Goal: Communication & Community: Share content

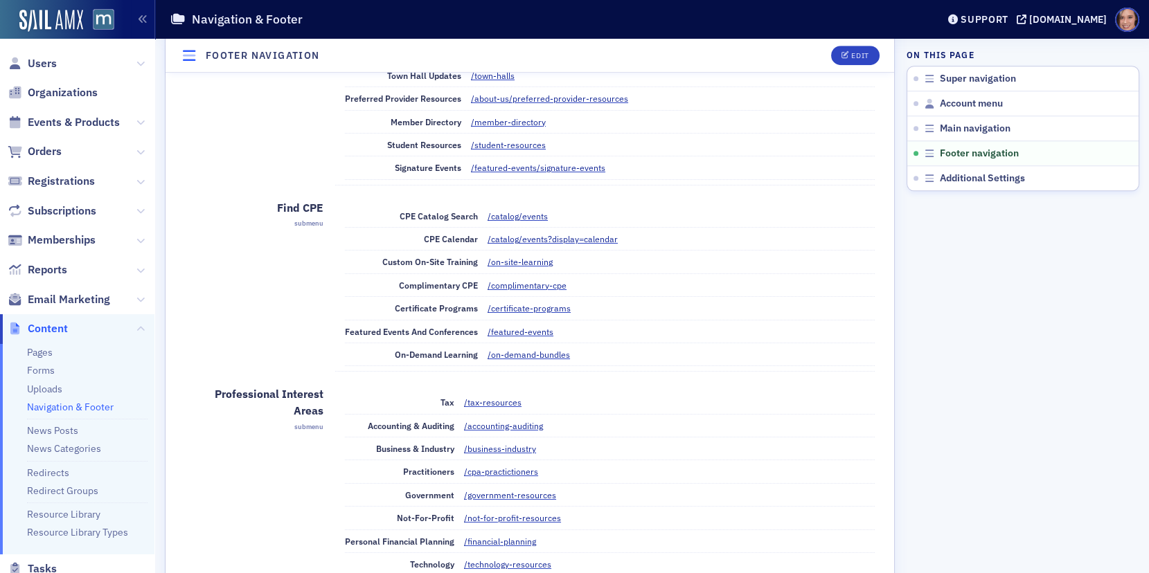
scroll to position [2121, 0]
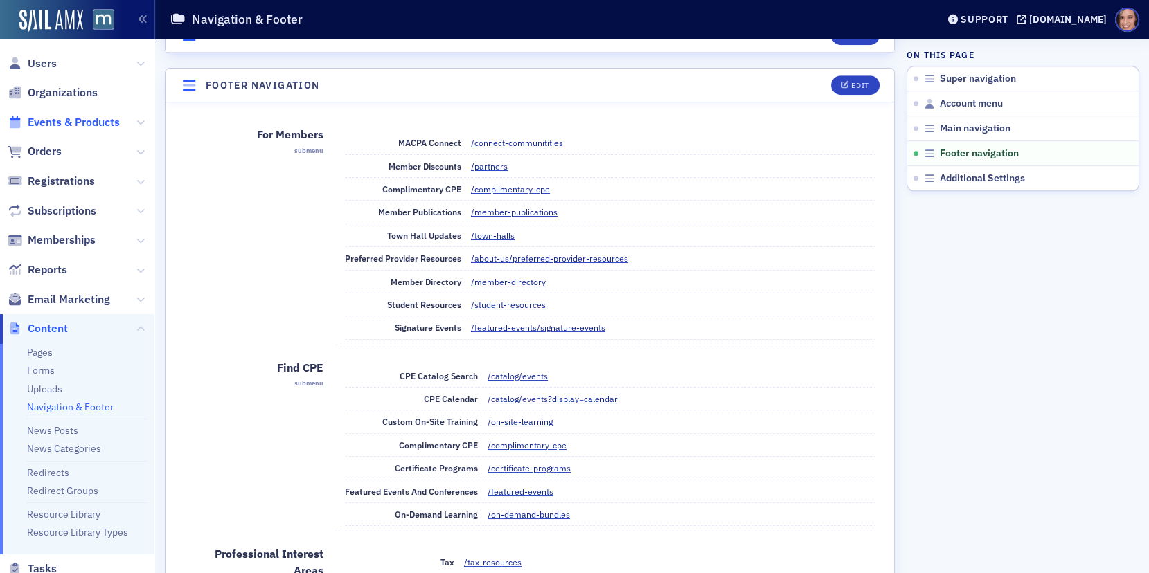
click at [49, 118] on span "Events & Products" at bounding box center [74, 122] width 92 height 15
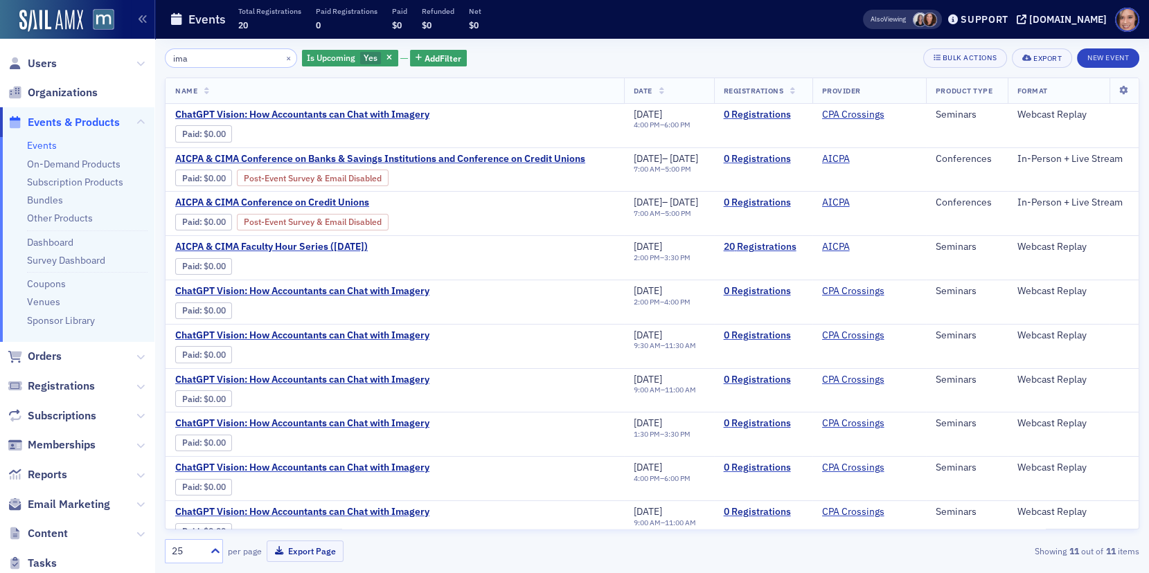
click at [188, 66] on input "ima" at bounding box center [231, 57] width 132 height 19
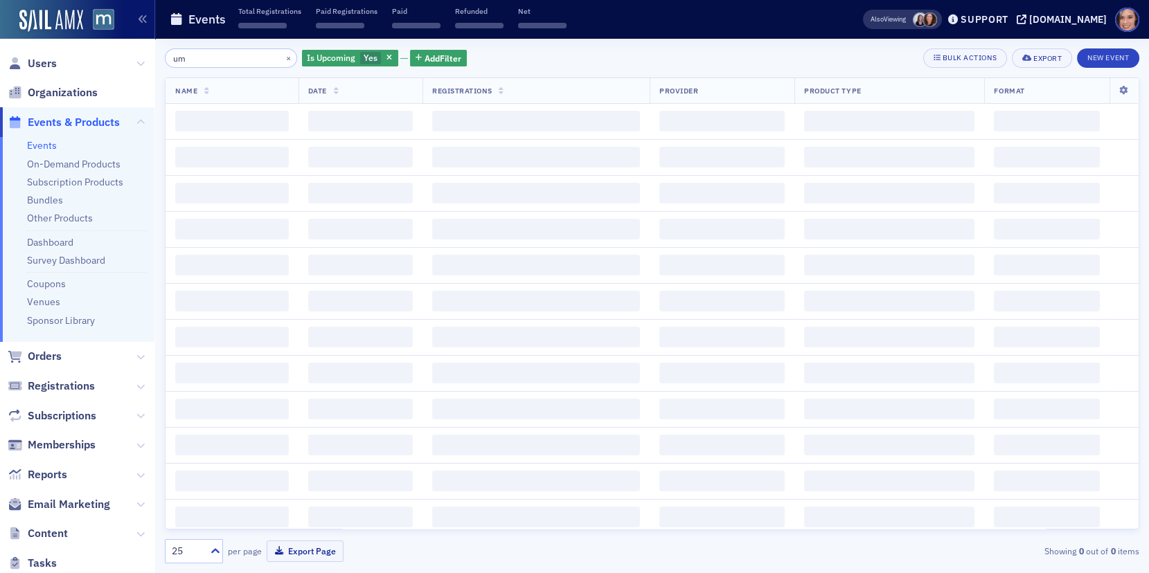
type input "u"
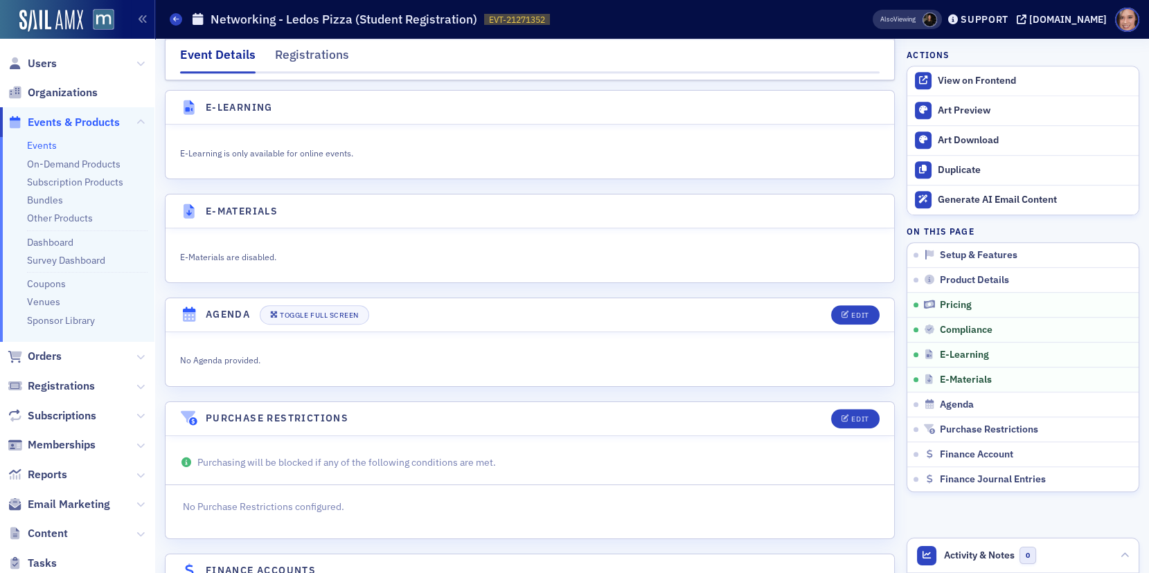
scroll to position [2113, 0]
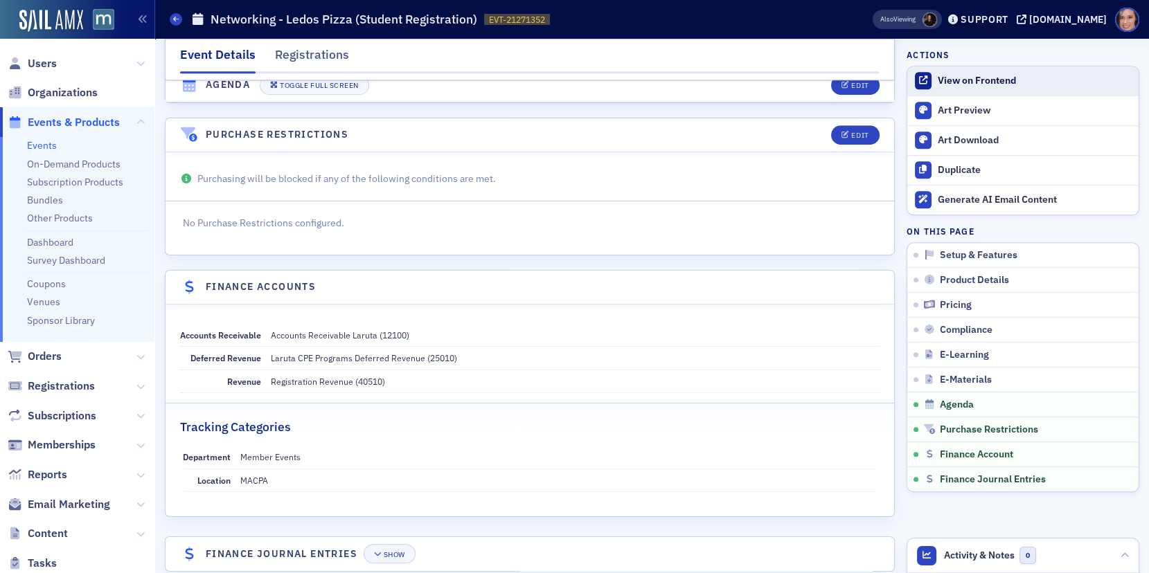
click at [965, 72] on link "View on Frontend" at bounding box center [1022, 80] width 231 height 29
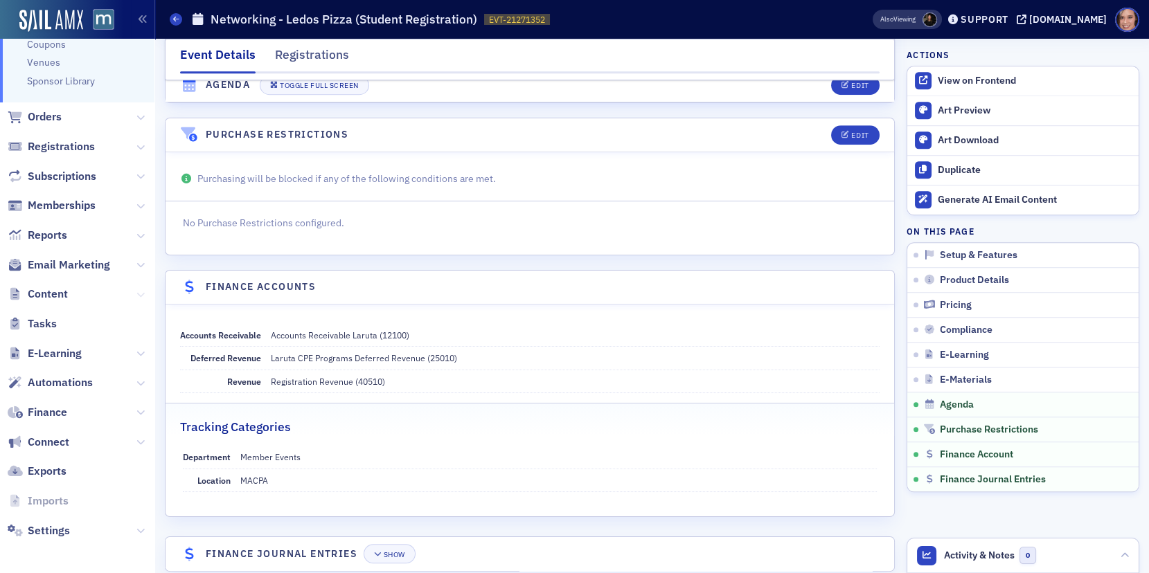
click at [138, 291] on icon at bounding box center [140, 295] width 8 height 8
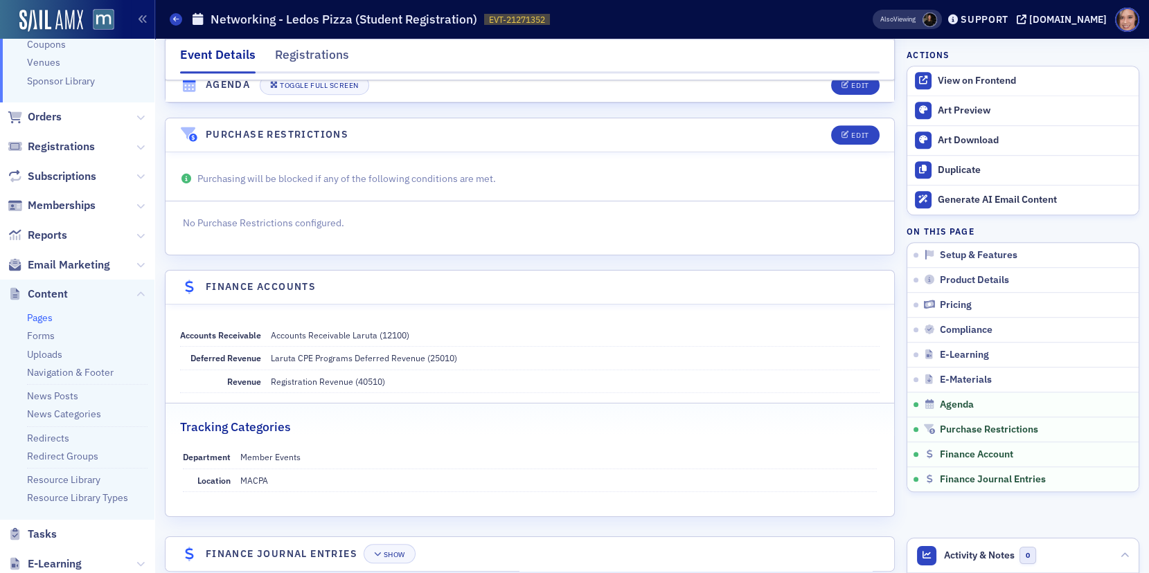
click at [42, 319] on link "Pages" at bounding box center [40, 318] width 26 height 12
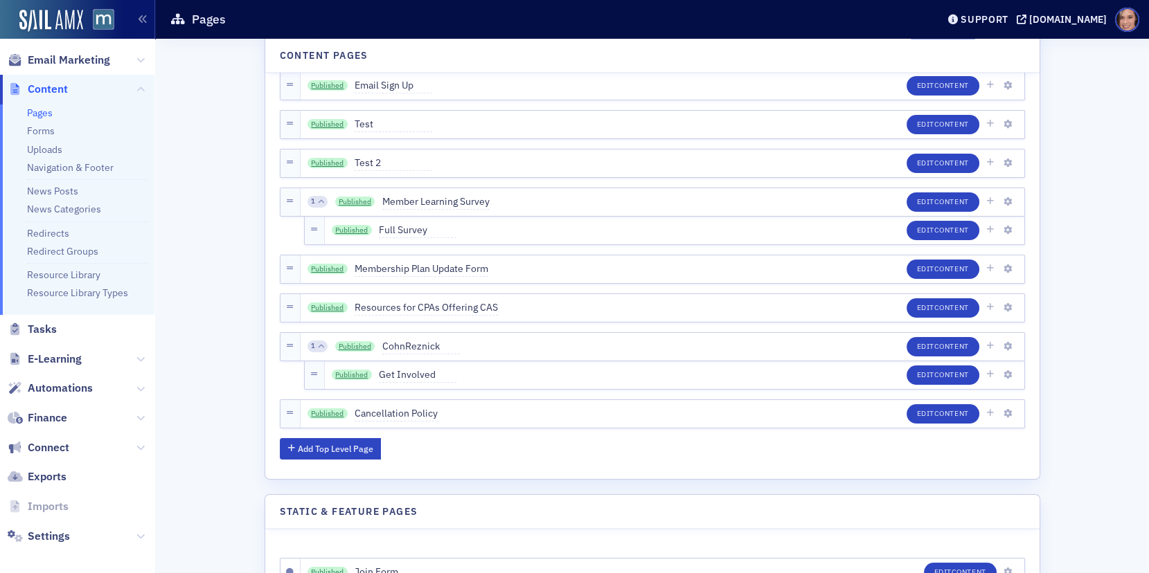
scroll to position [4754, 0]
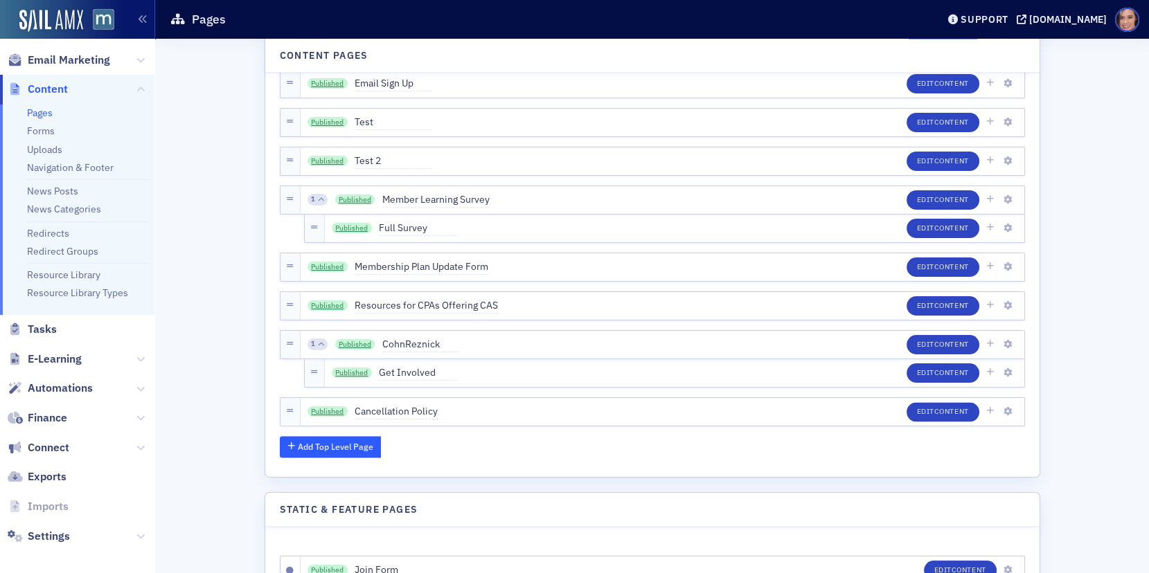
click at [344, 438] on button "Add Top Level Page" at bounding box center [331, 446] width 102 height 21
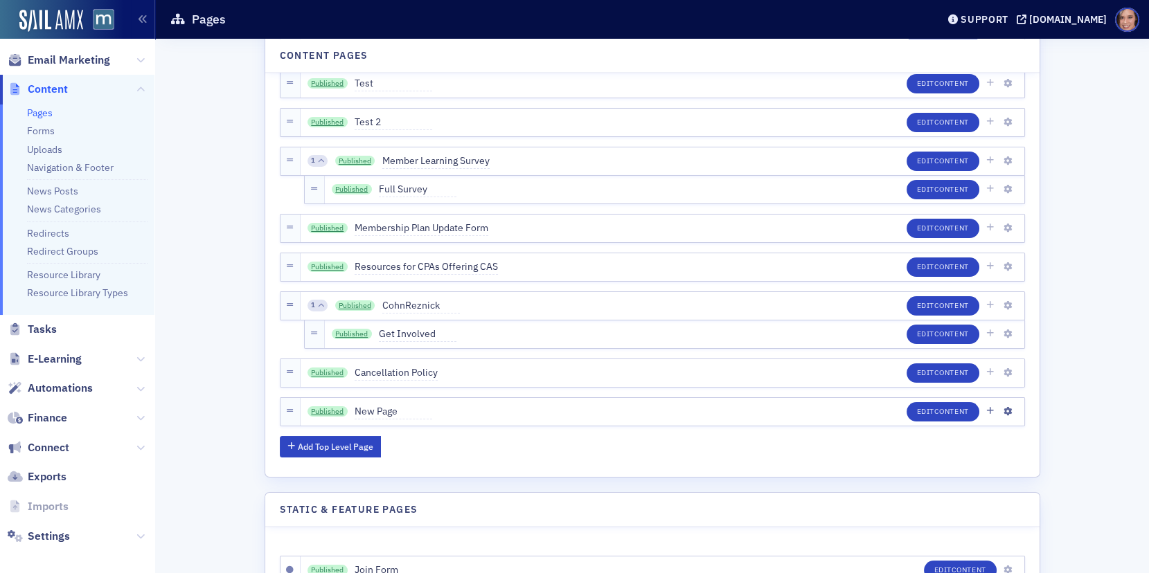
click at [386, 404] on span "New Page" at bounding box center [394, 411] width 78 height 15
click at [386, 404] on input "New Page" at bounding box center [420, 411] width 130 height 19
type input "Student Networking"
click at [484, 413] on button "Save" at bounding box center [503, 411] width 38 height 21
click at [952, 414] on span "Content" at bounding box center [951, 412] width 35 height 10
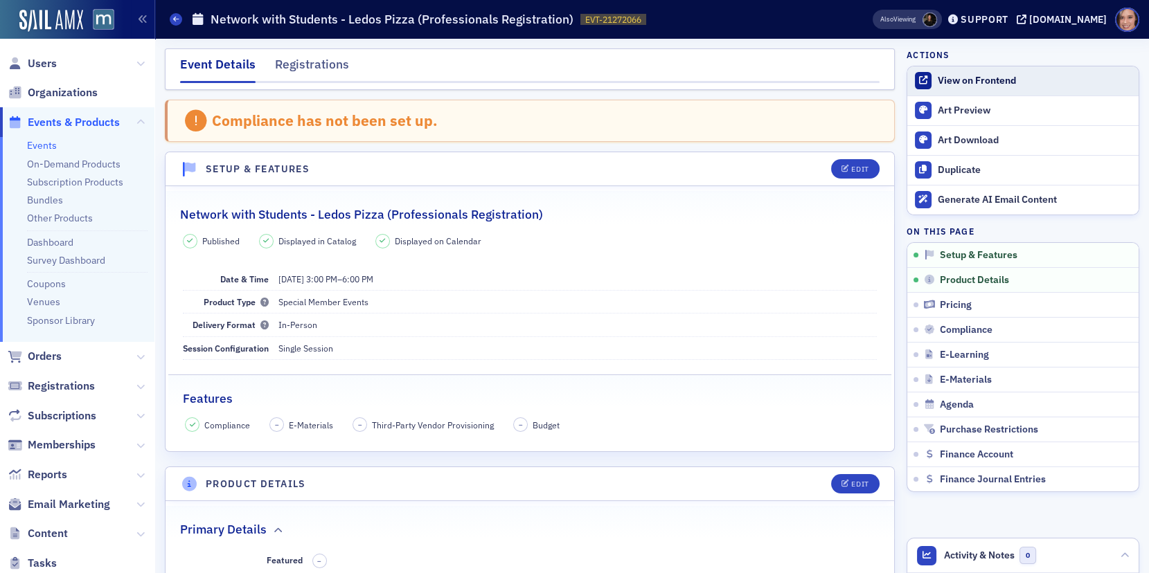
click at [992, 78] on div "View on Frontend" at bounding box center [1035, 81] width 194 height 12
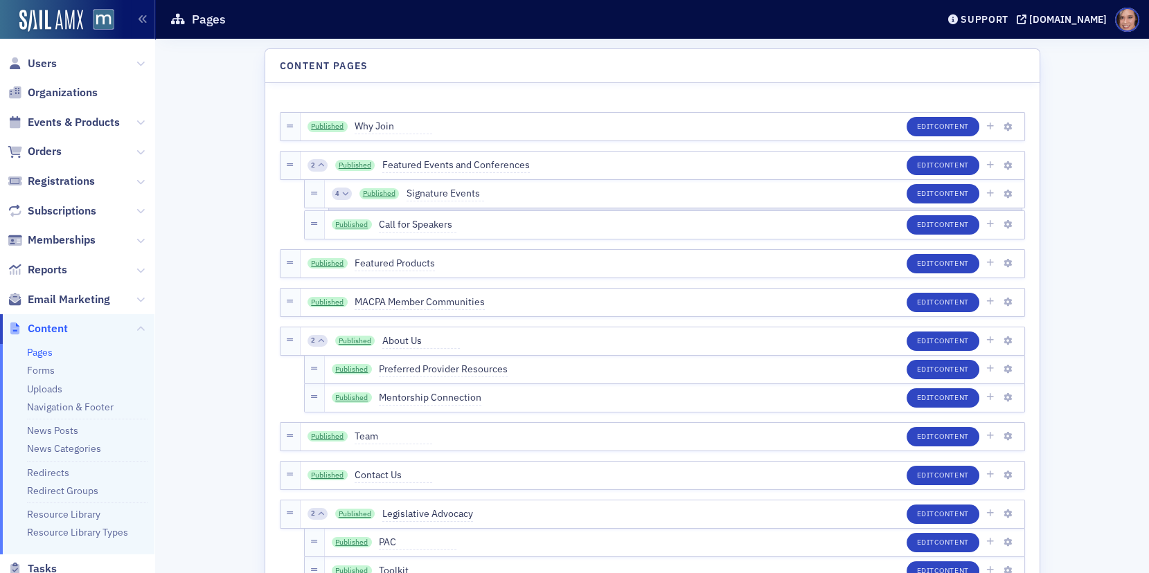
scroll to position [4793, 0]
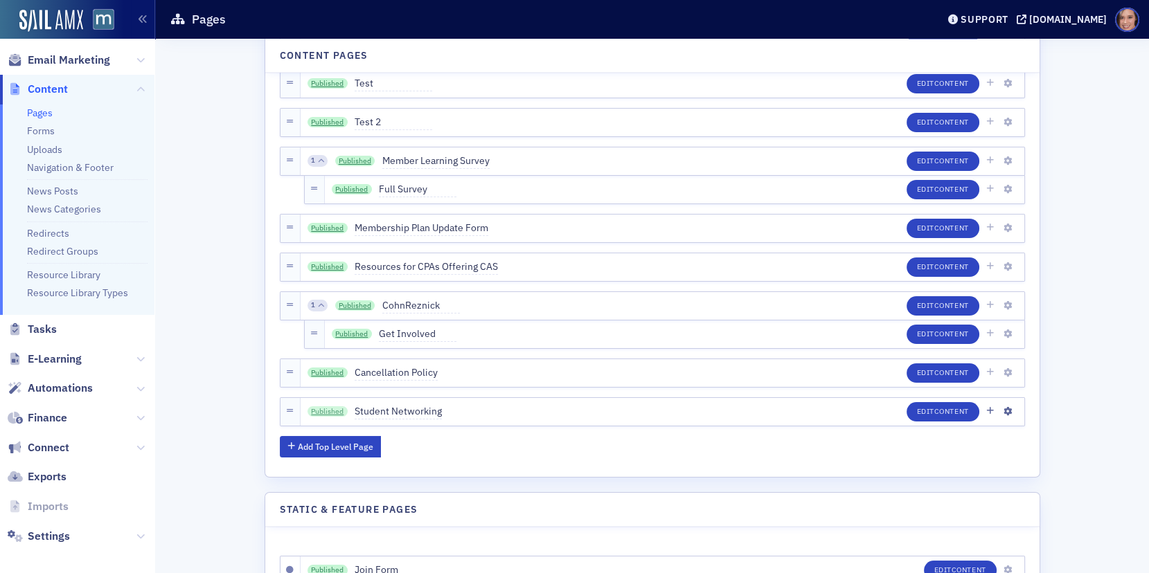
click at [334, 407] on link "Published" at bounding box center [327, 412] width 40 height 11
click at [330, 407] on link "Published" at bounding box center [327, 412] width 40 height 11
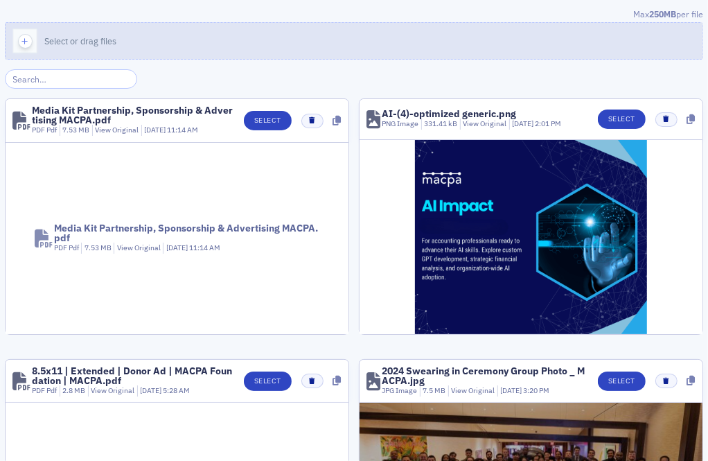
click at [294, 44] on button "Select or drag files" at bounding box center [354, 40] width 698 height 37
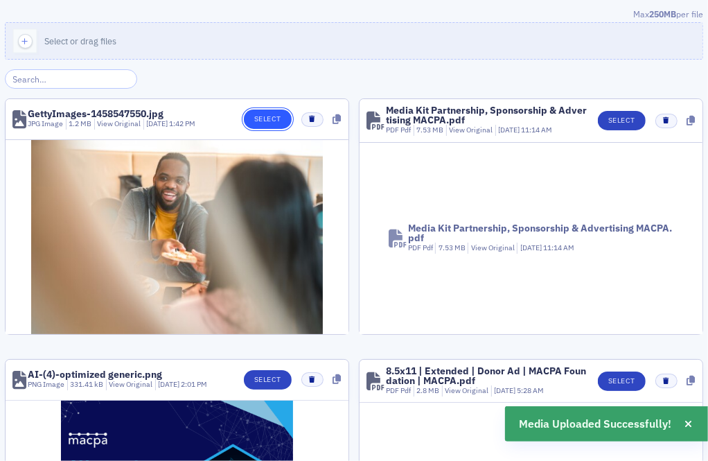
click at [251, 110] on button "Select" at bounding box center [268, 118] width 48 height 19
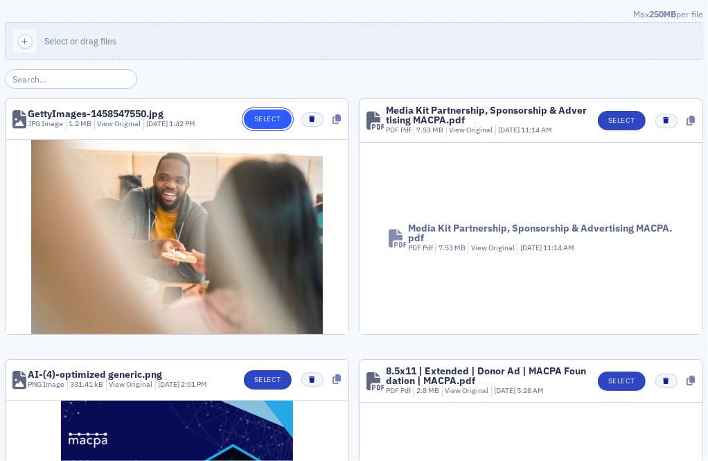
click at [270, 123] on button "Select" at bounding box center [268, 118] width 48 height 19
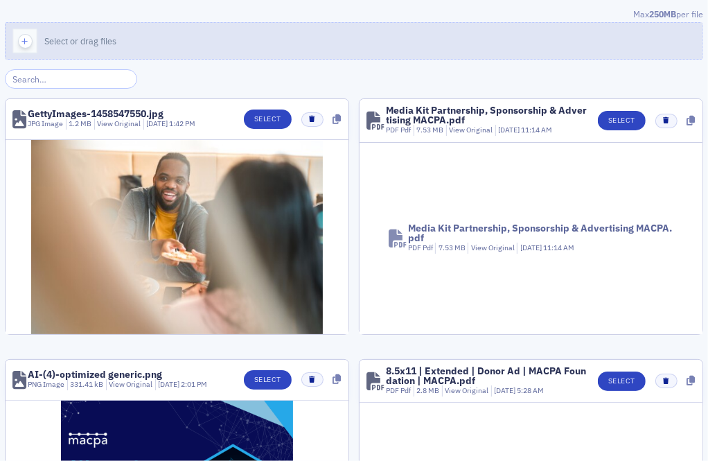
click at [346, 52] on button "Select or drag files" at bounding box center [354, 40] width 698 height 37
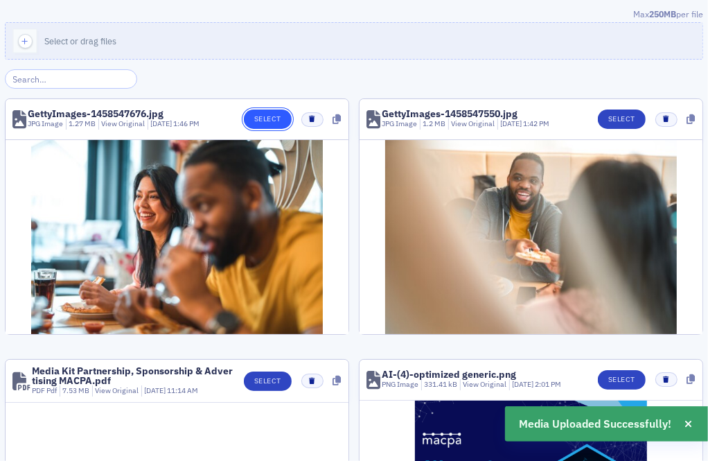
click at [265, 117] on button "Select" at bounding box center [268, 118] width 48 height 19
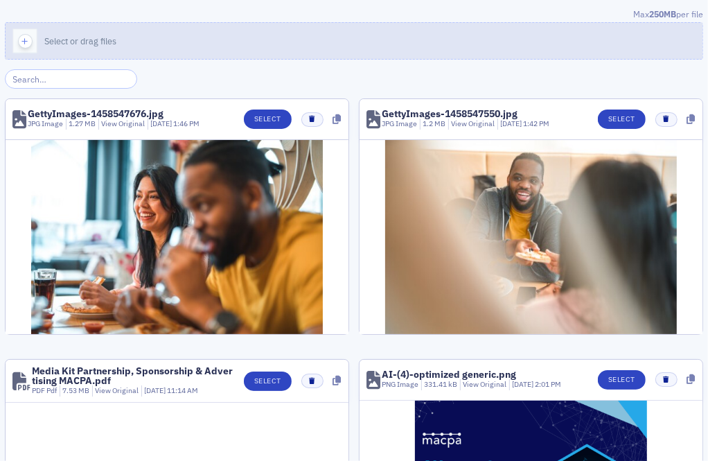
click at [353, 36] on button "Select or drag files" at bounding box center [354, 40] width 698 height 37
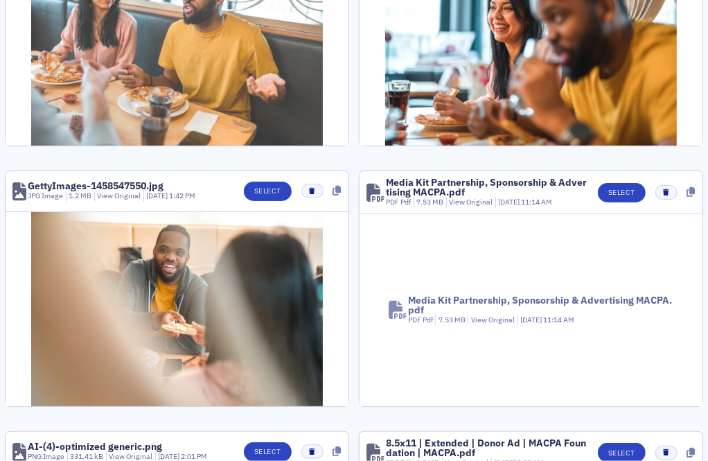
scroll to position [35, 0]
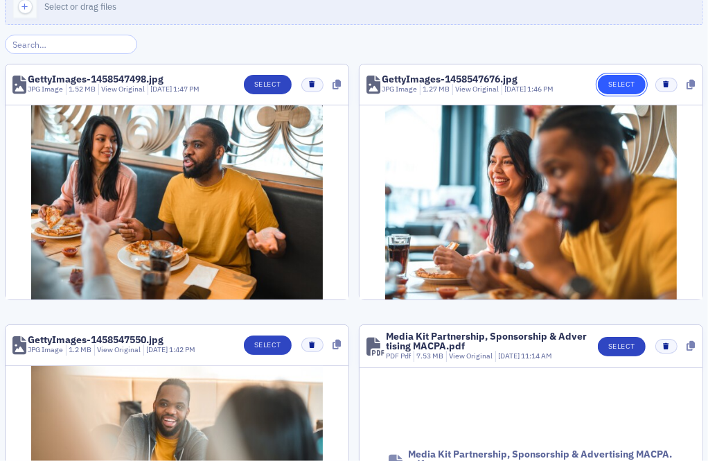
click at [611, 89] on button "Select" at bounding box center [622, 84] width 48 height 19
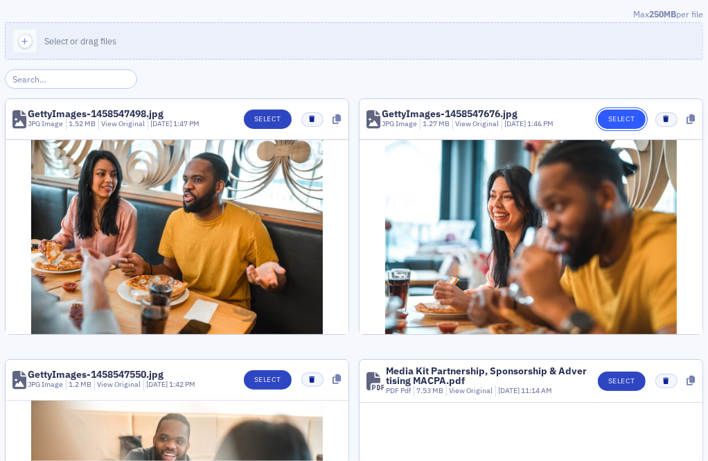
click at [632, 118] on button "Select" at bounding box center [622, 118] width 48 height 19
click at [276, 122] on button "Select" at bounding box center [268, 118] width 48 height 19
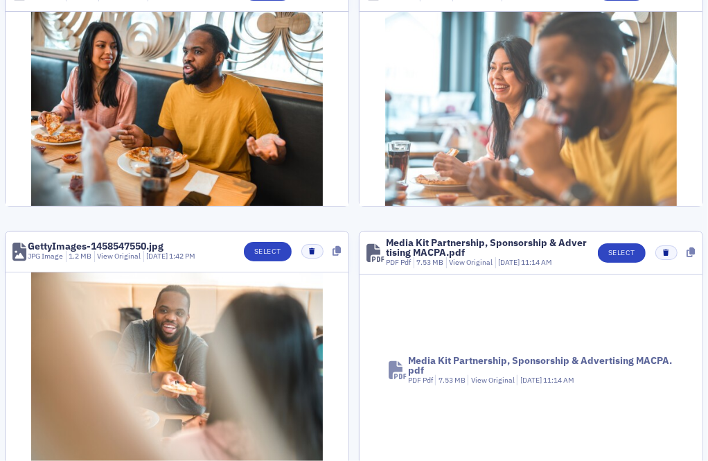
scroll to position [212, 0]
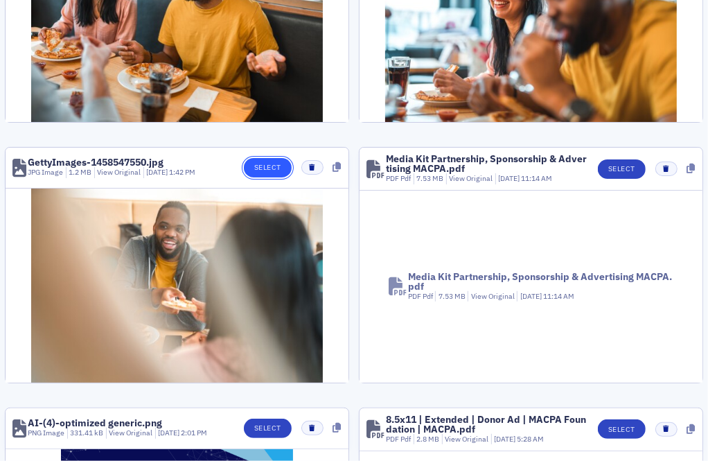
click at [251, 167] on button "Select" at bounding box center [268, 167] width 48 height 19
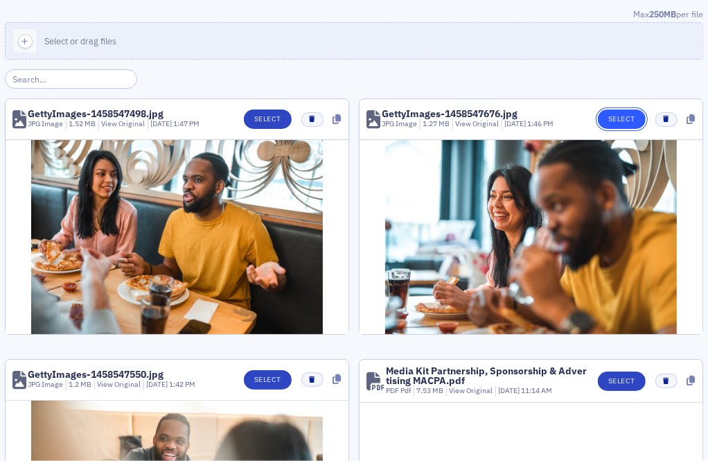
click at [612, 125] on button "Select" at bounding box center [622, 118] width 48 height 19
click at [622, 121] on button "Select" at bounding box center [622, 118] width 48 height 19
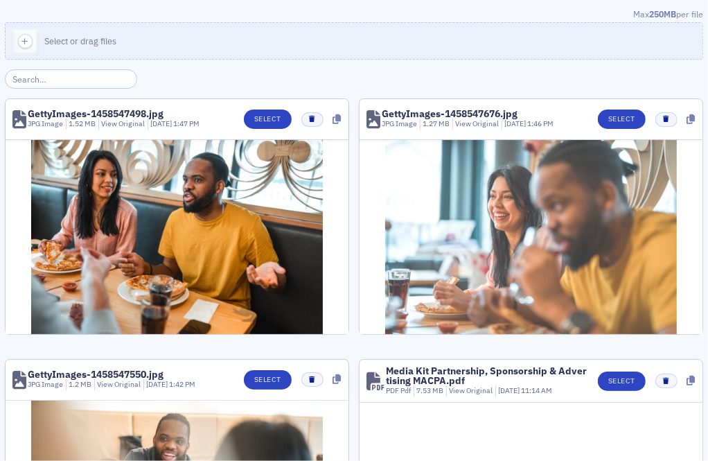
scroll to position [133, 0]
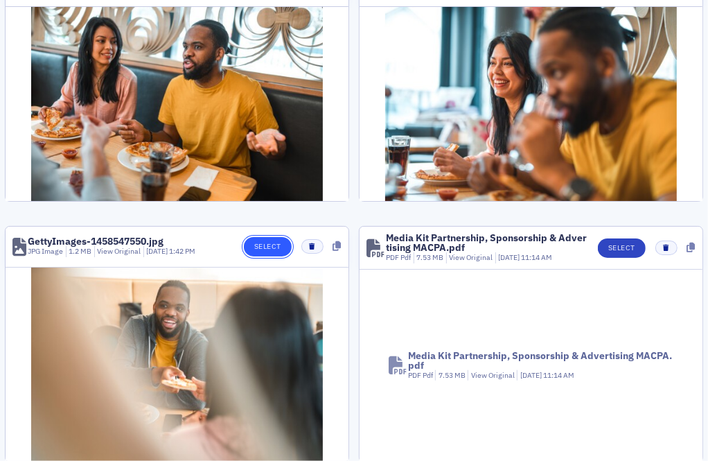
click at [270, 251] on button "Select" at bounding box center [268, 246] width 48 height 19
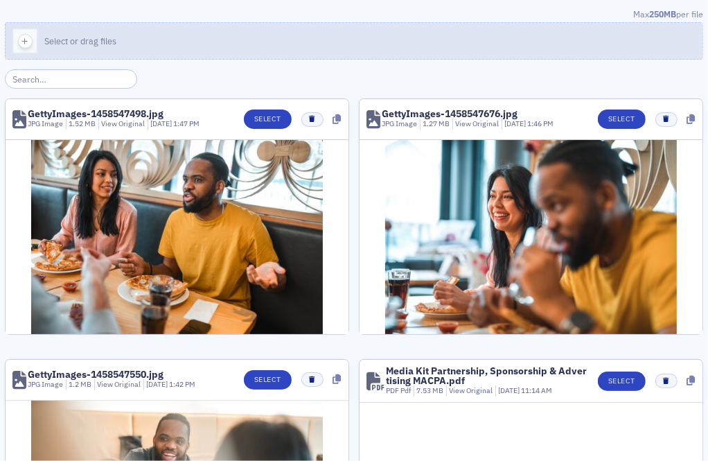
click at [339, 44] on button "Select or drag files" at bounding box center [354, 40] width 698 height 37
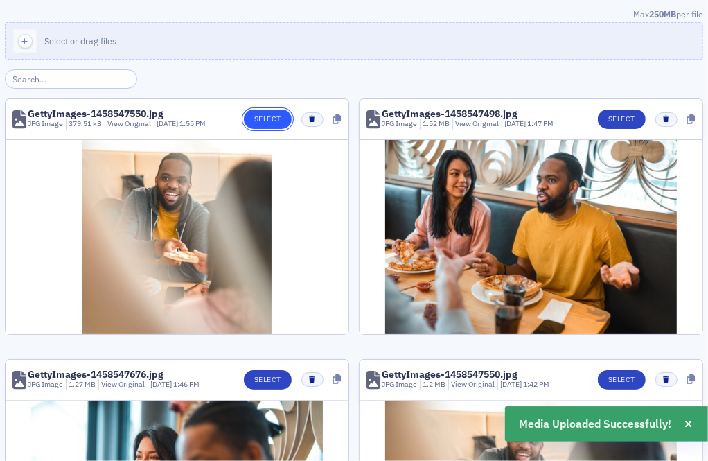
click at [288, 111] on button "Select" at bounding box center [268, 118] width 48 height 19
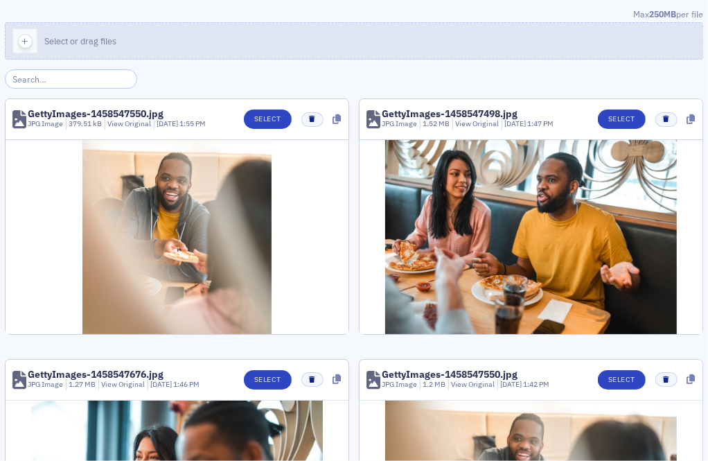
click at [133, 42] on button "Select or drag files" at bounding box center [354, 40] width 698 height 37
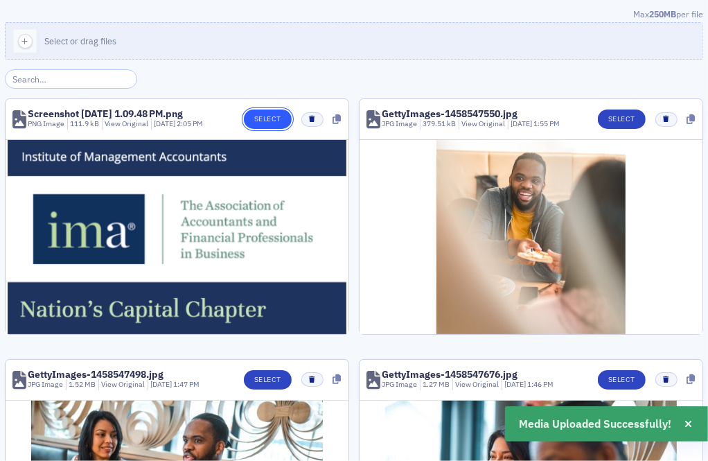
click at [276, 113] on button "Select" at bounding box center [268, 118] width 48 height 19
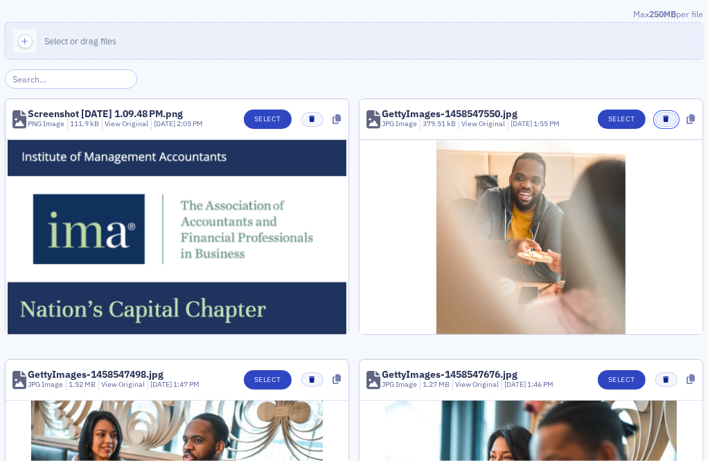
click at [669, 116] on icon "button" at bounding box center [666, 119] width 6 height 6
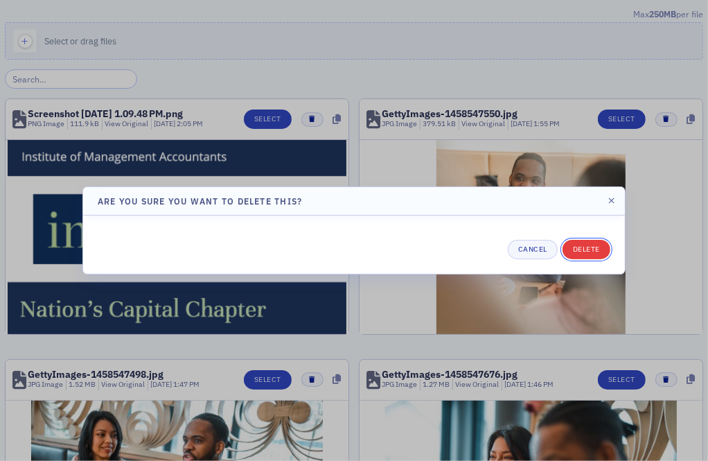
click at [579, 245] on button "Delete" at bounding box center [586, 249] width 48 height 19
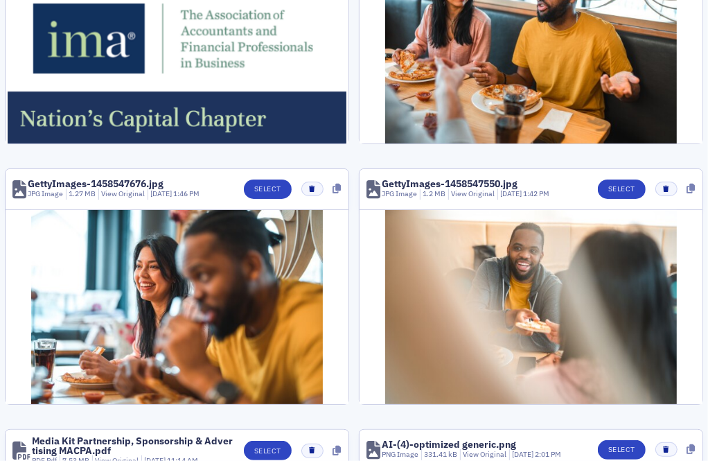
scroll to position [197, 0]
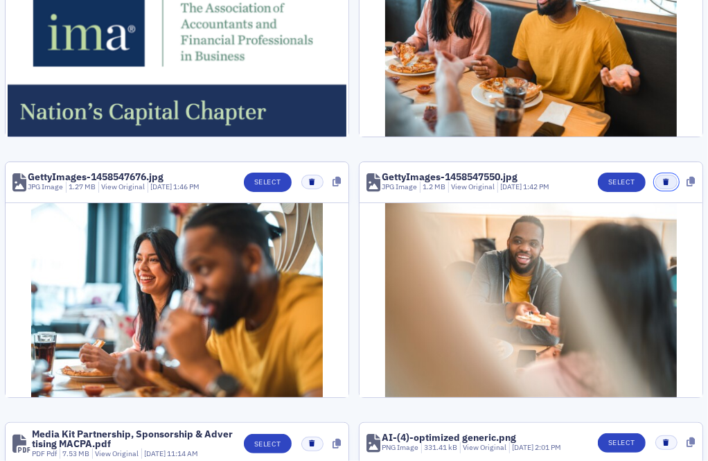
click at [670, 181] on button "button" at bounding box center [665, 182] width 21 height 15
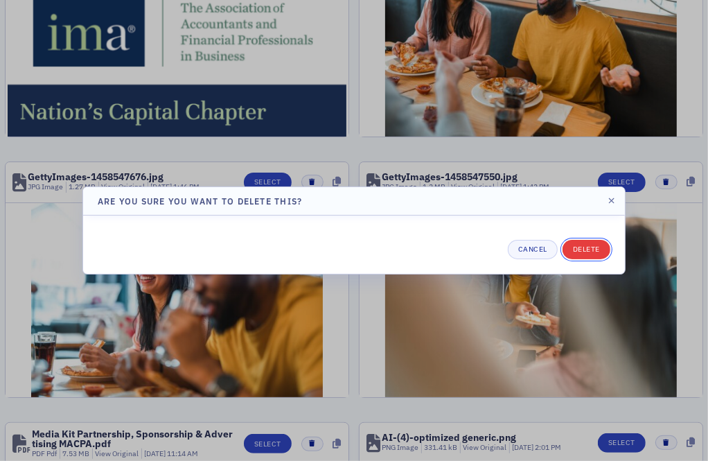
click at [602, 248] on button "Delete" at bounding box center [586, 249] width 48 height 19
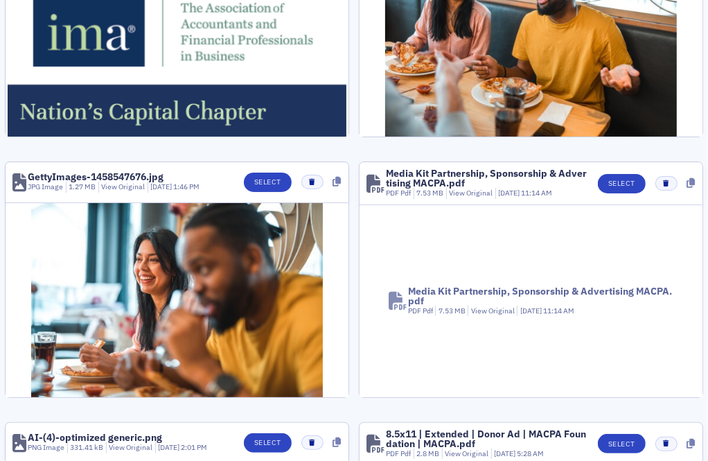
scroll to position [0, 0]
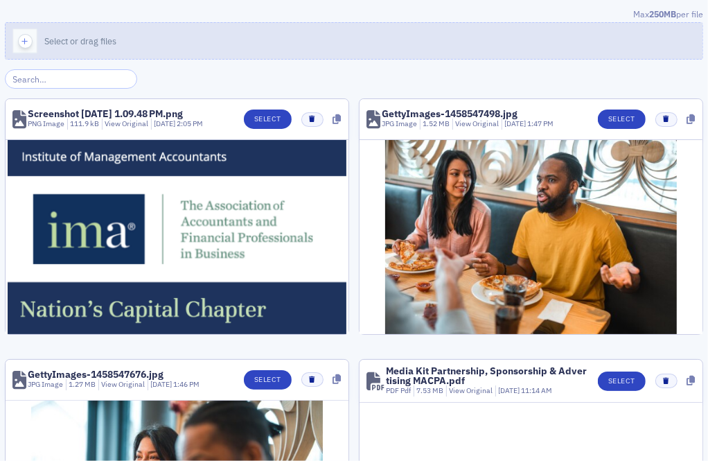
click at [547, 35] on button "Select or drag files" at bounding box center [354, 40] width 698 height 37
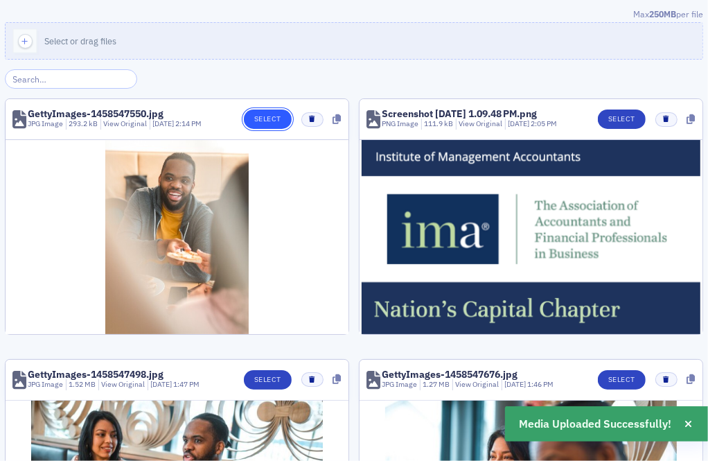
click at [261, 116] on button "Select" at bounding box center [268, 118] width 48 height 19
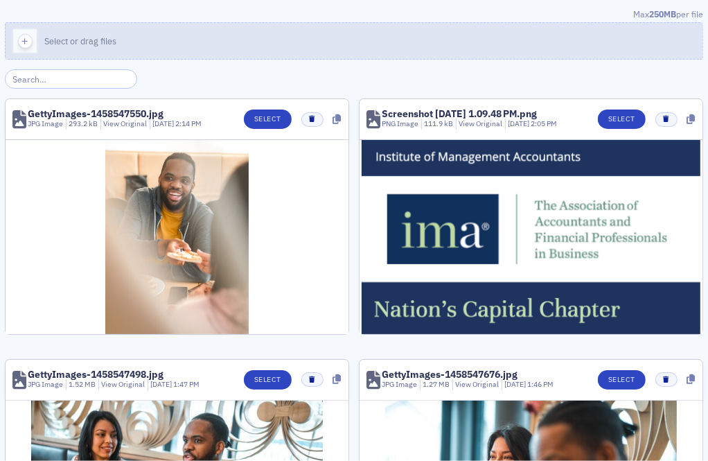
click at [216, 39] on button "Select or drag files" at bounding box center [354, 40] width 698 height 37
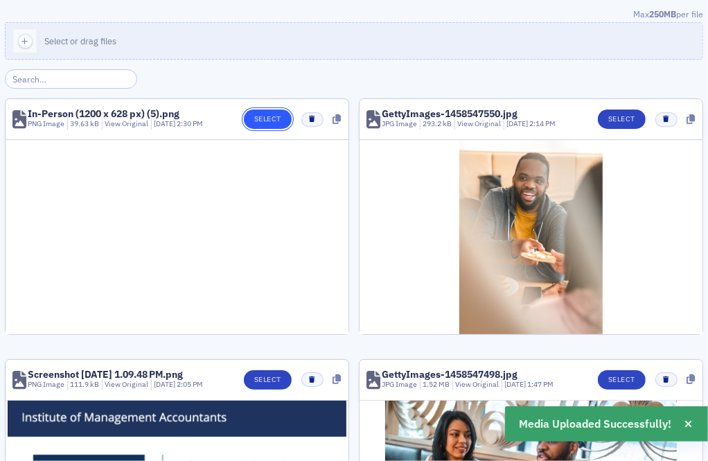
click at [262, 118] on button "Select" at bounding box center [268, 118] width 48 height 19
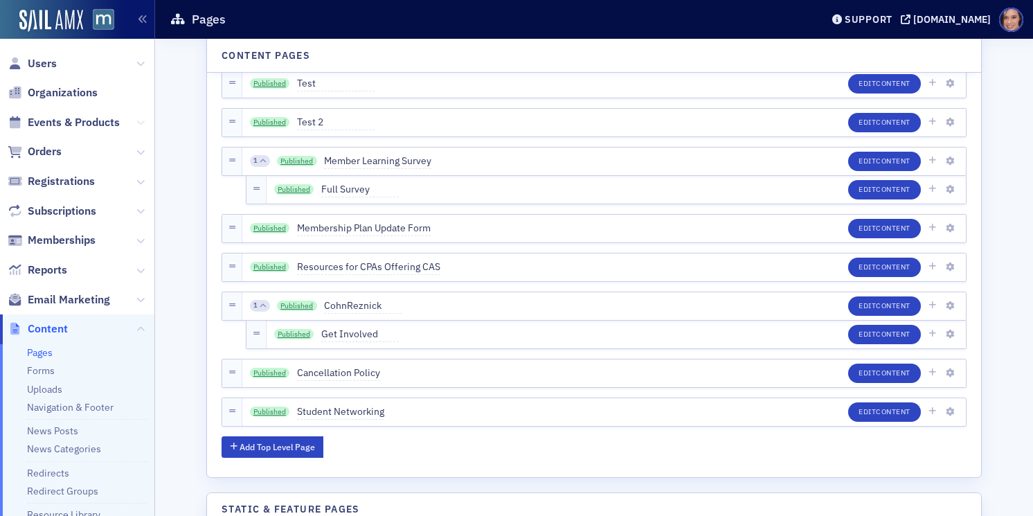
click at [141, 118] on icon at bounding box center [140, 122] width 8 height 8
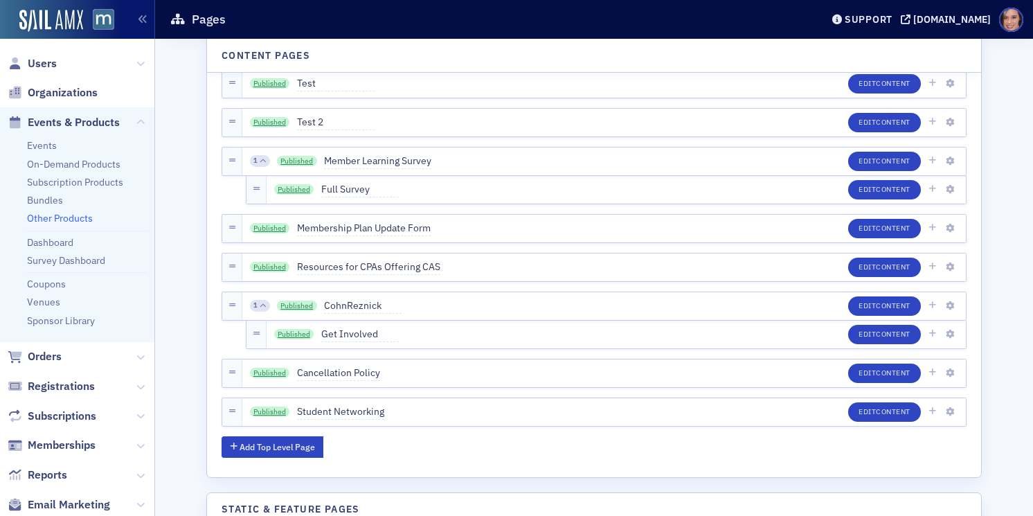
click at [76, 217] on link "Other Products" at bounding box center [60, 218] width 66 height 12
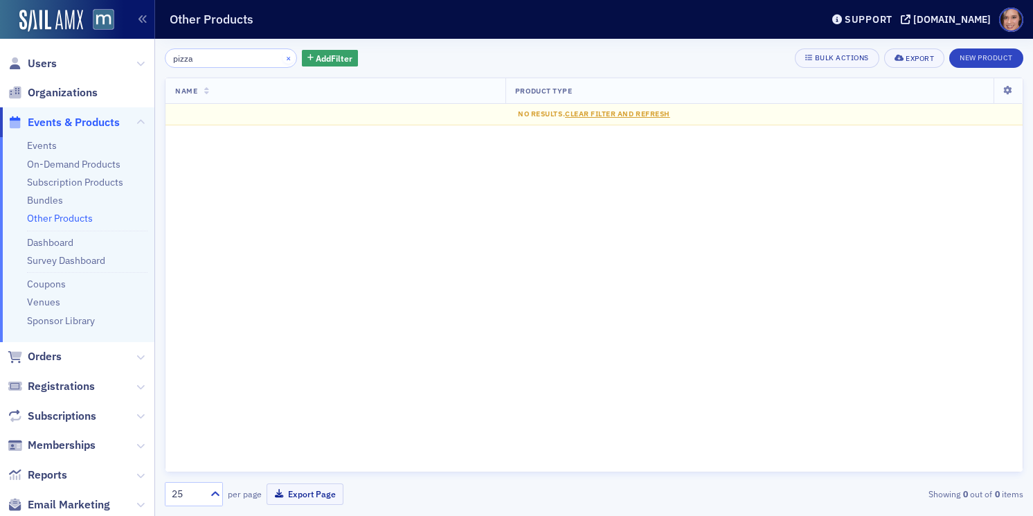
type input "pizza"
click at [283, 55] on button "×" at bounding box center [289, 57] width 12 height 12
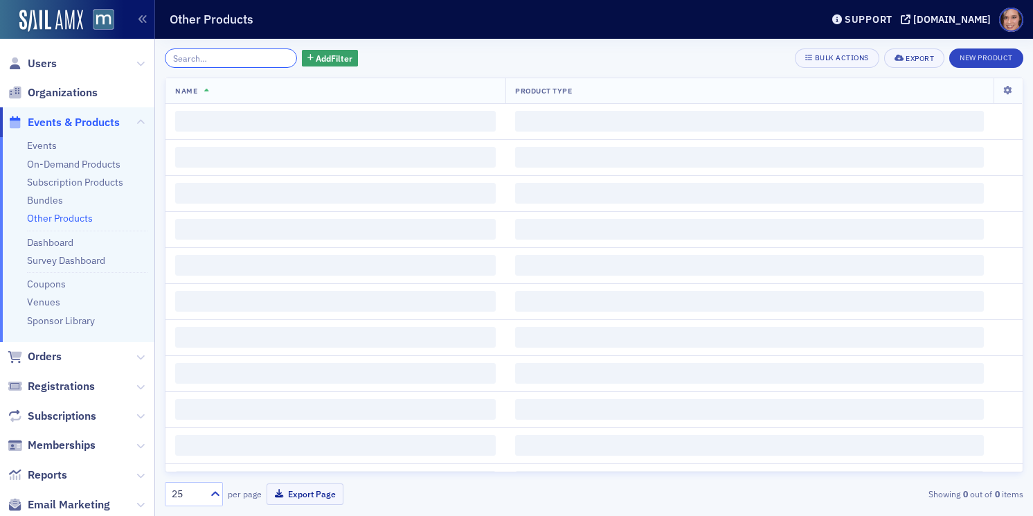
click at [241, 55] on input "search" at bounding box center [231, 57] width 132 height 19
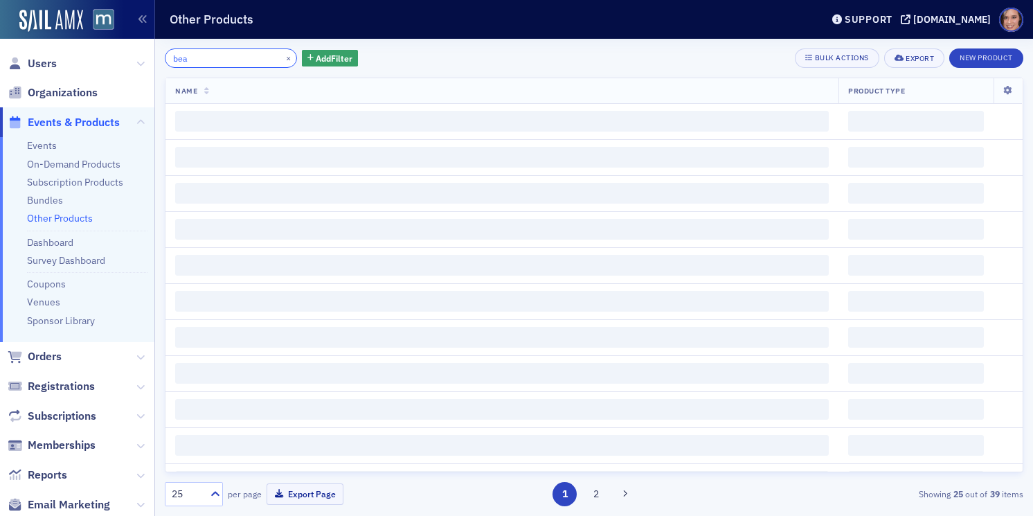
type input "beac"
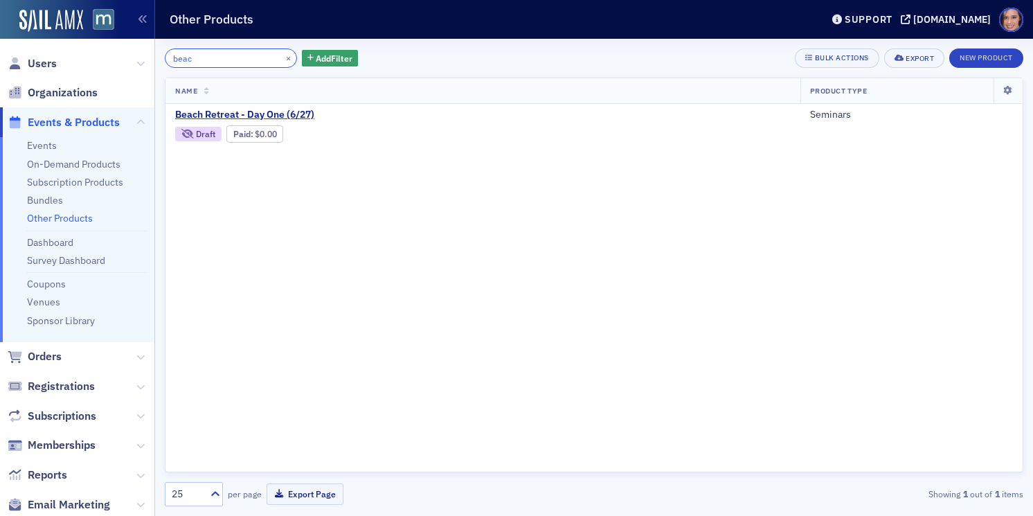
click at [242, 67] on input "beac" at bounding box center [231, 57] width 132 height 19
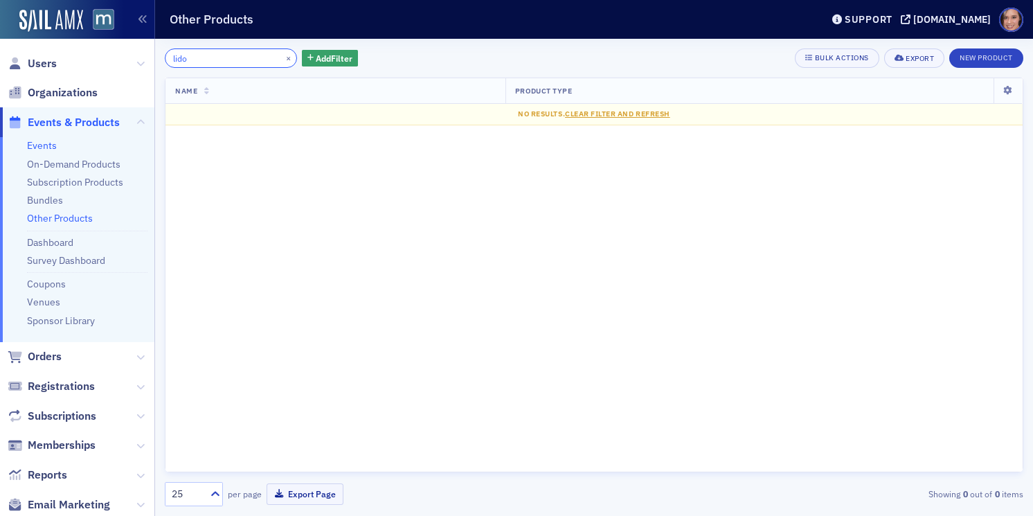
type input "lido"
click at [51, 145] on link "Events" at bounding box center [42, 145] width 30 height 12
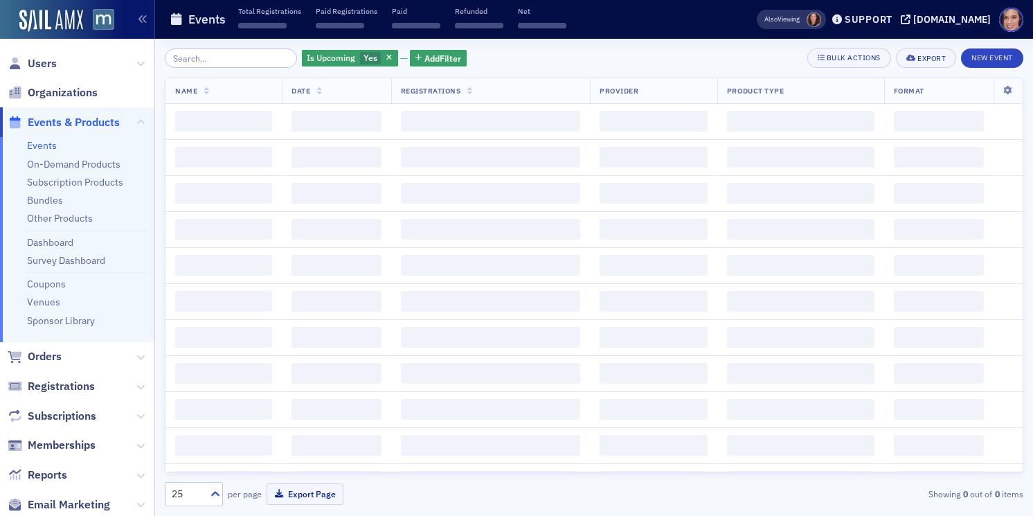
click at [222, 60] on input "search" at bounding box center [231, 57] width 132 height 19
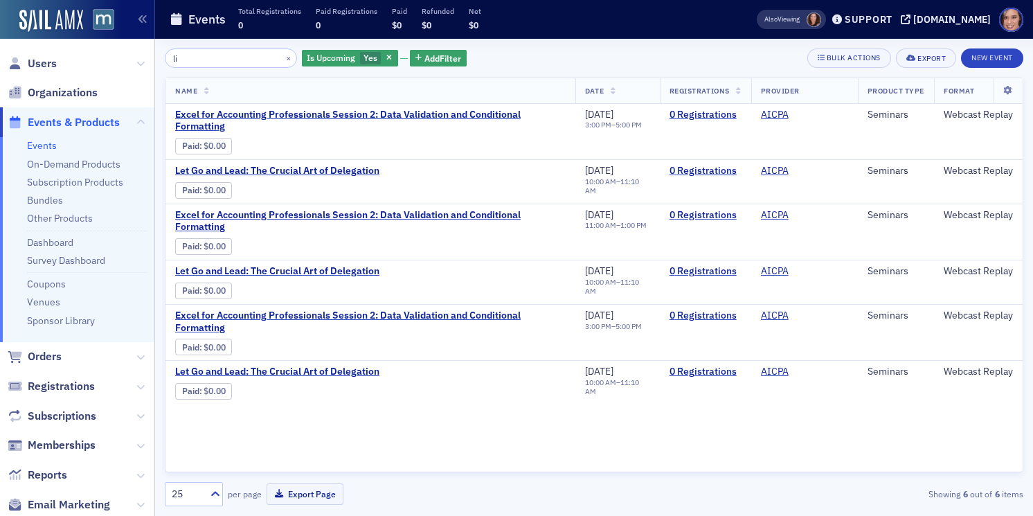
type input "l"
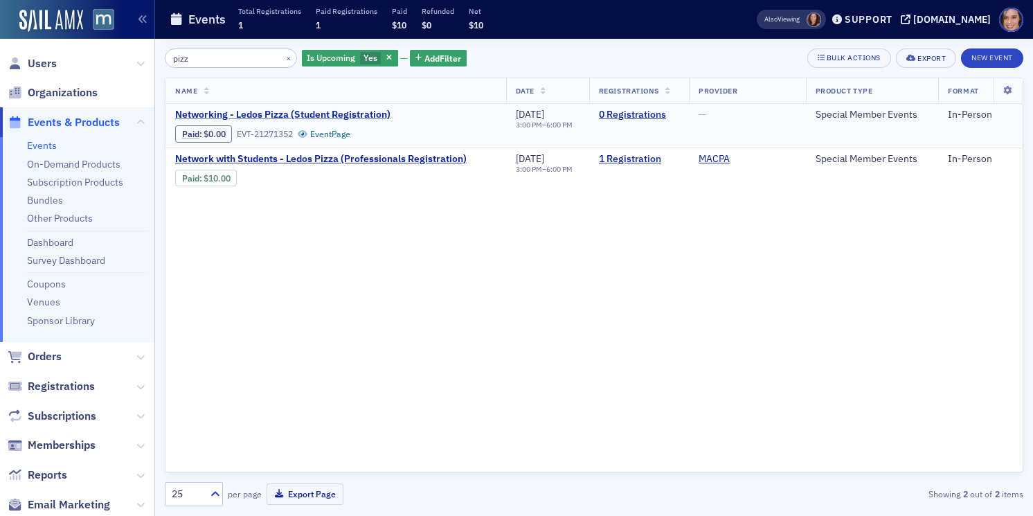
type input "pizz"
click at [368, 116] on span "Networking - Ledos Pizza (Student Registration)" at bounding box center [291, 115] width 233 height 12
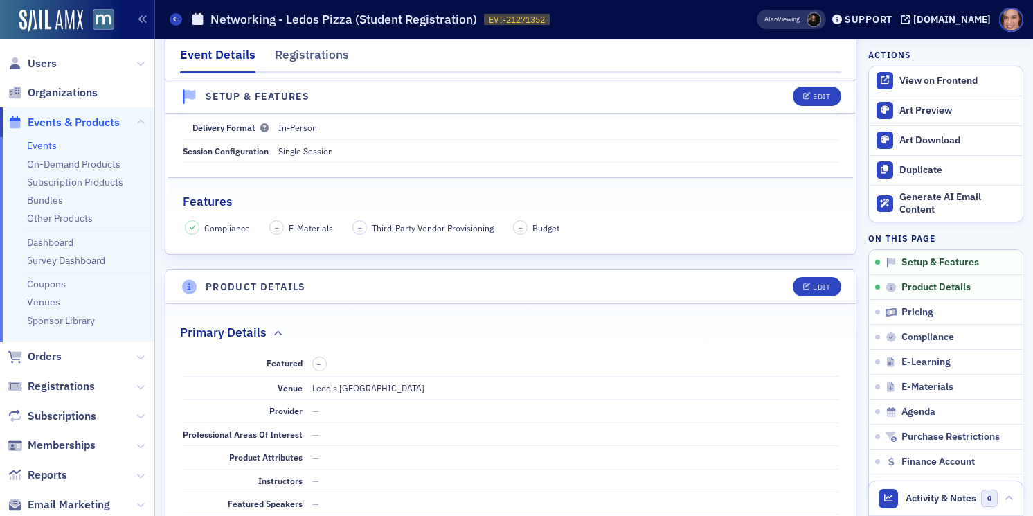
scroll to position [204, 0]
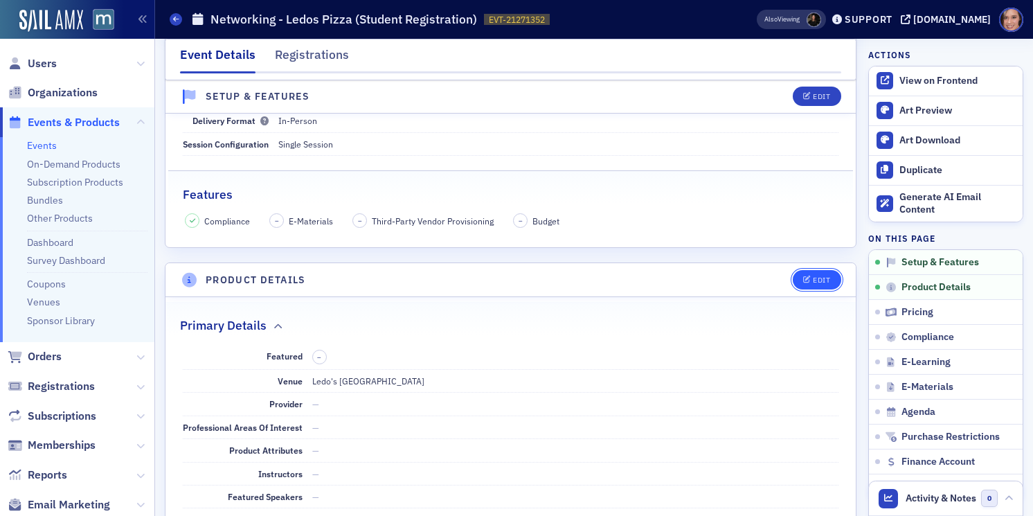
click at [819, 280] on div "Edit" at bounding box center [821, 280] width 17 height 8
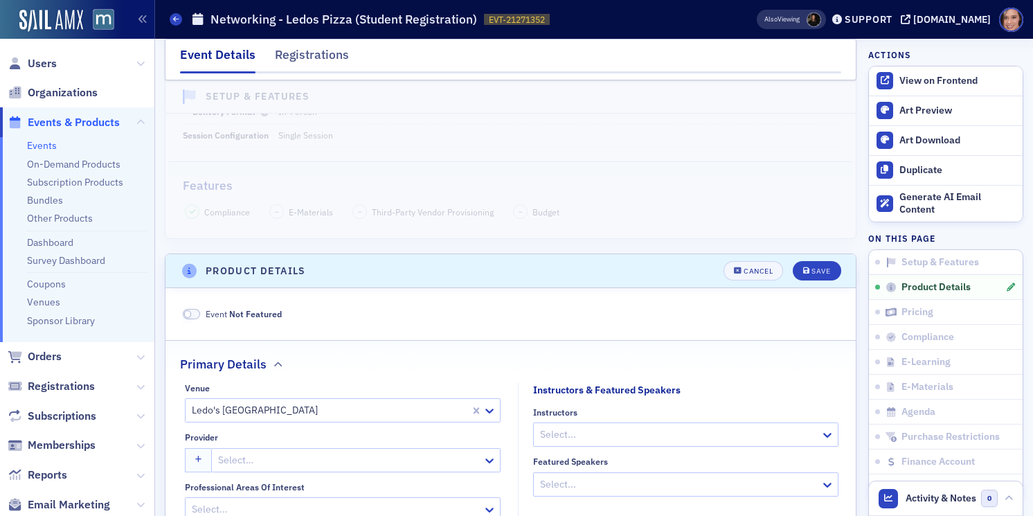
scroll to position [216, 0]
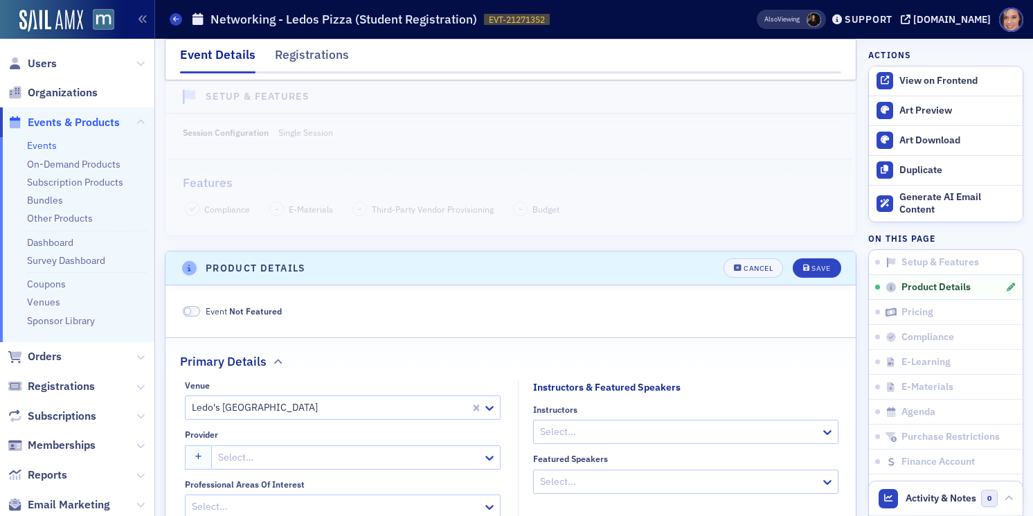
click at [740, 282] on header "Product Details Cancel Save" at bounding box center [511, 268] width 690 height 34
click at [742, 278] on header "Product Details Cancel Save" at bounding box center [511, 268] width 690 height 34
click at [742, 271] on icon "button" at bounding box center [738, 269] width 8 height 8
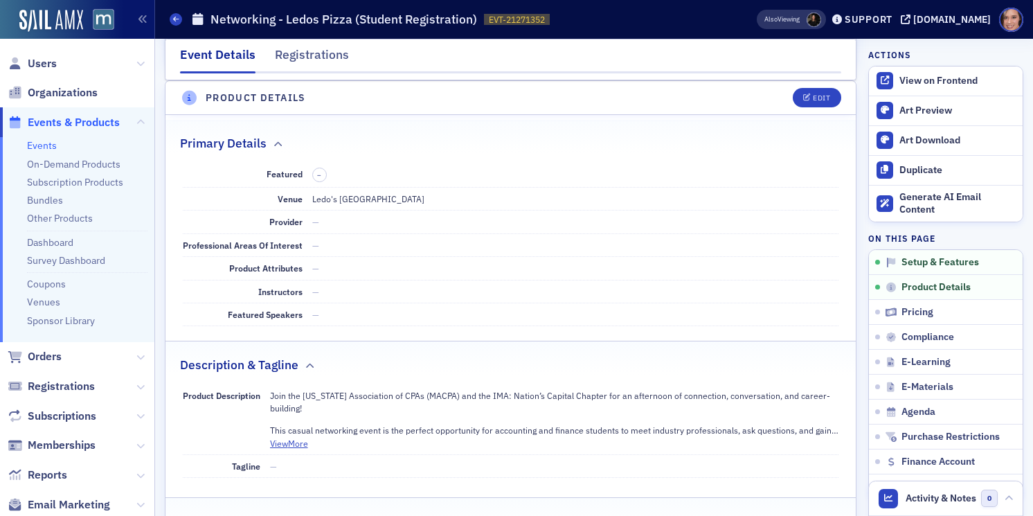
scroll to position [0, 0]
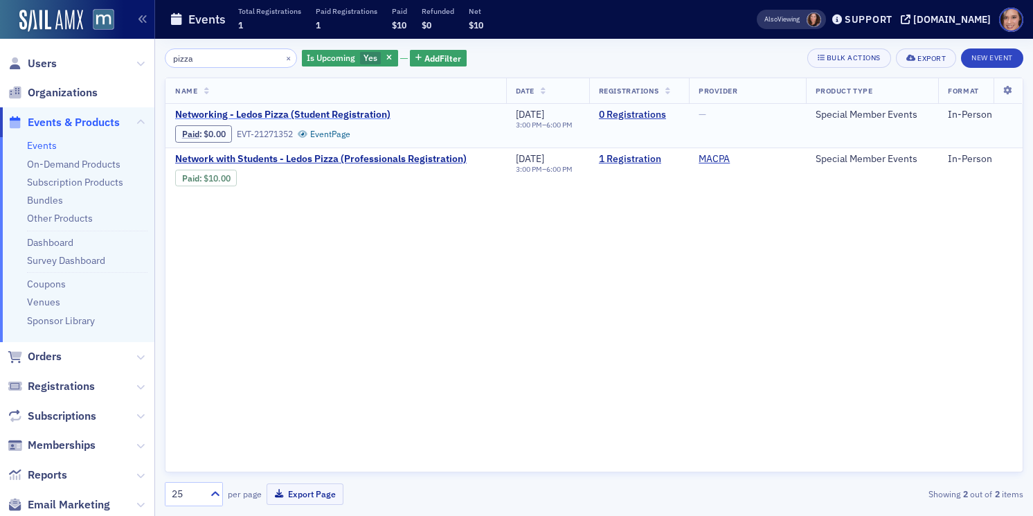
type input "pizza"
click at [274, 111] on span "Networking - Ledos Pizza (Student Registration)" at bounding box center [291, 115] width 233 height 12
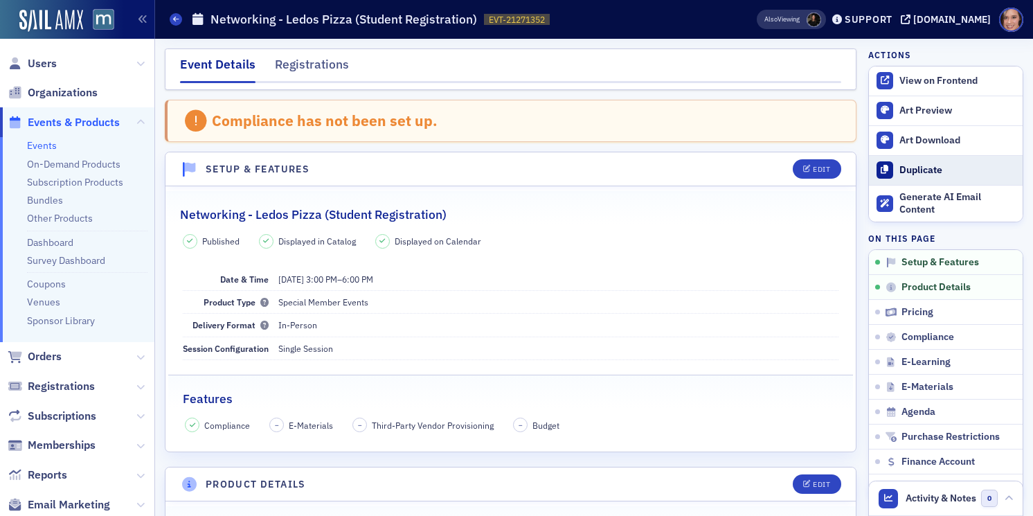
click at [934, 169] on div "Duplicate" at bounding box center [958, 170] width 116 height 12
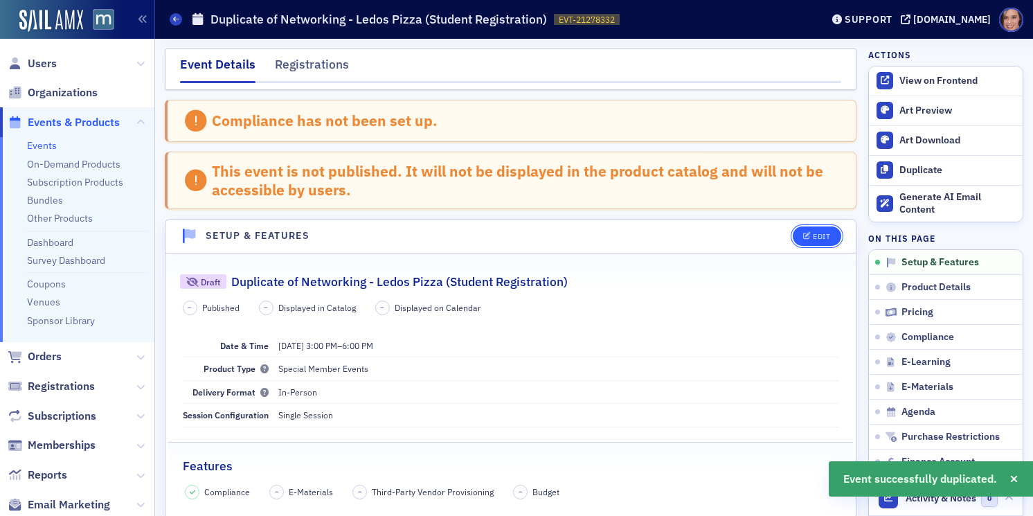
click at [812, 233] on span "Edit" at bounding box center [816, 237] width 27 height 8
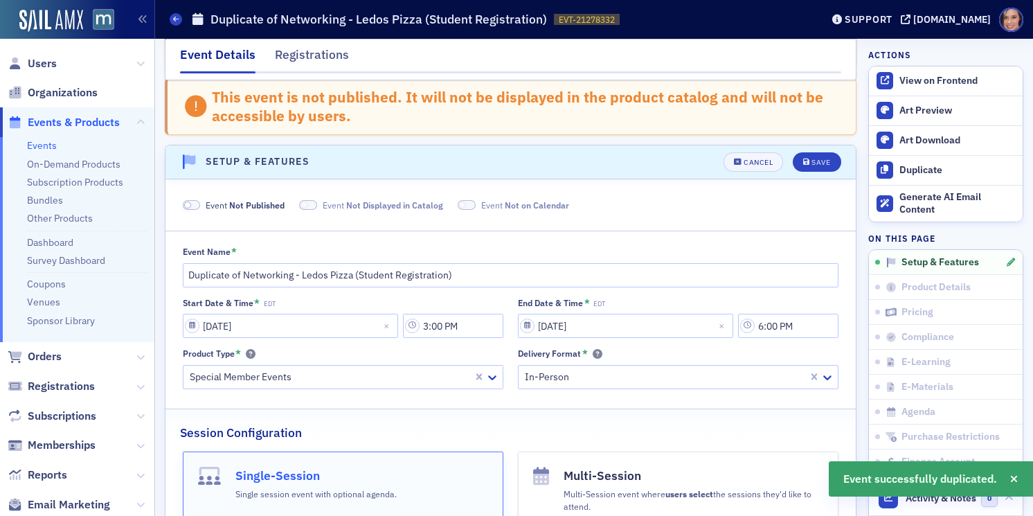
scroll to position [139, 0]
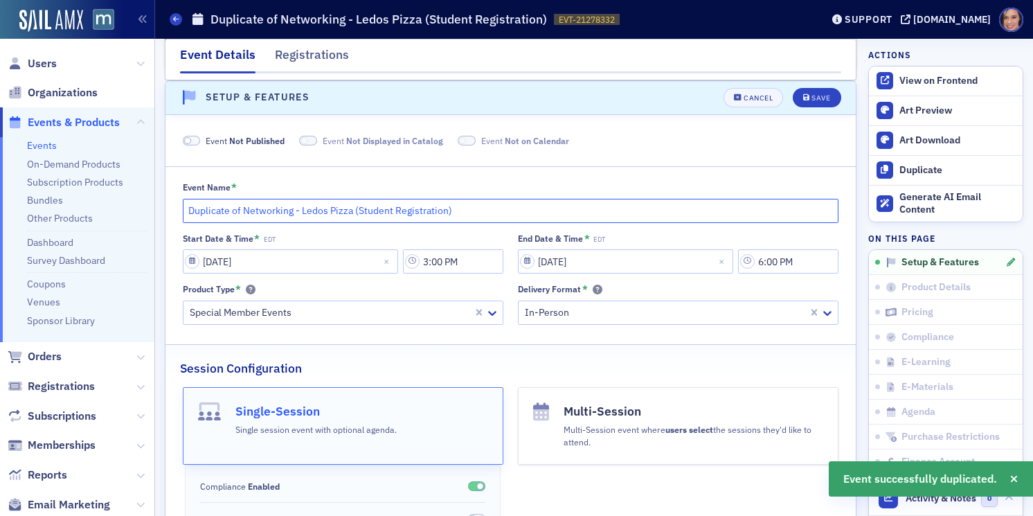
drag, startPoint x: 242, startPoint y: 209, endPoint x: 170, endPoint y: 204, distance: 72.9
click at [170, 204] on div "Event Name * Duplicate of Networking - Ledos Pizza (Student Registration) Start…" at bounding box center [511, 252] width 690 height 143
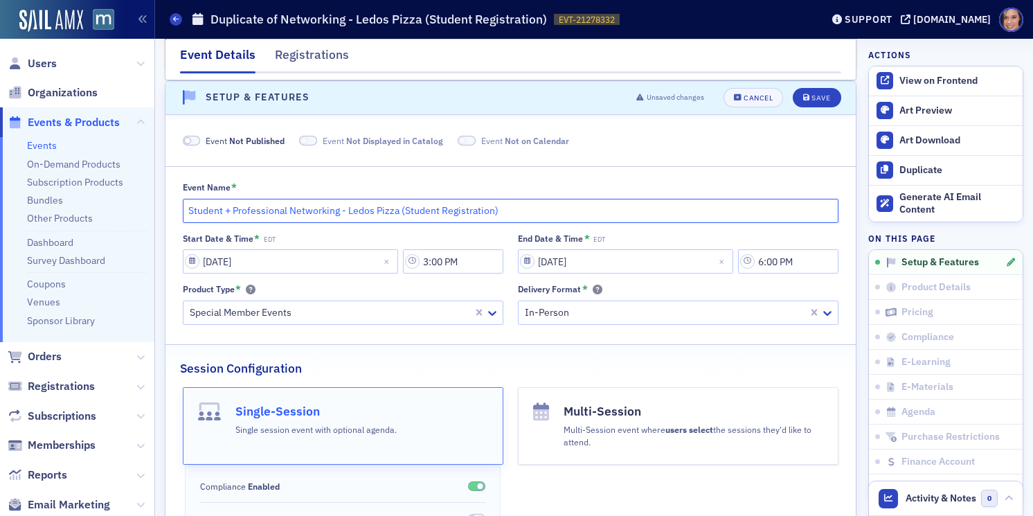
drag, startPoint x: 401, startPoint y: 210, endPoint x: 543, endPoint y: 213, distance: 142.0
click at [543, 213] on input "Student + Professional Networking - Ledos Pizza (Student Registration)" at bounding box center [511, 211] width 657 height 24
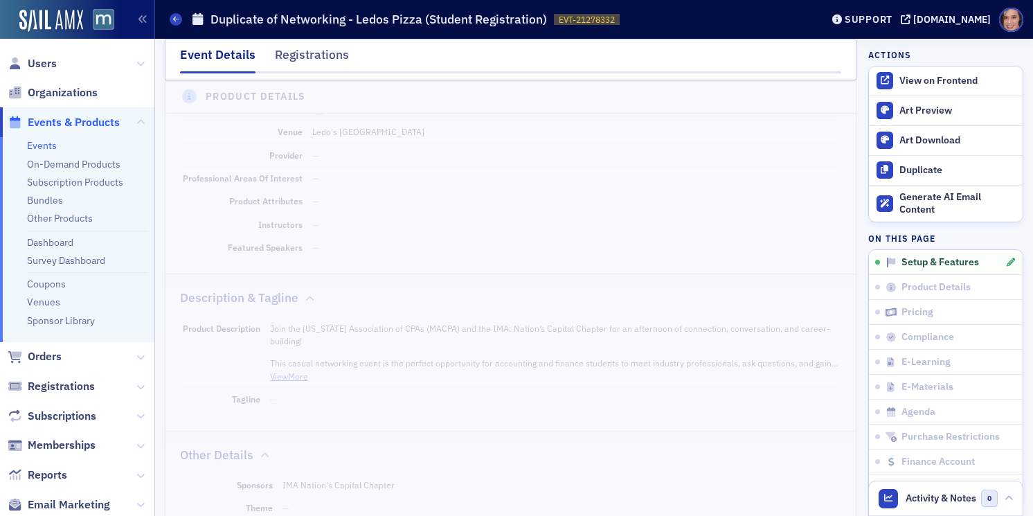
scroll to position [722, 0]
type input "Student + Professional Networking - Ledos Pizza Event"
click at [305, 428] on button "View More" at bounding box center [289, 425] width 38 height 12
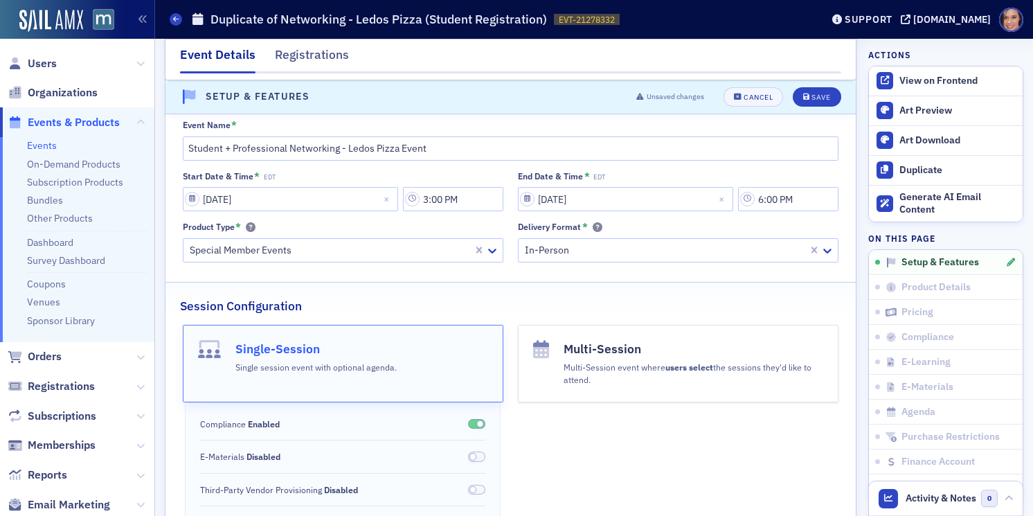
scroll to position [0, 0]
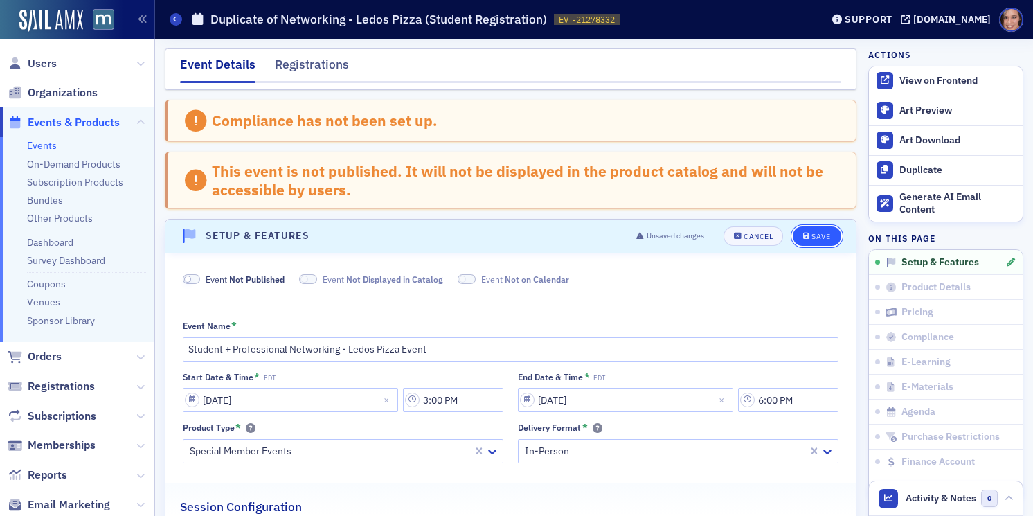
click at [823, 234] on div "Save" at bounding box center [821, 237] width 19 height 8
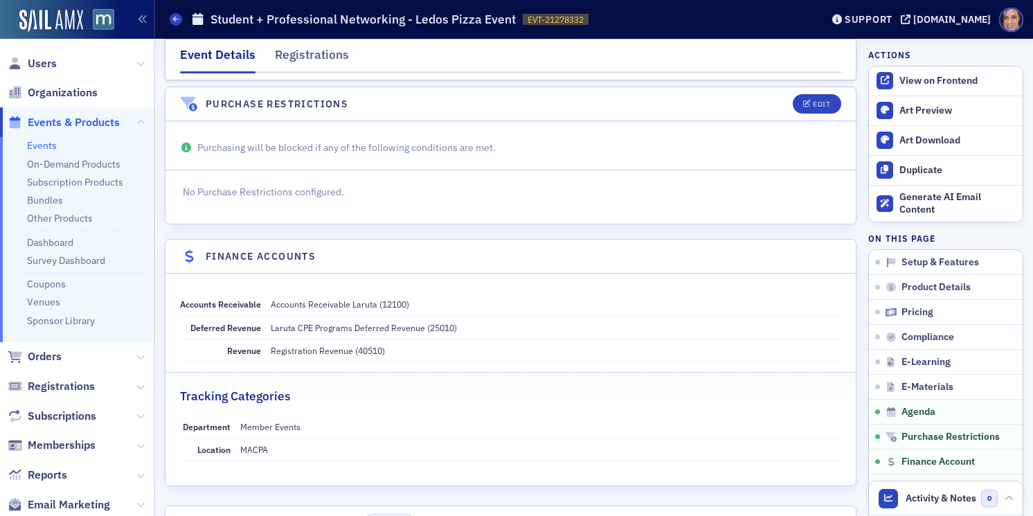
scroll to position [2260, 0]
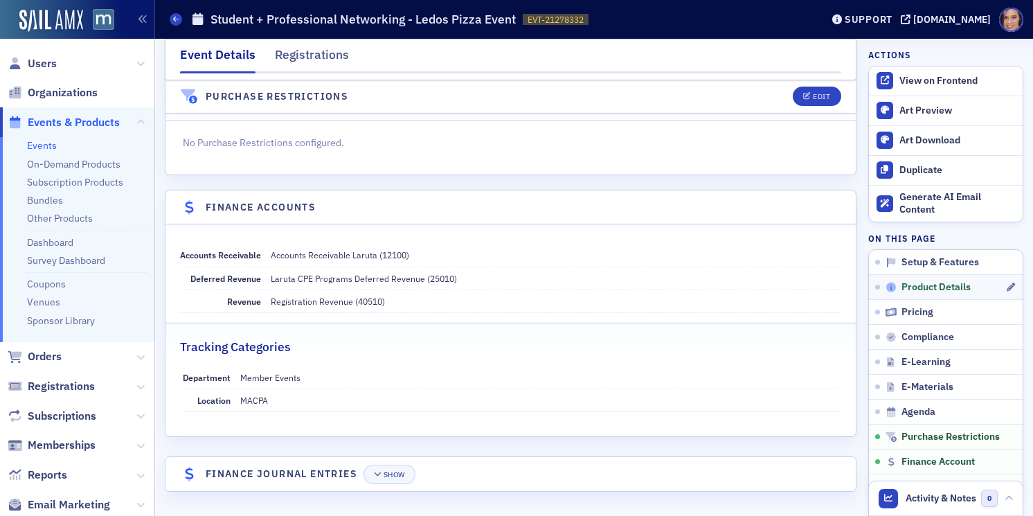
click at [943, 282] on span "Product Details" at bounding box center [936, 287] width 69 height 12
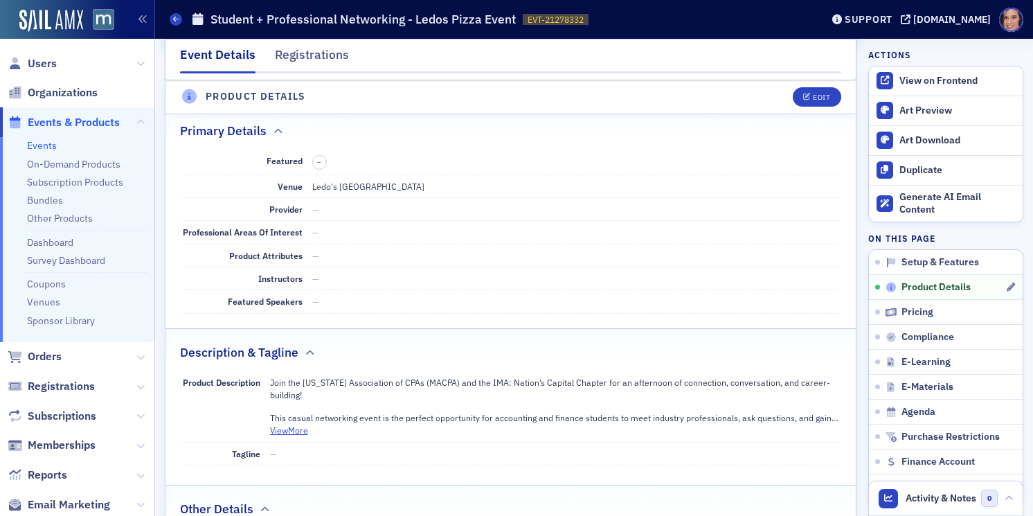
scroll to position [454, 0]
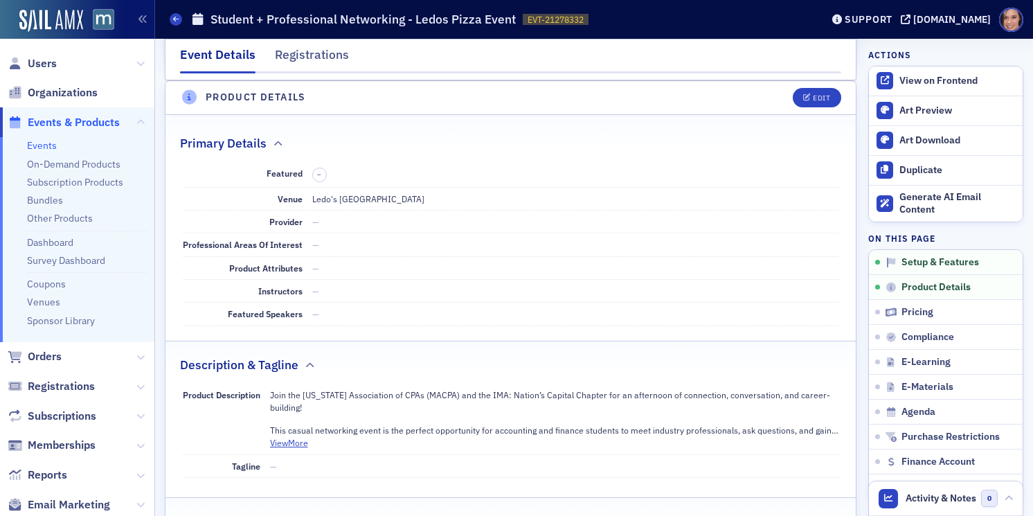
click at [811, 86] on header "Product Details Edit" at bounding box center [511, 98] width 690 height 34
click at [815, 95] on div "Edit" at bounding box center [821, 98] width 17 height 8
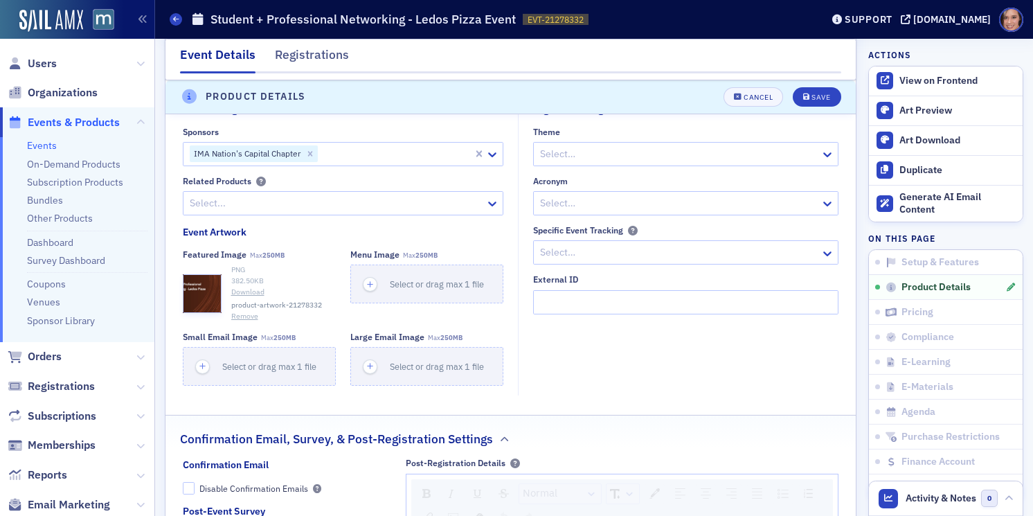
scroll to position [1188, 0]
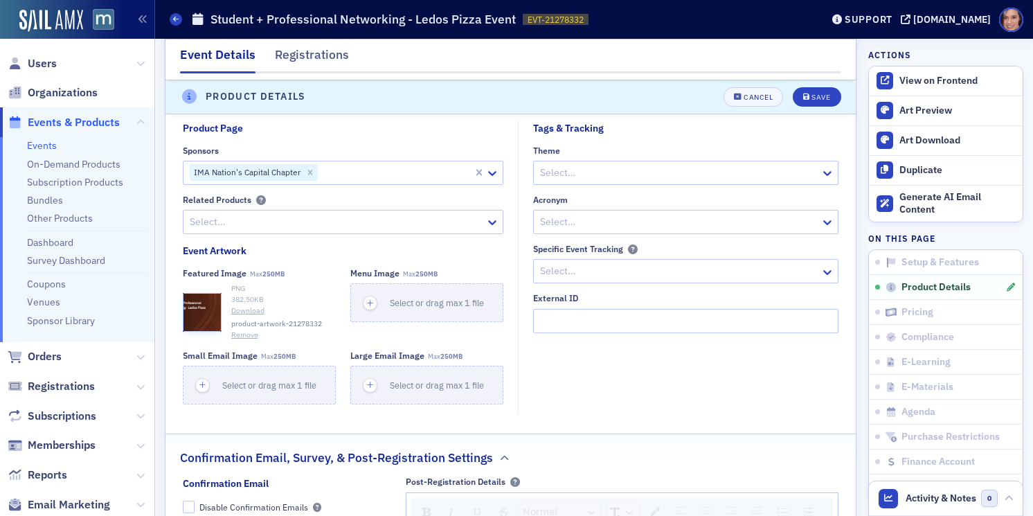
click at [251, 336] on button "Remove" at bounding box center [244, 335] width 27 height 11
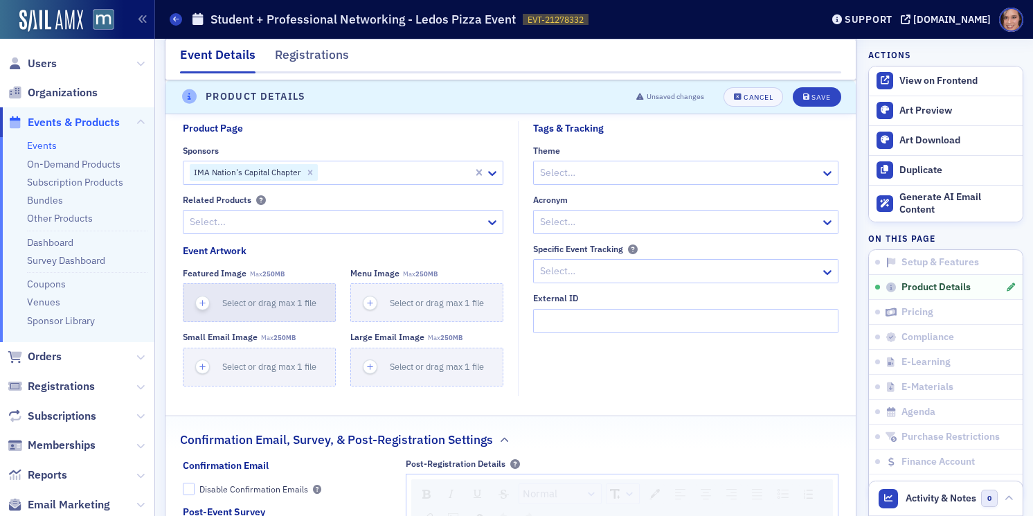
click at [220, 307] on div "button" at bounding box center [203, 302] width 39 height 37
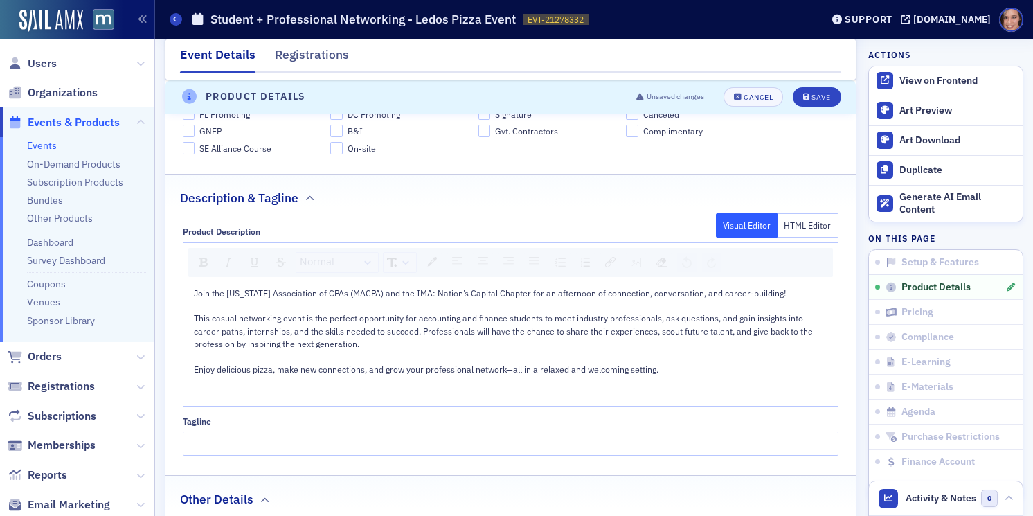
scroll to position [1087, 0]
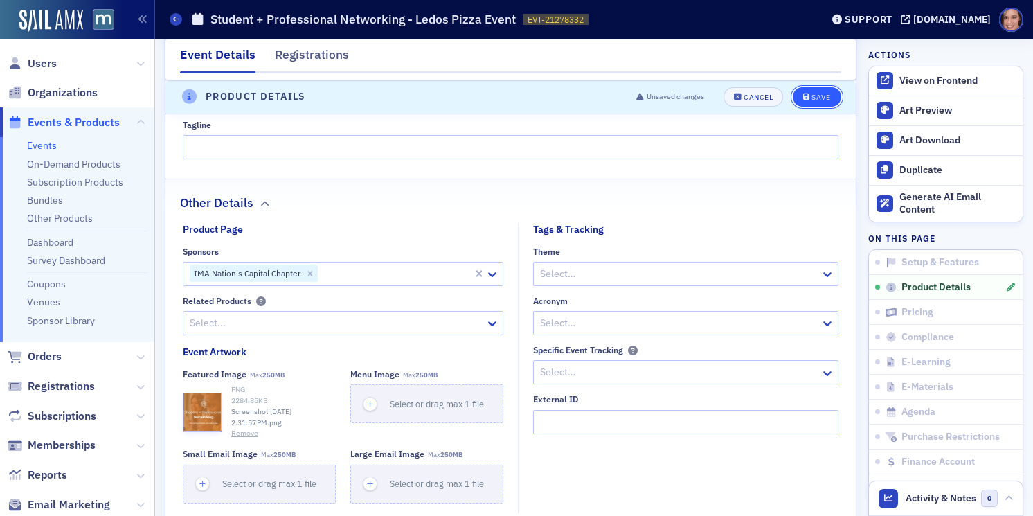
click at [819, 95] on div "Save" at bounding box center [821, 97] width 19 height 8
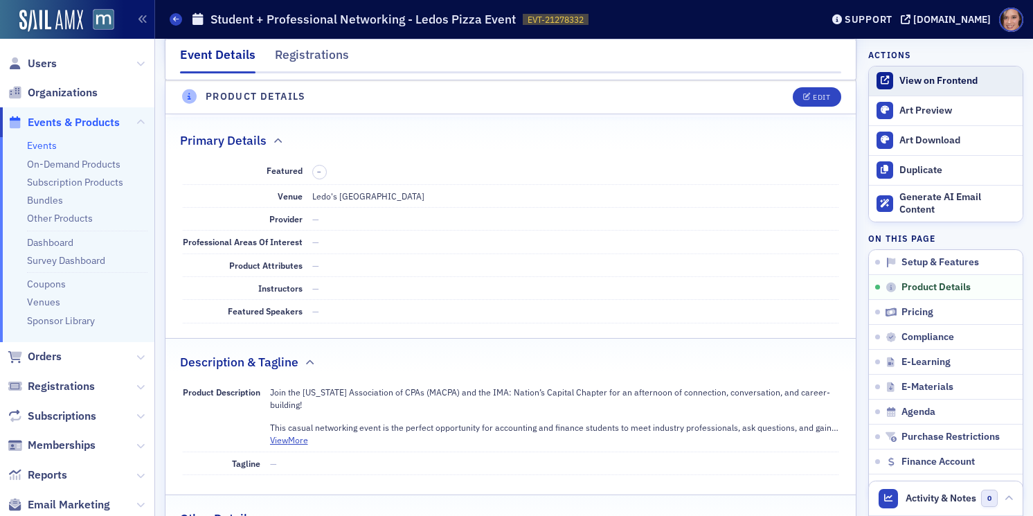
scroll to position [454, 0]
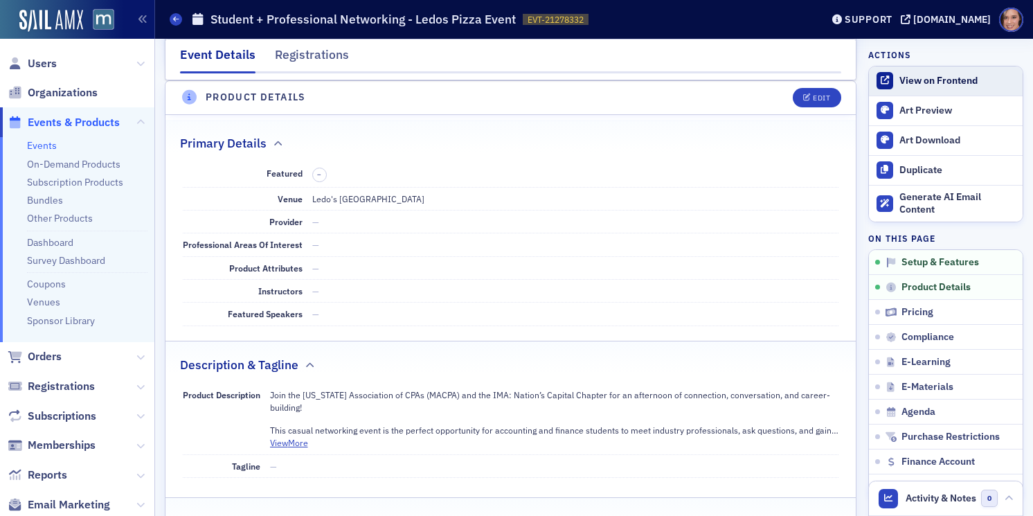
click at [967, 78] on div "View on Frontend" at bounding box center [958, 81] width 116 height 12
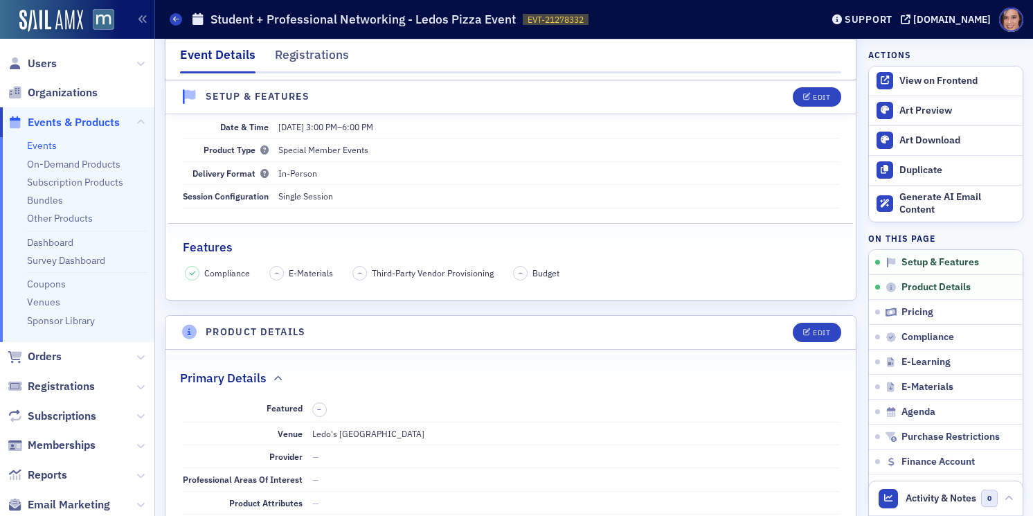
scroll to position [14, 0]
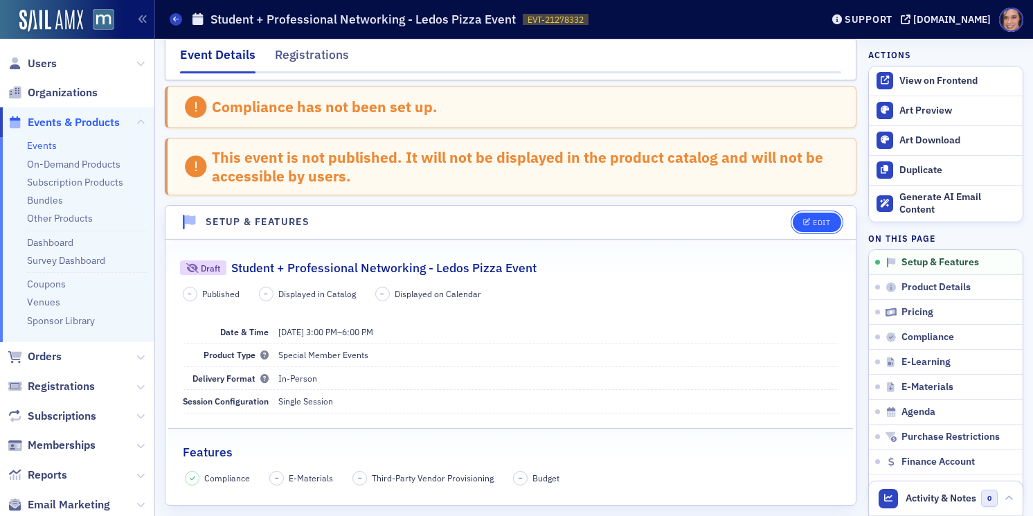
click at [826, 221] on div "Edit" at bounding box center [821, 223] width 17 height 8
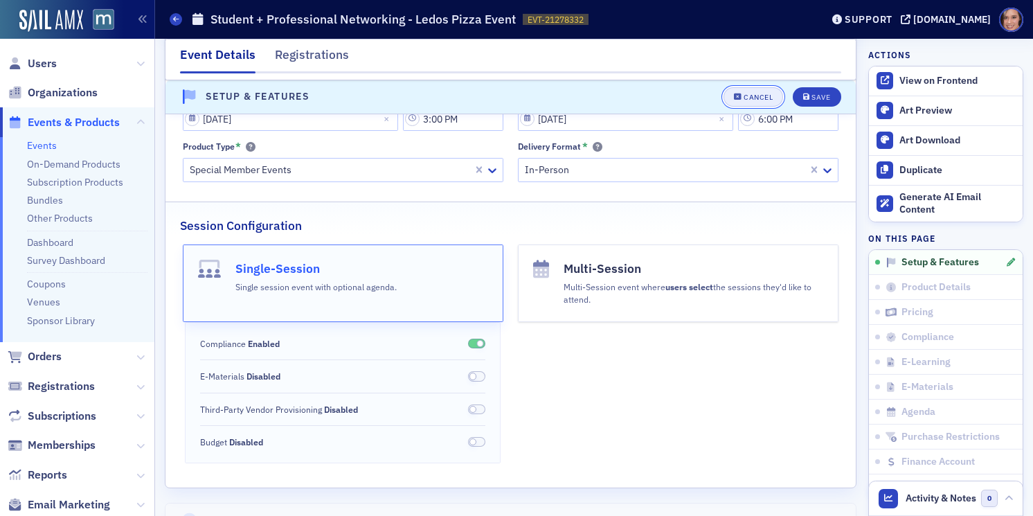
click at [740, 94] on icon "button" at bounding box center [738, 97] width 8 height 8
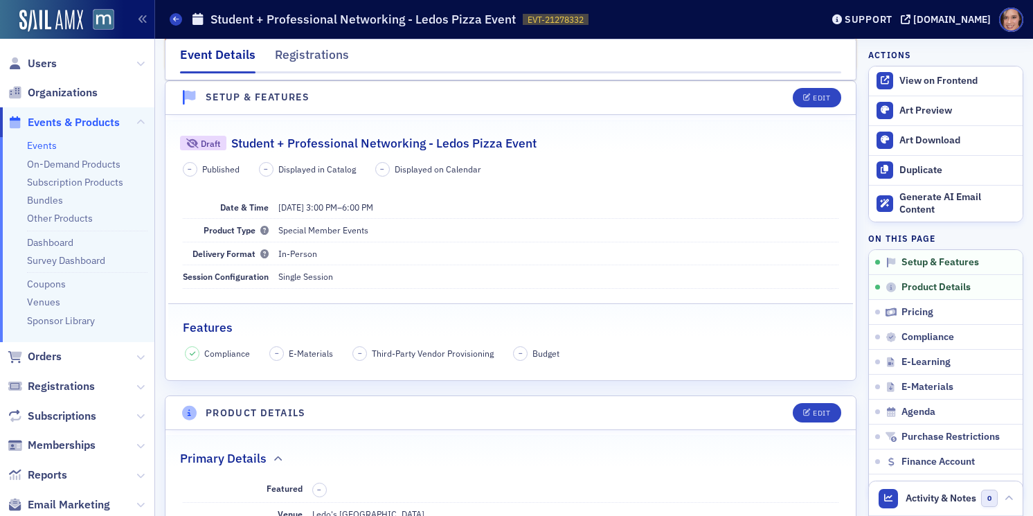
scroll to position [349, 0]
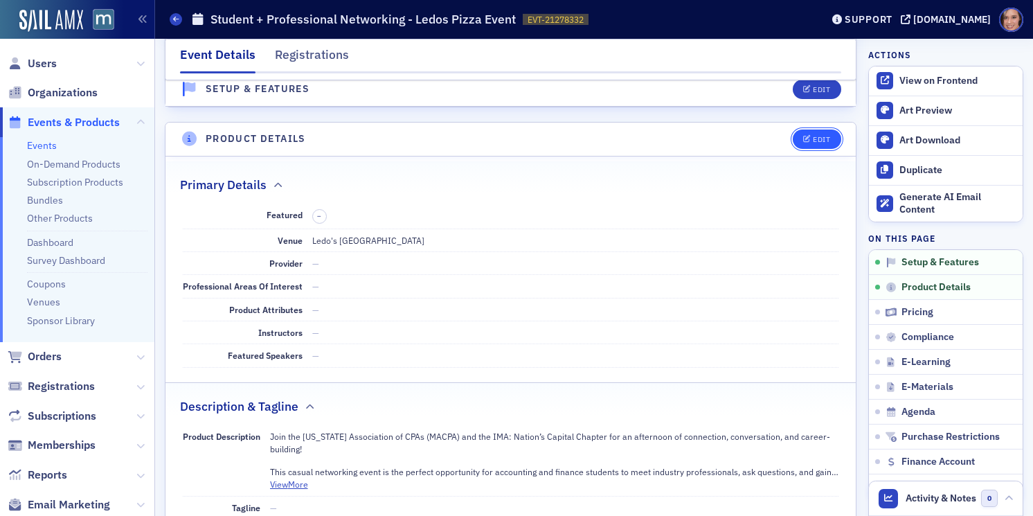
click at [821, 138] on div "Edit" at bounding box center [821, 140] width 17 height 8
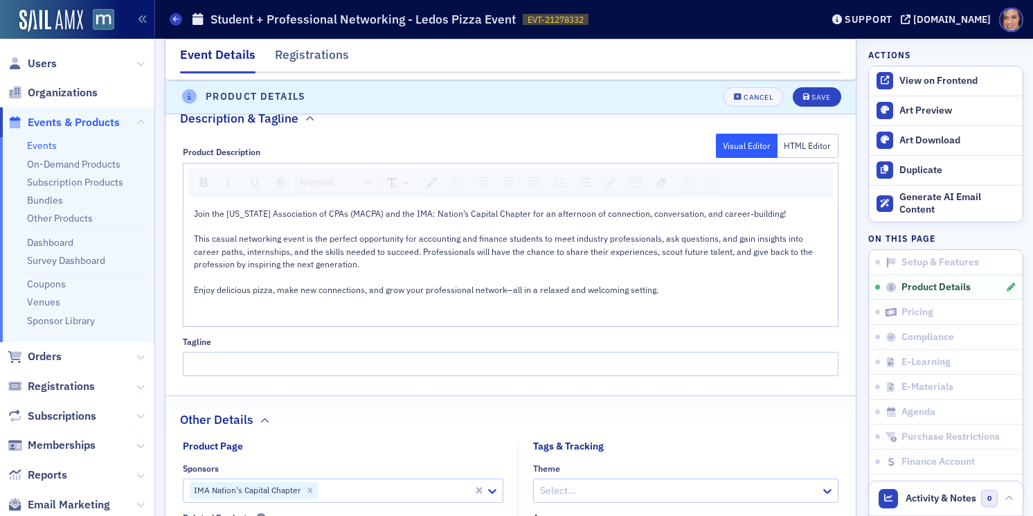
scroll to position [1299, 0]
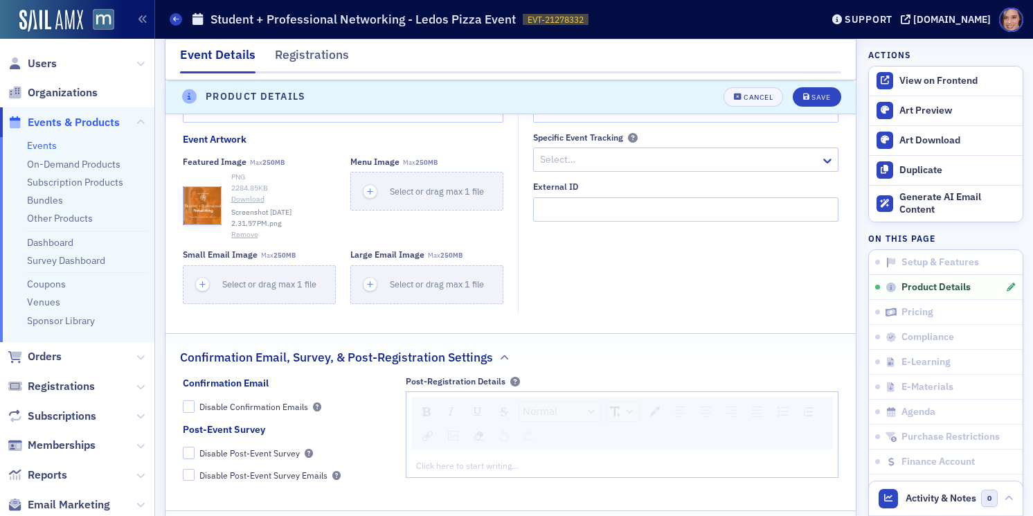
click at [243, 235] on button "Remove" at bounding box center [244, 234] width 27 height 11
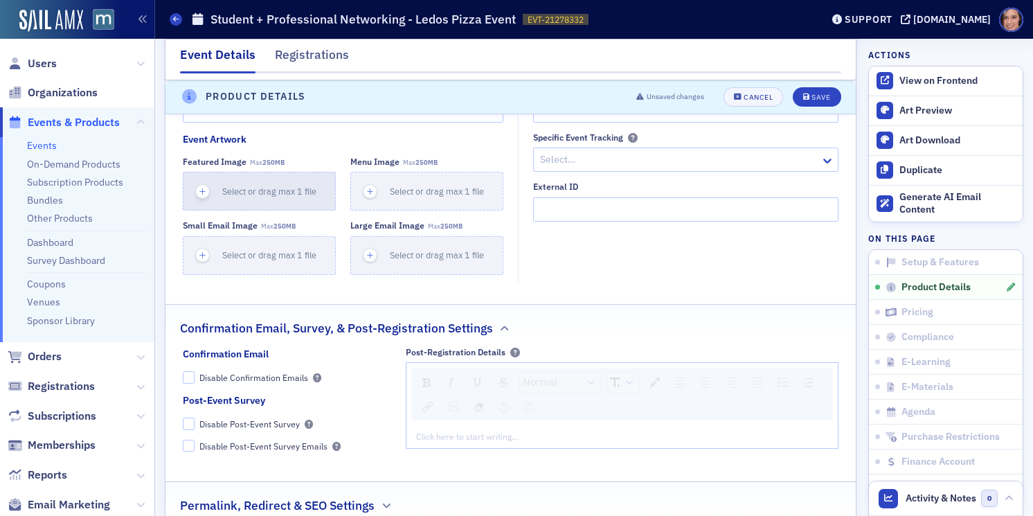
click at [228, 195] on span "Select or drag max 1 file" at bounding box center [269, 191] width 94 height 11
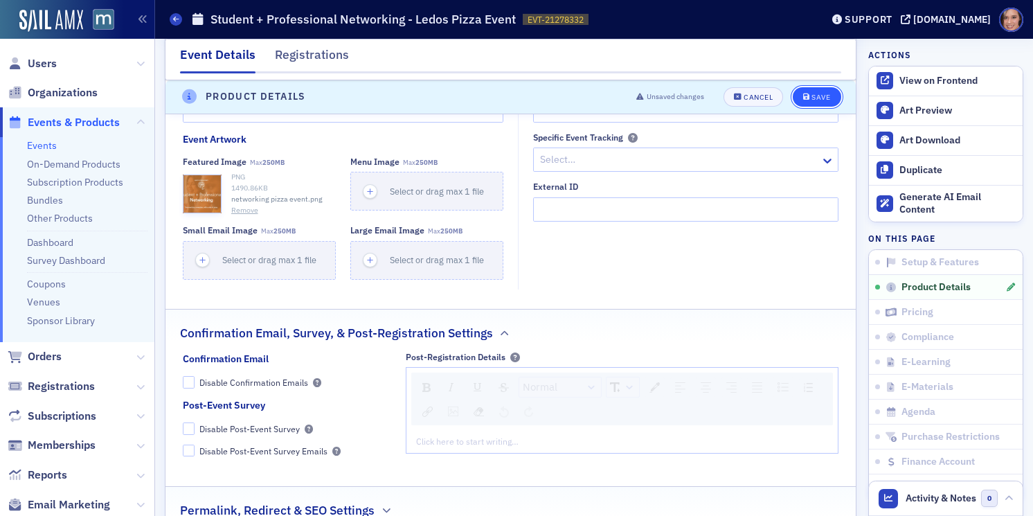
click at [819, 99] on div "Save" at bounding box center [821, 97] width 19 height 8
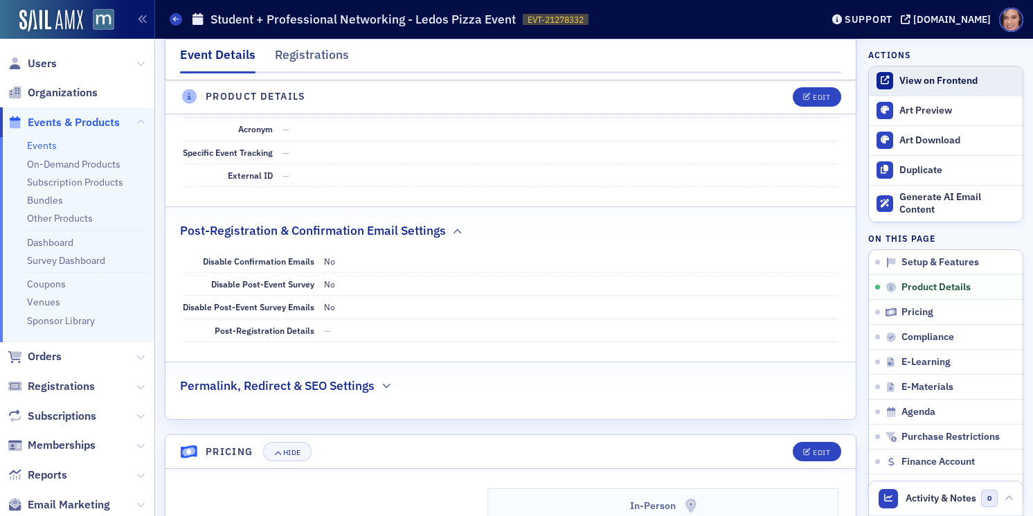
scroll to position [636, 0]
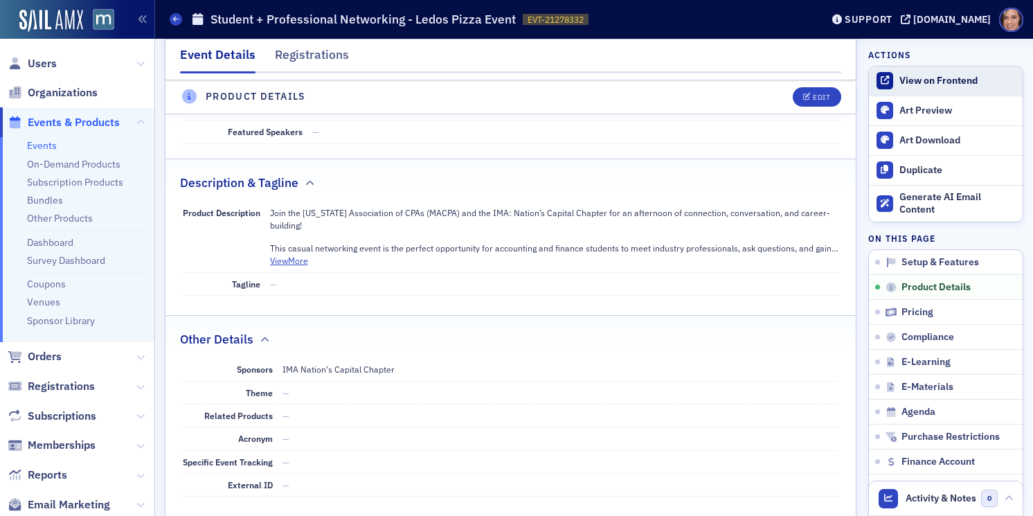
click at [927, 77] on div "View on Frontend" at bounding box center [958, 81] width 116 height 12
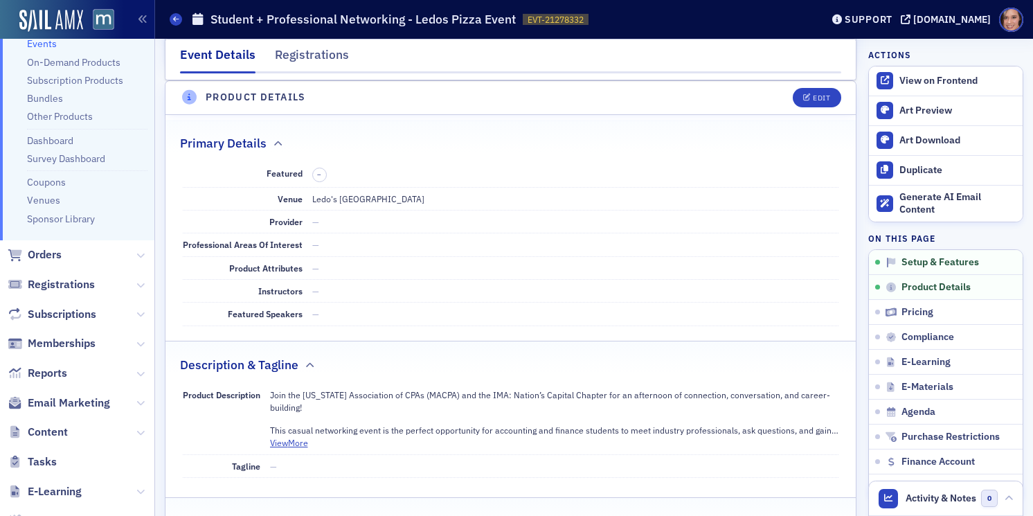
scroll to position [101, 0]
click at [143, 434] on icon at bounding box center [140, 433] width 8 height 8
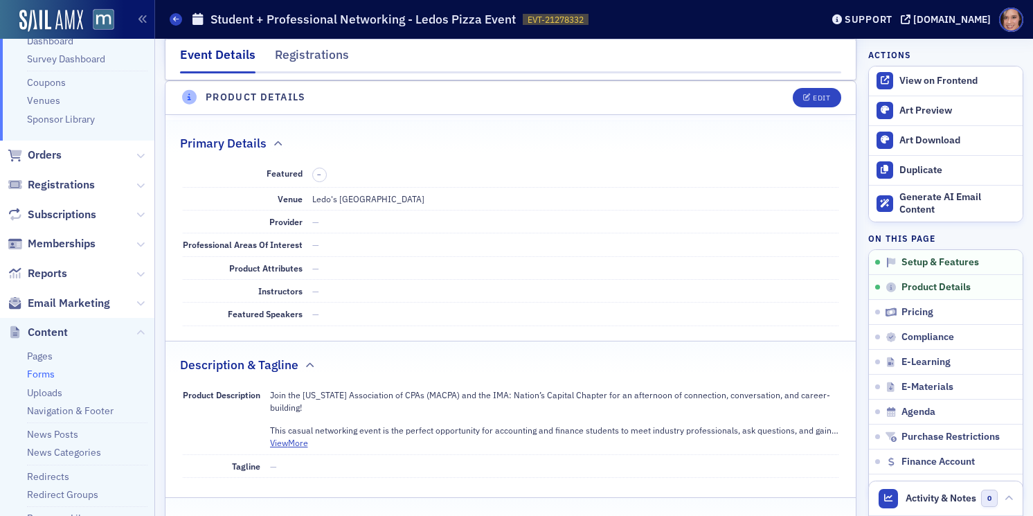
scroll to position [210, 0]
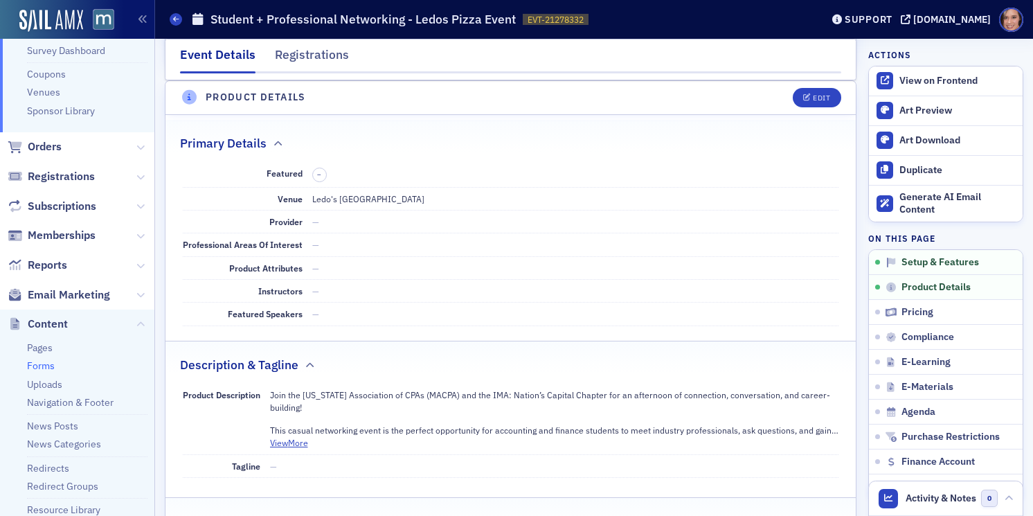
click at [52, 471] on link "Redirects" at bounding box center [48, 468] width 42 height 12
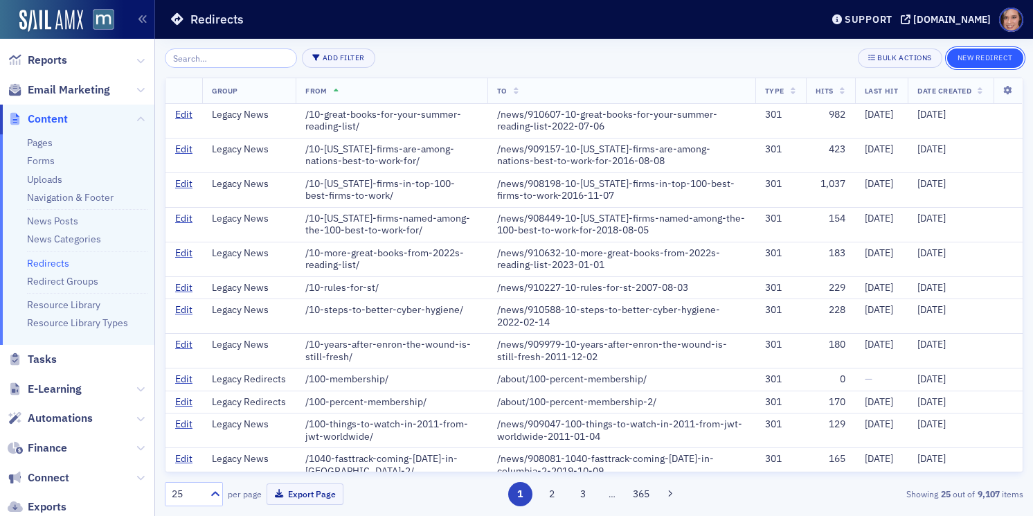
click at [990, 56] on button "New Redirect" at bounding box center [985, 57] width 76 height 19
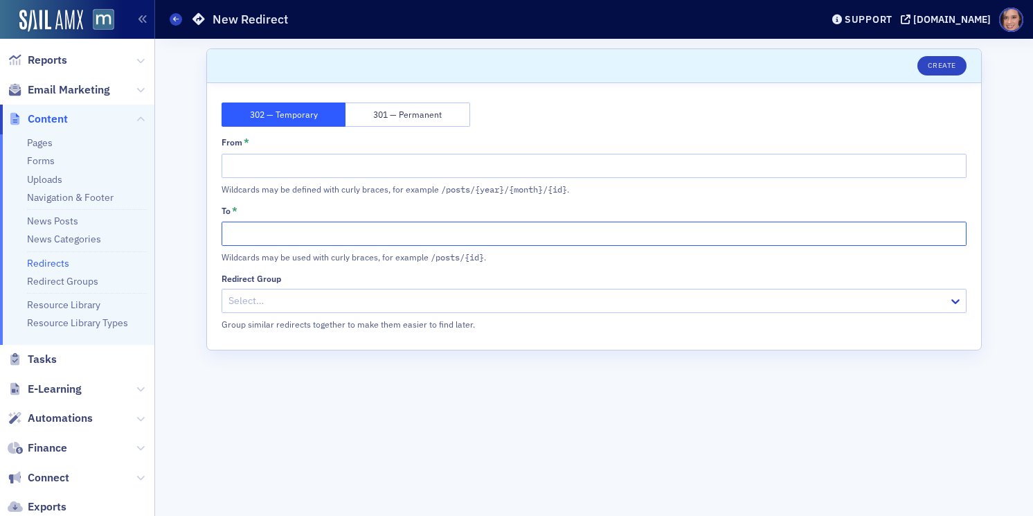
click at [351, 235] on input "To *" at bounding box center [594, 234] width 745 height 24
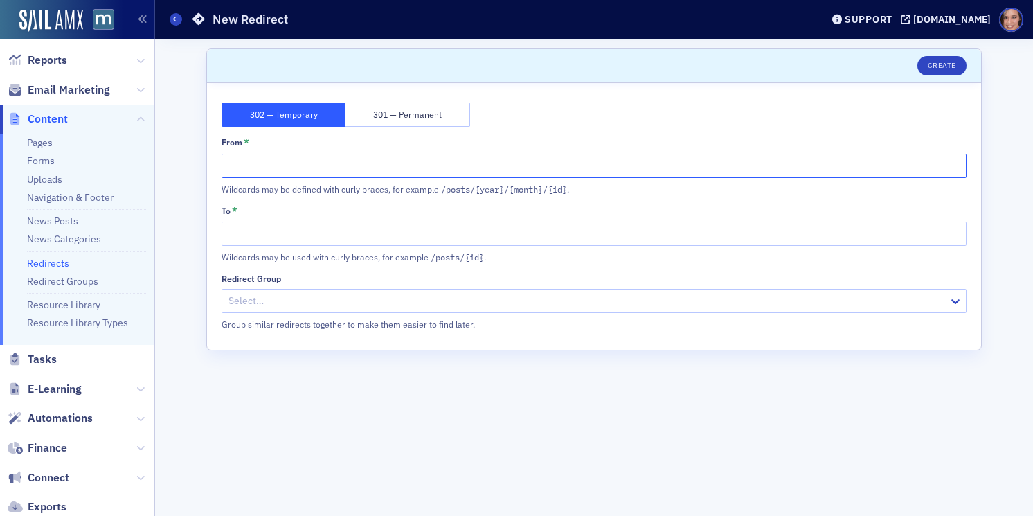
click at [380, 162] on input "From *" at bounding box center [594, 166] width 745 height 24
paste input "https://macpa.org/catalog/events/21278332-student-professional-networking-ledos…"
drag, startPoint x: 305, startPoint y: 164, endPoint x: 188, endPoint y: 157, distance: 117.3
click at [188, 157] on div "Scroll to Unsaved changes Create 302 — Temporary 301 — Permanent From * https:/…" at bounding box center [594, 277] width 859 height 477
type input "/catalog/events/21278332-student-professional-networking-ledos-pizza-event-2025…"
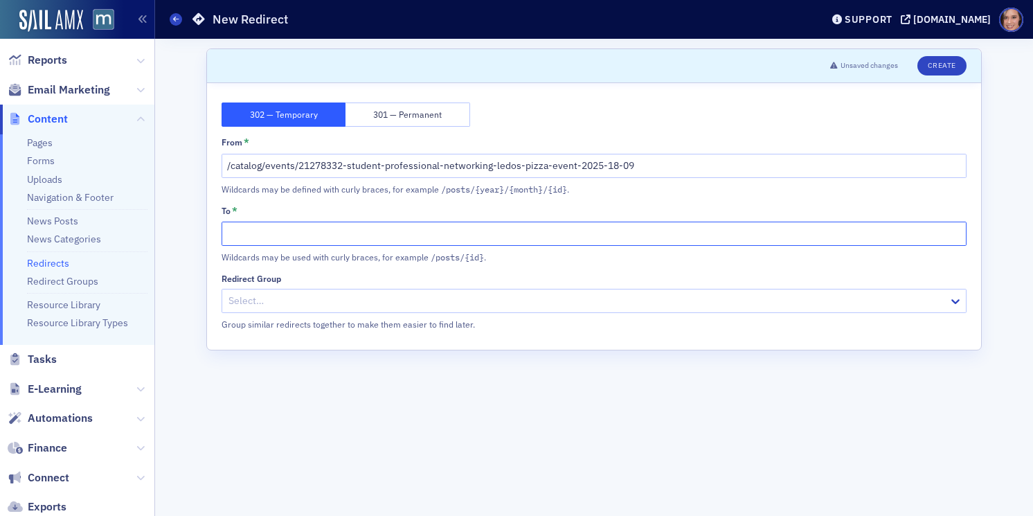
click at [267, 229] on input "To *" at bounding box center [594, 234] width 745 height 24
paste input "/student-networking"
click at [233, 234] on input "//student-networking" at bounding box center [594, 234] width 745 height 24
type input "/student-networking"
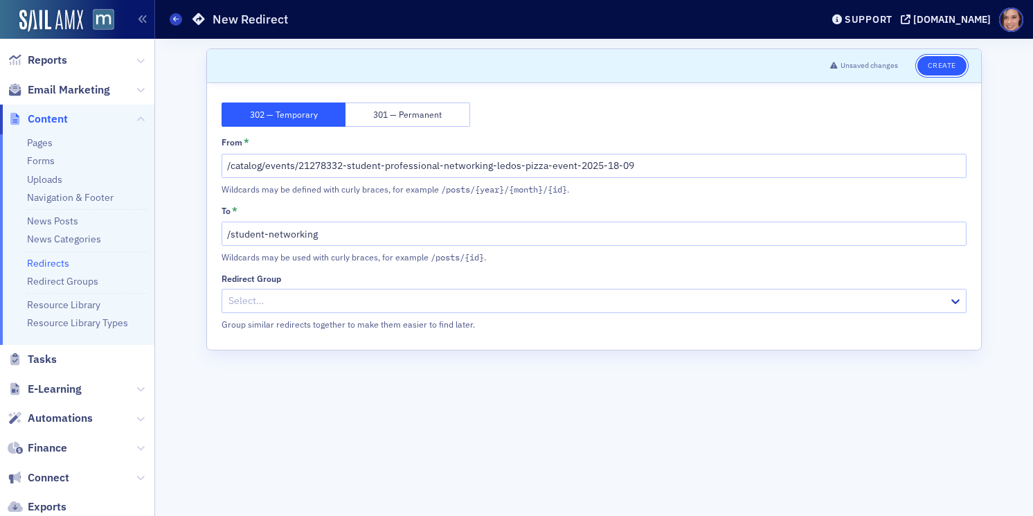
click at [949, 68] on button "Create" at bounding box center [942, 65] width 49 height 19
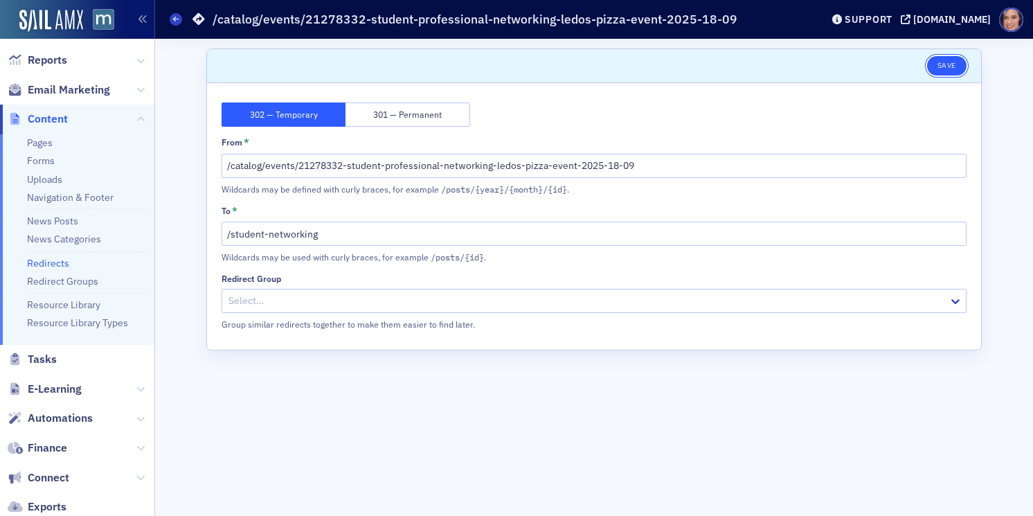
click at [945, 69] on button "Save" at bounding box center [946, 65] width 39 height 19
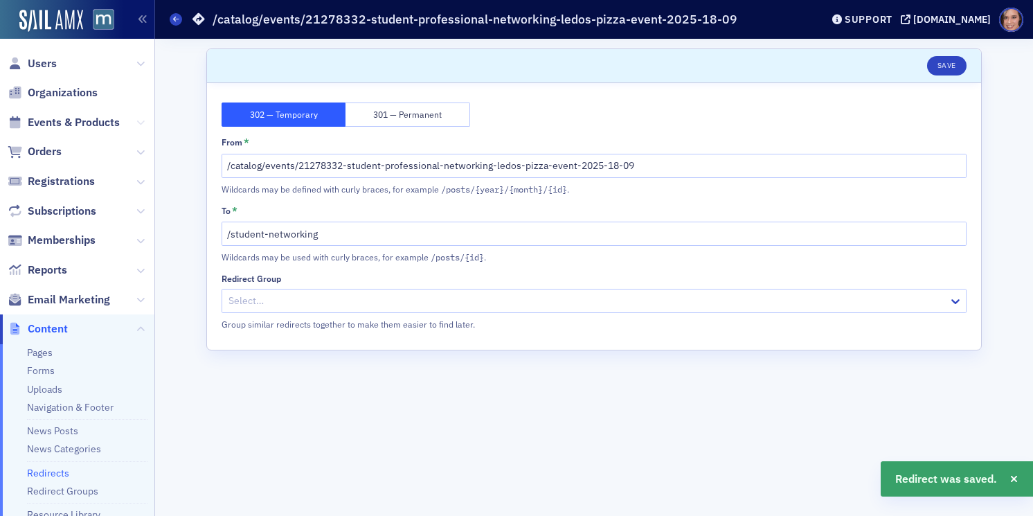
click at [136, 116] on button at bounding box center [140, 122] width 8 height 15
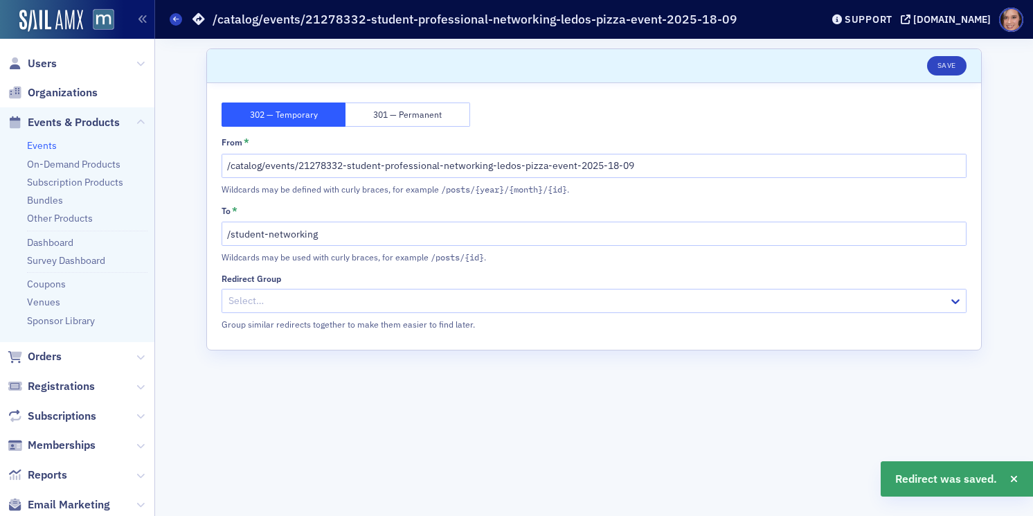
click at [40, 149] on link "Events" at bounding box center [42, 145] width 30 height 12
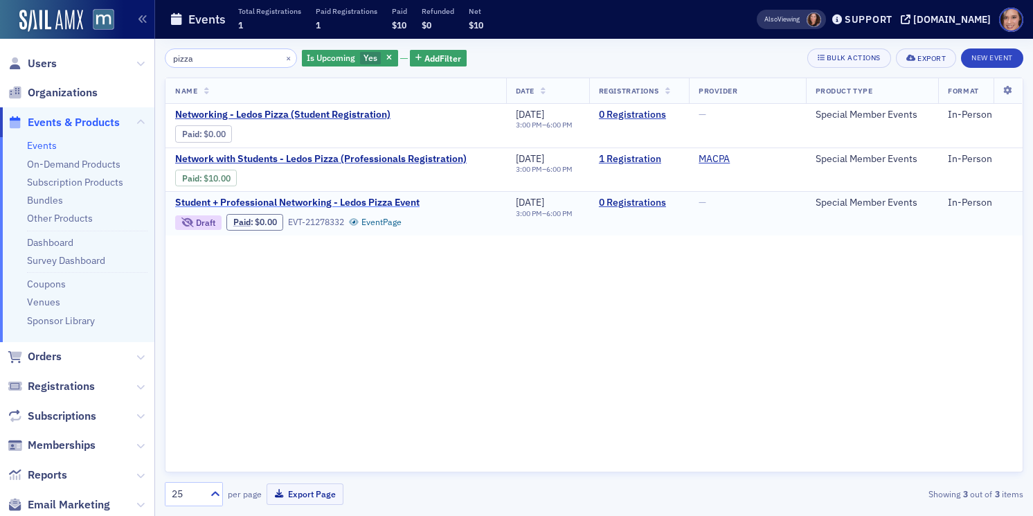
click at [385, 200] on span "Student + Professional Networking - Ledos Pizza Event" at bounding box center [297, 203] width 244 height 12
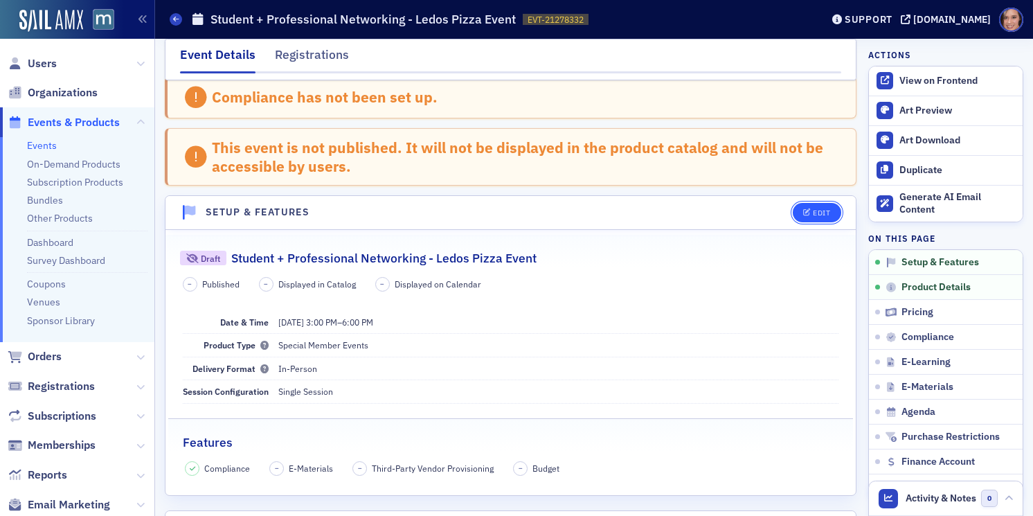
click at [804, 214] on icon "button" at bounding box center [807, 213] width 8 height 8
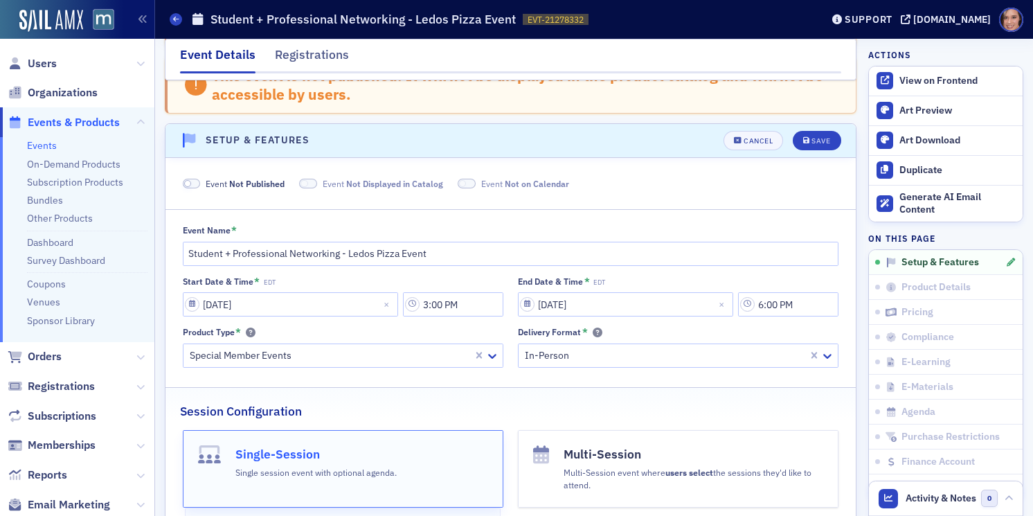
scroll to position [139, 0]
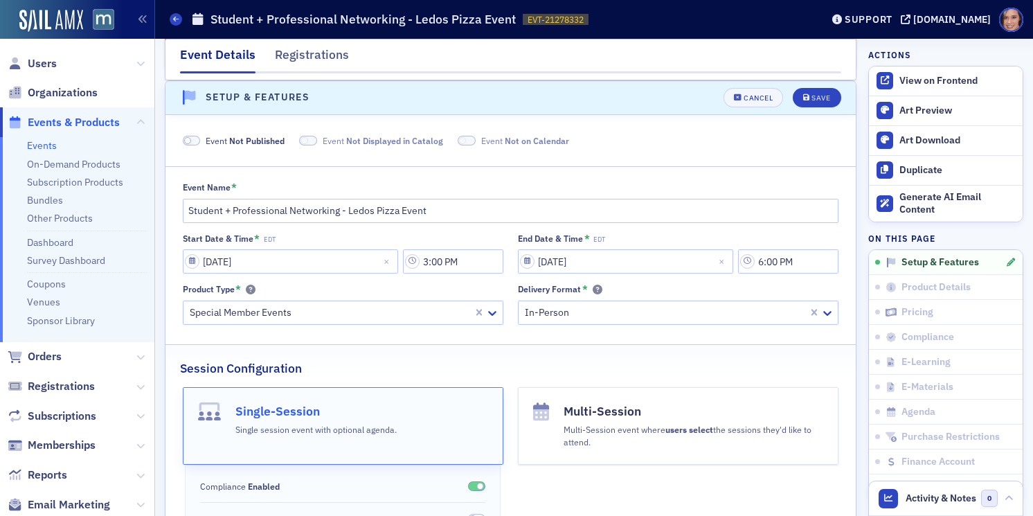
click at [190, 136] on span at bounding box center [192, 141] width 18 height 10
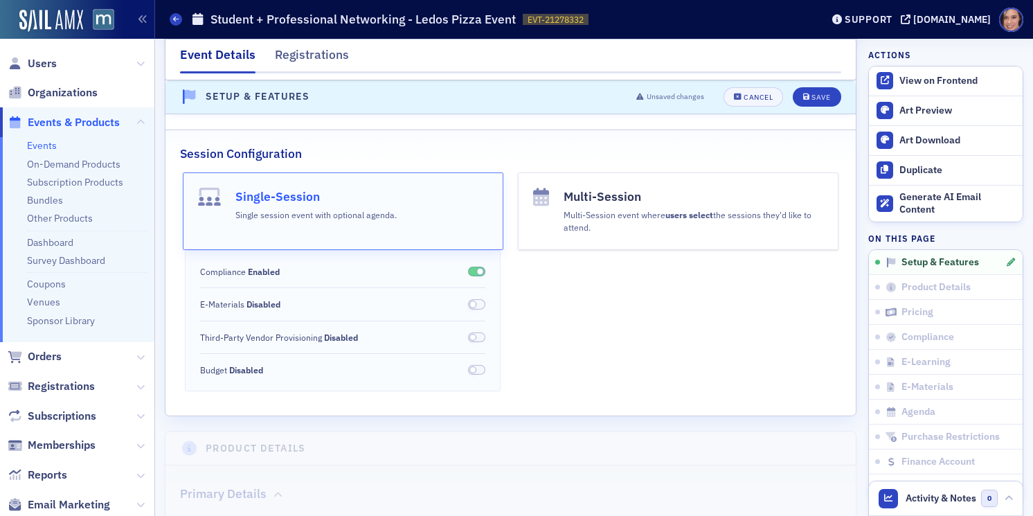
scroll to position [232, 0]
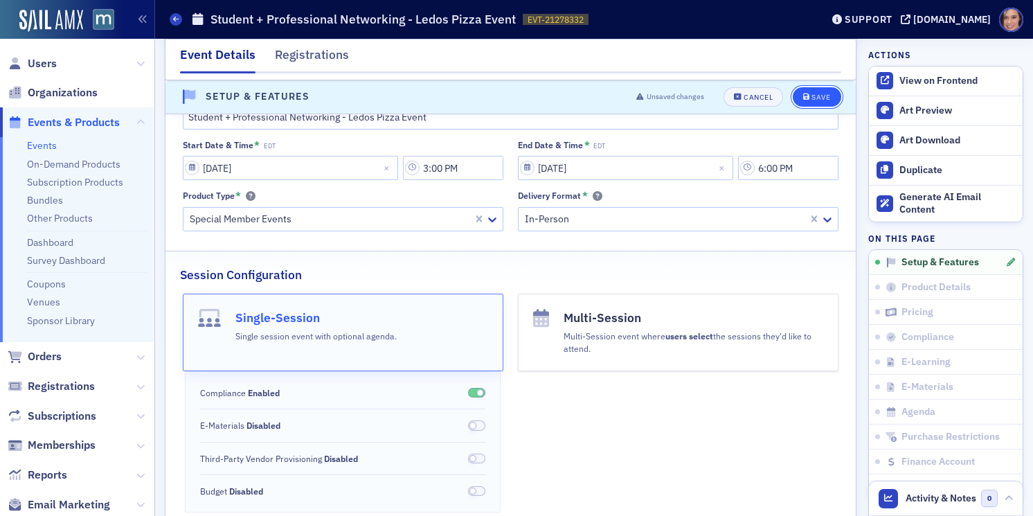
click at [833, 88] on button "Save" at bounding box center [817, 96] width 48 height 19
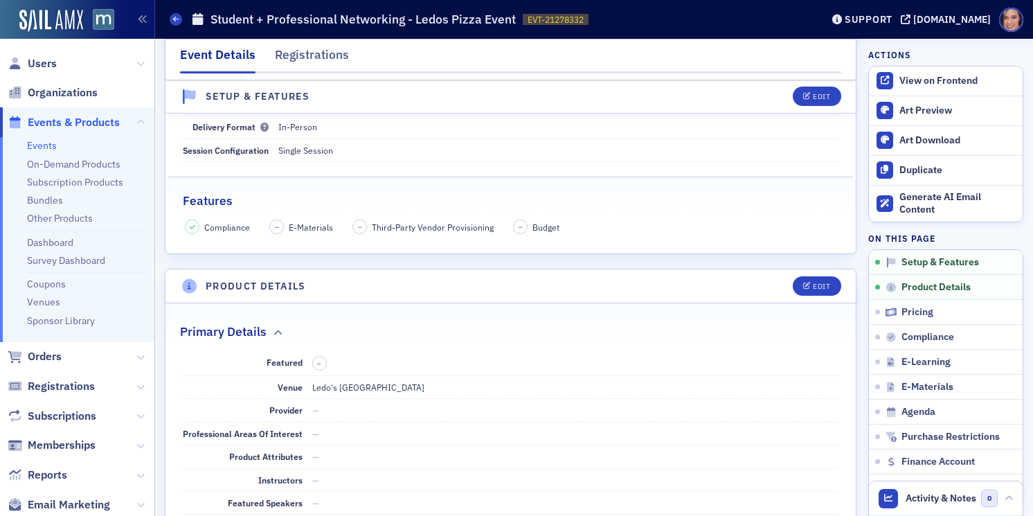
scroll to position [224, 0]
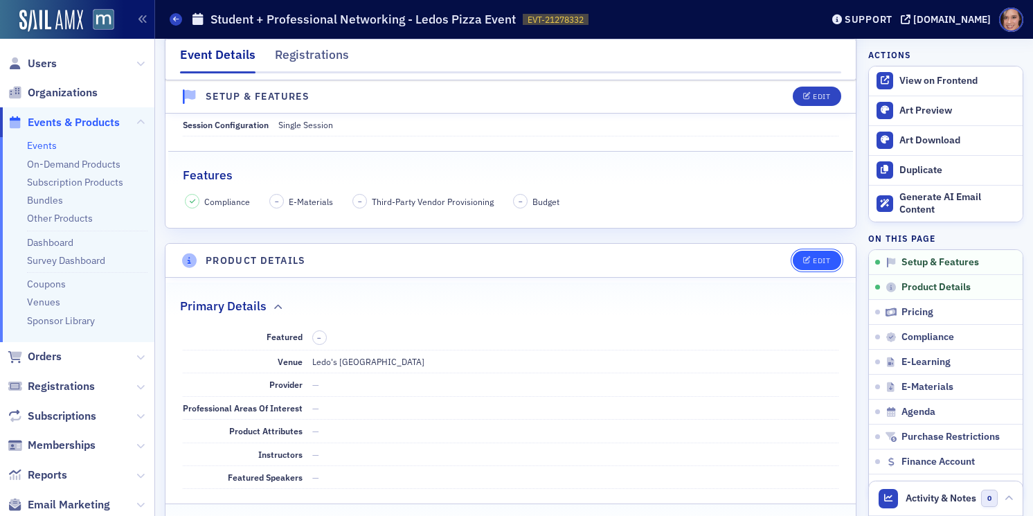
click at [810, 257] on icon "button" at bounding box center [807, 261] width 8 height 8
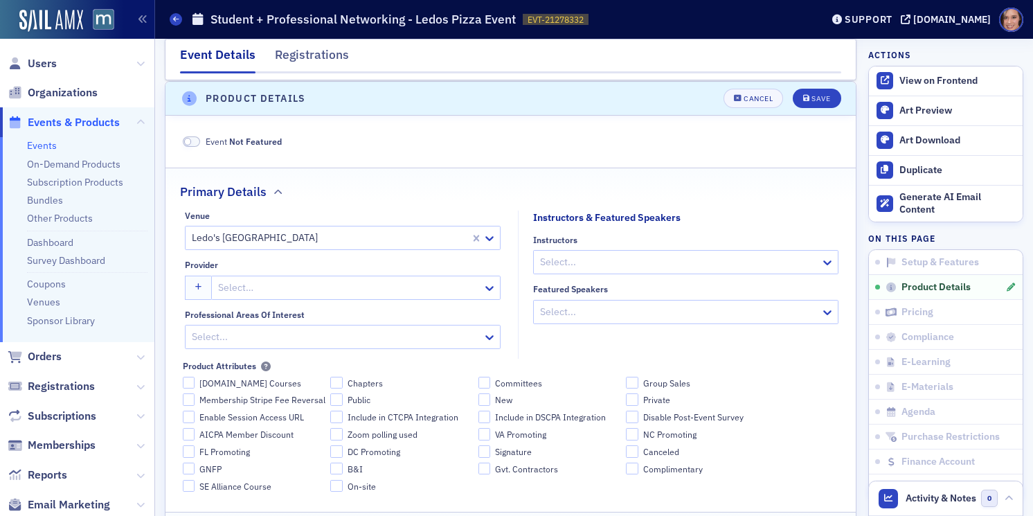
scroll to position [386, 0]
click at [195, 138] on span at bounding box center [192, 141] width 18 height 10
click at [829, 94] on div "Save" at bounding box center [821, 98] width 19 height 8
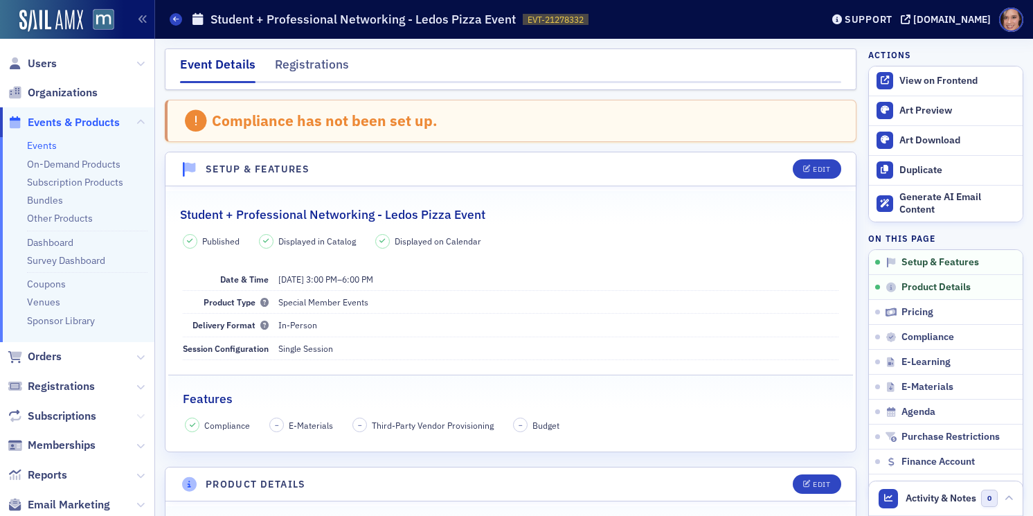
scroll to position [298, 0]
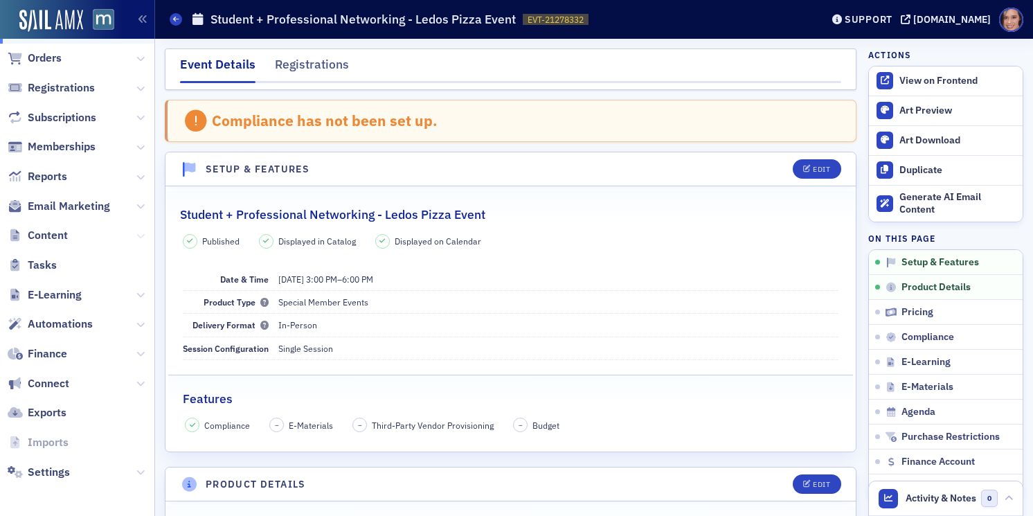
click at [141, 232] on icon at bounding box center [140, 236] width 8 height 8
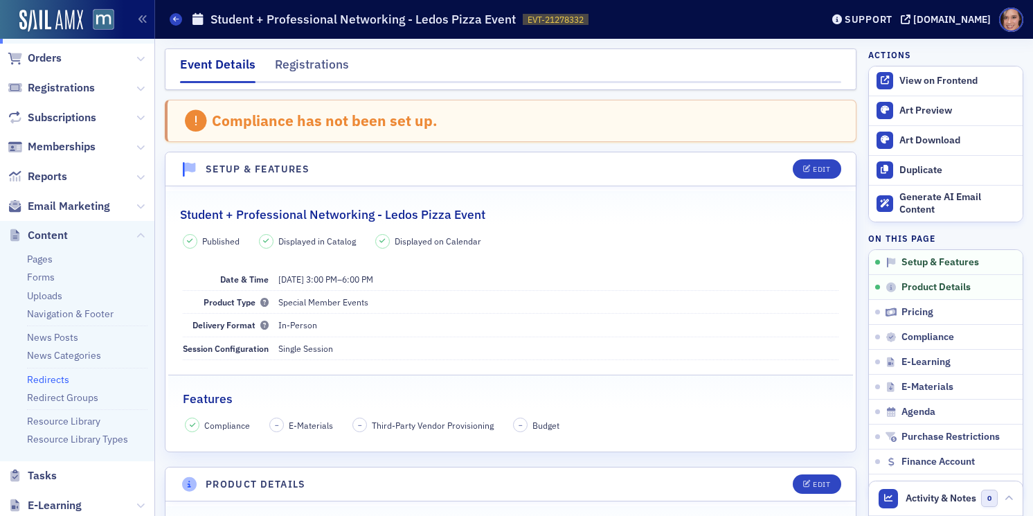
click at [62, 380] on link "Redirects" at bounding box center [48, 379] width 42 height 12
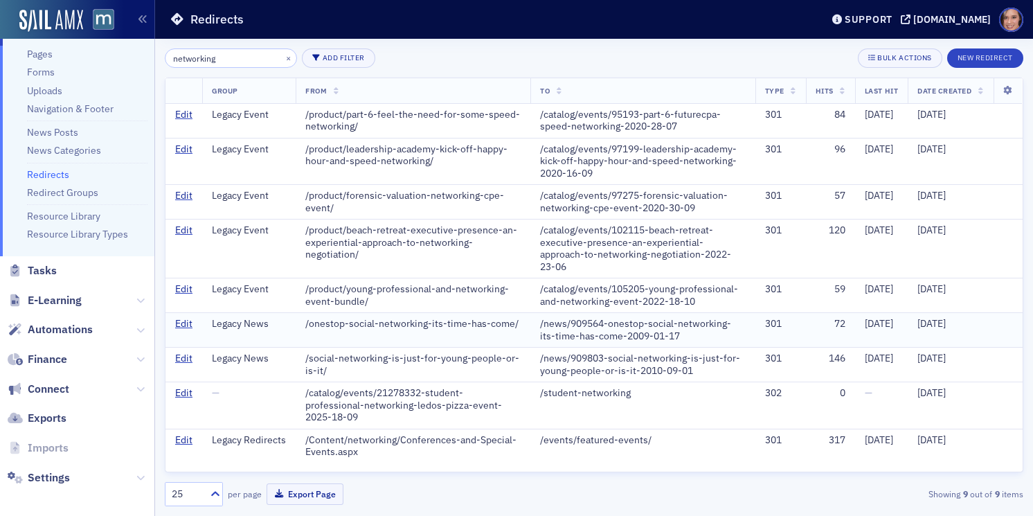
scroll to position [3, 0]
type input "networking"
click at [186, 400] on link "Edit" at bounding box center [183, 393] width 17 height 12
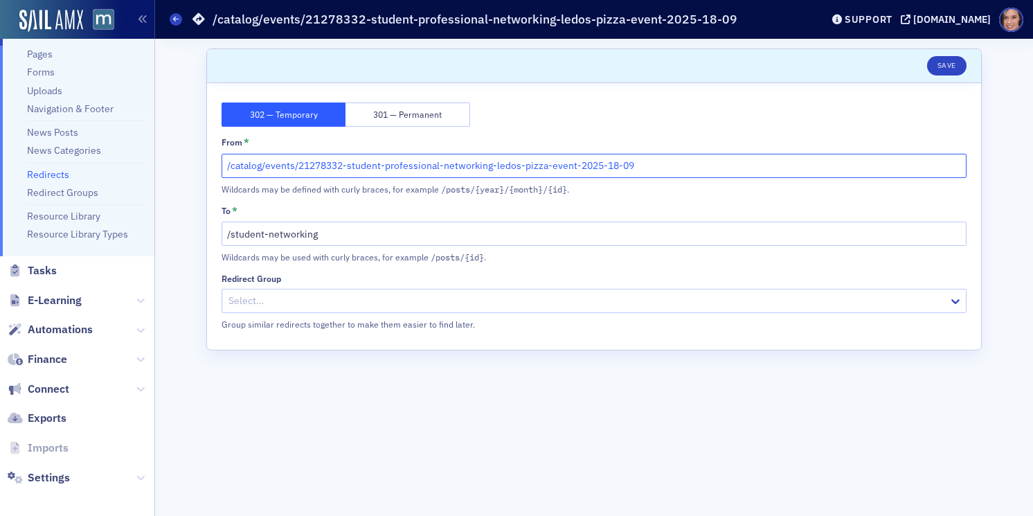
click at [251, 161] on input "/catalog/events/21278332-student-professional-networking-ledos-pizza-event-2025…" at bounding box center [594, 166] width 745 height 24
paste input "https://macpa.org"
click at [374, 166] on input "https://macpa.org/catalog/events/21278332-student-professional-networking-ledos…" at bounding box center [594, 166] width 745 height 24
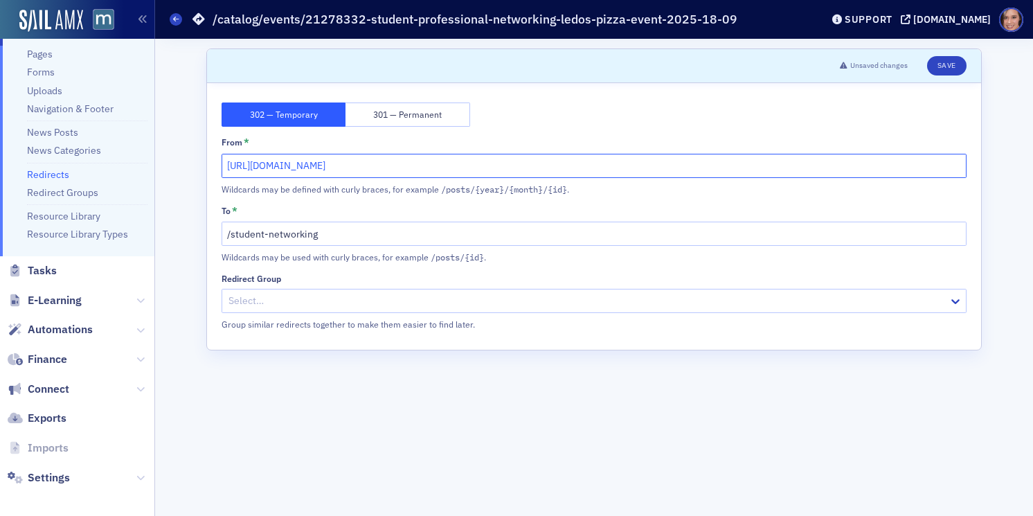
drag, startPoint x: 306, startPoint y: 166, endPoint x: 143, endPoint y: 165, distance: 163.4
click at [143, 165] on div "Users Organizations Events & Products Orders Registrations Subscriptions Member…" at bounding box center [516, 258] width 1033 height 516
type input "/catalog/events/21278332-student-professional-networking-ledos-pizza-event-2025…"
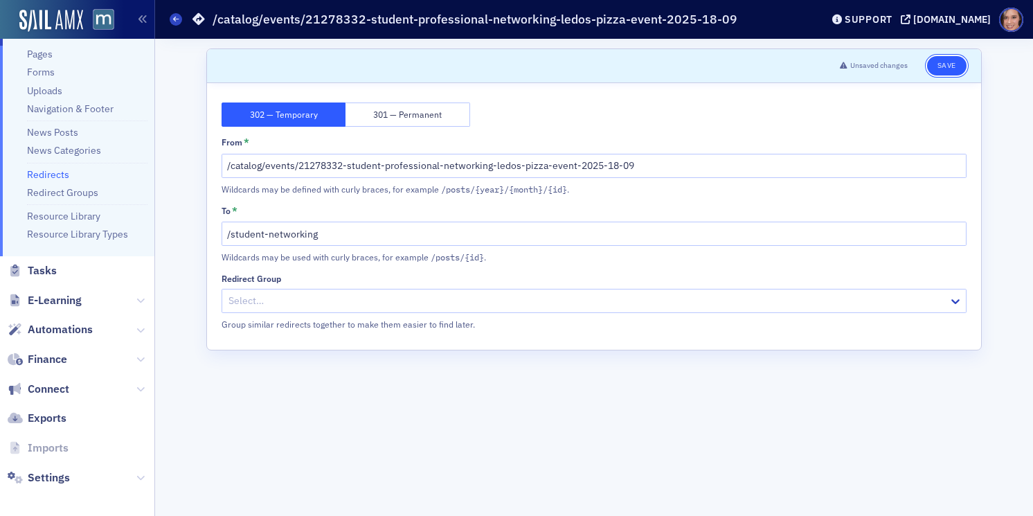
click at [943, 61] on button "Save" at bounding box center [946, 65] width 39 height 19
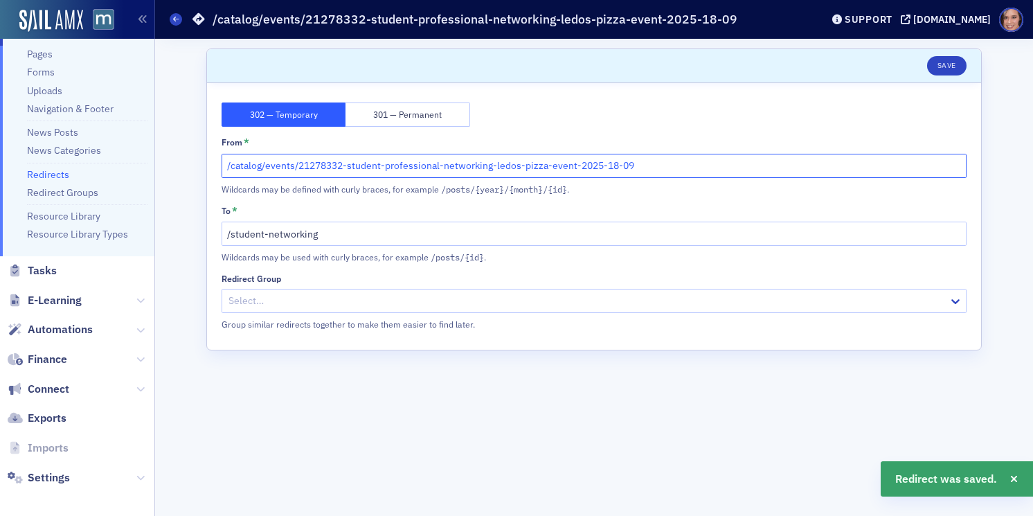
click at [588, 170] on input "/catalog/events/21278332-student-professional-networking-ledos-pizza-event-2025…" at bounding box center [594, 166] width 745 height 24
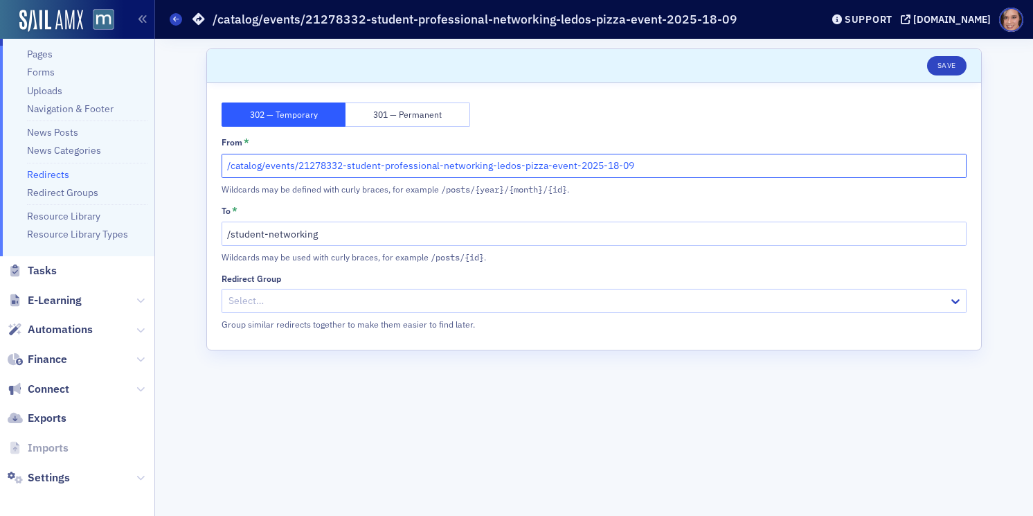
click at [348, 170] on input "/catalog/events/21278332-student-professional-networking-ledos-pizza-event-2025…" at bounding box center [594, 166] width 745 height 24
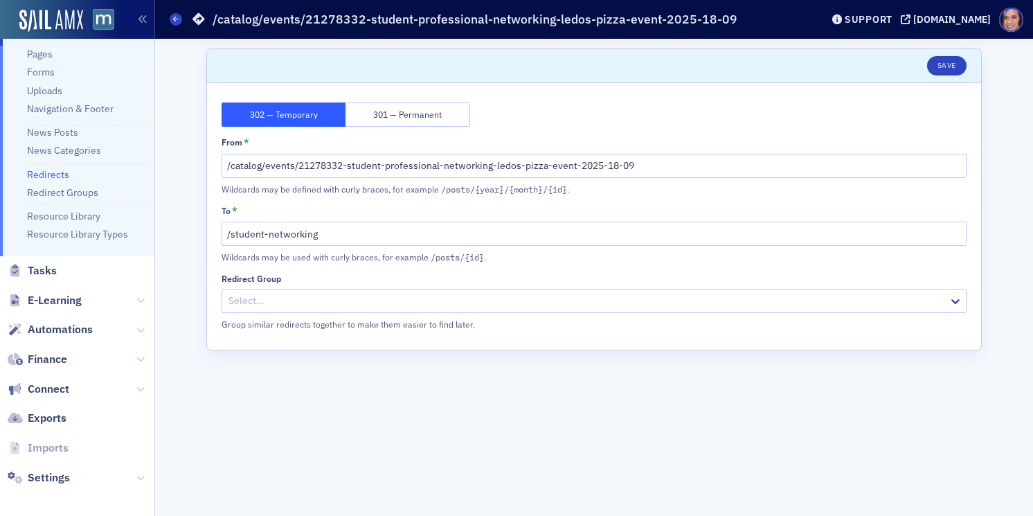
click at [411, 122] on button "301 — Permanent" at bounding box center [408, 114] width 124 height 24
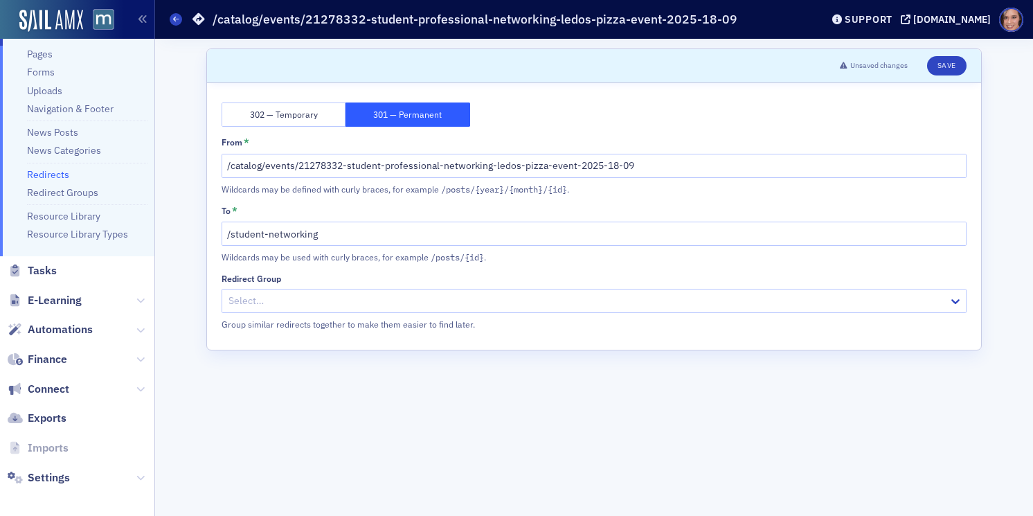
click at [312, 98] on div "302 — Temporary 301 — Permanent From * /catalog/events/21278332-student-profess…" at bounding box center [594, 216] width 774 height 267
click at [284, 116] on button "302 — Temporary" at bounding box center [284, 114] width 124 height 24
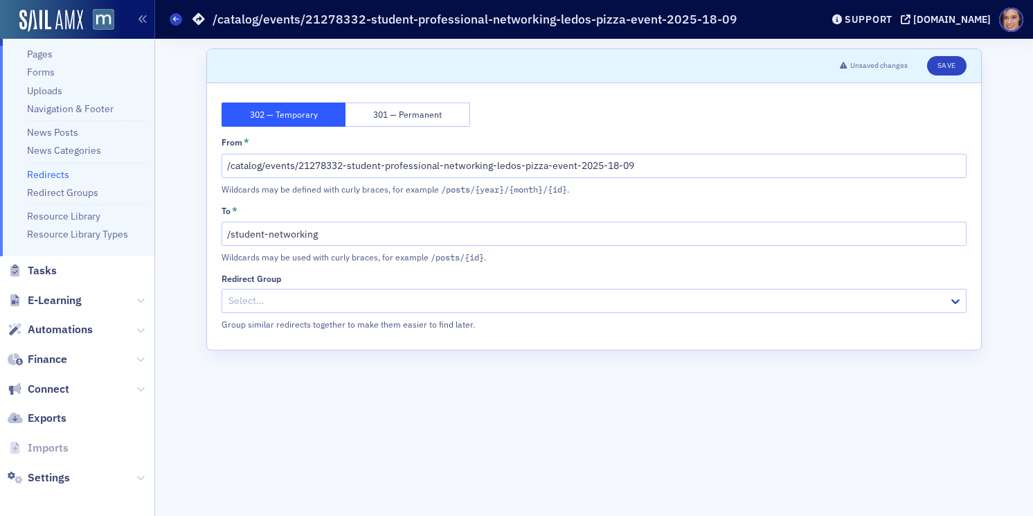
scroll to position [185, 0]
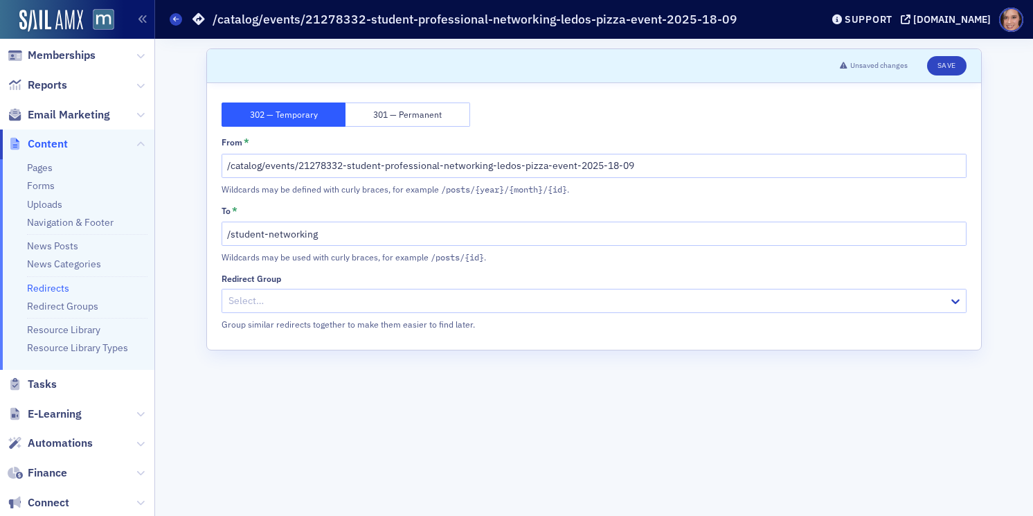
click at [52, 285] on link "Redirects" at bounding box center [48, 288] width 42 height 12
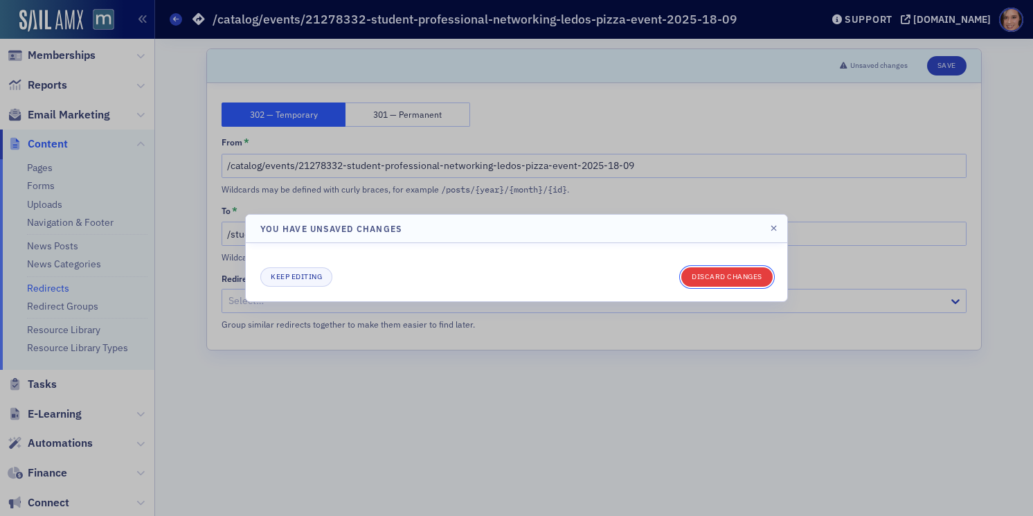
click at [712, 280] on button "Discard changes" at bounding box center [726, 276] width 91 height 19
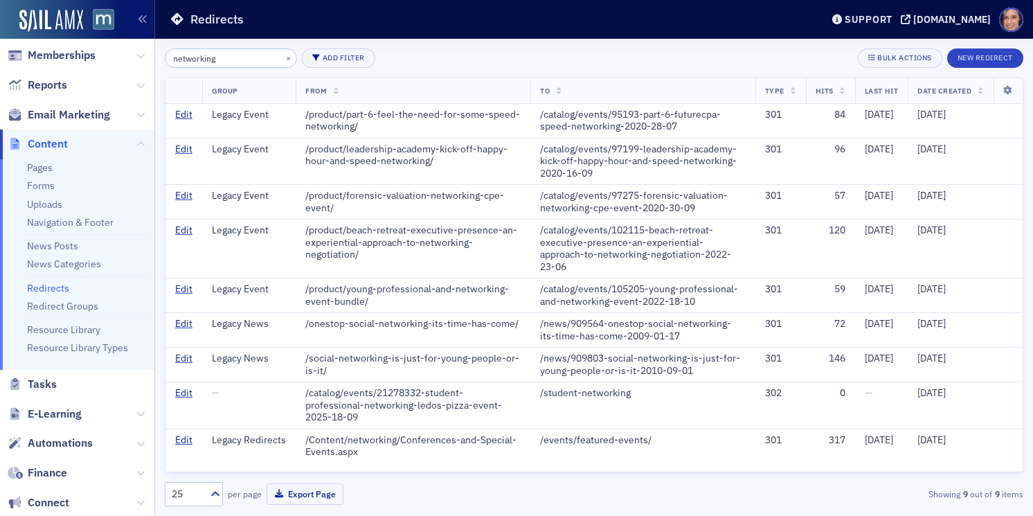
click at [218, 59] on input "networking" at bounding box center [231, 57] width 132 height 19
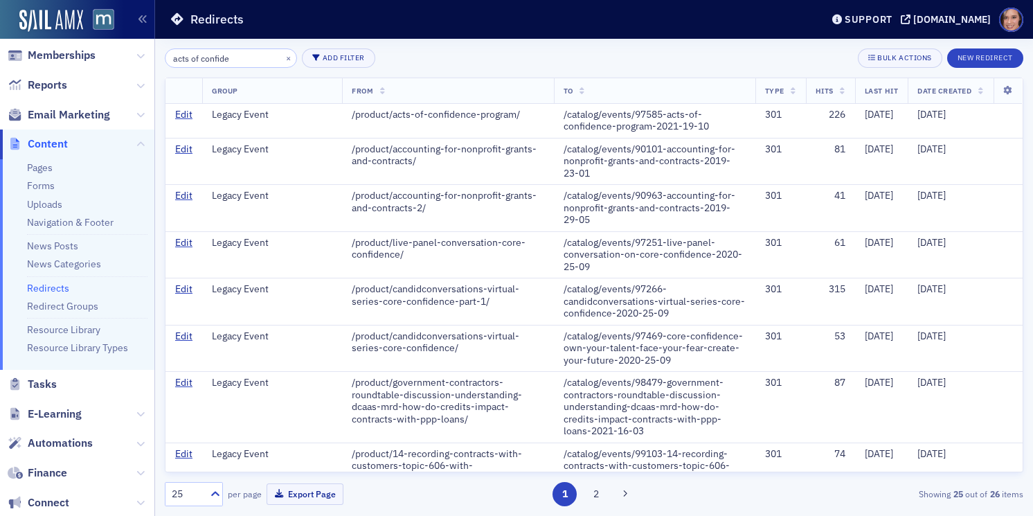
type input "acts of confide"
click at [597, 485] on button "2" at bounding box center [596, 494] width 24 height 24
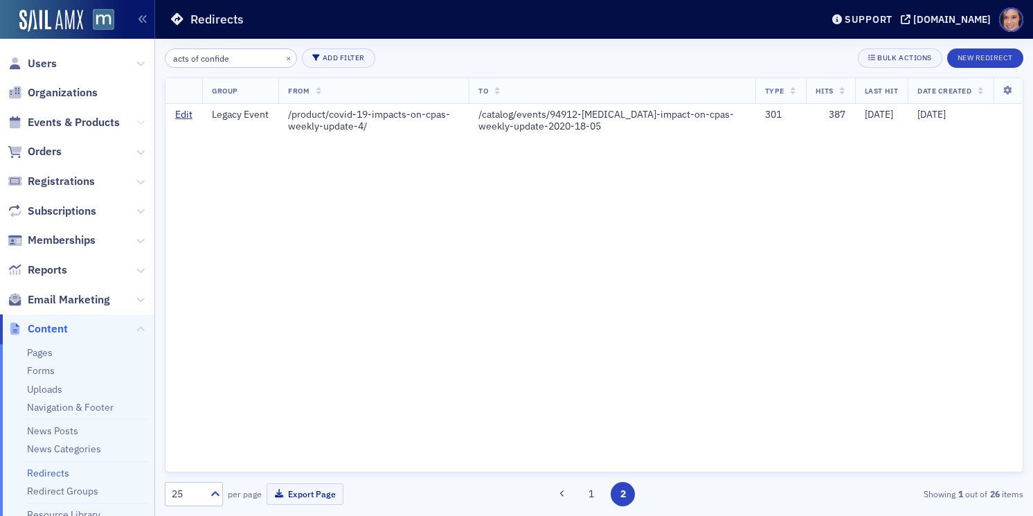
click at [136, 123] on icon at bounding box center [140, 122] width 8 height 8
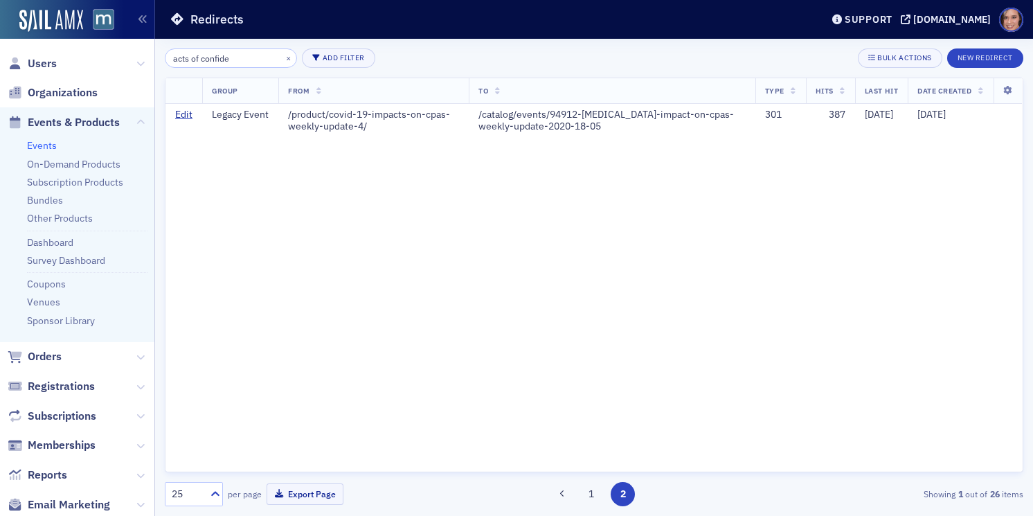
click at [42, 143] on link "Events" at bounding box center [42, 145] width 30 height 12
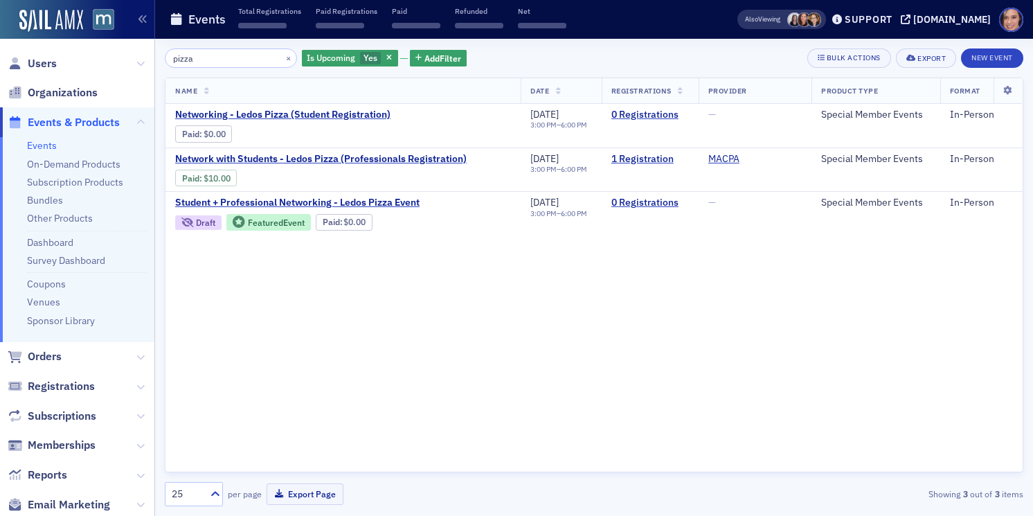
click at [202, 64] on input "pizza" at bounding box center [231, 57] width 132 height 19
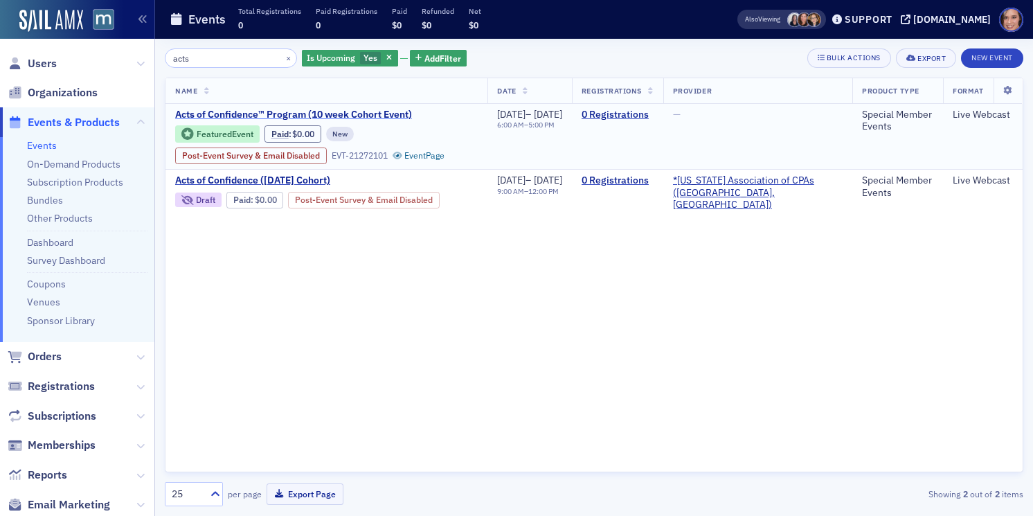
type input "acts"
click at [378, 116] on span "Acts of Confidence™ Program (10 week Cohort Event)" at bounding box center [293, 115] width 237 height 12
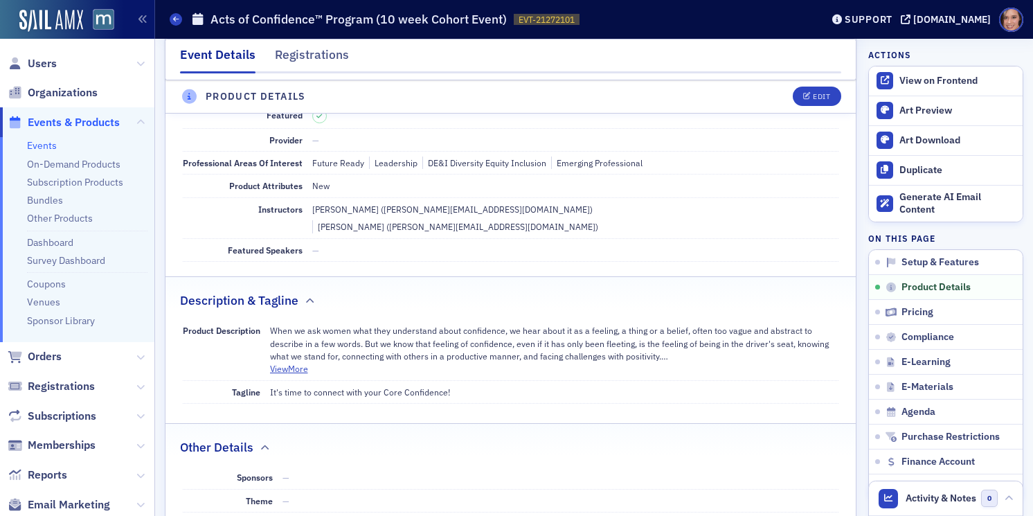
scroll to position [828, 0]
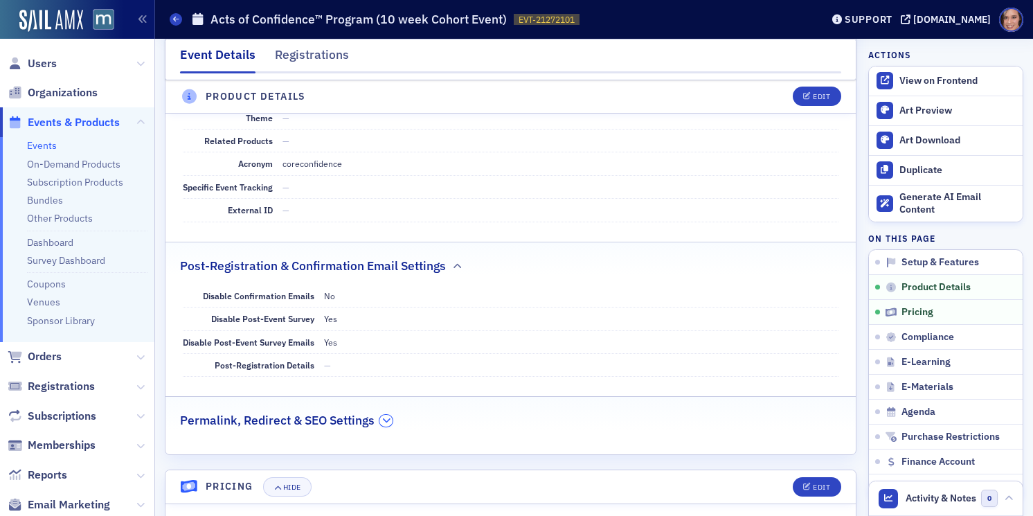
click at [390, 416] on icon "button" at bounding box center [386, 420] width 8 height 8
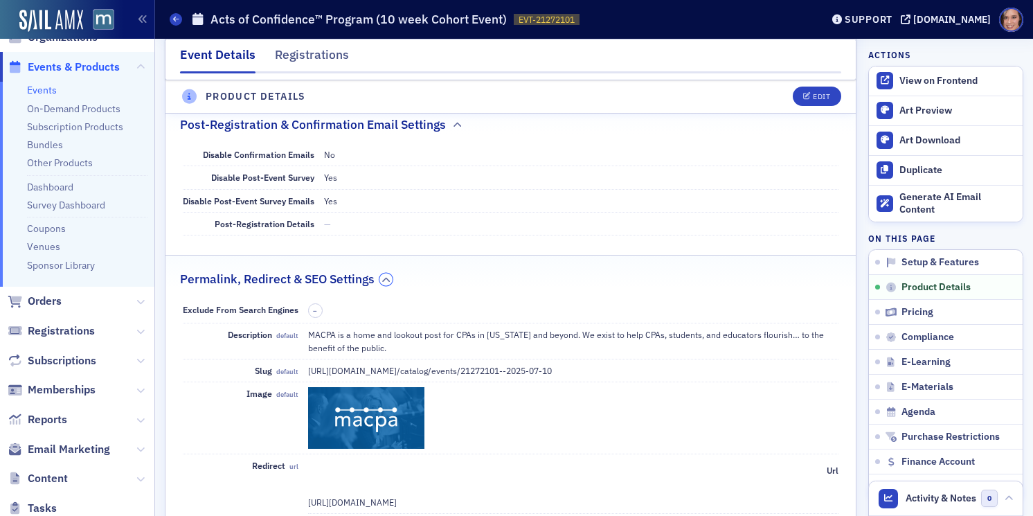
scroll to position [69, 0]
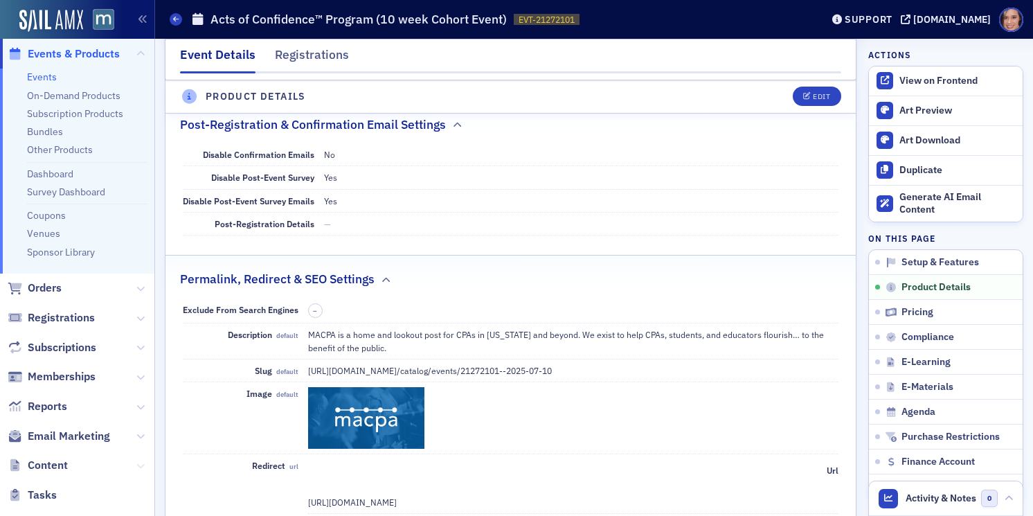
click at [139, 470] on button at bounding box center [140, 465] width 8 height 15
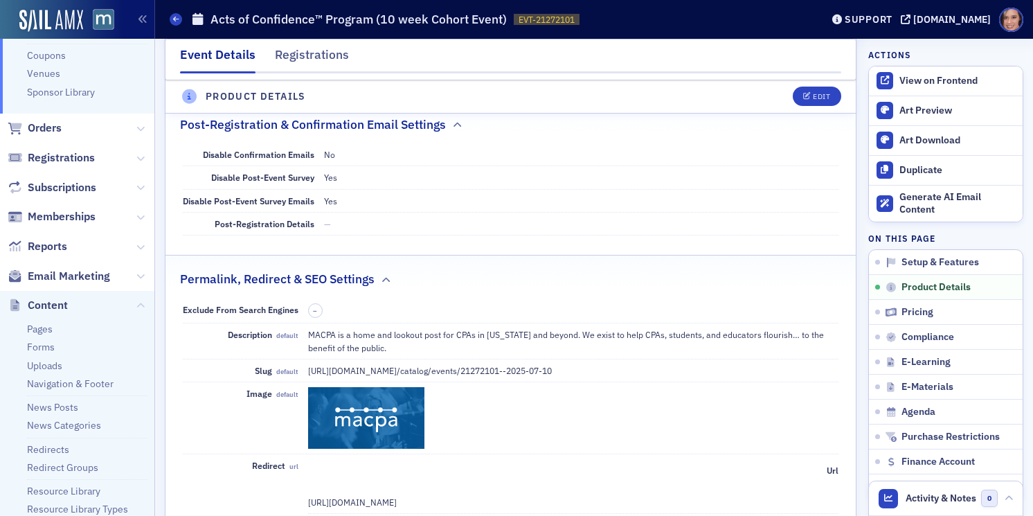
scroll to position [231, 0]
click at [63, 449] on link "Redirects" at bounding box center [48, 446] width 42 height 12
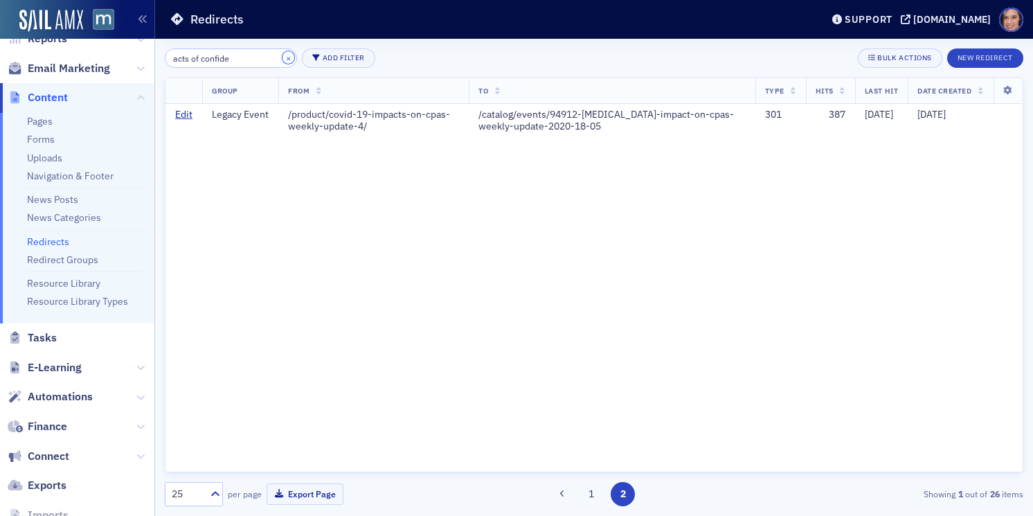
click at [283, 57] on button "×" at bounding box center [289, 57] width 12 height 12
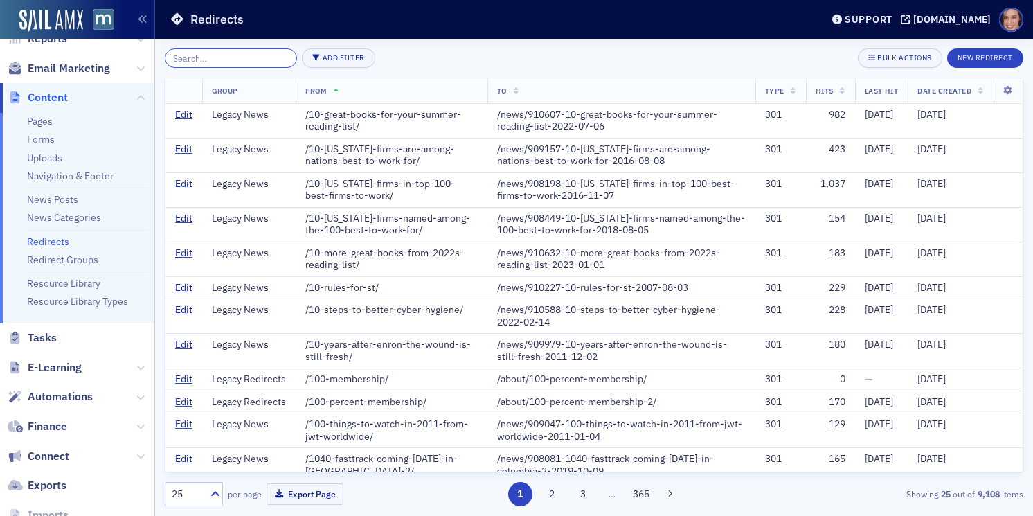
click at [235, 57] on input "search" at bounding box center [231, 57] width 132 height 19
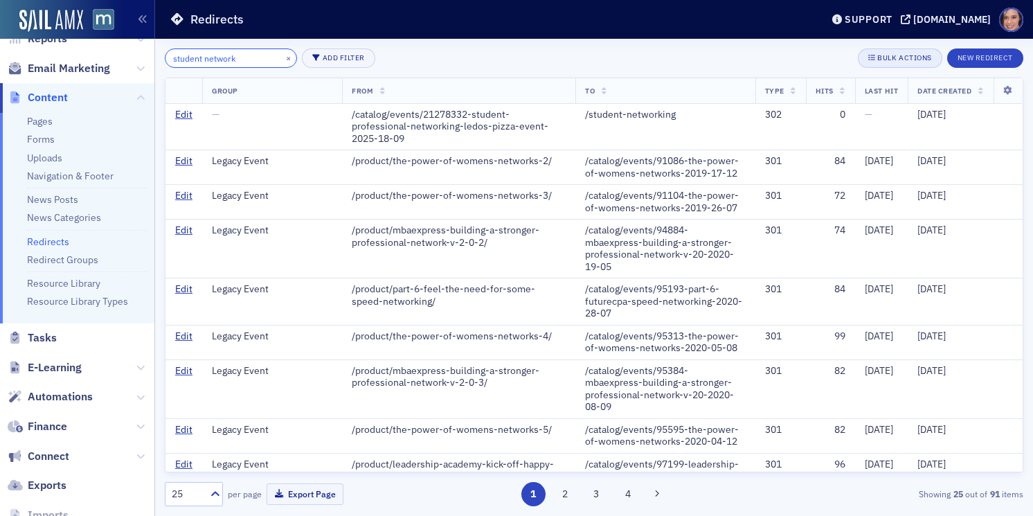
type input "student network"
click at [889, 54] on div "Bulk Actions" at bounding box center [904, 58] width 54 height 8
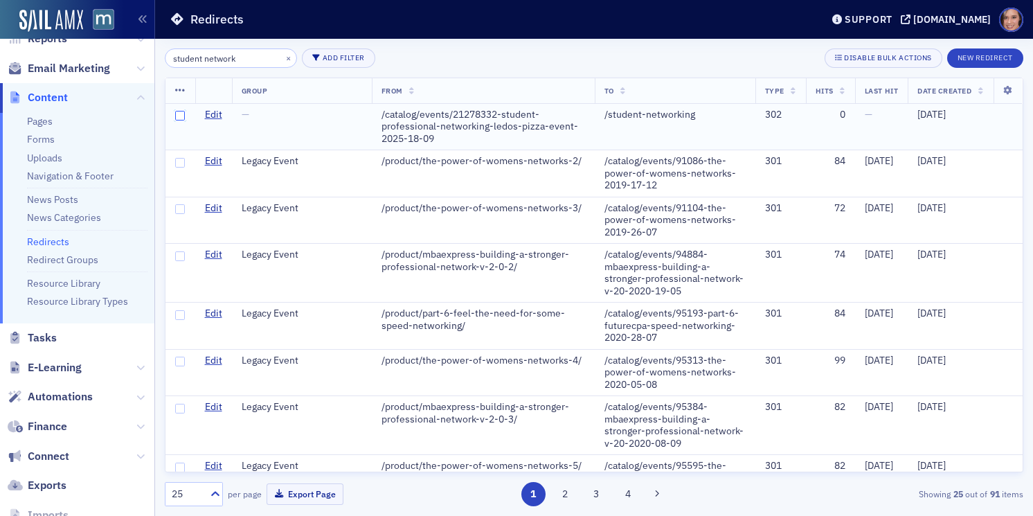
click at [179, 119] on input "checkbox" at bounding box center [180, 116] width 10 height 10
checkbox input "true"
click at [177, 92] on icon at bounding box center [180, 90] width 10 height 11
click at [213, 99] on div "Delete 1 row" at bounding box center [231, 103] width 46 height 8
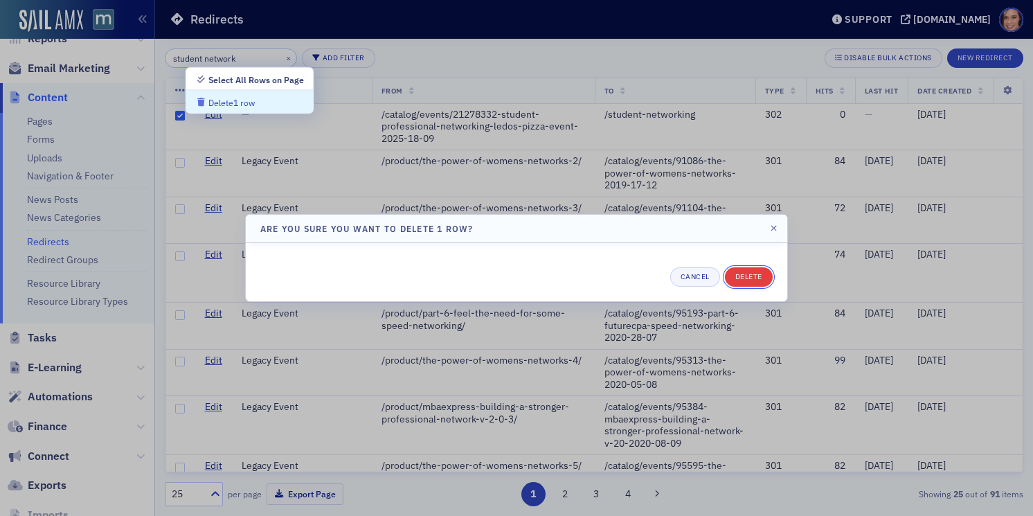
click at [752, 269] on button "Delete" at bounding box center [749, 276] width 48 height 19
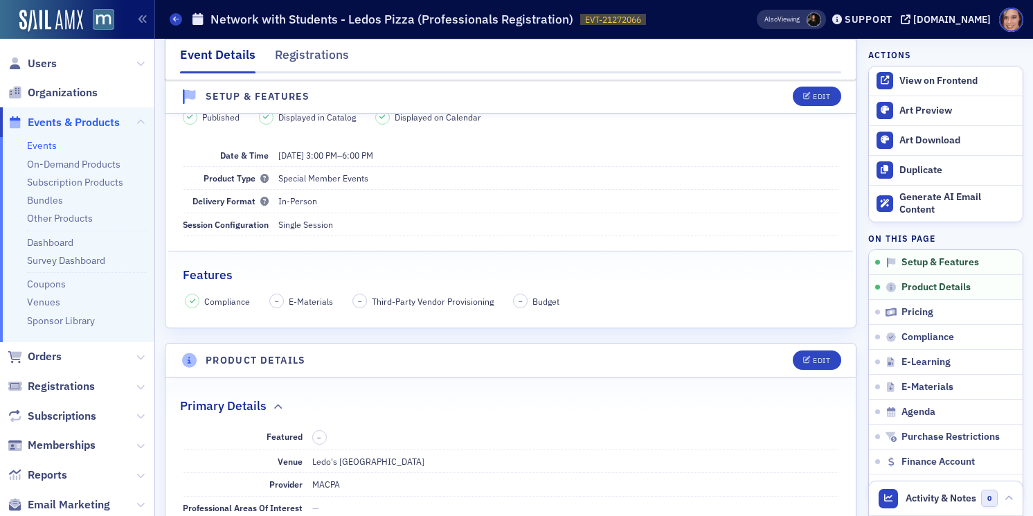
scroll to position [358, 0]
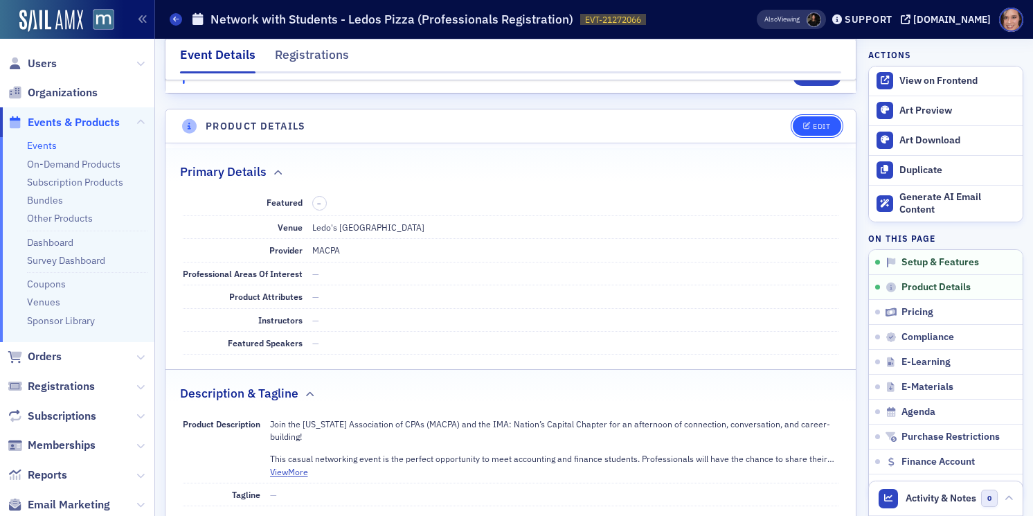
click at [810, 125] on icon "button" at bounding box center [807, 127] width 8 height 8
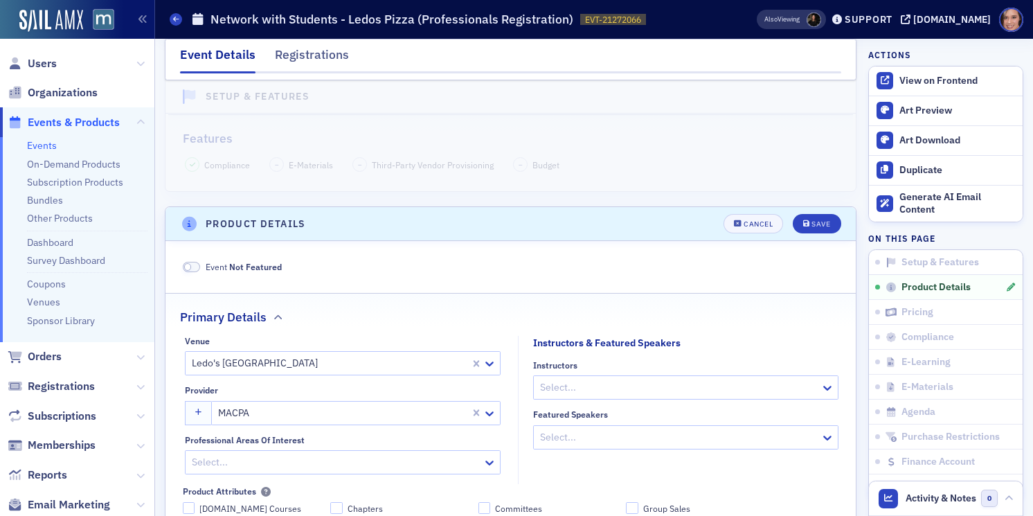
scroll to position [0, 0]
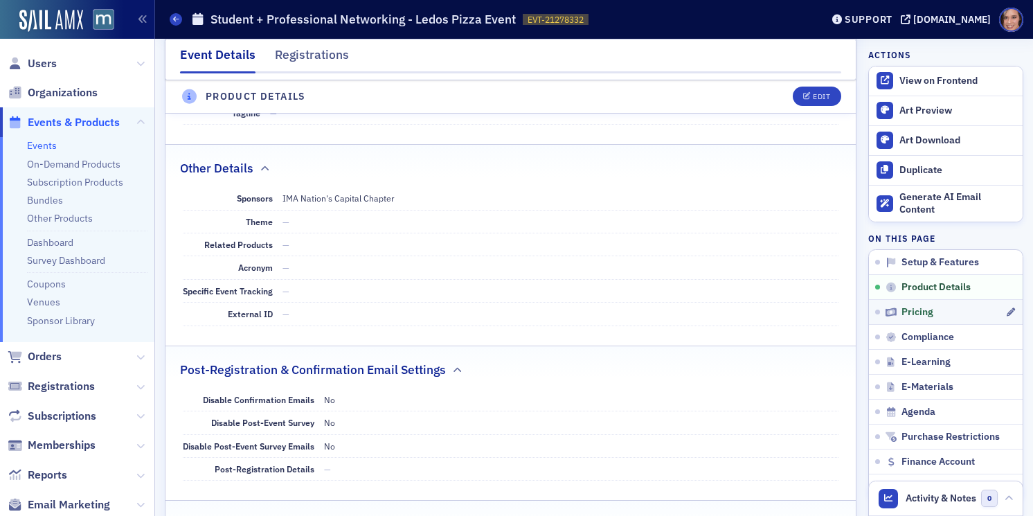
scroll to position [990, 0]
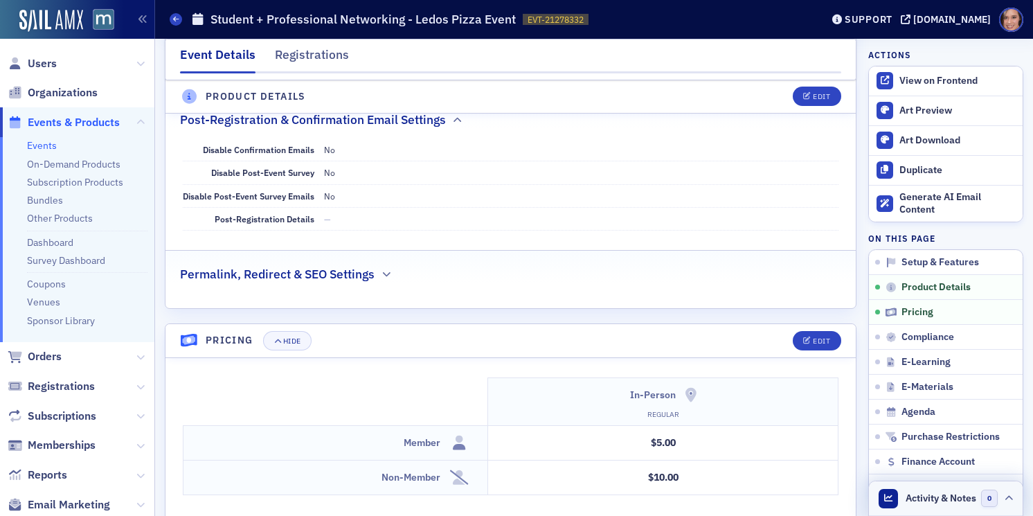
click at [934, 499] on span "Activity & Notes" at bounding box center [941, 498] width 71 height 15
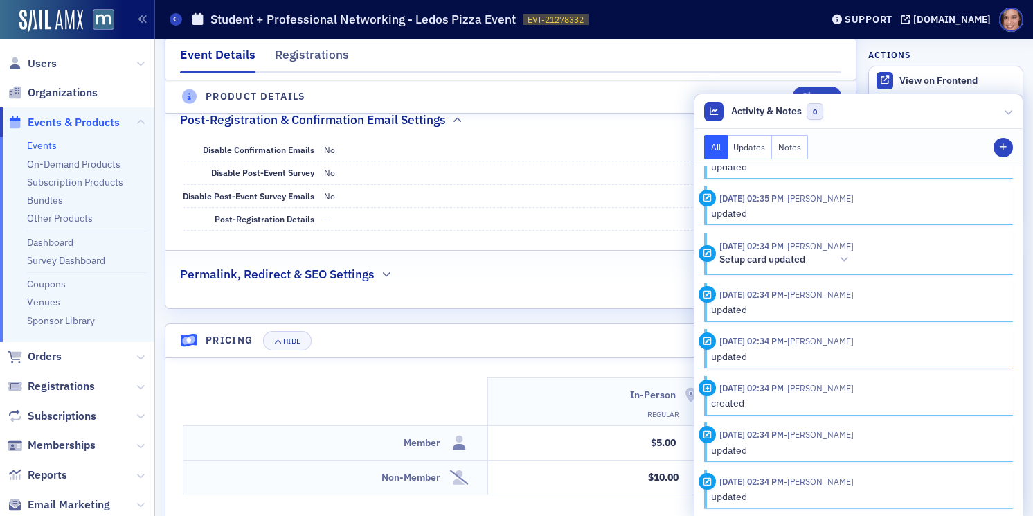
scroll to position [0, 0]
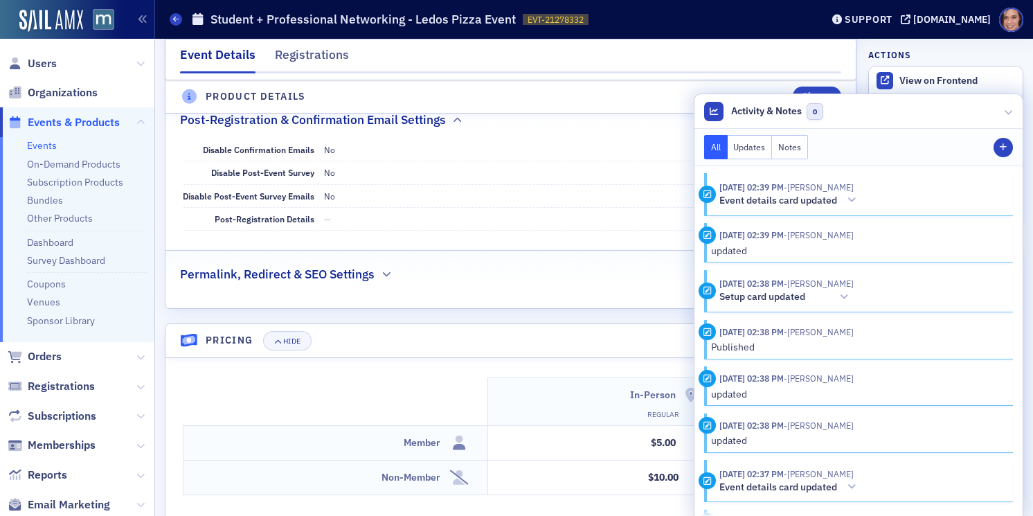
click at [572, 181] on dd "No" at bounding box center [581, 172] width 515 height 22
click at [1009, 106] on div at bounding box center [1009, 111] width 8 height 15
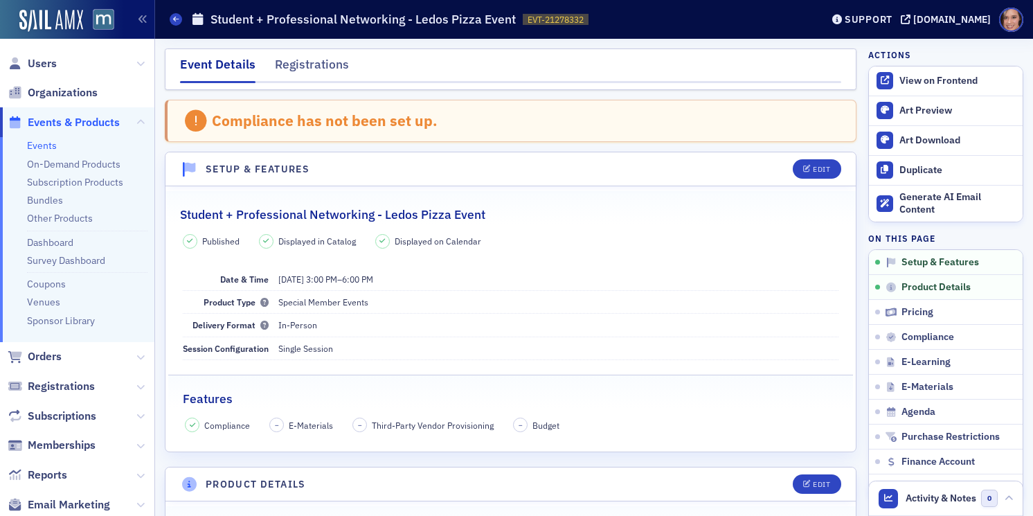
click at [792, 166] on div "Edit" at bounding box center [811, 168] width 57 height 19
click at [813, 168] on div "Edit" at bounding box center [821, 170] width 17 height 8
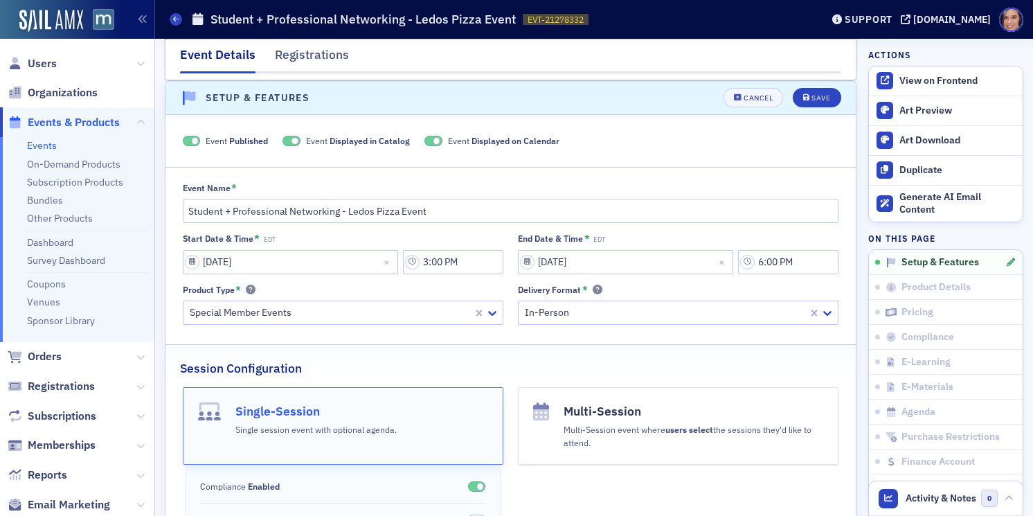
scroll to position [71, 0]
click at [196, 143] on span at bounding box center [195, 142] width 8 height 8
click at [834, 97] on button "Save" at bounding box center [817, 98] width 48 height 19
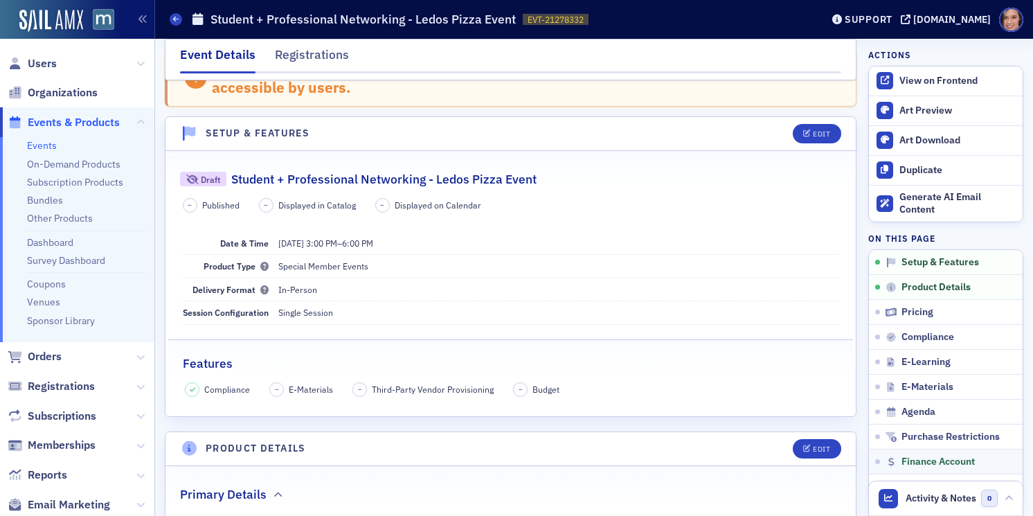
scroll to position [109, 0]
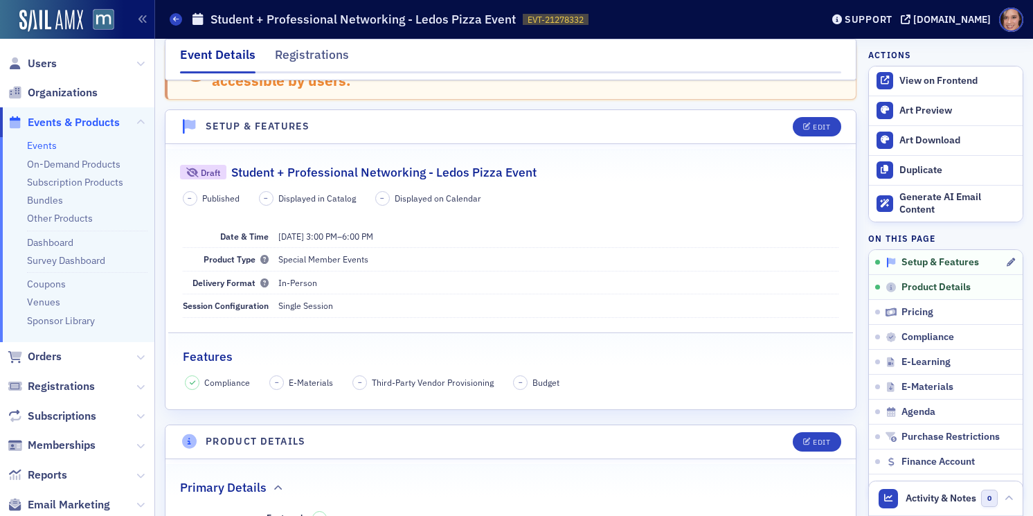
click at [928, 260] on span "Setup & Features" at bounding box center [941, 262] width 78 height 12
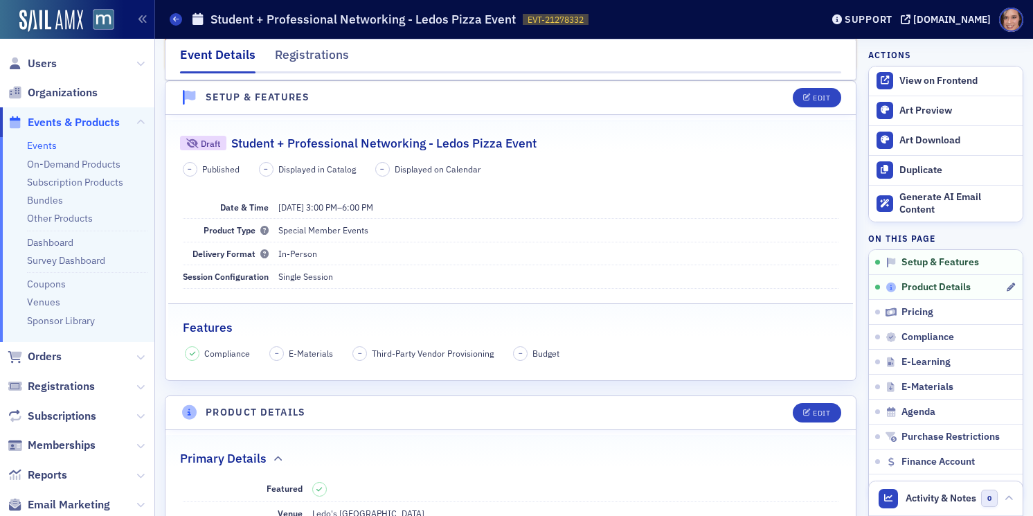
click at [934, 287] on span "Product Details" at bounding box center [936, 287] width 69 height 12
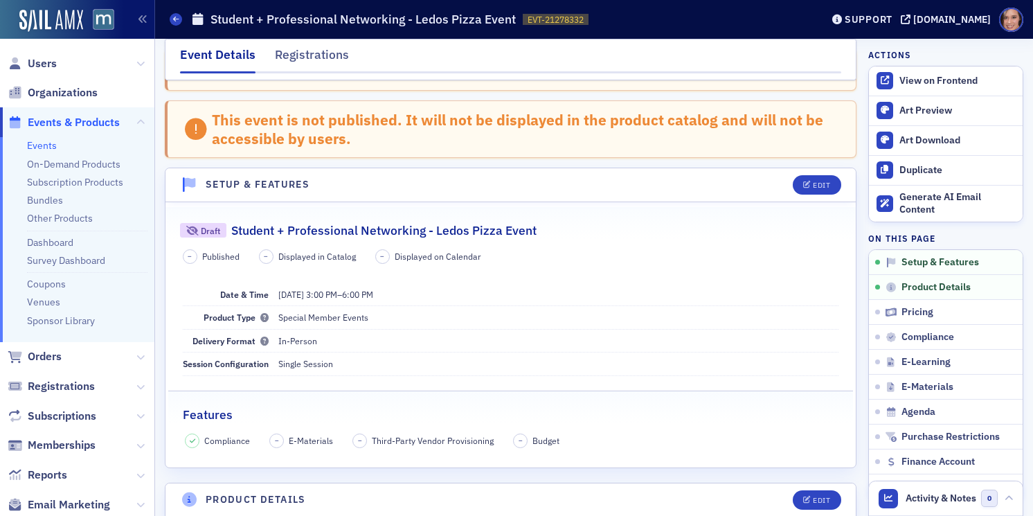
scroll to position [0, 0]
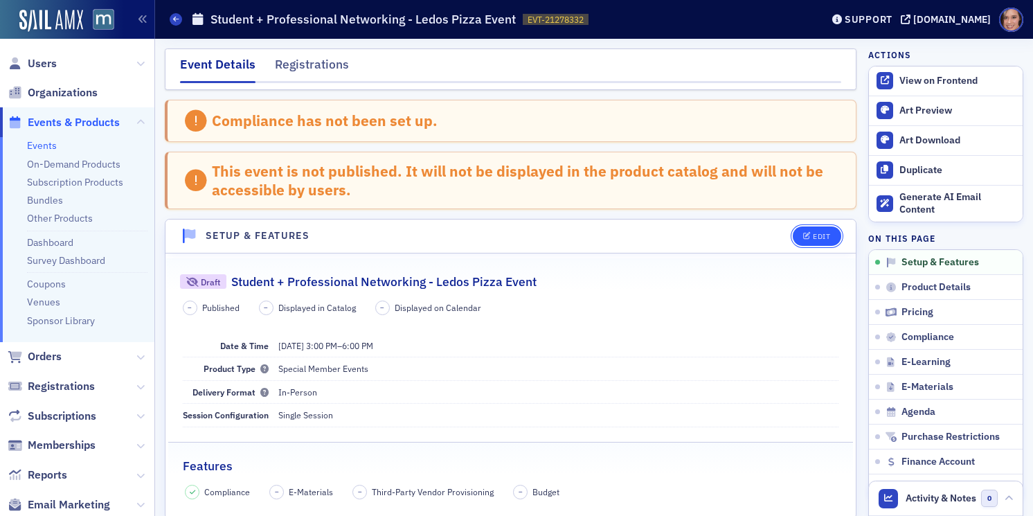
click at [823, 233] on div "Edit" at bounding box center [821, 237] width 17 height 8
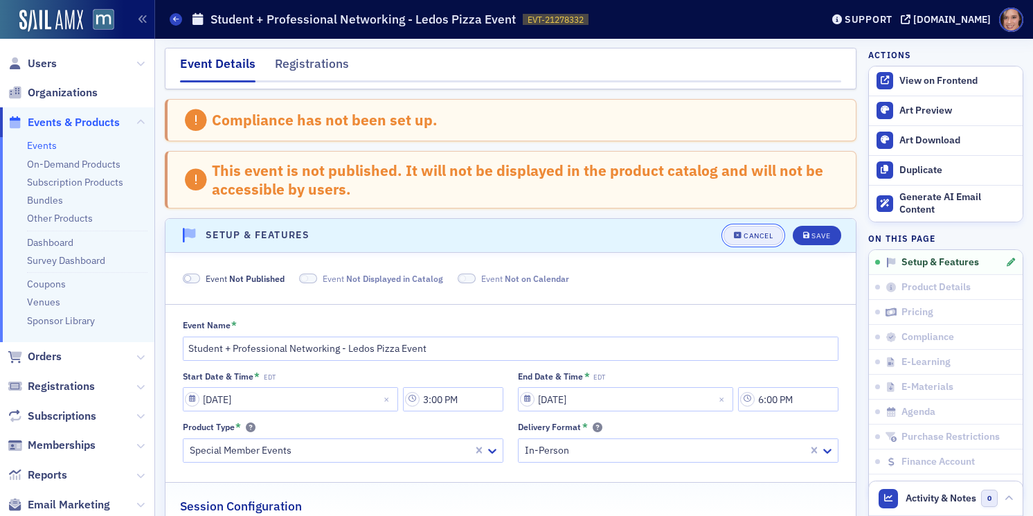
click at [735, 242] on button "Cancel" at bounding box center [754, 235] width 60 height 19
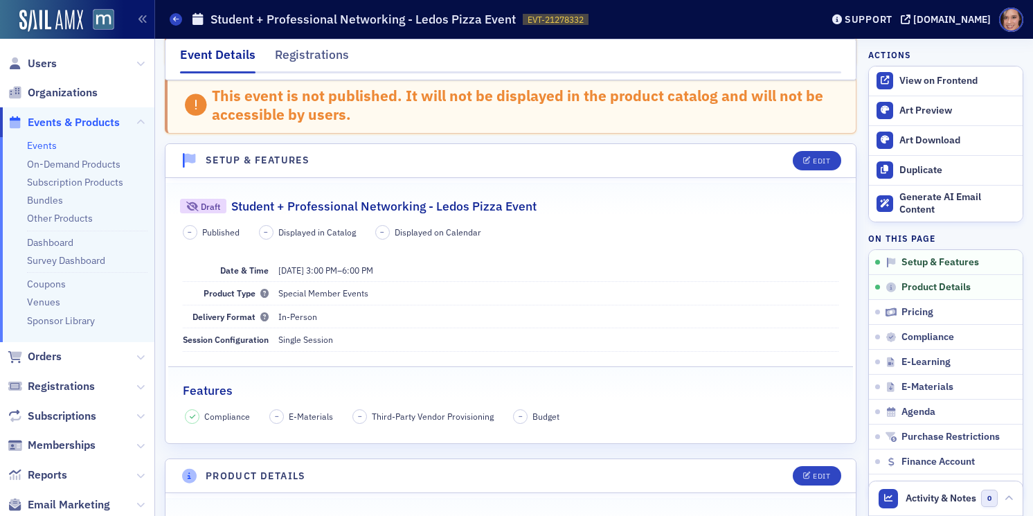
scroll to position [139, 0]
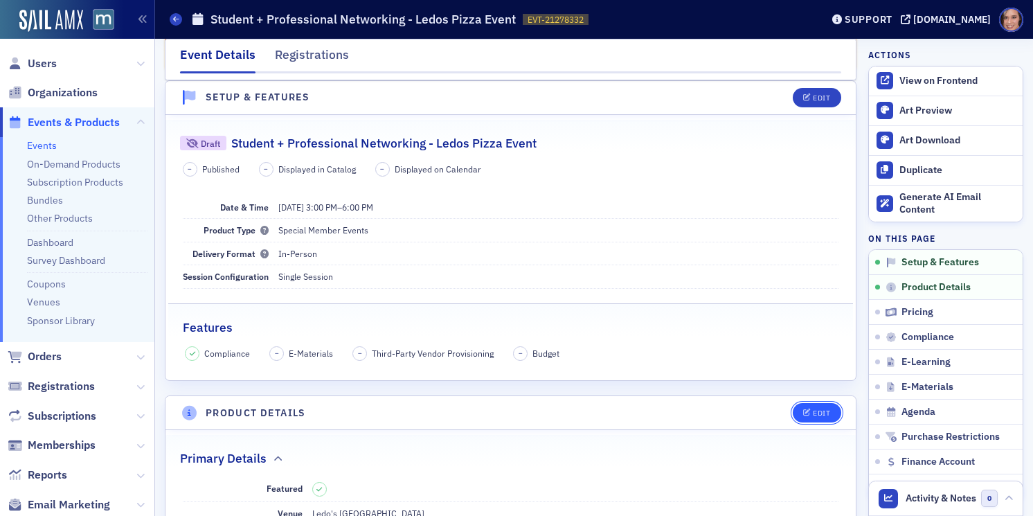
click at [807, 412] on icon "button" at bounding box center [807, 413] width 8 height 8
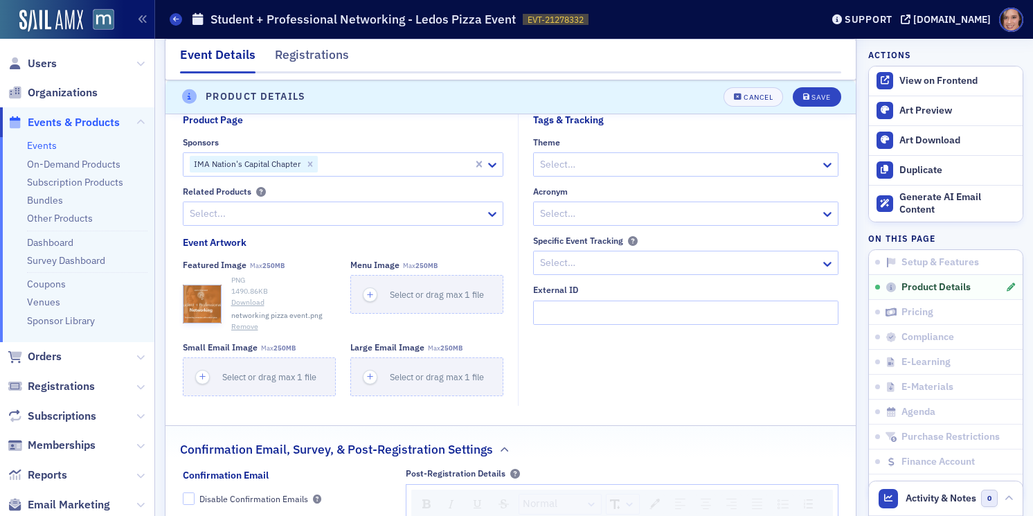
scroll to position [1425, 0]
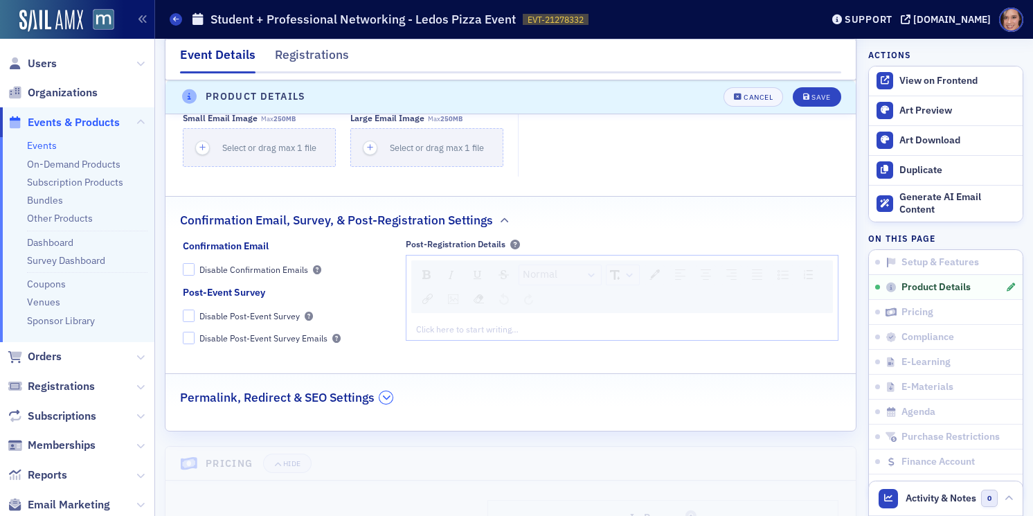
click at [388, 395] on icon "button" at bounding box center [386, 397] width 8 height 8
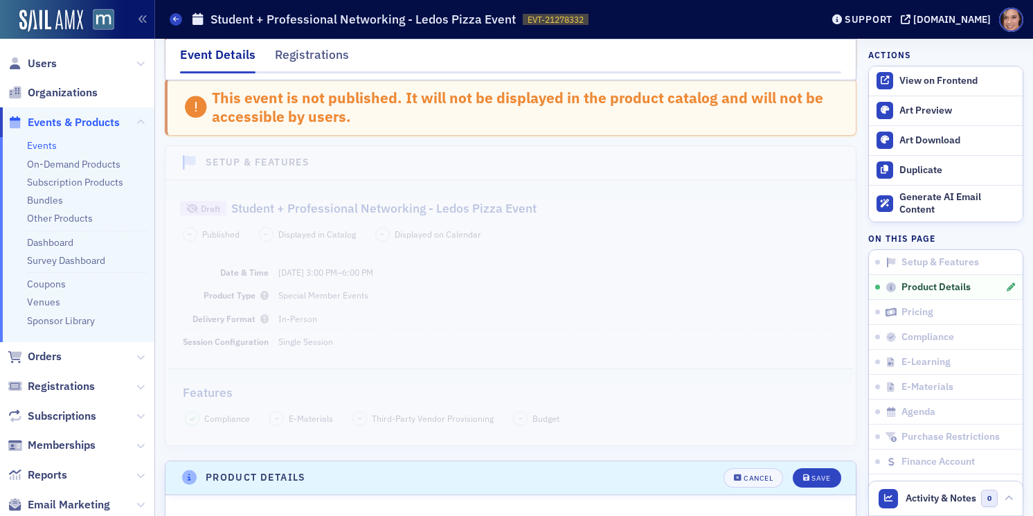
scroll to position [0, 0]
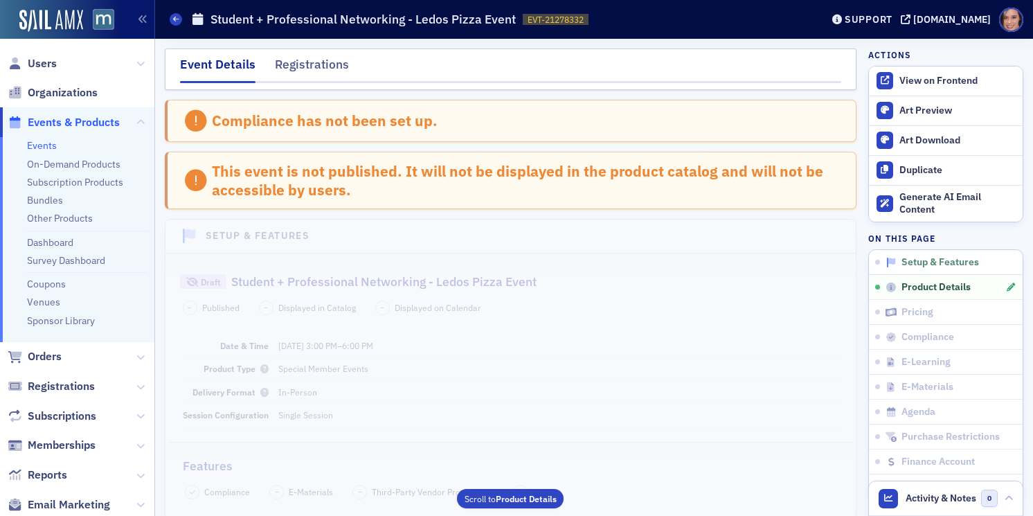
click at [914, 259] on span "Setup & Features" at bounding box center [941, 262] width 78 height 12
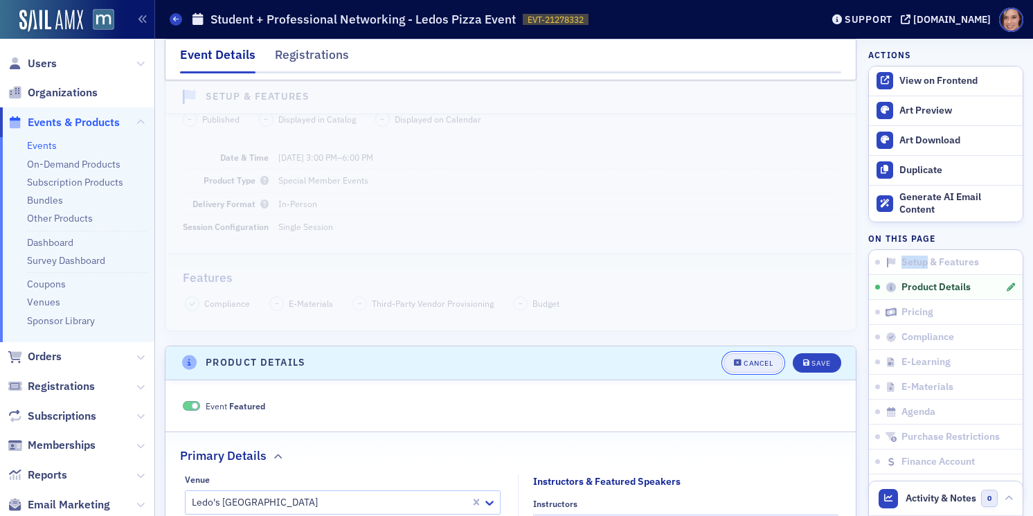
click at [763, 359] on div "Cancel" at bounding box center [758, 363] width 29 height 8
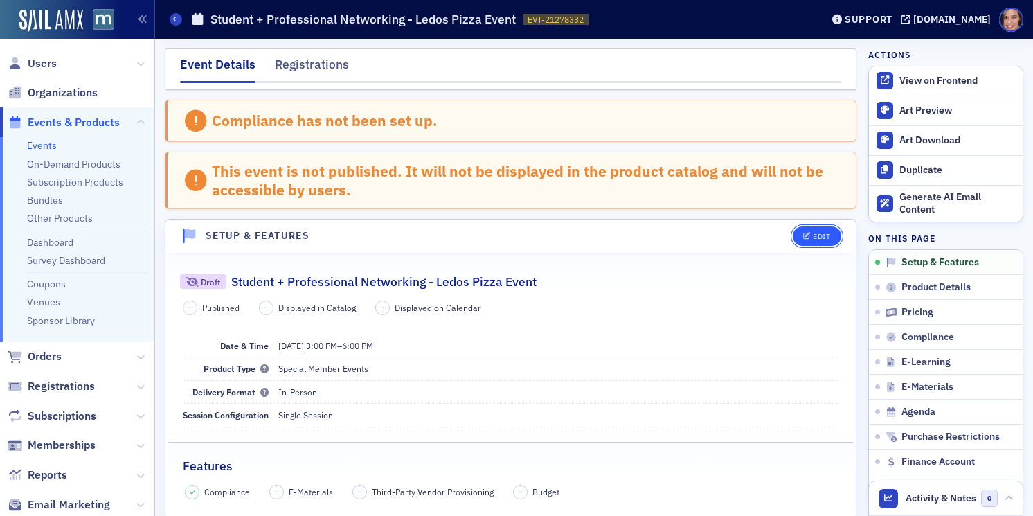
click at [823, 229] on button "Edit" at bounding box center [817, 235] width 48 height 19
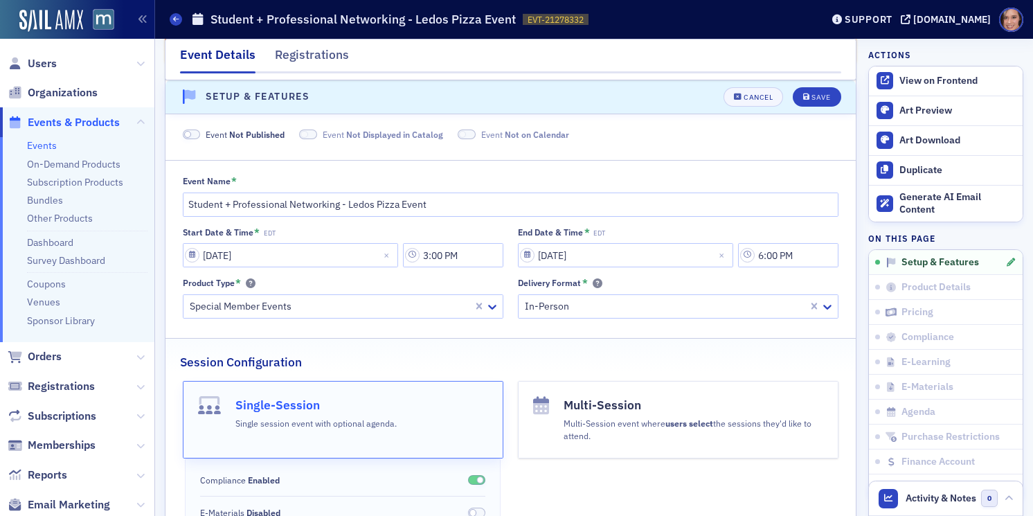
scroll to position [95, 0]
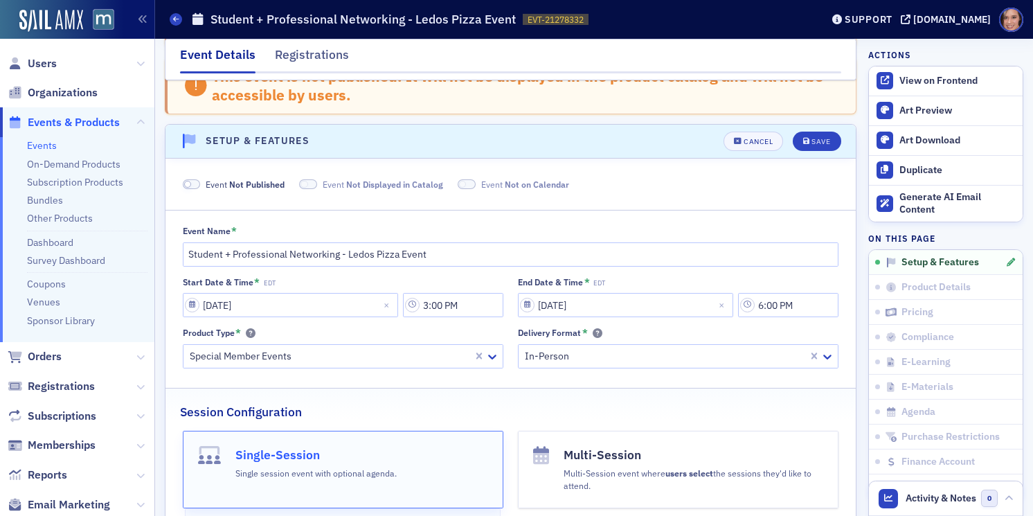
click at [193, 184] on span at bounding box center [192, 184] width 18 height 10
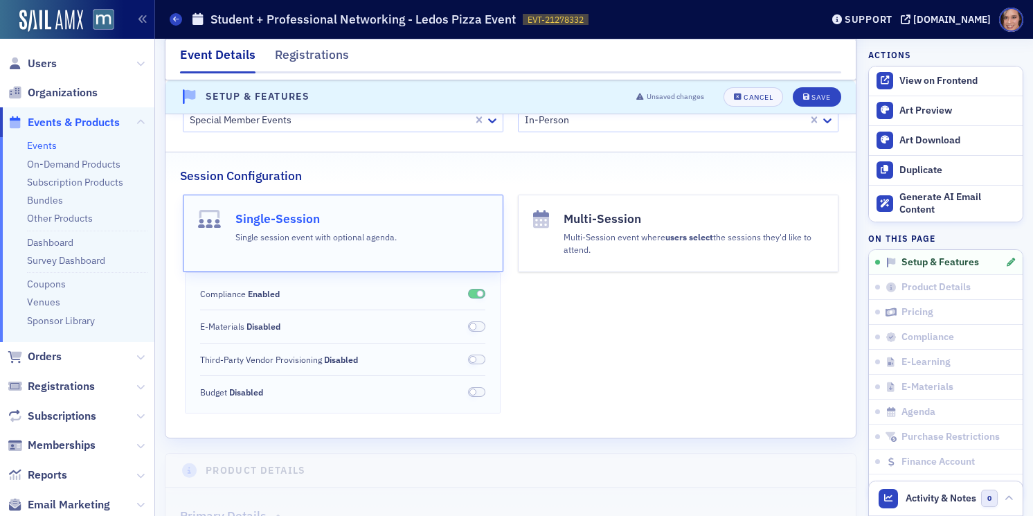
scroll to position [0, 0]
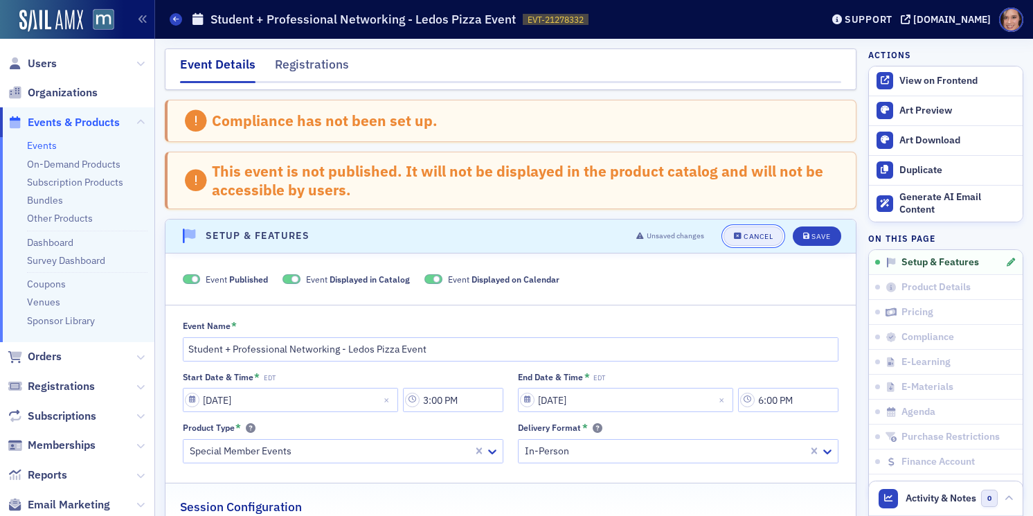
click at [774, 233] on button "Cancel" at bounding box center [754, 235] width 60 height 19
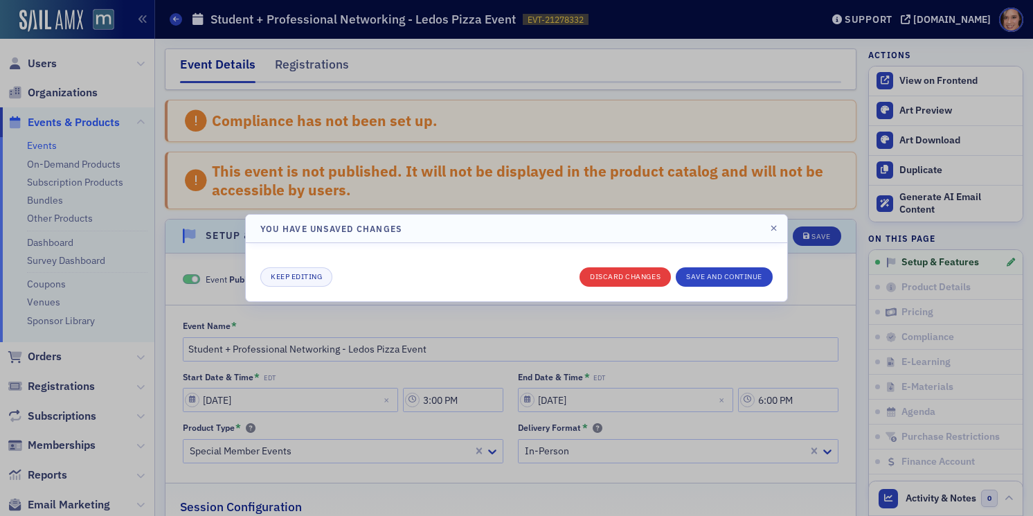
click at [639, 265] on div "Keep editing Discard changes Save and continue" at bounding box center [516, 272] width 512 height 29
click at [641, 271] on button "Discard changes" at bounding box center [625, 276] width 91 height 19
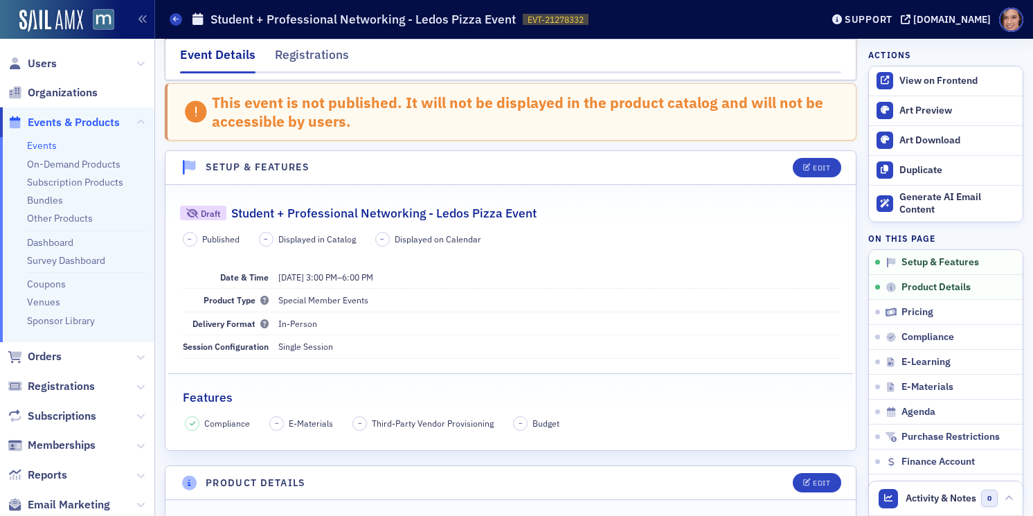
scroll to position [139, 0]
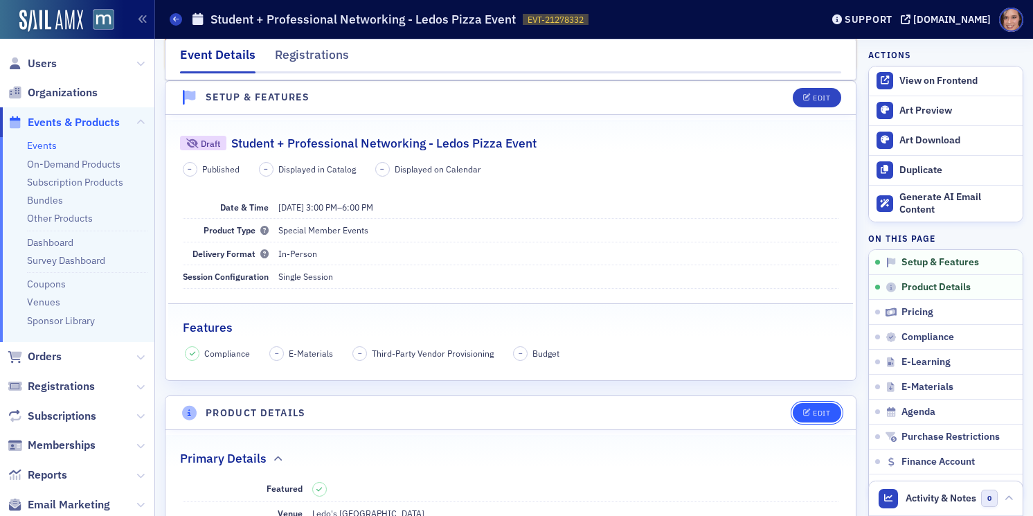
click at [818, 416] on div "Edit" at bounding box center [821, 413] width 17 height 8
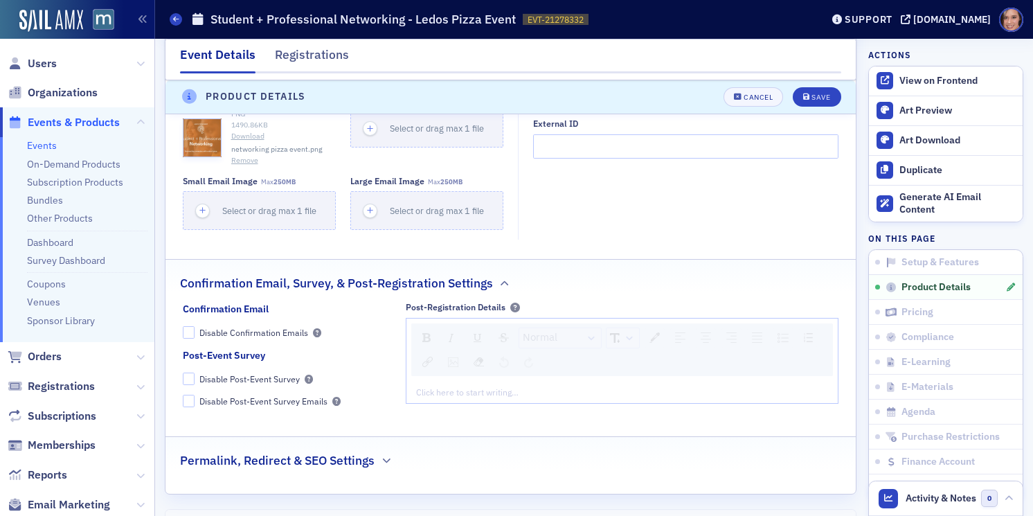
scroll to position [1479, 0]
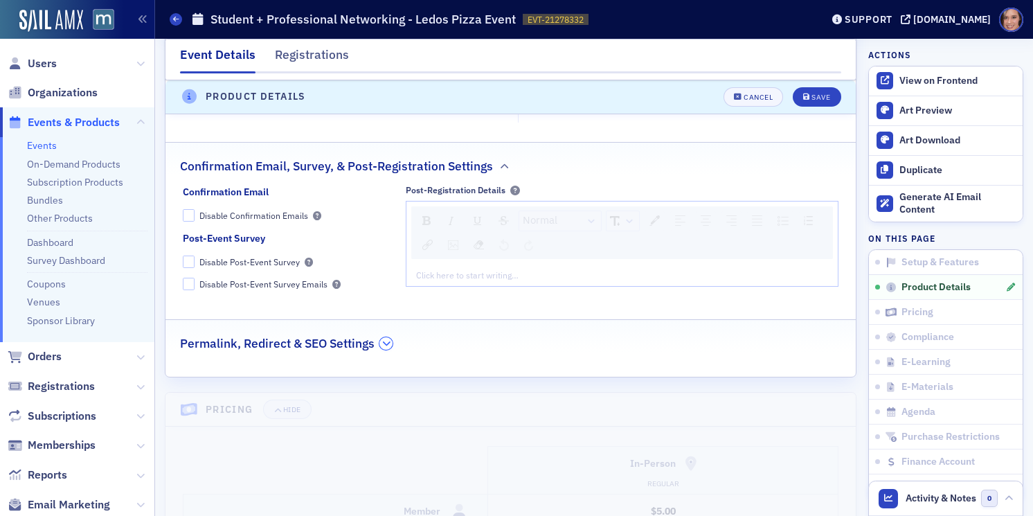
click at [384, 344] on icon "button" at bounding box center [386, 343] width 8 height 8
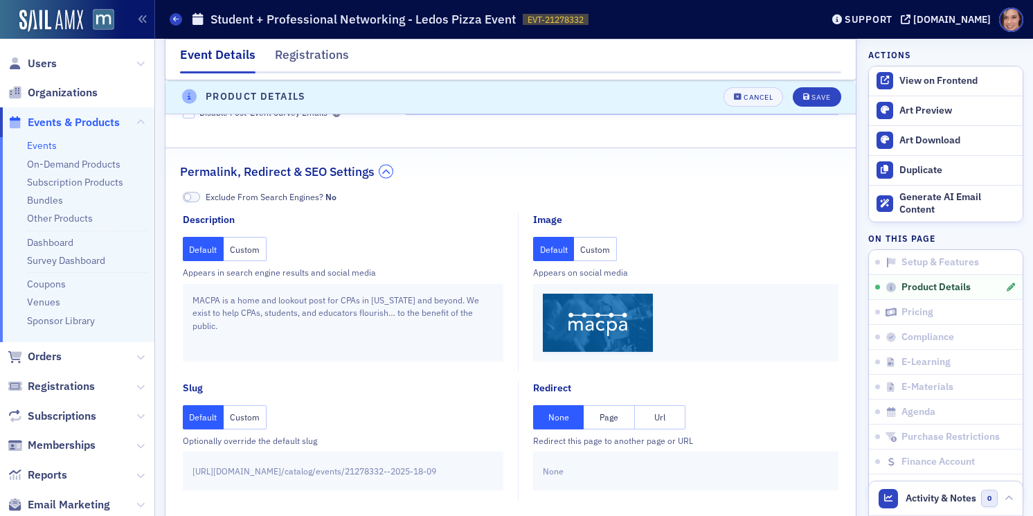
scroll to position [1803, 0]
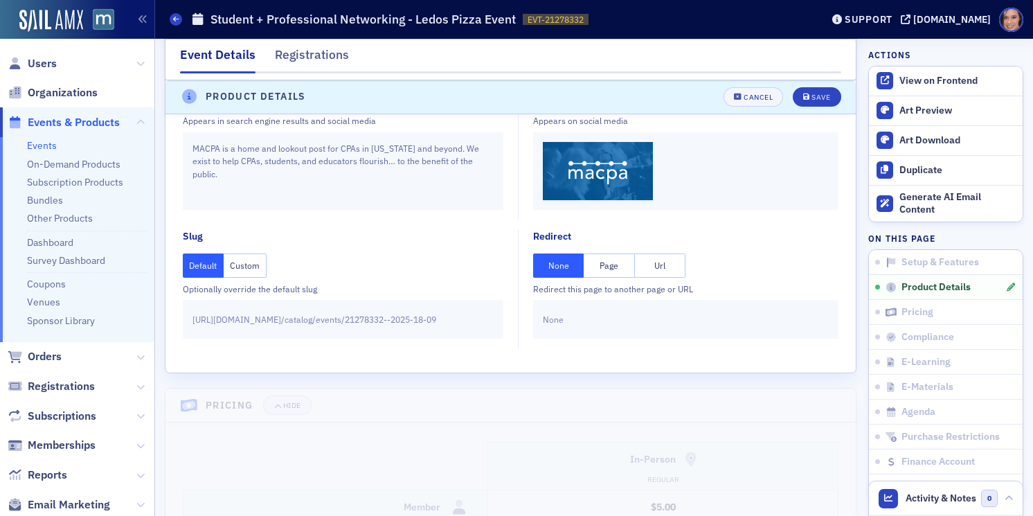
click at [608, 261] on button "Page" at bounding box center [609, 265] width 51 height 24
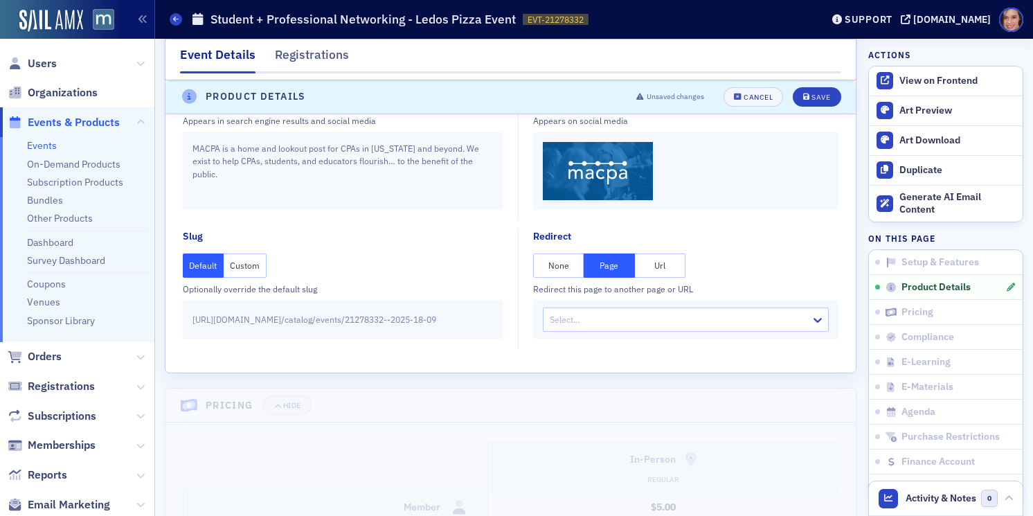
click at [621, 321] on div at bounding box center [678, 319] width 261 height 15
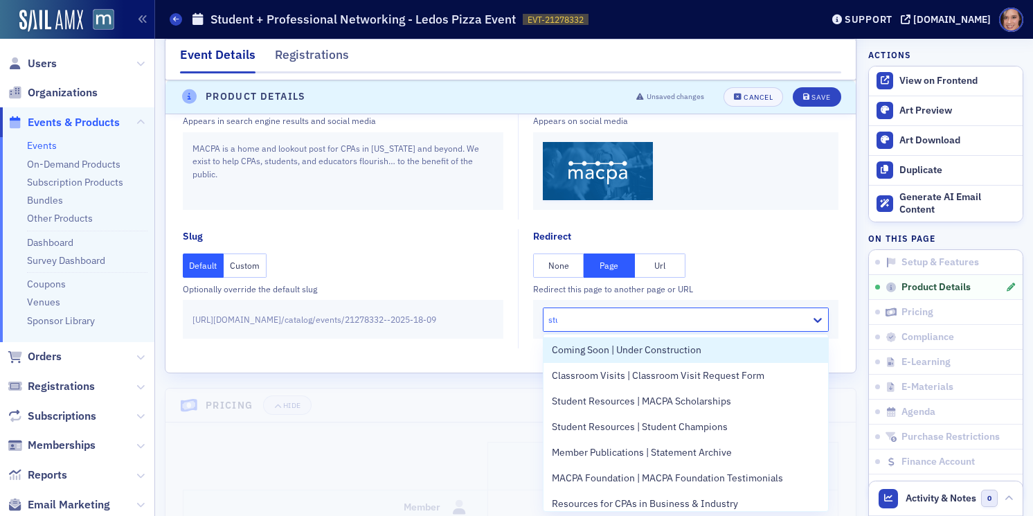
type input "stud"
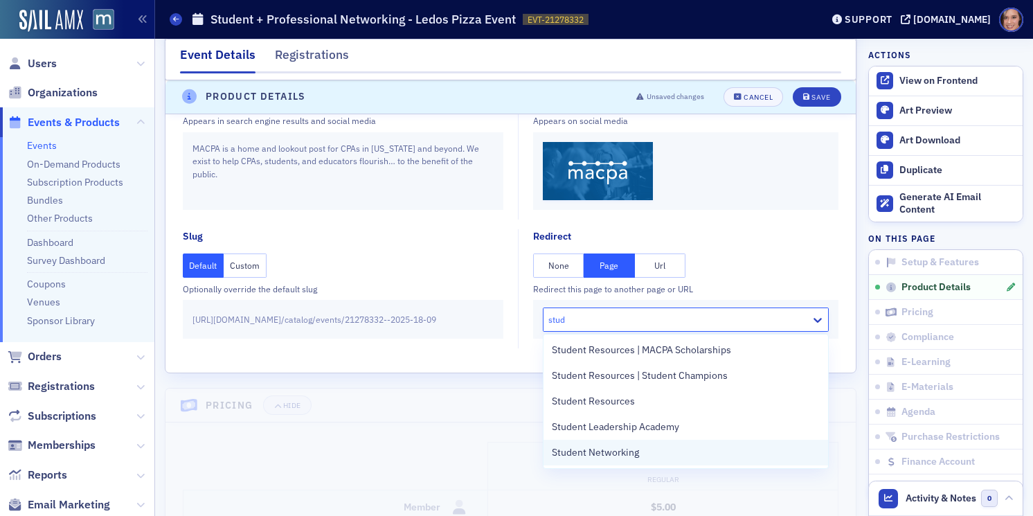
click at [635, 450] on span "Student Networking" at bounding box center [595, 452] width 87 height 15
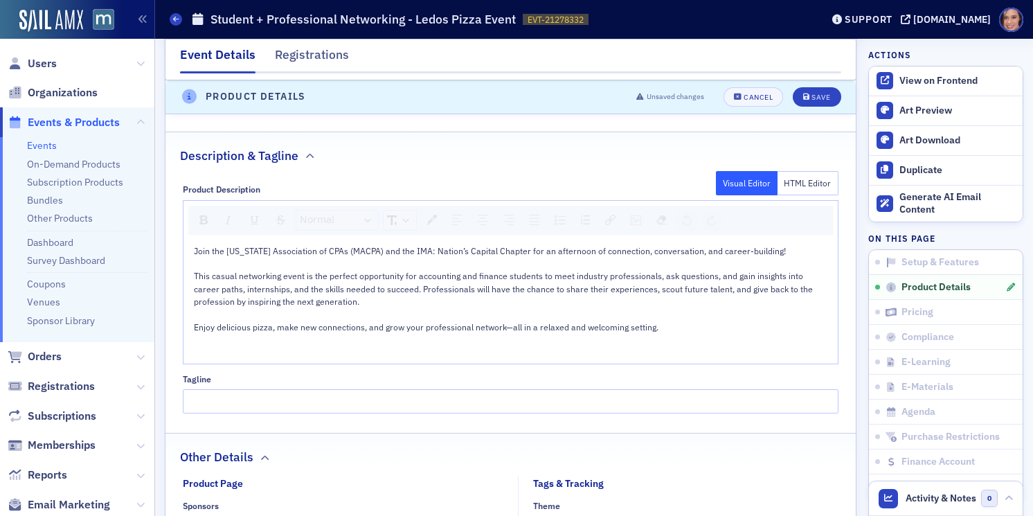
scroll to position [1548, 0]
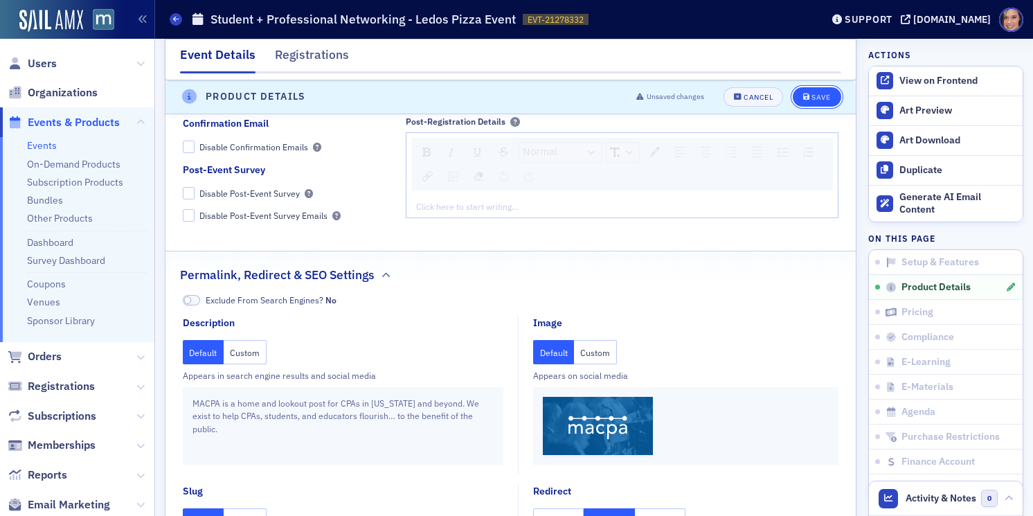
click at [819, 104] on button "Save" at bounding box center [817, 96] width 48 height 19
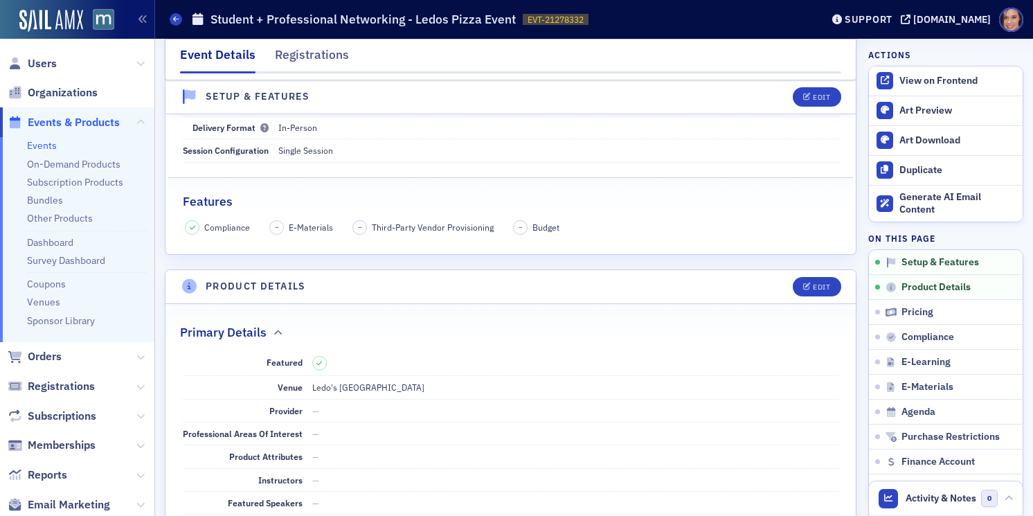
scroll to position [0, 0]
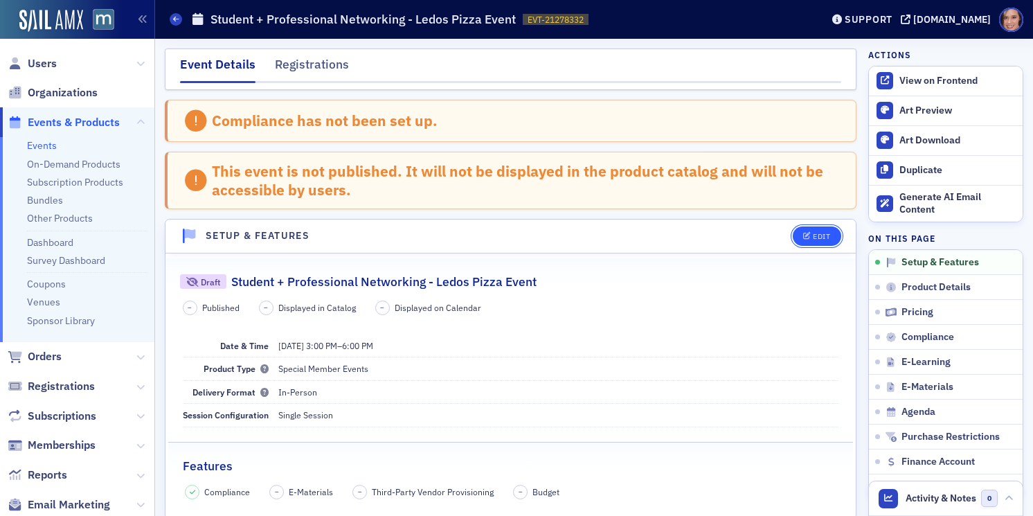
click at [806, 235] on icon "button" at bounding box center [807, 237] width 8 height 8
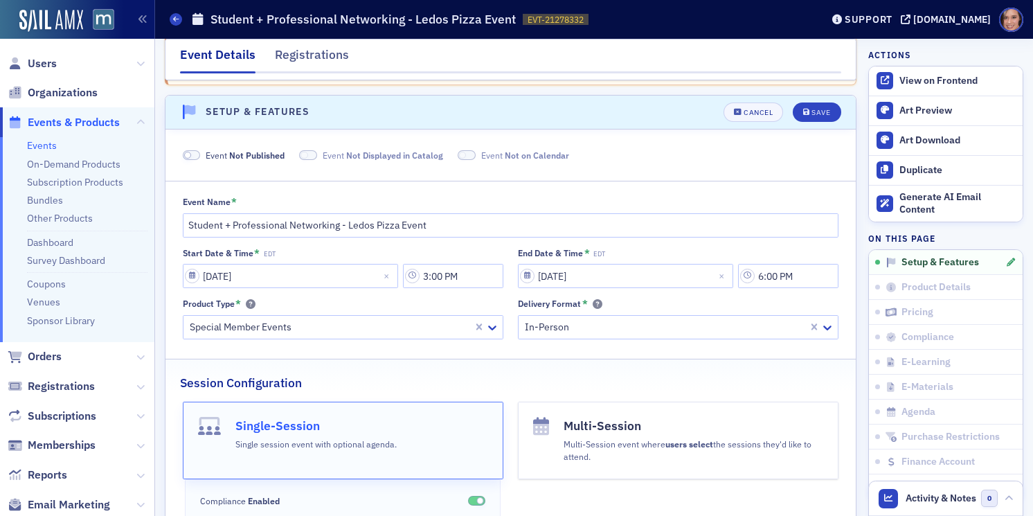
scroll to position [139, 0]
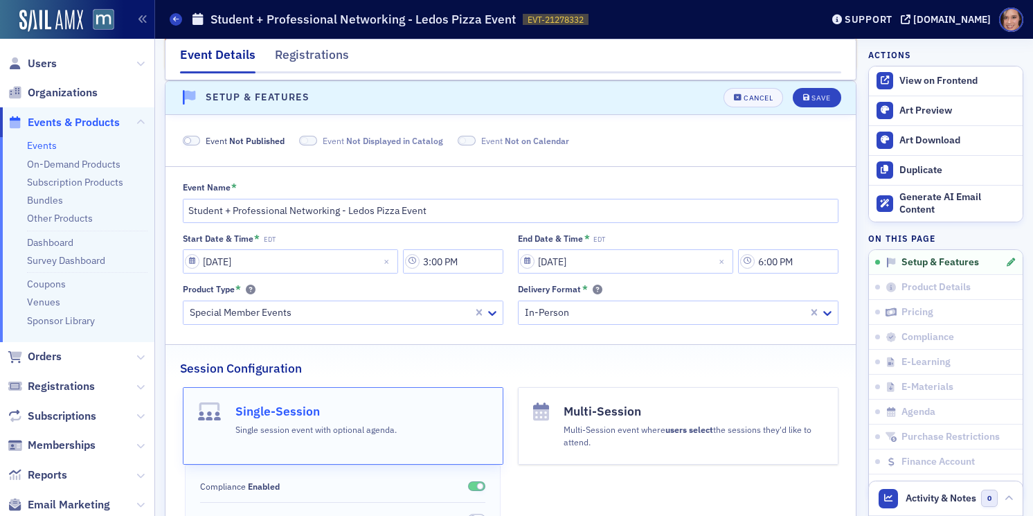
click at [183, 138] on label "Event Not Published" at bounding box center [234, 140] width 102 height 12
click at [189, 139] on span at bounding box center [188, 141] width 8 height 8
click at [823, 94] on div "Save" at bounding box center [821, 98] width 19 height 8
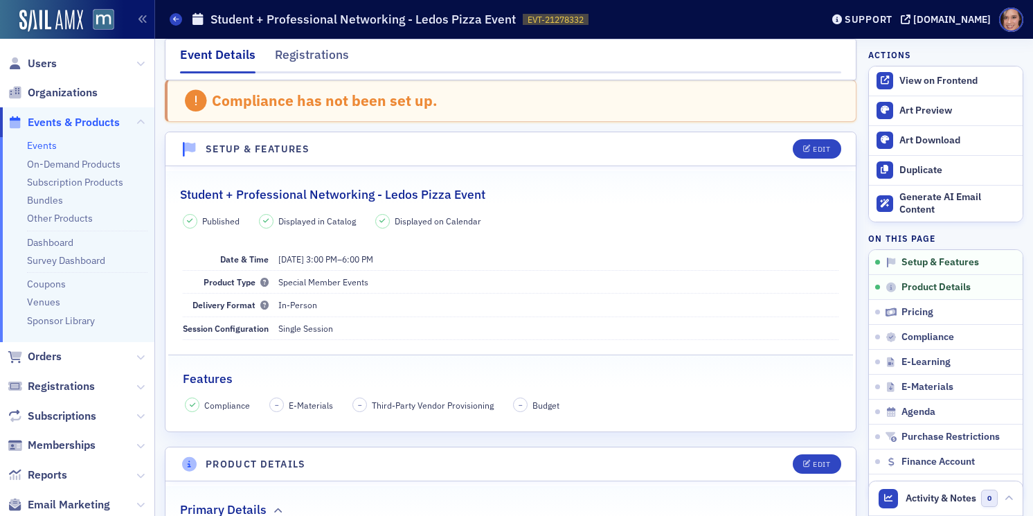
scroll to position [0, 0]
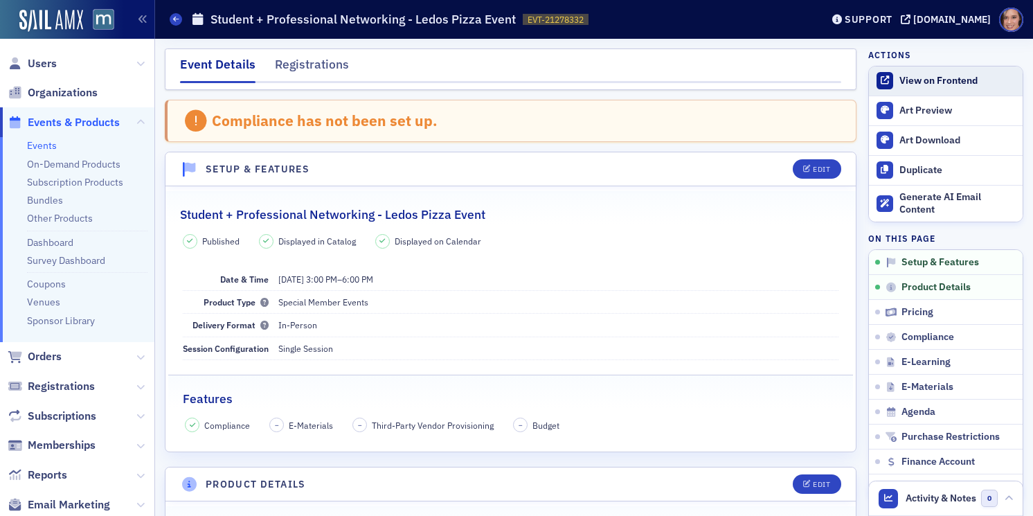
click at [912, 85] on div "View on Frontend" at bounding box center [958, 81] width 116 height 12
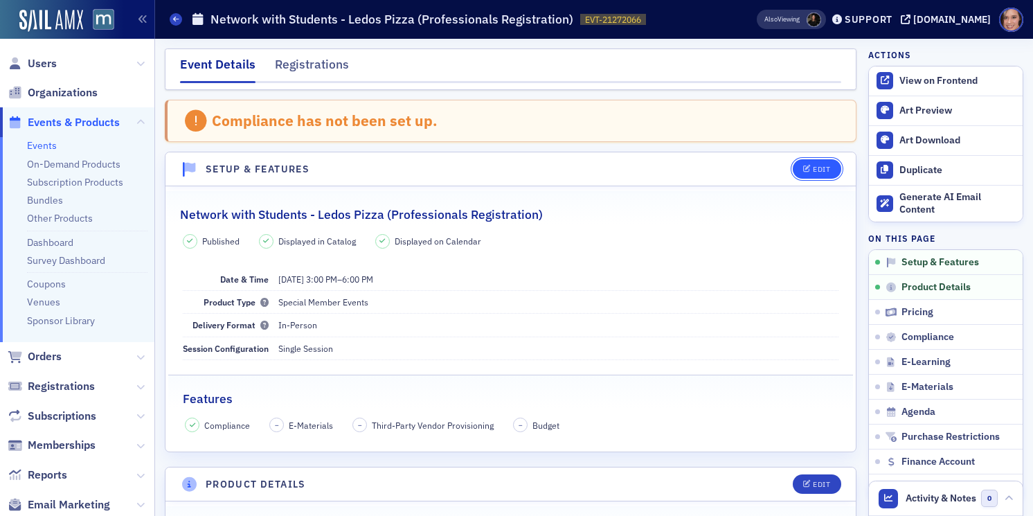
click at [809, 178] on button "Edit" at bounding box center [817, 168] width 48 height 19
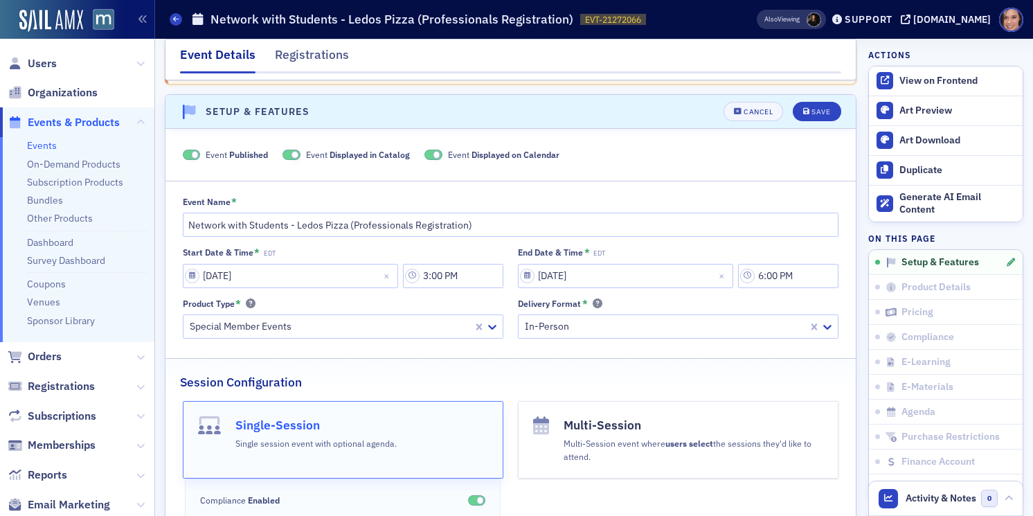
scroll to position [71, 0]
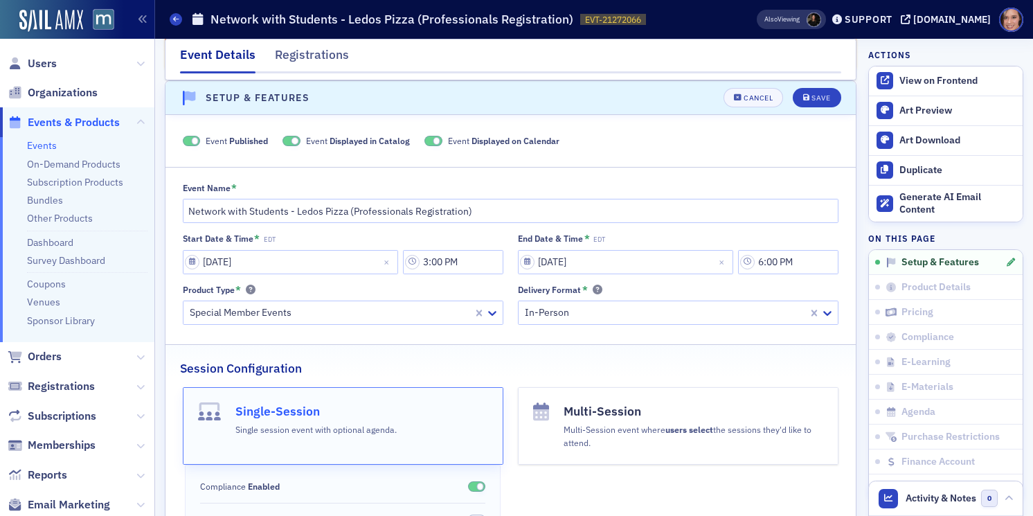
click at [296, 143] on span at bounding box center [296, 141] width 8 height 8
click at [450, 139] on span at bounding box center [453, 141] width 8 height 8
click at [816, 94] on div "Save" at bounding box center [821, 98] width 19 height 8
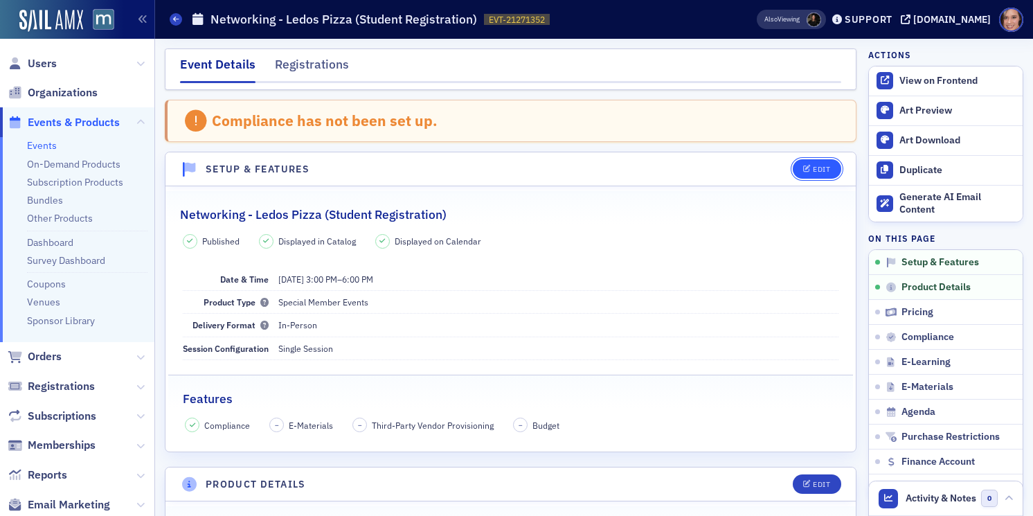
click at [814, 166] on div "Edit" at bounding box center [821, 170] width 17 height 8
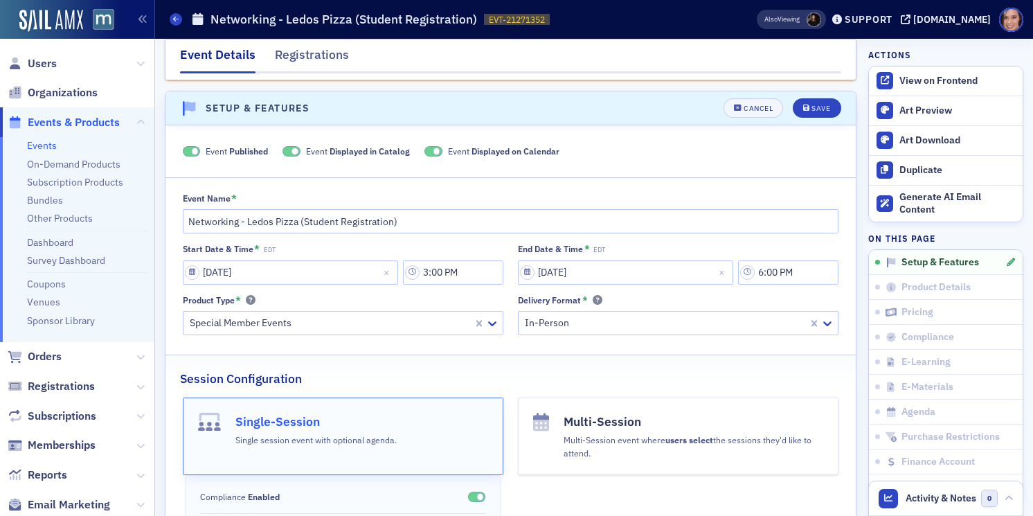
scroll to position [71, 0]
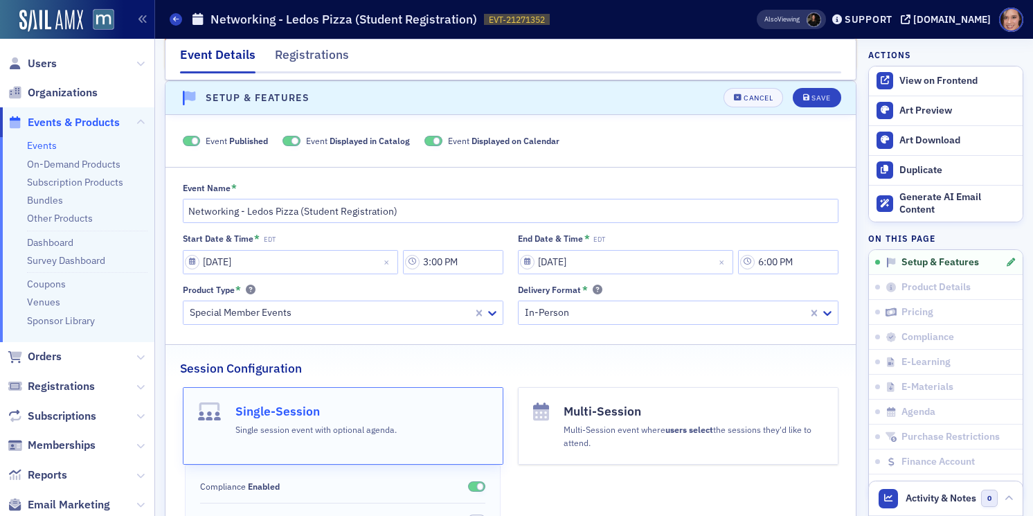
click at [288, 141] on span at bounding box center [292, 141] width 18 height 10
click at [465, 133] on fieldset "Event Published Event Not Displayed in Catalog Event Displayed on Calendar" at bounding box center [511, 138] width 690 height 37
click at [454, 141] on span at bounding box center [453, 141] width 8 height 8
click at [823, 94] on div "Save" at bounding box center [821, 98] width 19 height 8
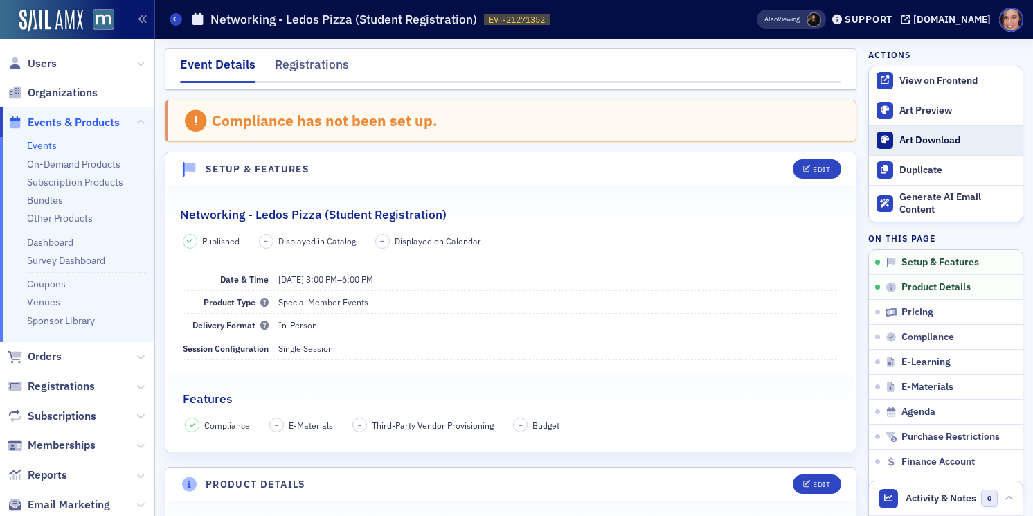
click at [938, 142] on div "Art Download" at bounding box center [958, 140] width 116 height 12
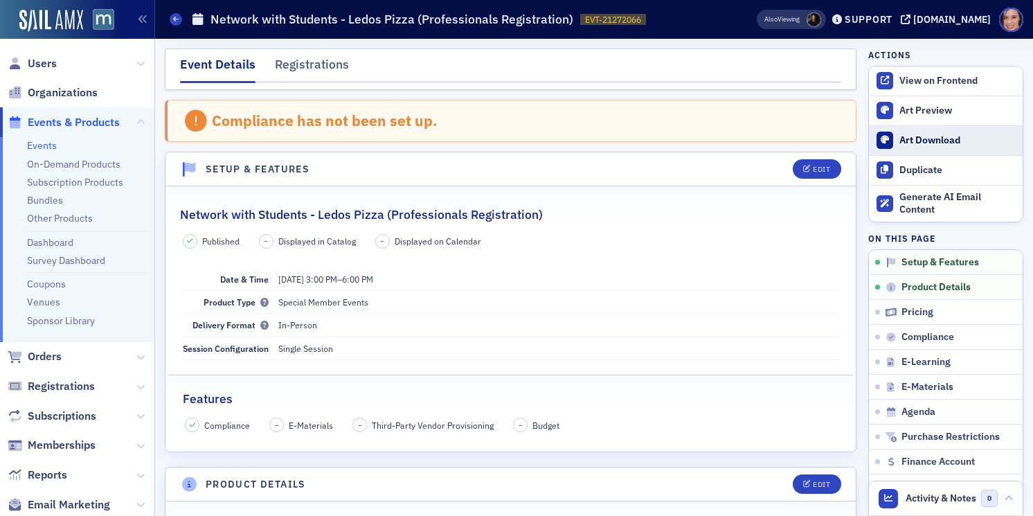
click at [951, 138] on div "Art Download" at bounding box center [958, 140] width 116 height 12
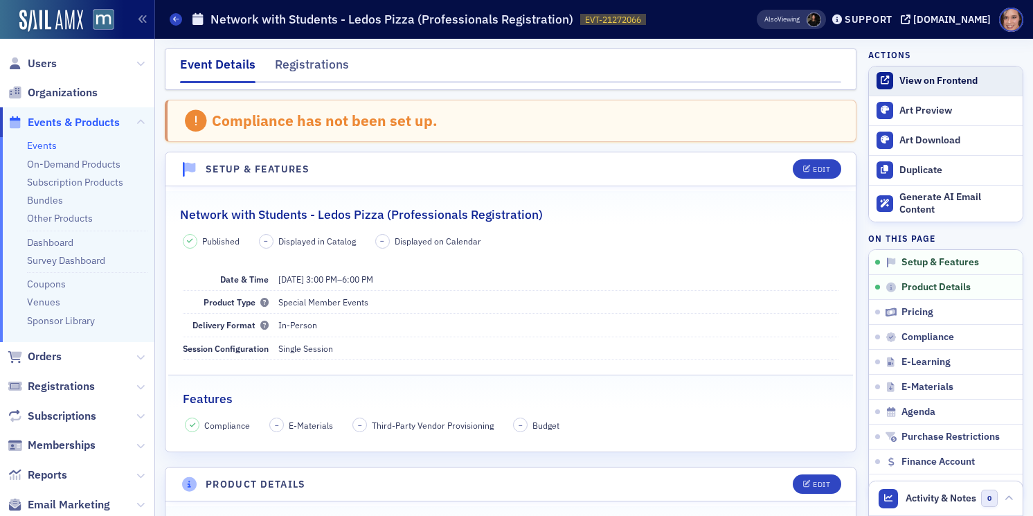
click at [925, 81] on div "View on Frontend" at bounding box center [958, 81] width 116 height 12
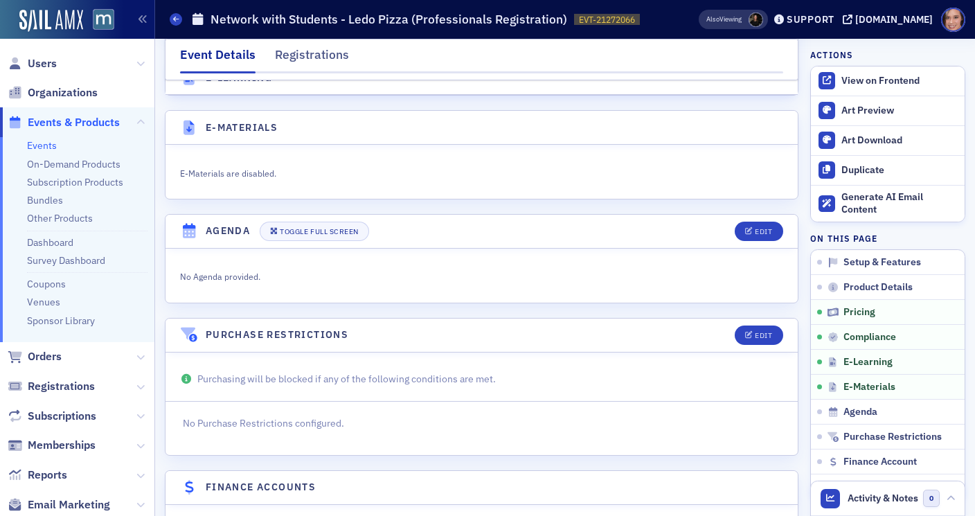
scroll to position [2123, 0]
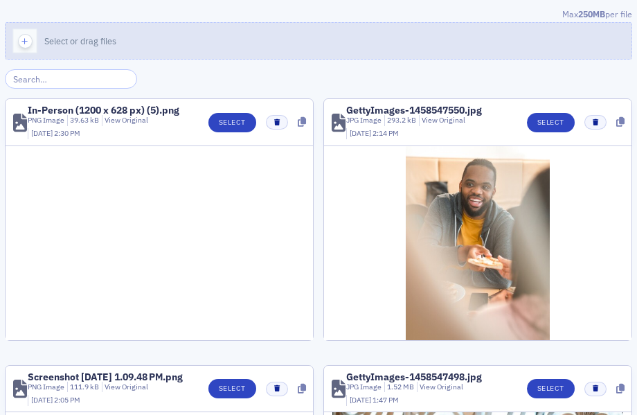
click at [334, 49] on button "Select or drag files" at bounding box center [318, 40] width 627 height 37
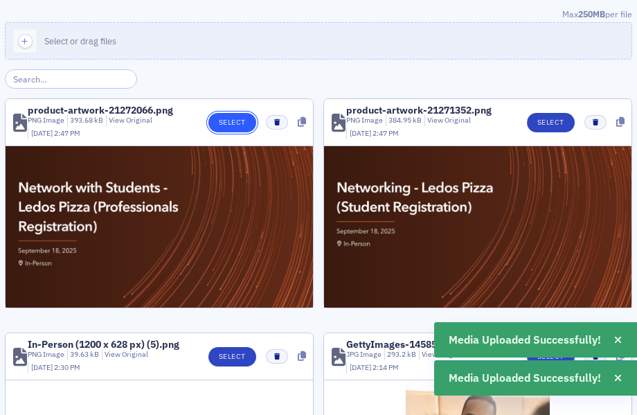
click at [245, 121] on button "Select" at bounding box center [232, 122] width 48 height 19
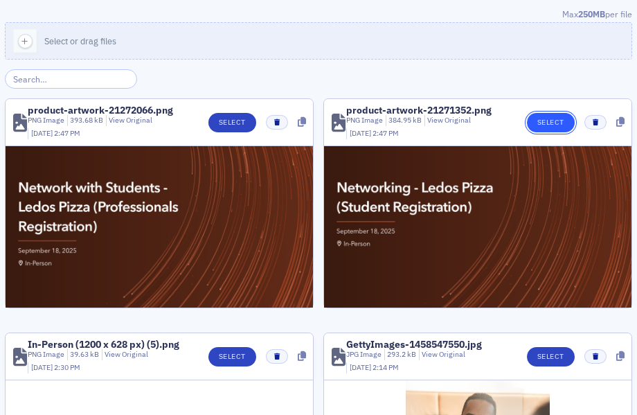
click at [548, 114] on button "Select" at bounding box center [551, 122] width 48 height 19
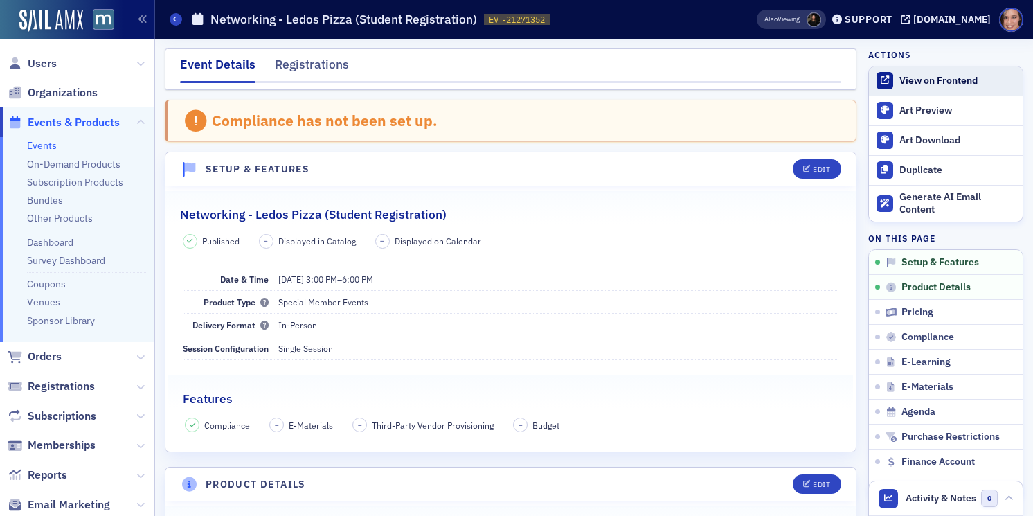
click at [914, 75] on div "View on Frontend" at bounding box center [958, 81] width 116 height 12
click at [806, 172] on icon "button" at bounding box center [807, 170] width 8 height 8
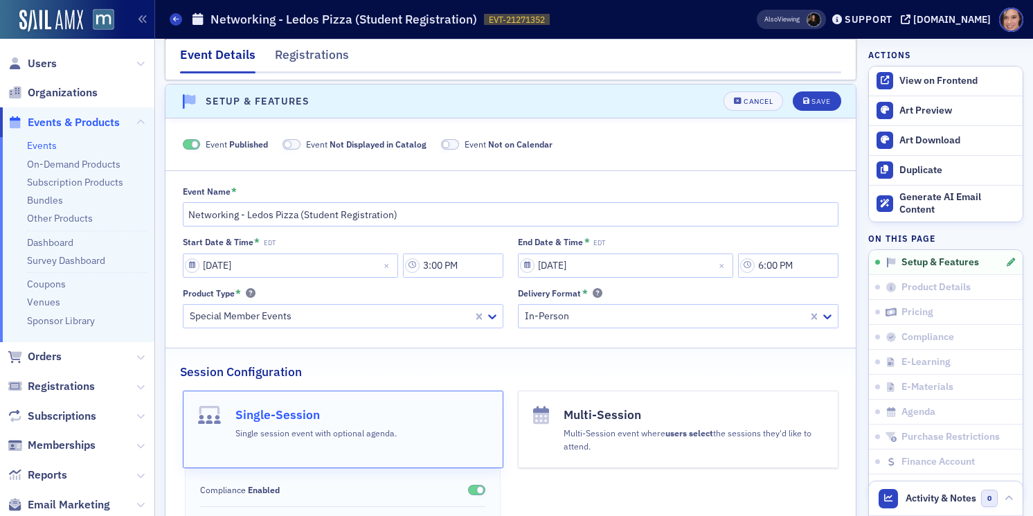
scroll to position [71, 0]
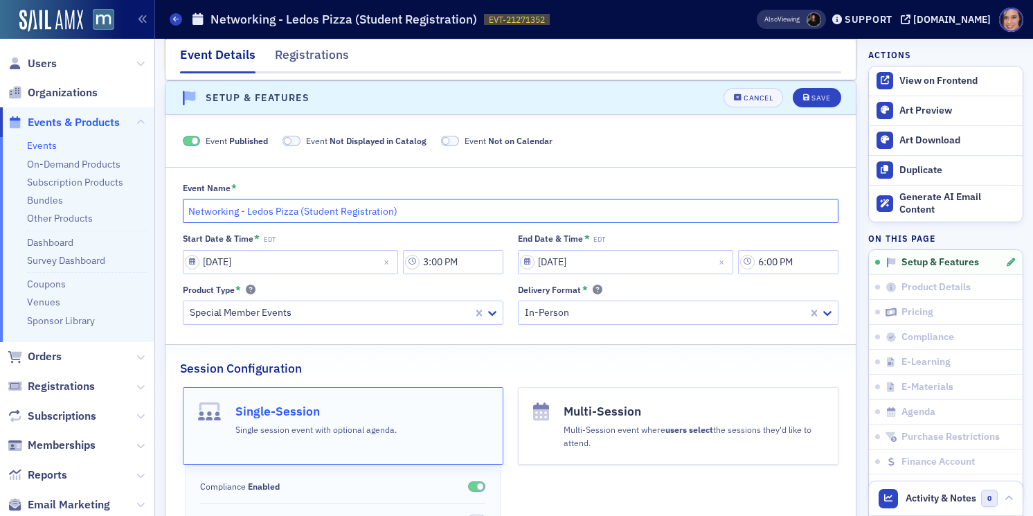
click at [272, 211] on input "Networking - Ledos Pizza (Student Registration)" at bounding box center [511, 211] width 657 height 24
type input "Networking - Ledo Pizza (Student Registration)"
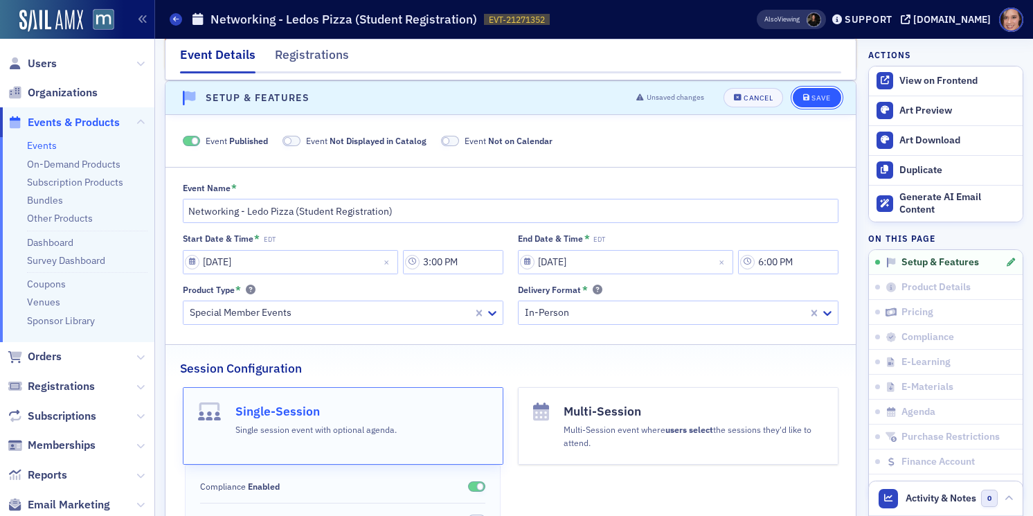
click at [813, 98] on div "Save" at bounding box center [821, 98] width 19 height 8
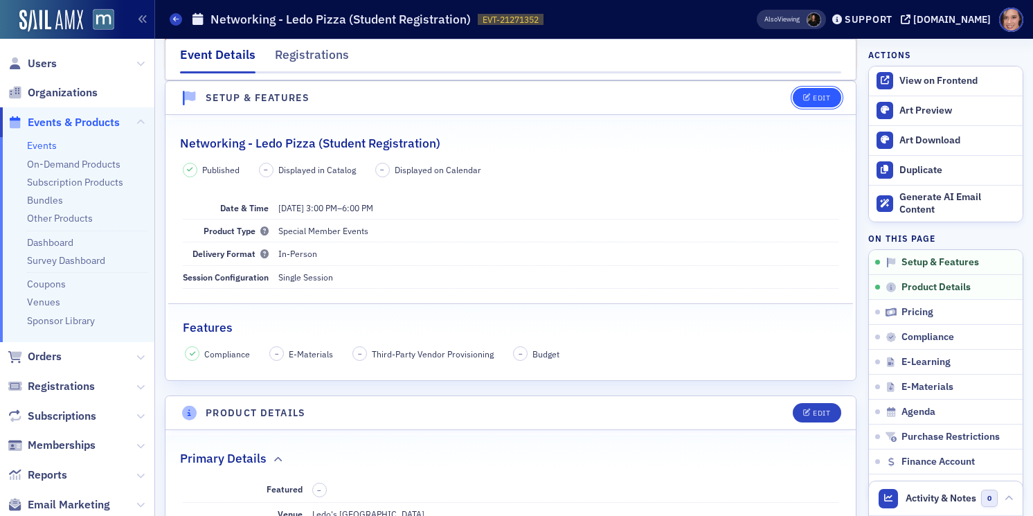
click at [808, 93] on button "Edit" at bounding box center [817, 97] width 48 height 19
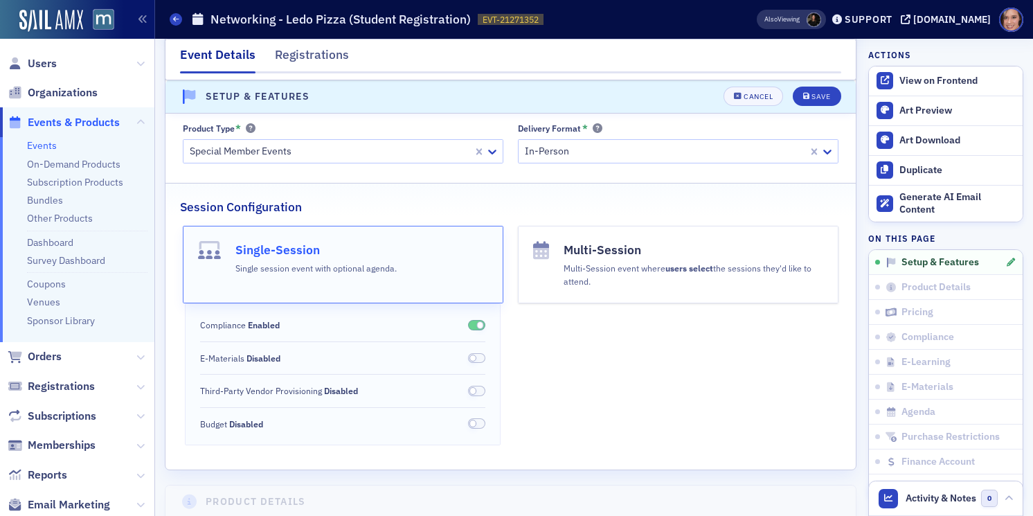
scroll to position [0, 0]
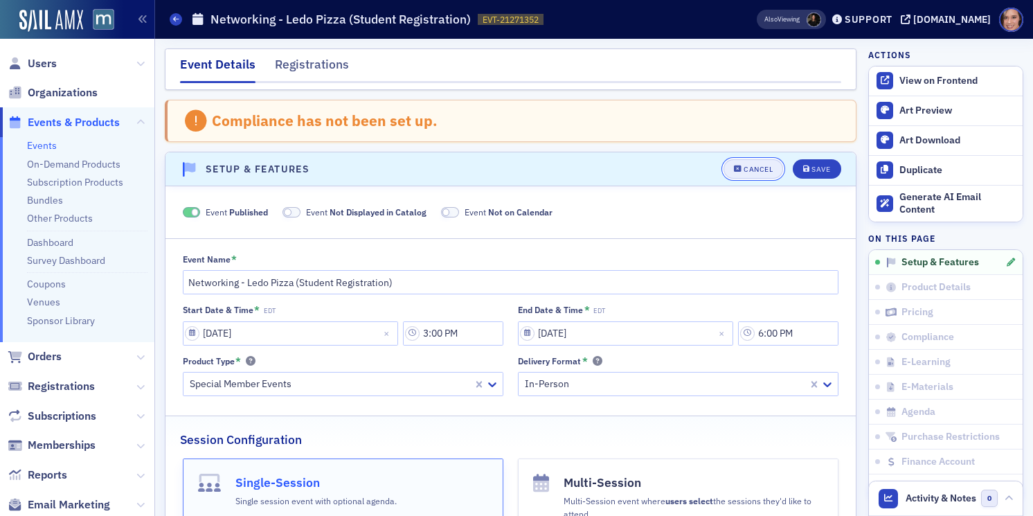
click at [747, 170] on div "Cancel" at bounding box center [758, 170] width 29 height 8
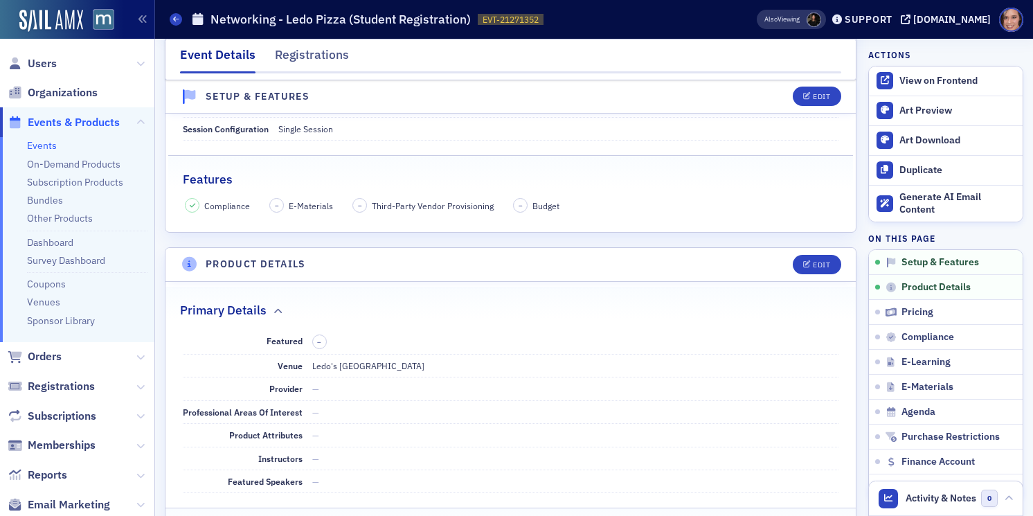
scroll to position [229, 0]
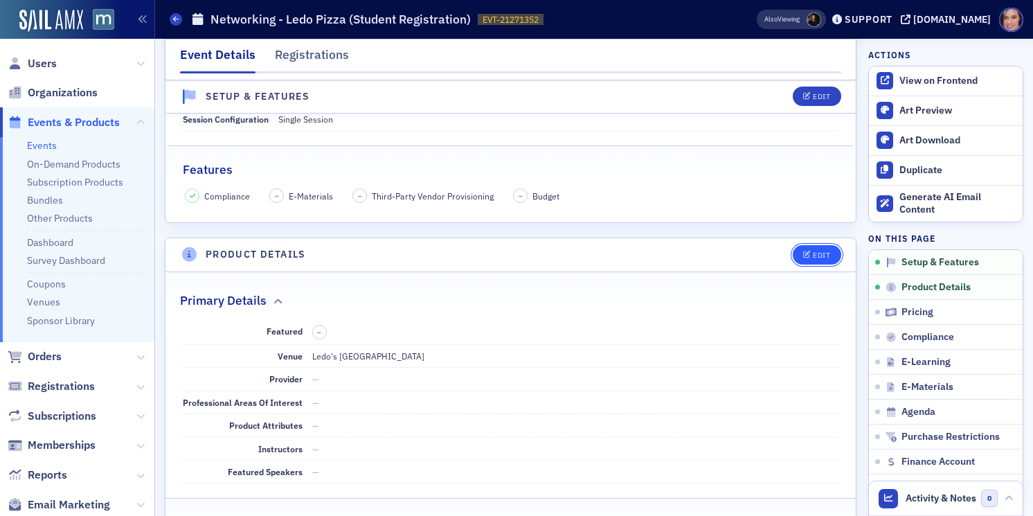
click at [813, 260] on button "Edit" at bounding box center [817, 254] width 48 height 19
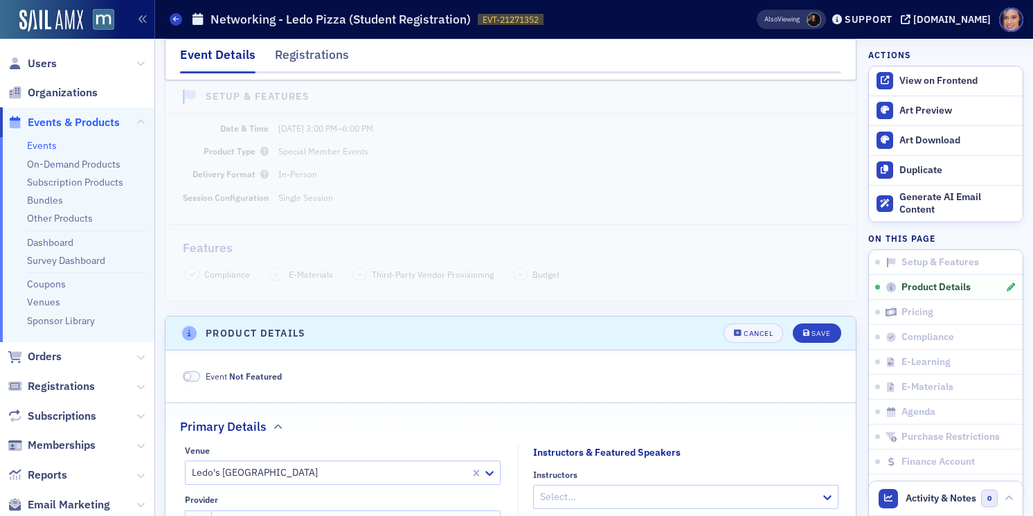
scroll to position [0, 0]
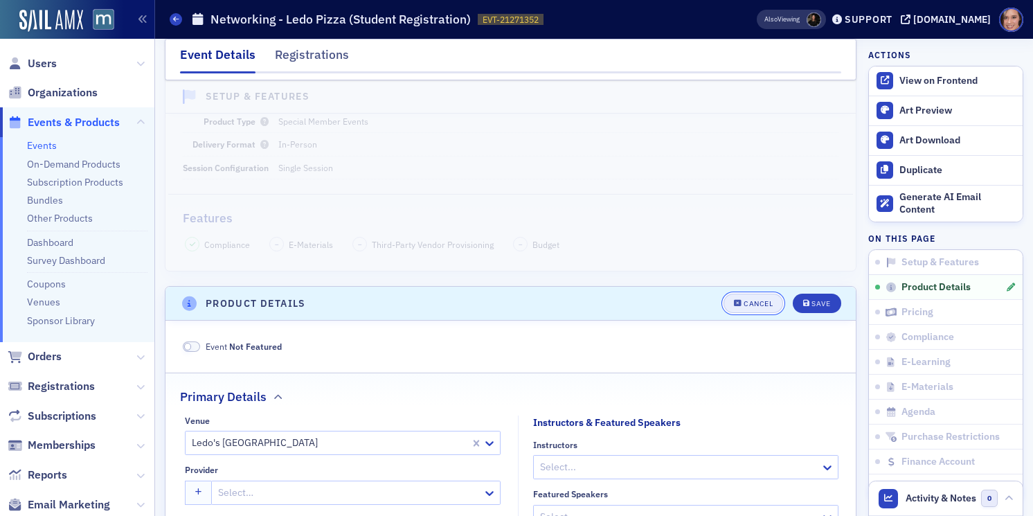
click at [751, 300] on div "Cancel" at bounding box center [758, 304] width 29 height 8
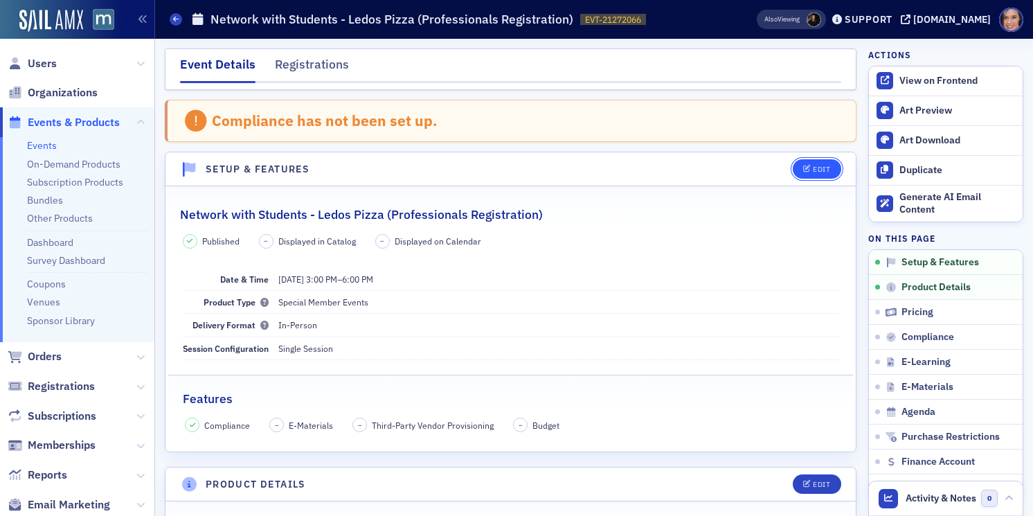
click at [811, 169] on span "Edit" at bounding box center [816, 170] width 27 height 8
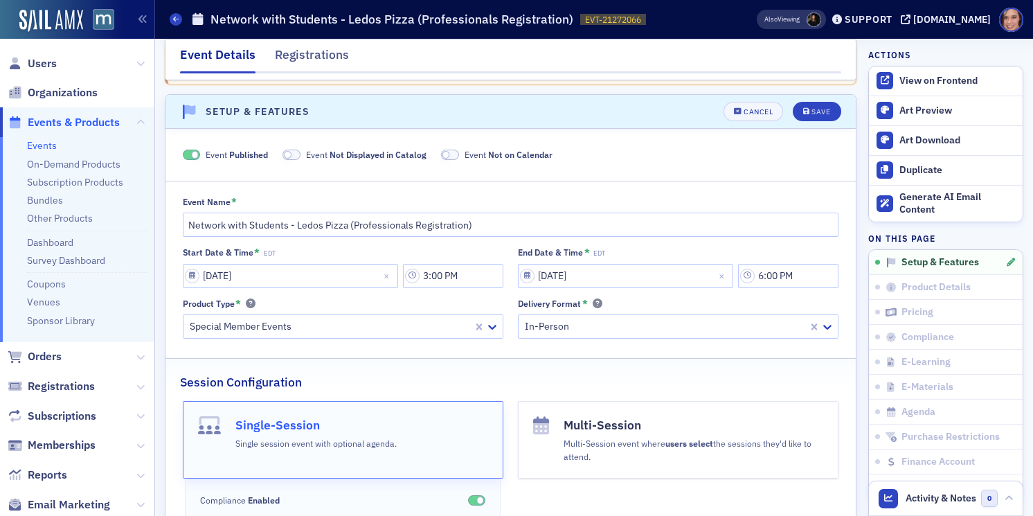
scroll to position [71, 0]
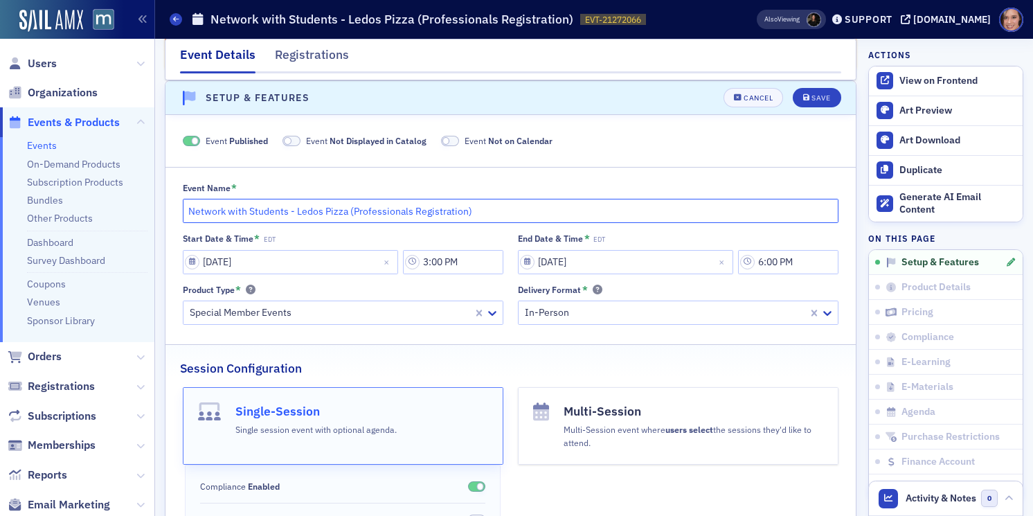
click at [321, 211] on input "Network with Students - Ledos Pizza (Professionals Registration)" at bounding box center [511, 211] width 657 height 24
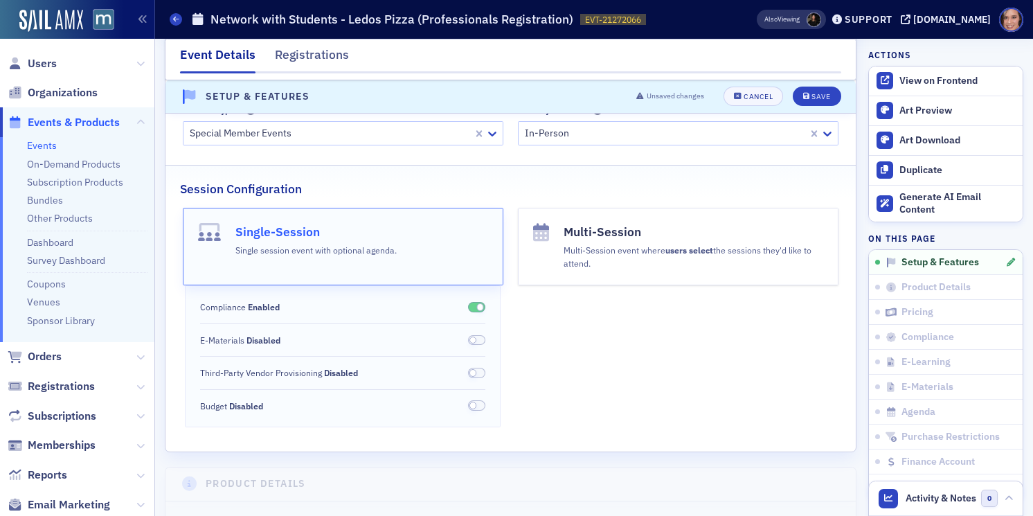
scroll to position [0, 0]
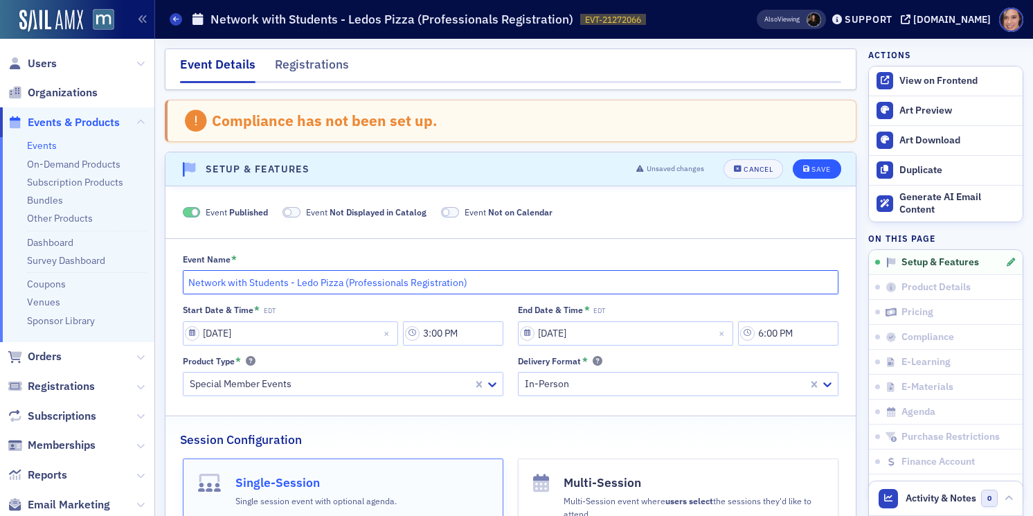
type input "Network with Students - Ledo Pizza (Professionals Registration)"
click at [804, 163] on button "Save" at bounding box center [817, 168] width 48 height 19
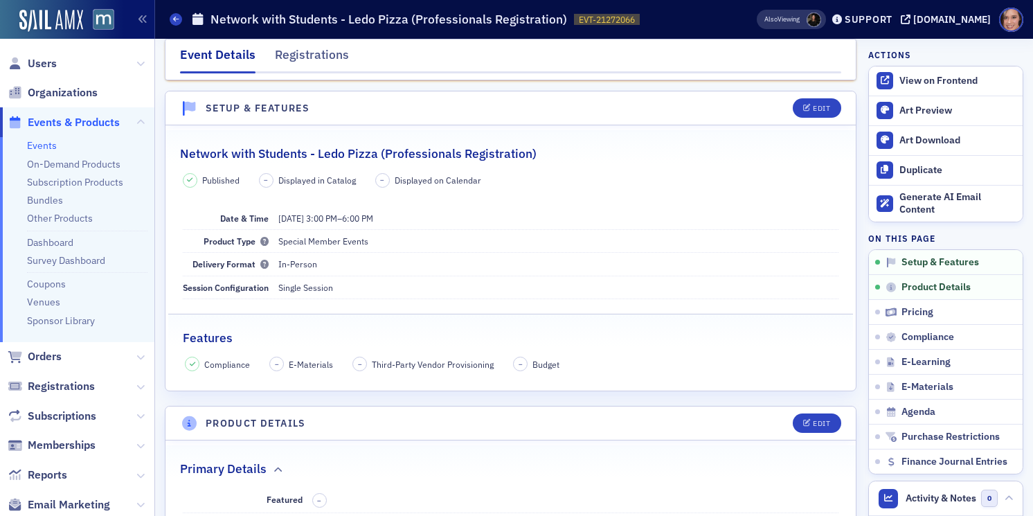
scroll to position [71, 0]
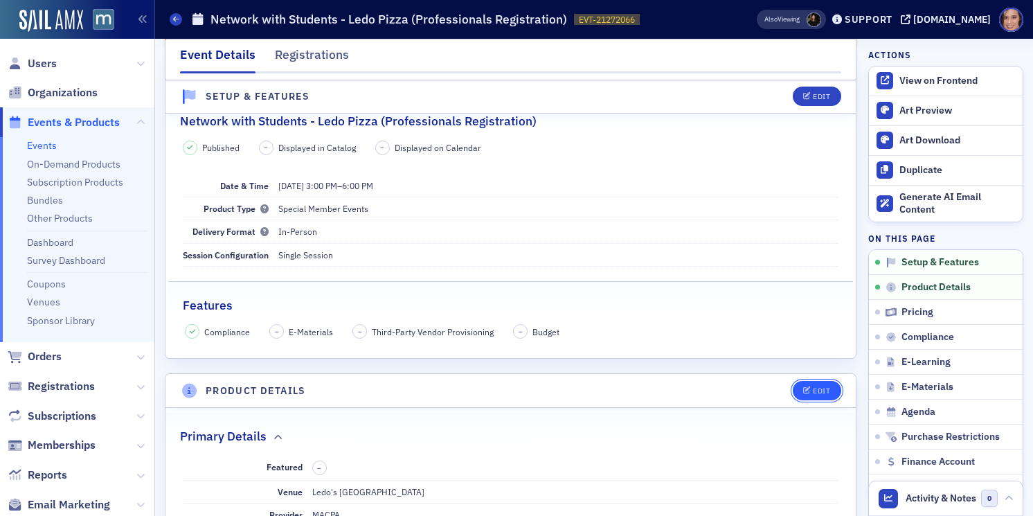
click at [799, 387] on button "Edit" at bounding box center [817, 390] width 48 height 19
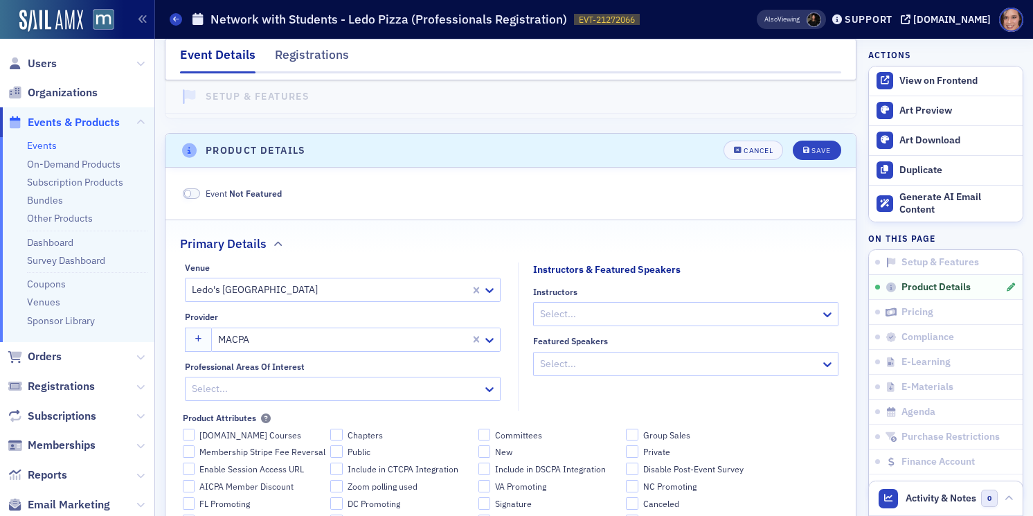
scroll to position [386, 0]
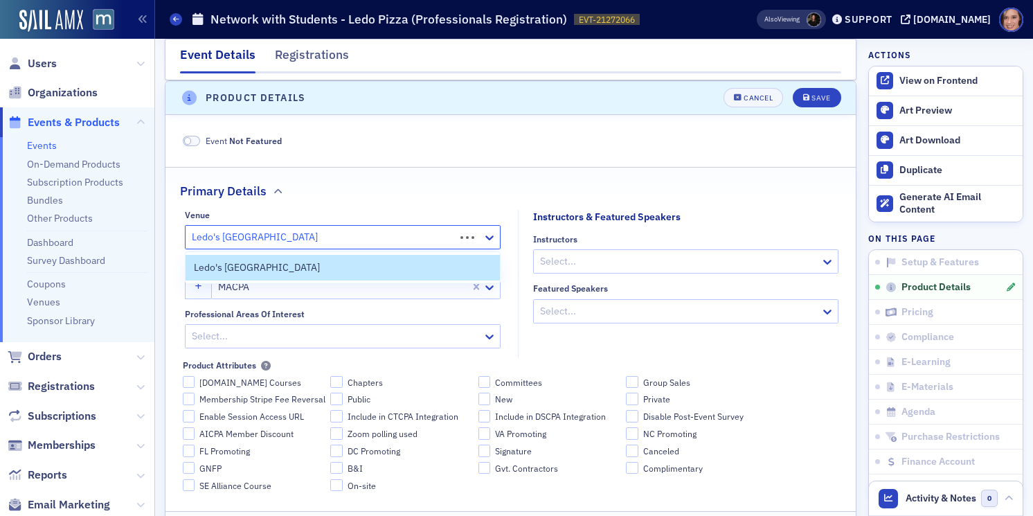
click at [218, 235] on div at bounding box center [321, 237] width 263 height 17
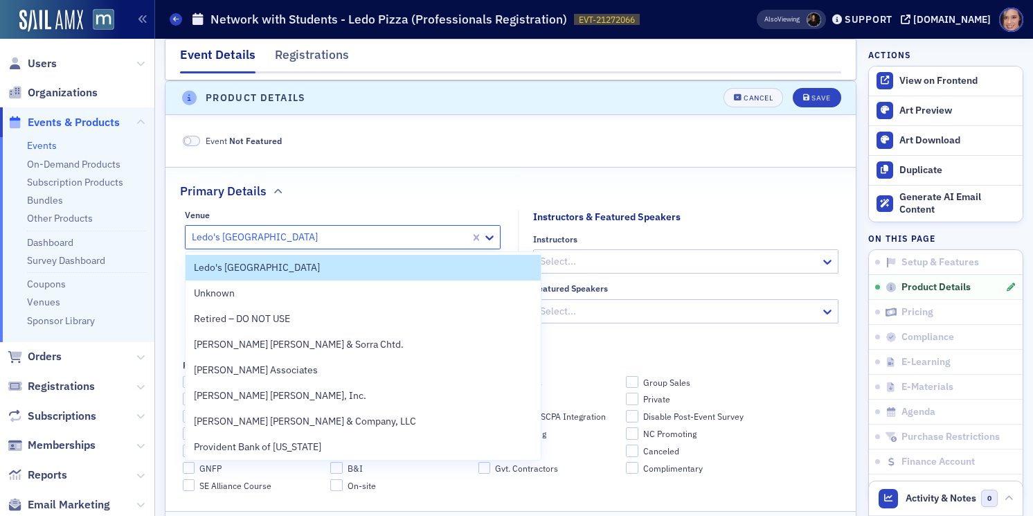
click at [215, 238] on div at bounding box center [329, 237] width 278 height 17
click at [218, 237] on div at bounding box center [329, 237] width 278 height 17
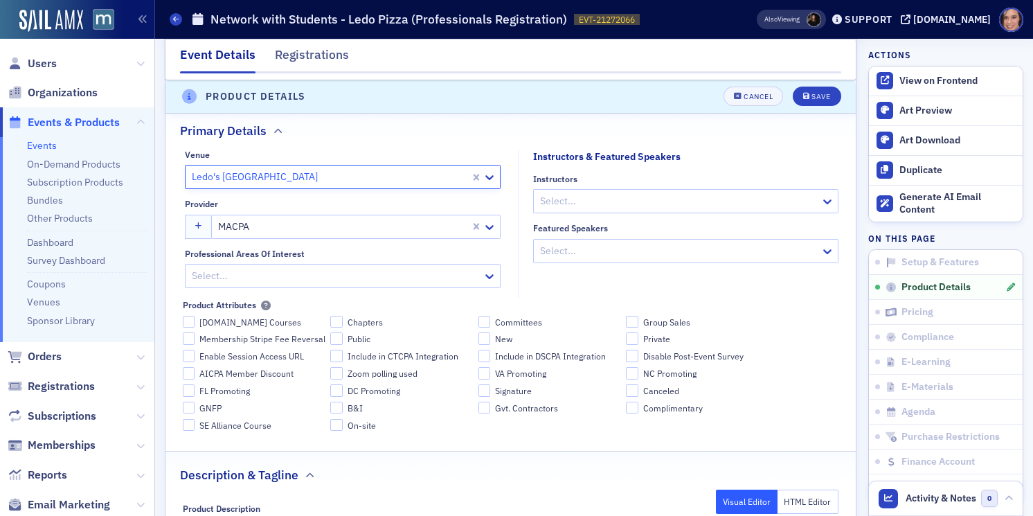
scroll to position [0, 0]
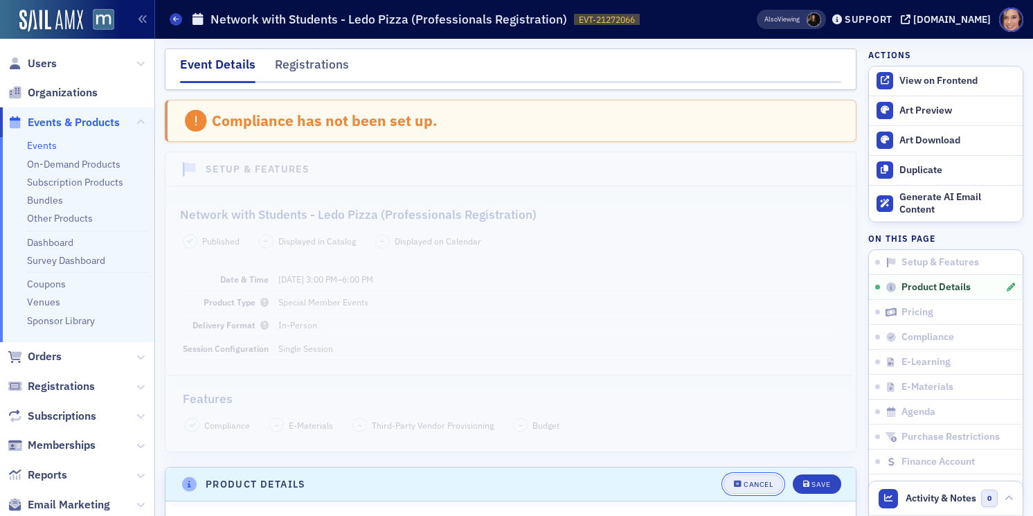
click at [760, 483] on div "Cancel" at bounding box center [758, 485] width 29 height 8
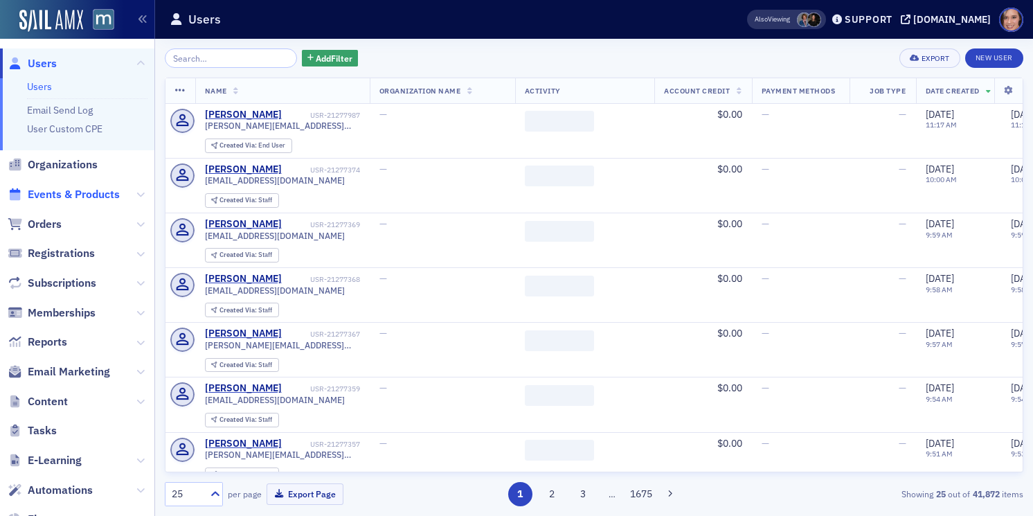
click at [78, 199] on span "Events & Products" at bounding box center [74, 194] width 92 height 15
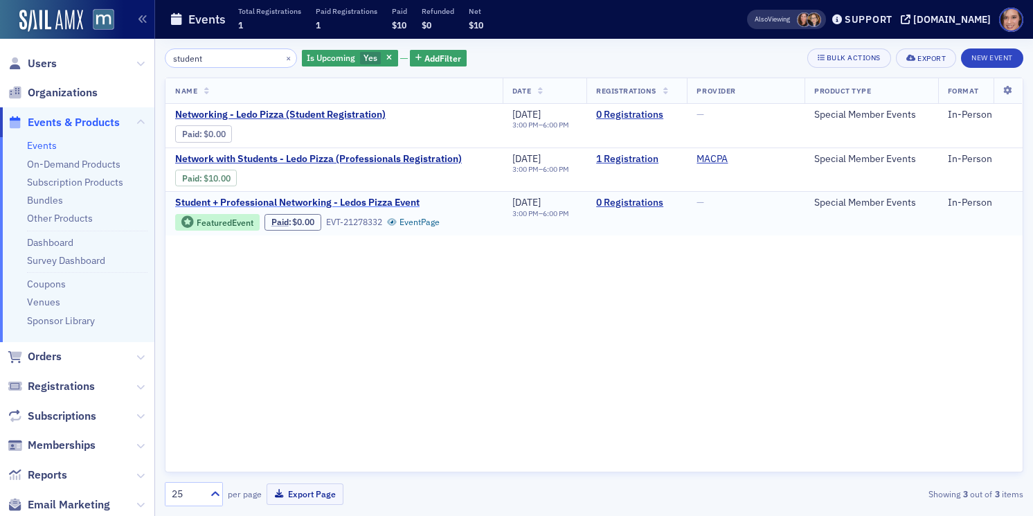
type input "student"
click at [386, 204] on span "Student + Professional Networking - Ledos Pizza Event" at bounding box center [297, 203] width 244 height 12
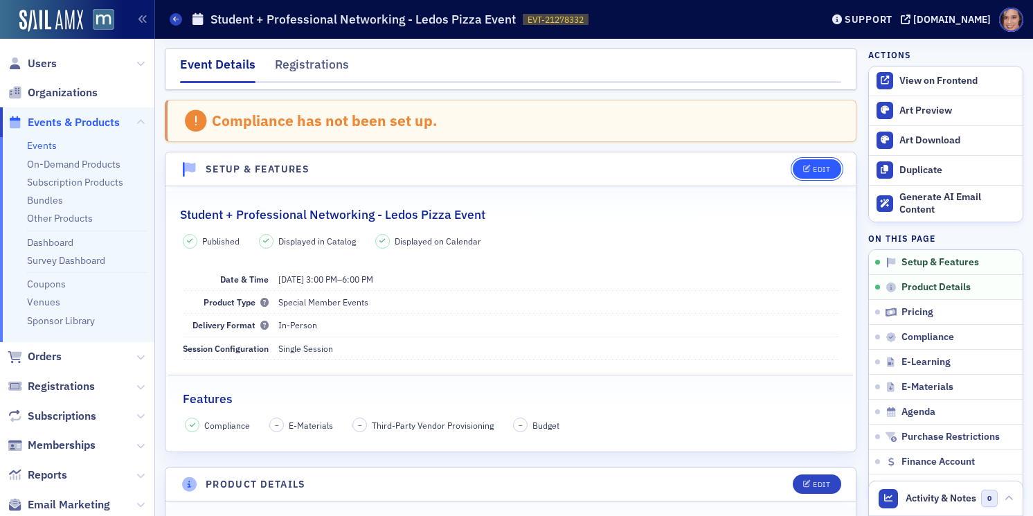
click at [828, 171] on div "Edit" at bounding box center [821, 170] width 17 height 8
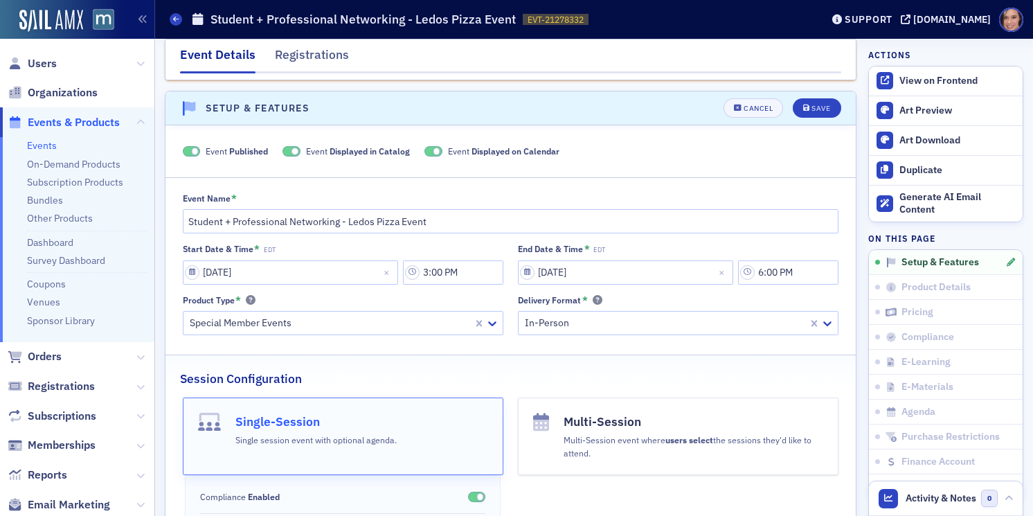
scroll to position [71, 0]
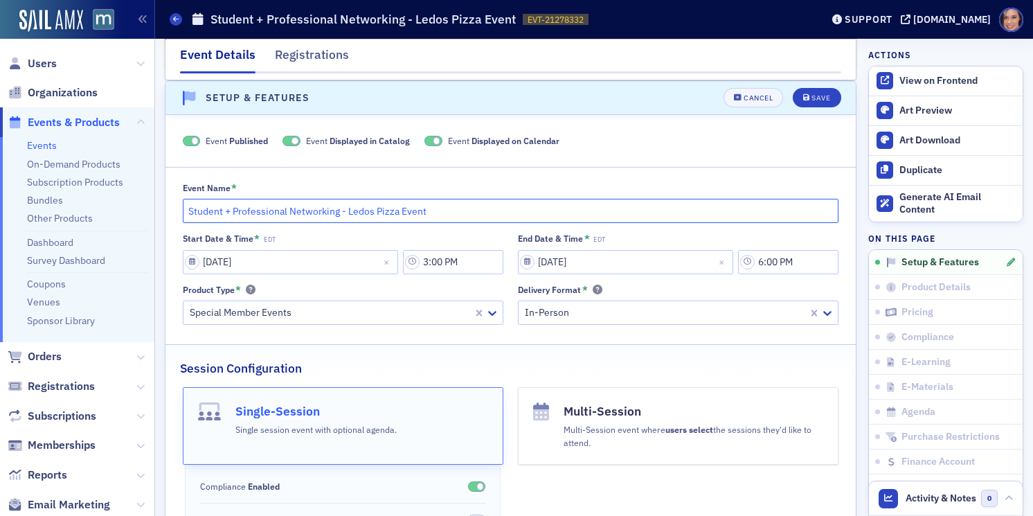
click at [371, 215] on input "Student + Professional Networking - Ledos Pizza Event" at bounding box center [511, 211] width 657 height 24
type input "Student + Professional Networking - Ledo Pizza Event"
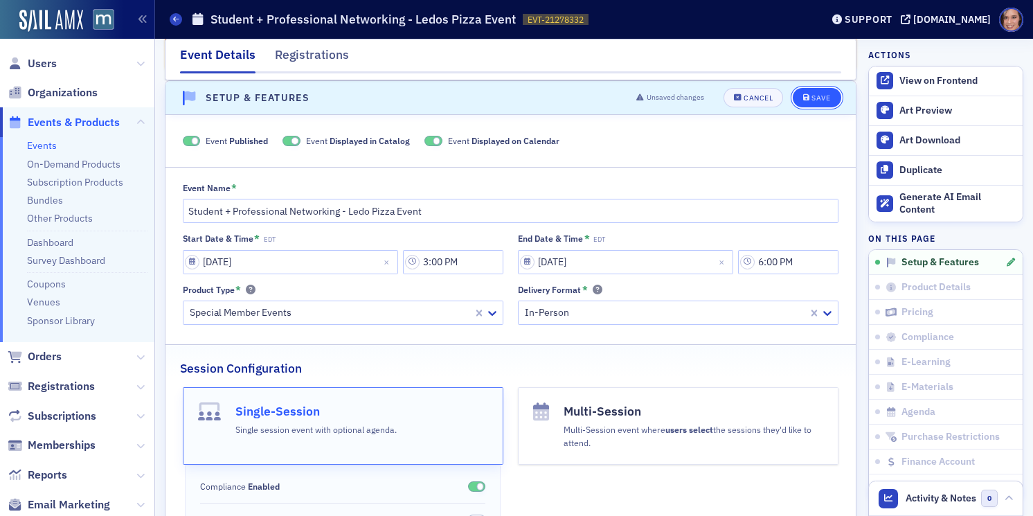
click at [820, 89] on button "Save" at bounding box center [817, 97] width 48 height 19
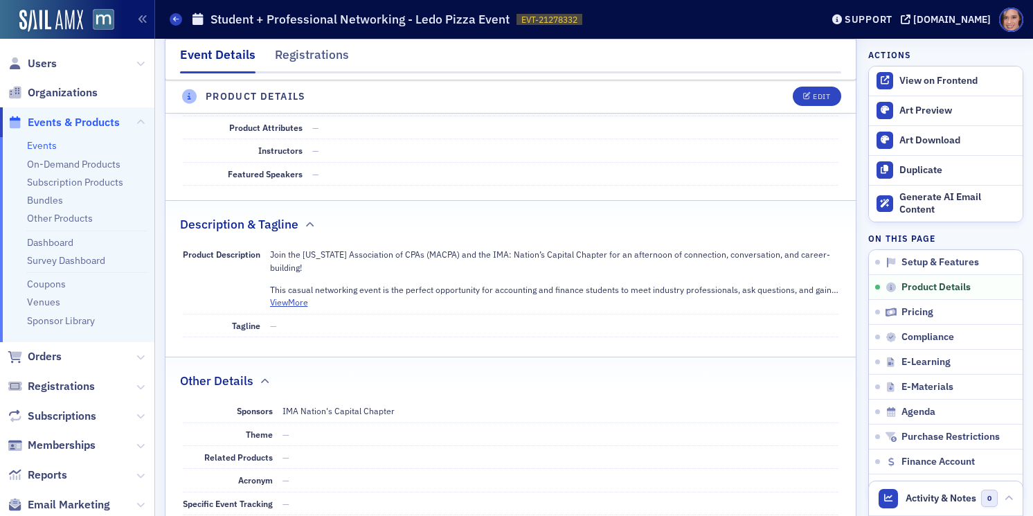
scroll to position [267, 0]
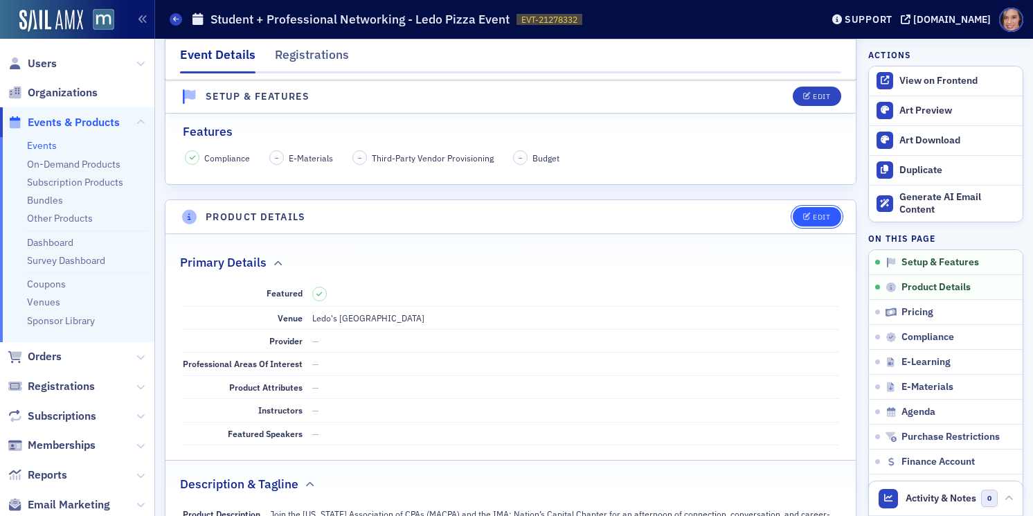
click at [816, 222] on button "Edit" at bounding box center [817, 216] width 48 height 19
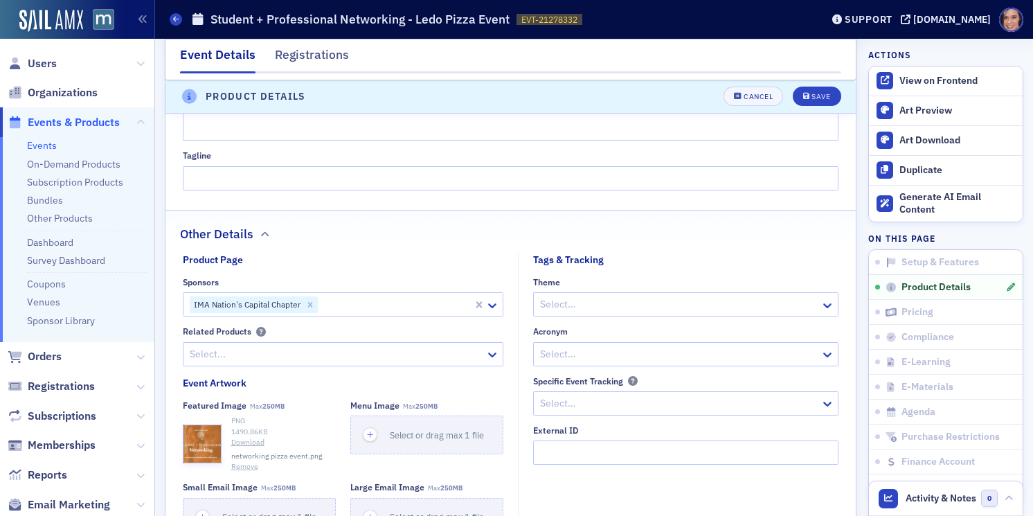
scroll to position [1025, 0]
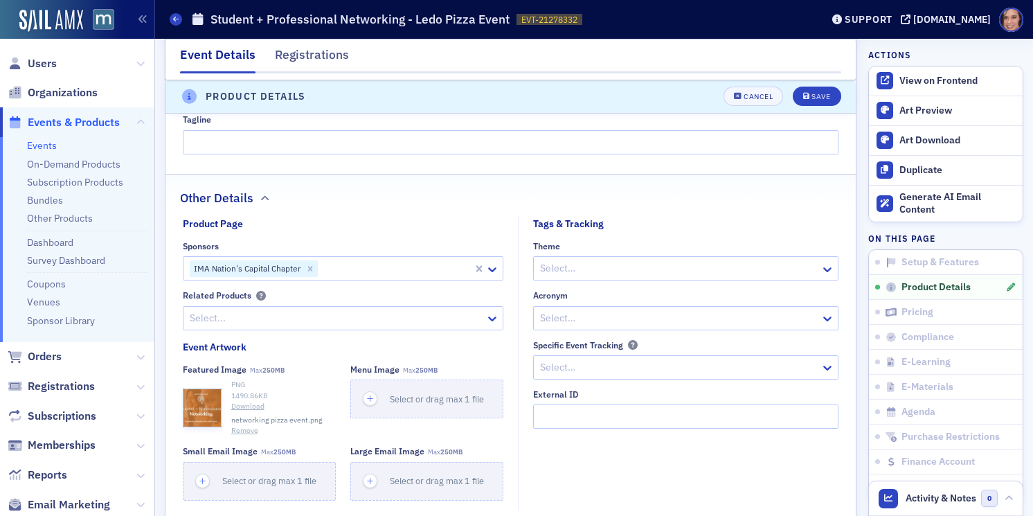
click at [251, 433] on button "Remove" at bounding box center [244, 430] width 27 height 11
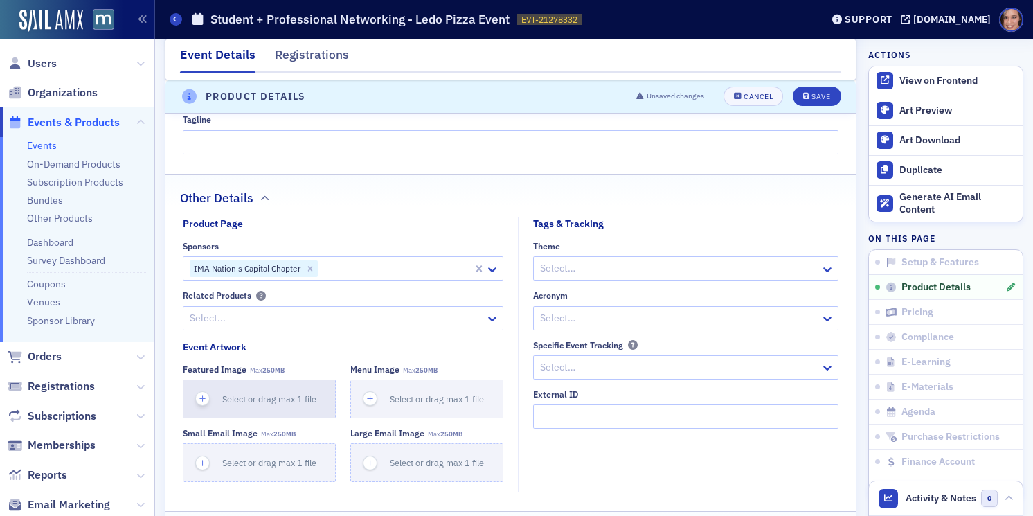
click at [217, 395] on div "button" at bounding box center [203, 398] width 39 height 37
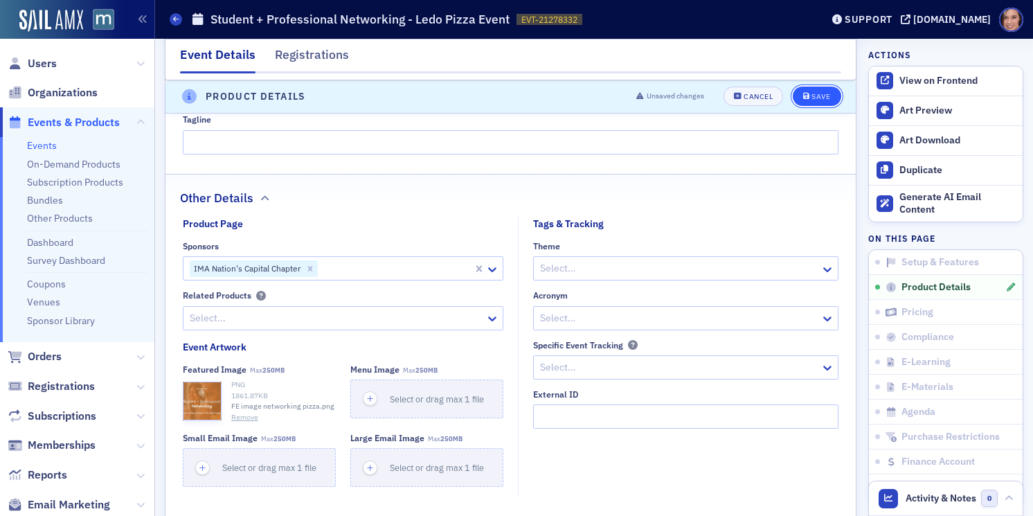
click at [801, 98] on button "Save" at bounding box center [817, 96] width 48 height 19
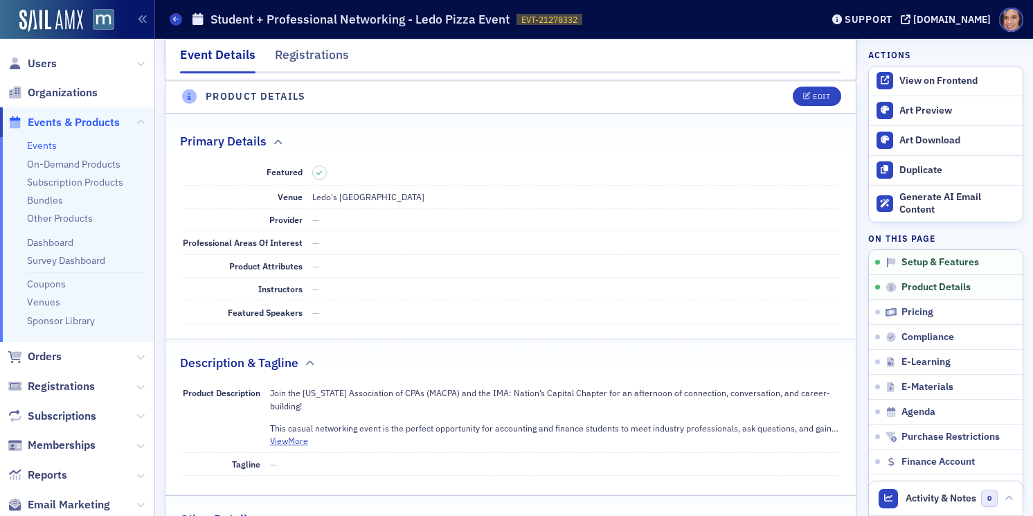
scroll to position [386, 0]
click at [809, 102] on button "Edit" at bounding box center [817, 97] width 48 height 19
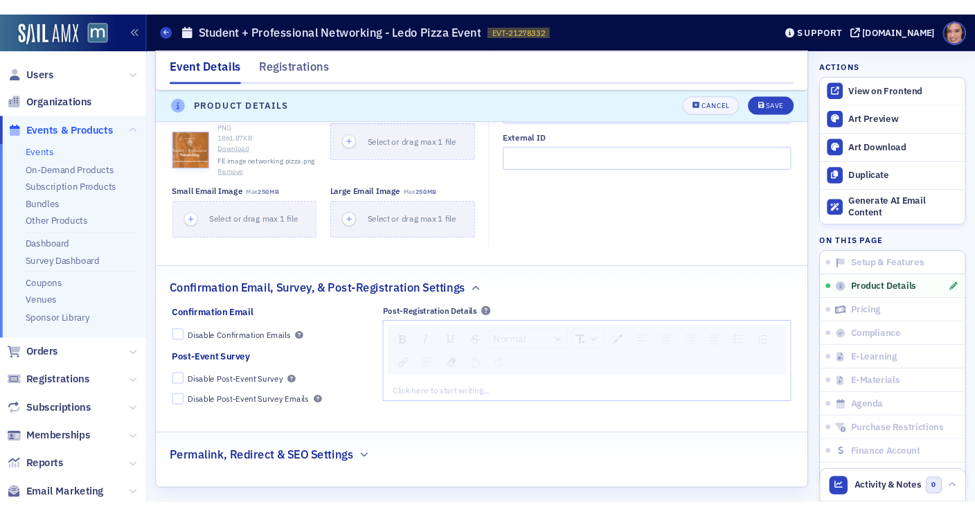
scroll to position [1084, 0]
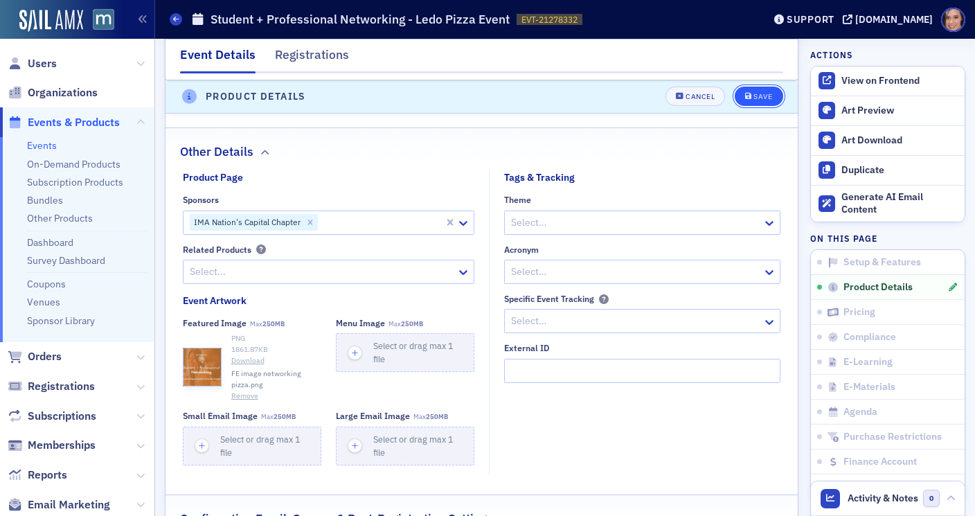
click at [760, 98] on div "Save" at bounding box center [762, 97] width 19 height 8
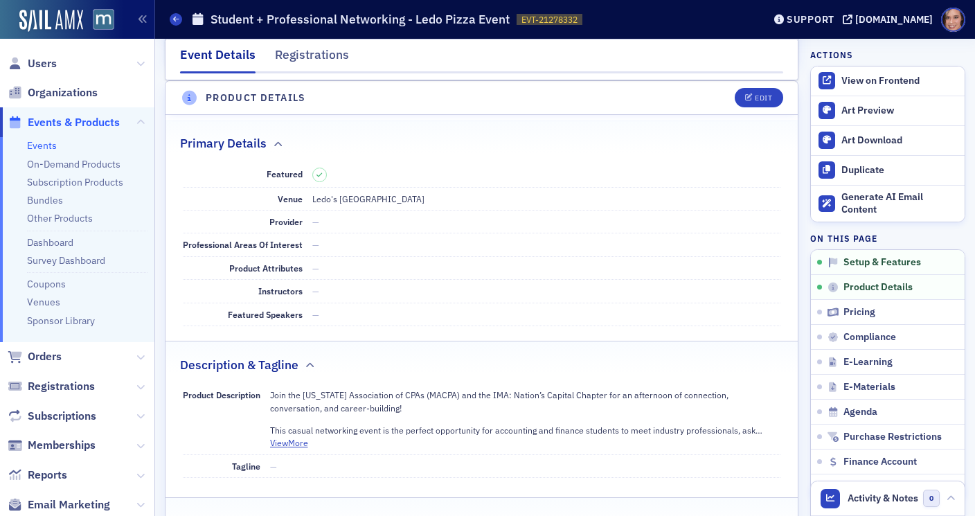
scroll to position [0, 0]
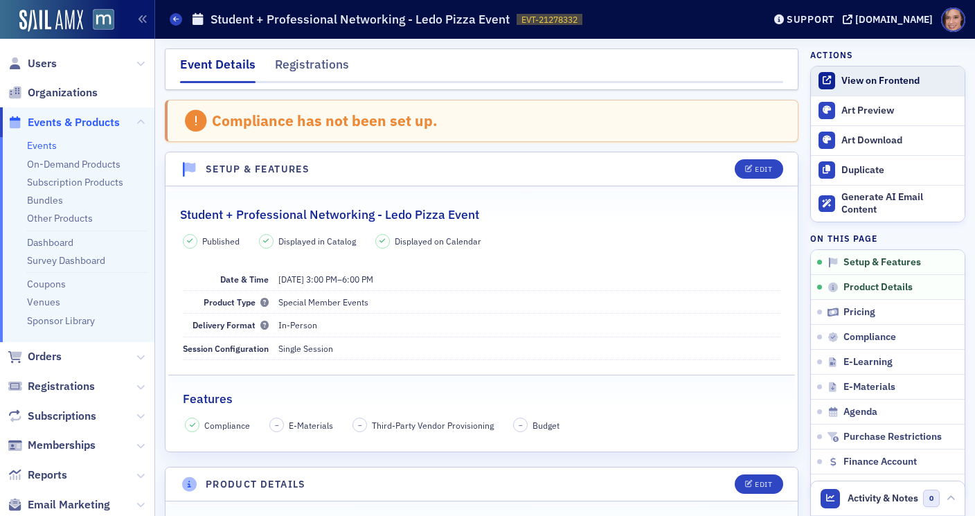
click at [837, 82] on link "View on Frontend" at bounding box center [888, 80] width 154 height 29
click at [742, 157] on header "Setup & Features Edit" at bounding box center [482, 169] width 632 height 34
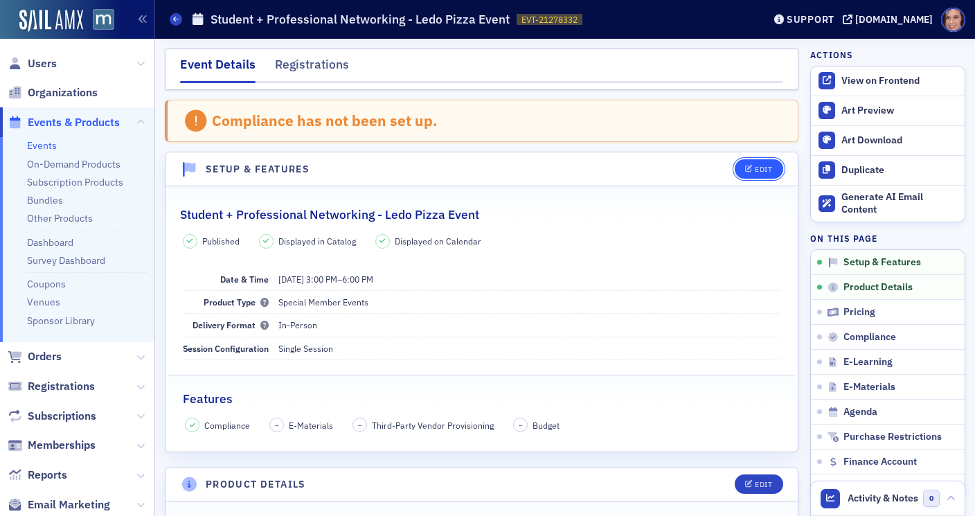
click at [747, 170] on icon "button" at bounding box center [749, 170] width 8 height 8
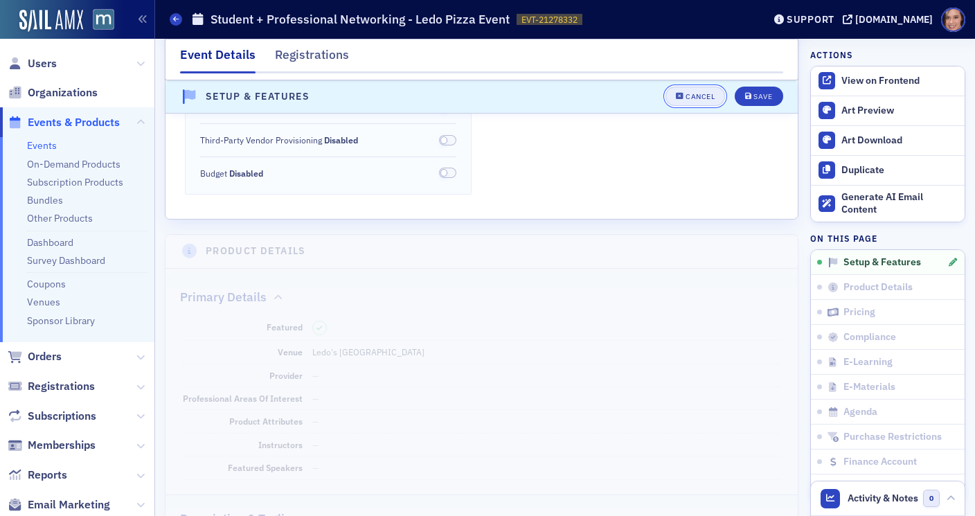
click at [697, 95] on div "Cancel" at bounding box center [700, 97] width 29 height 8
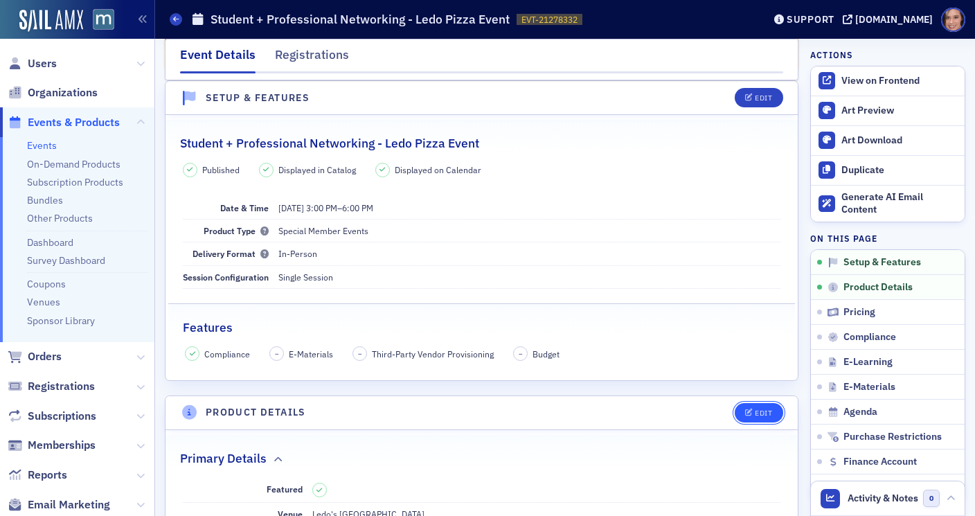
click at [749, 411] on icon "button" at bounding box center [749, 413] width 8 height 8
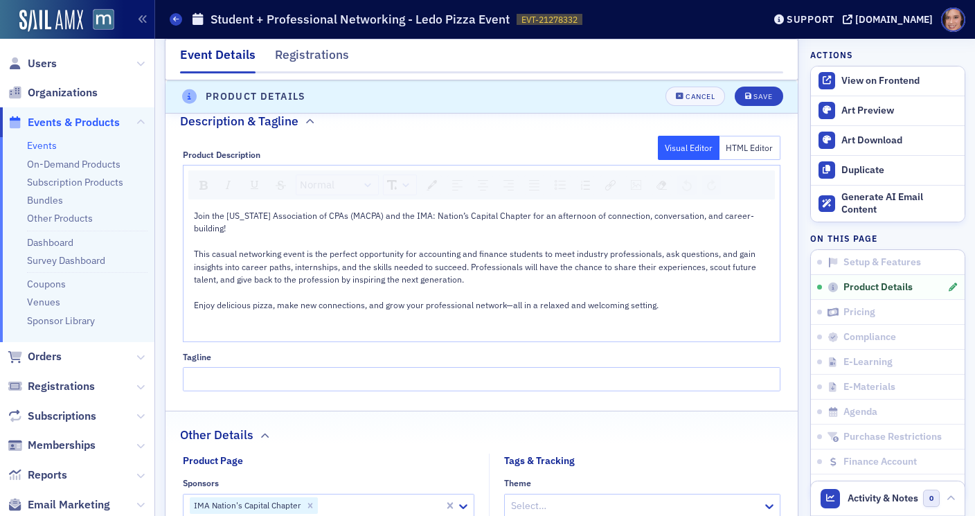
scroll to position [1047, 0]
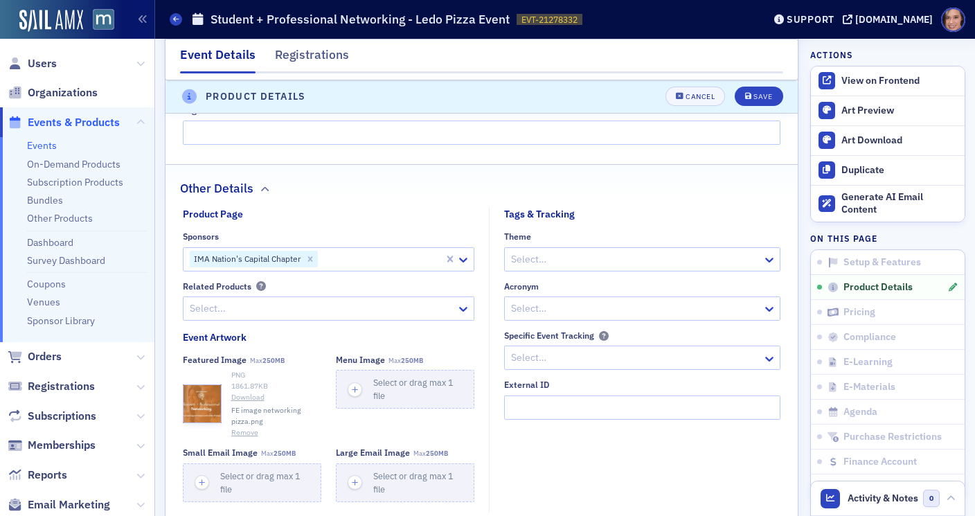
click at [247, 427] on button "Remove" at bounding box center [244, 432] width 27 height 11
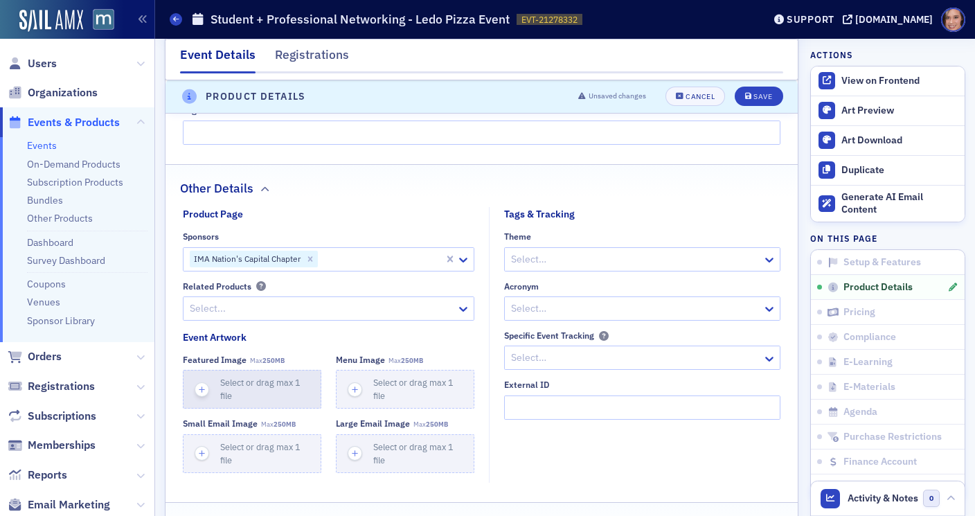
click at [222, 386] on span "Select or drag max 1 file" at bounding box center [260, 389] width 80 height 24
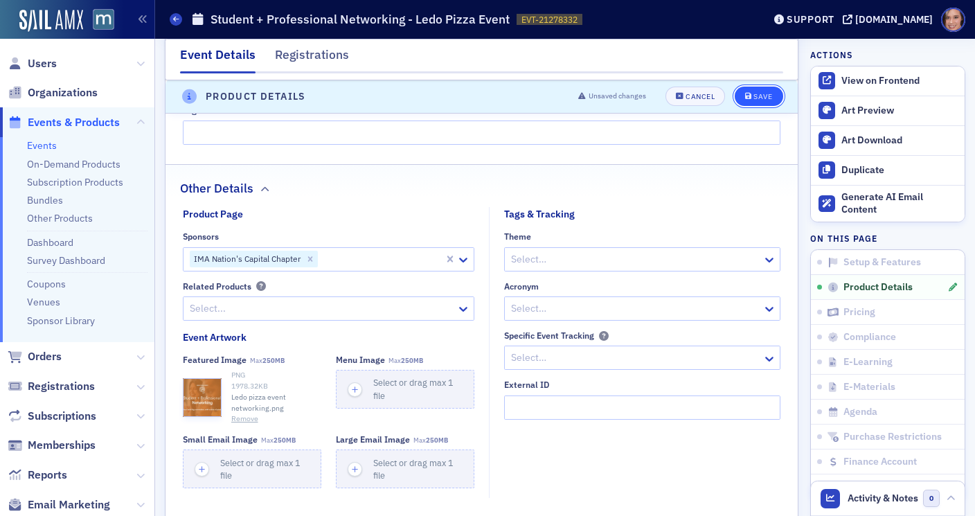
click at [756, 96] on div "Save" at bounding box center [762, 97] width 19 height 8
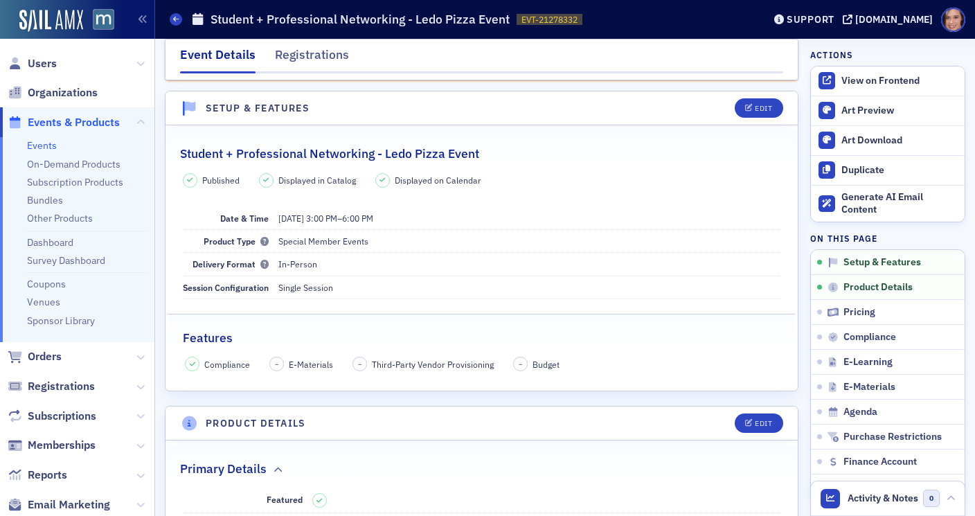
scroll to position [0, 0]
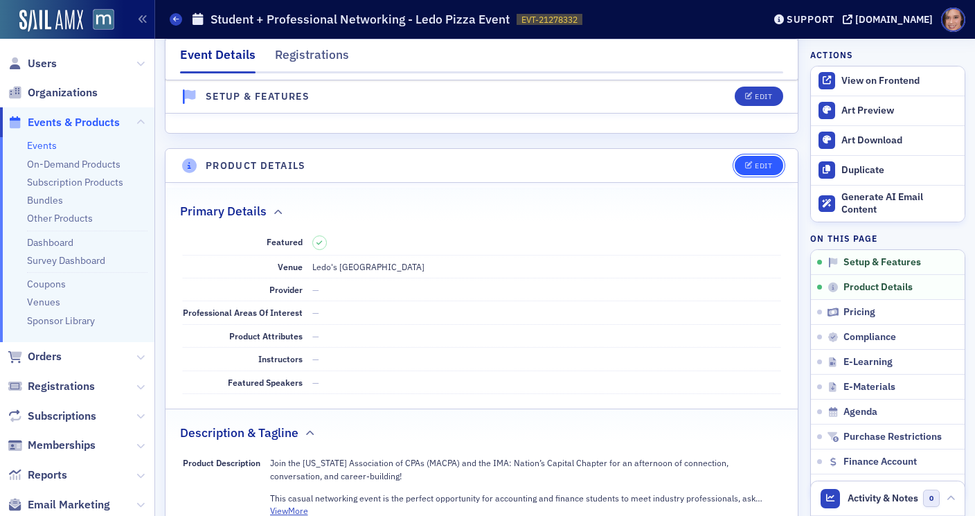
click at [751, 163] on icon "button" at bounding box center [749, 166] width 8 height 8
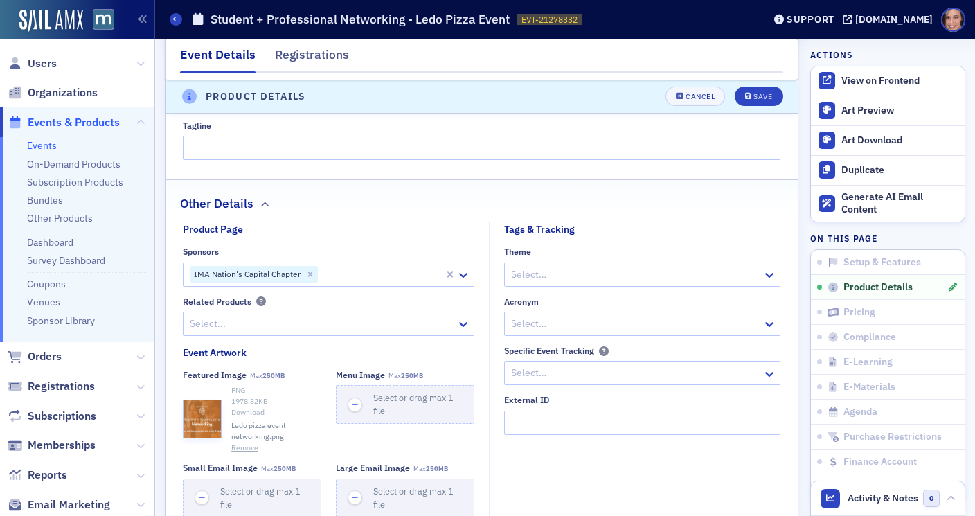
scroll to position [1053, 0]
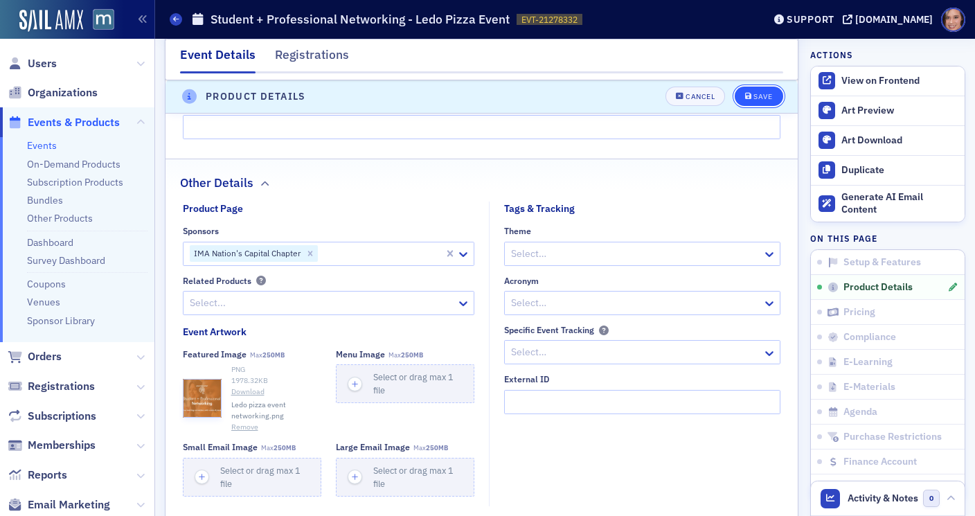
click at [767, 93] on div "Save" at bounding box center [762, 97] width 19 height 8
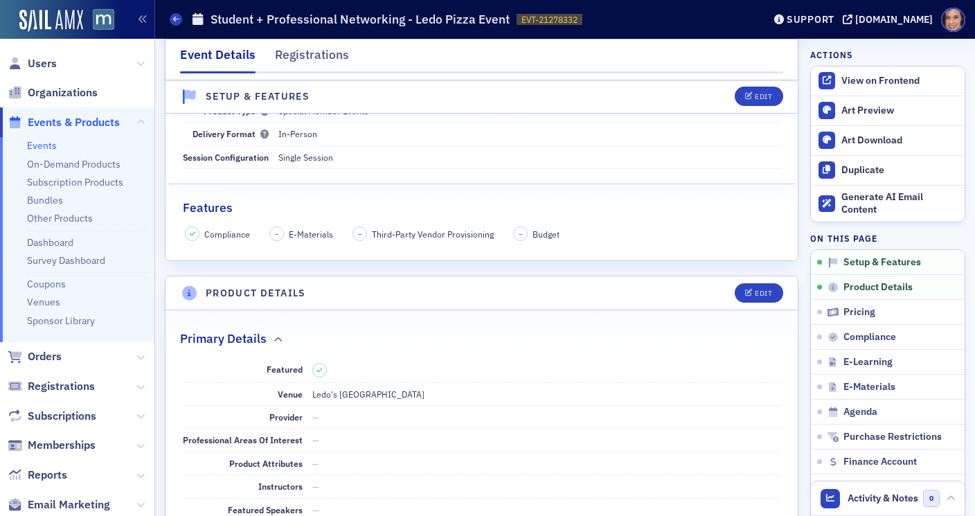
scroll to position [0, 0]
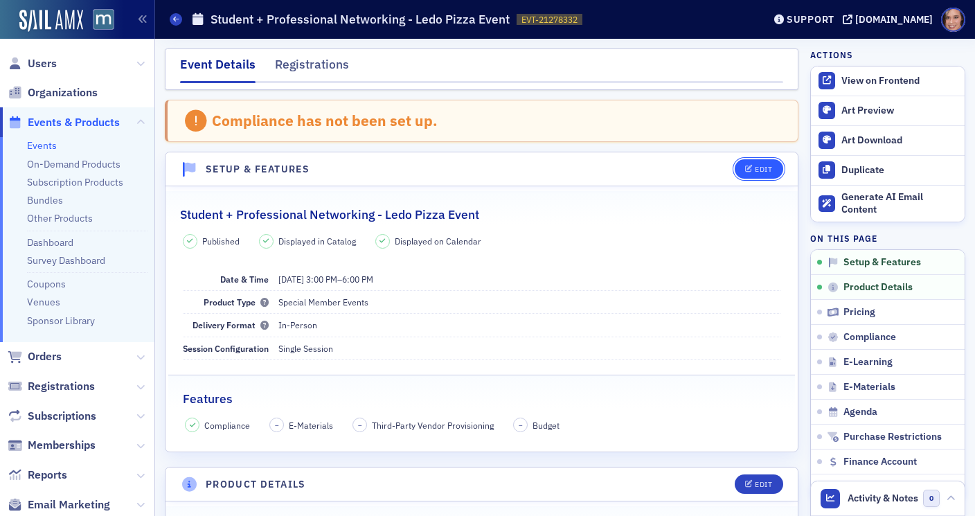
click at [772, 166] on button "Edit" at bounding box center [759, 168] width 48 height 19
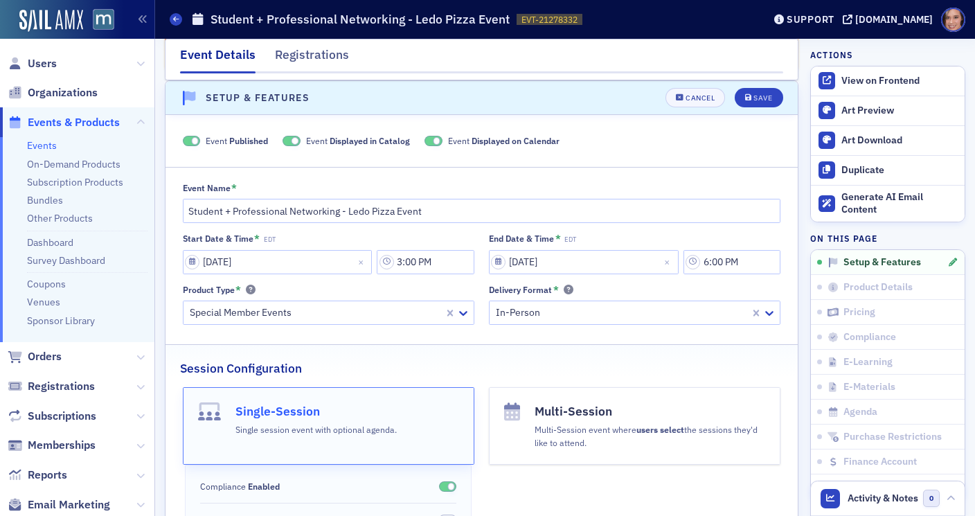
scroll to position [411, 0]
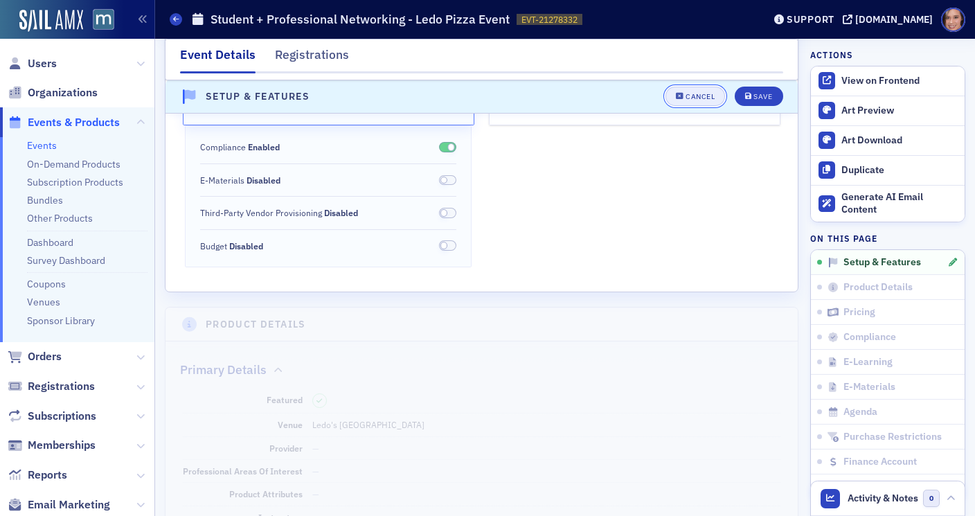
click at [708, 89] on button "Cancel" at bounding box center [696, 96] width 60 height 19
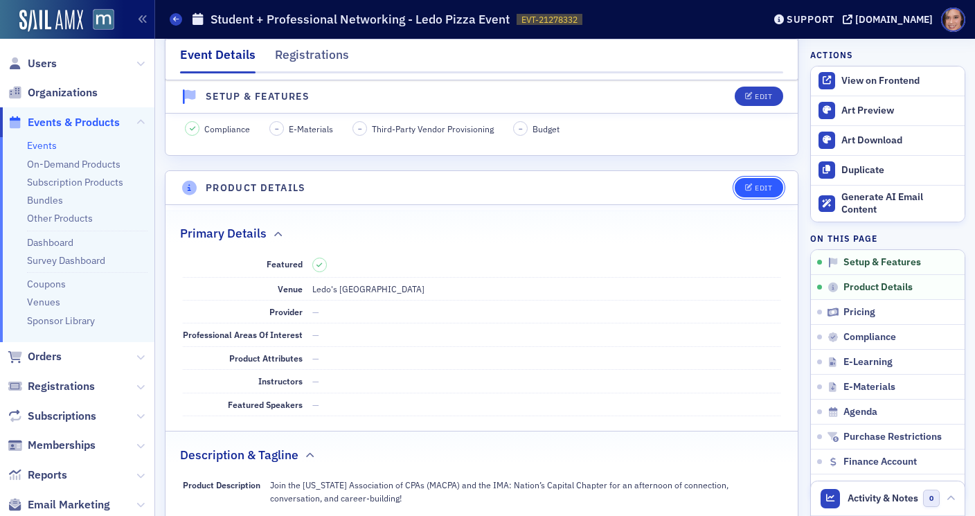
click at [756, 186] on div "Edit" at bounding box center [763, 188] width 17 height 8
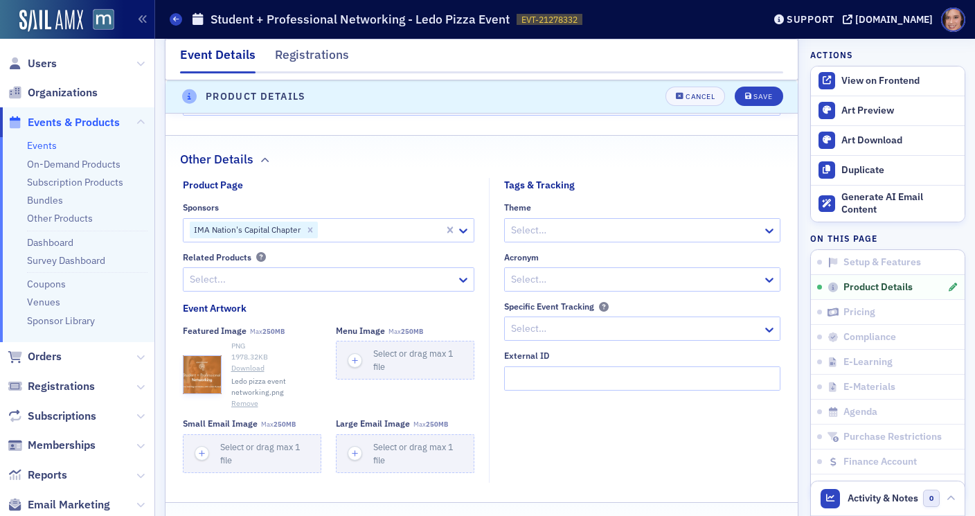
scroll to position [1071, 0]
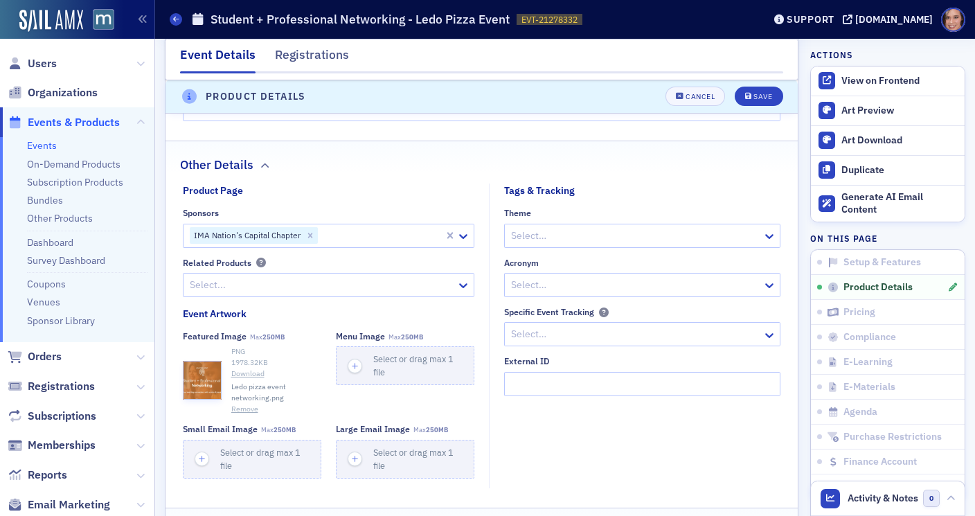
click at [251, 404] on button "Remove" at bounding box center [244, 409] width 27 height 11
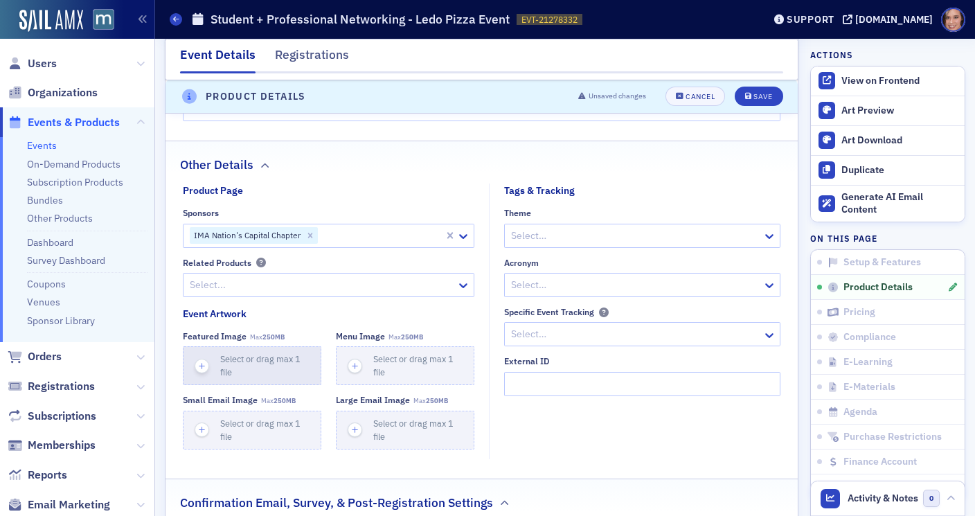
click at [223, 359] on span "Select or drag max 1 file" at bounding box center [260, 365] width 80 height 24
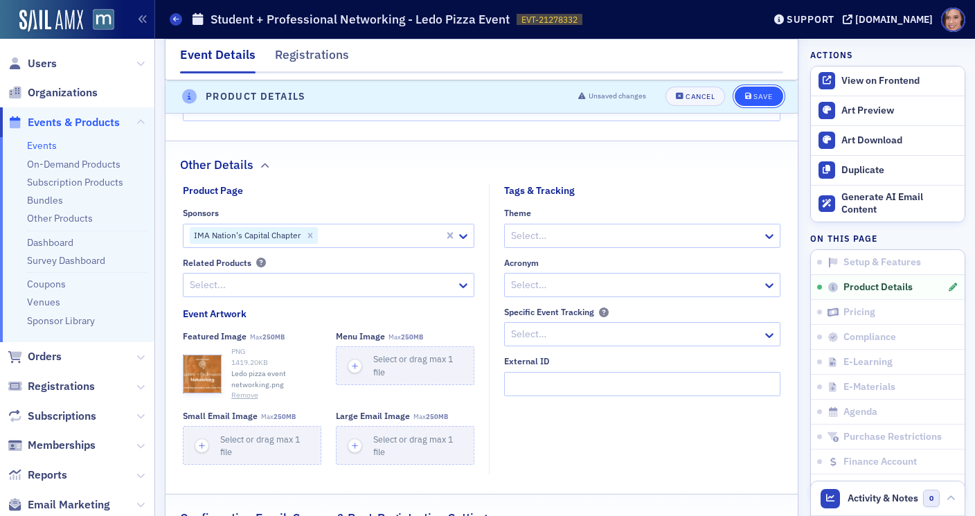
click at [762, 95] on div "Save" at bounding box center [762, 97] width 19 height 8
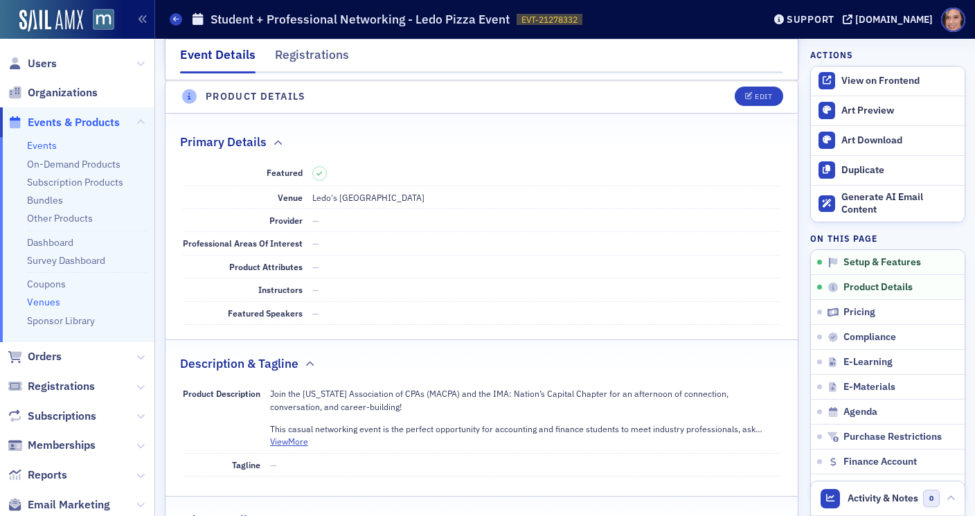
scroll to position [386, 0]
click at [48, 303] on link "Venues" at bounding box center [43, 302] width 33 height 12
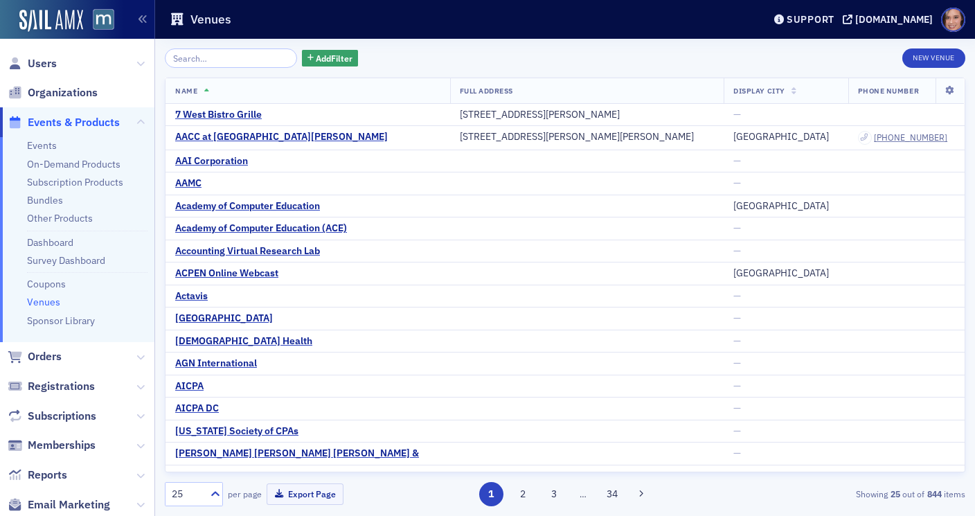
click at [255, 55] on input "search" at bounding box center [231, 57] width 132 height 19
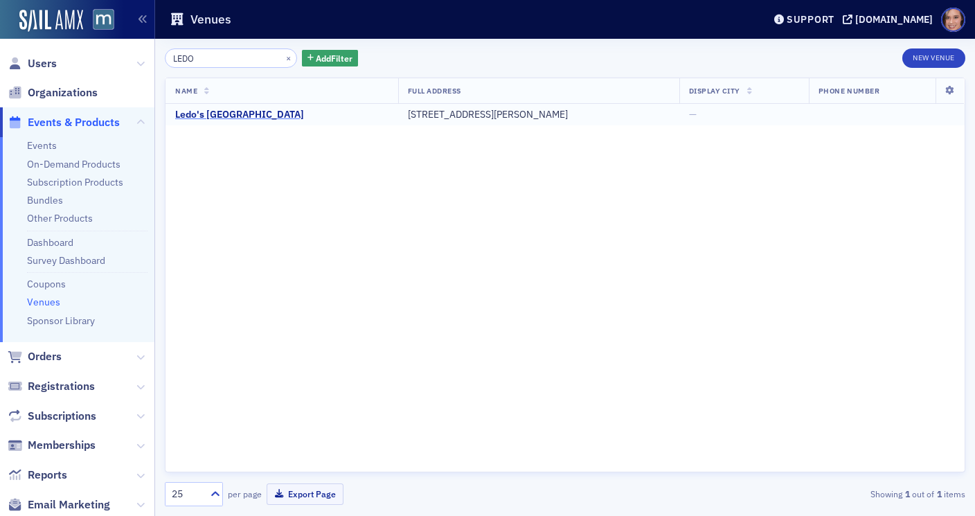
type input "LEDO"
click at [270, 111] on div "Ledo's [GEOGRAPHIC_DATA]" at bounding box center [239, 115] width 129 height 12
select select "US"
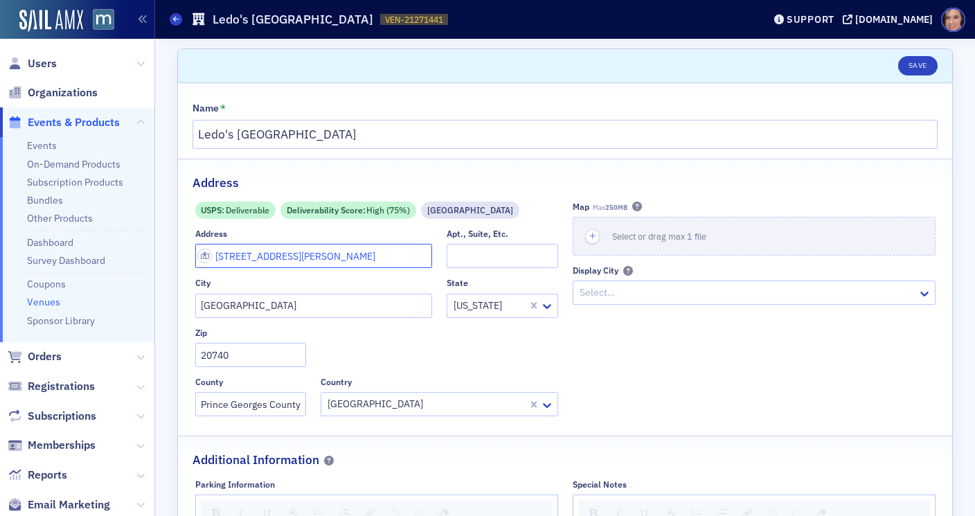
click at [274, 264] on input "[STREET_ADDRESS][PERSON_NAME]" at bounding box center [313, 256] width 237 height 24
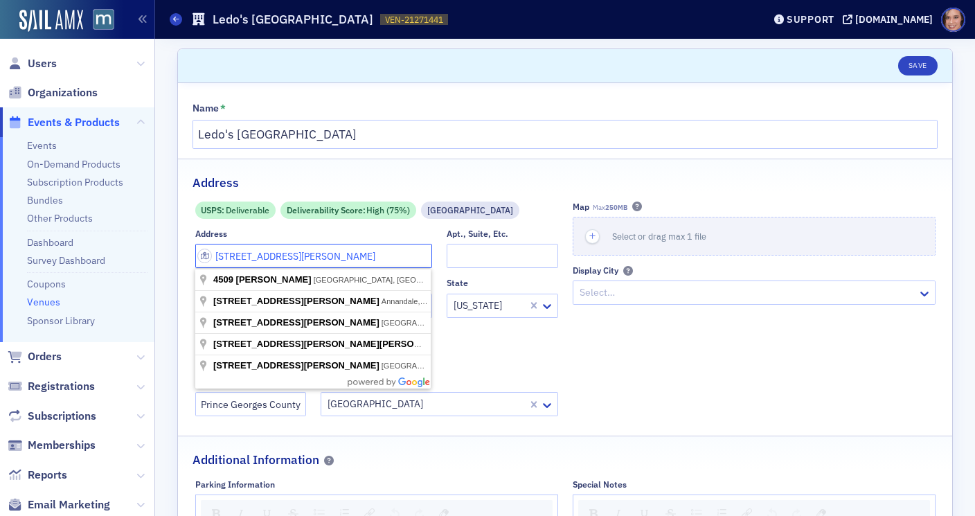
click at [274, 264] on input "[STREET_ADDRESS][PERSON_NAME]" at bounding box center [313, 256] width 237 height 24
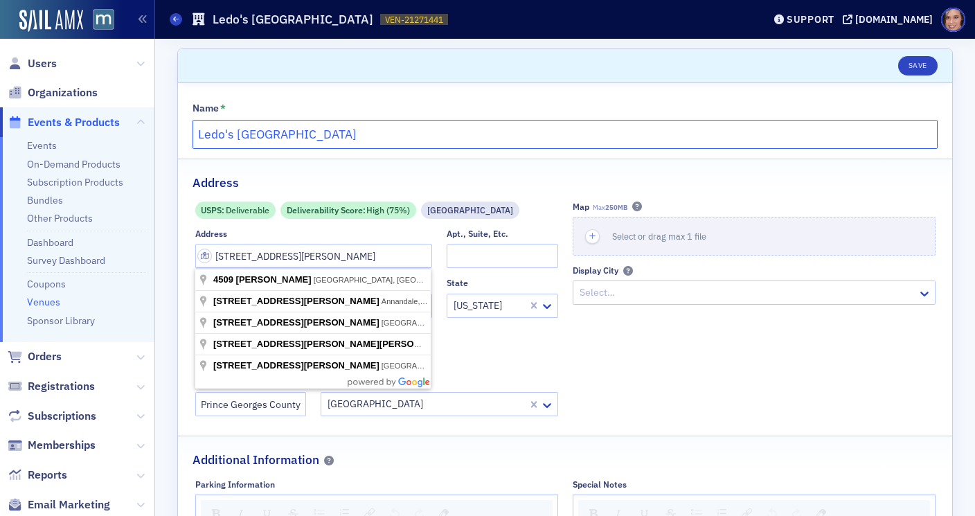
click at [223, 132] on input "Ledo's [GEOGRAPHIC_DATA]" at bounding box center [565, 134] width 745 height 29
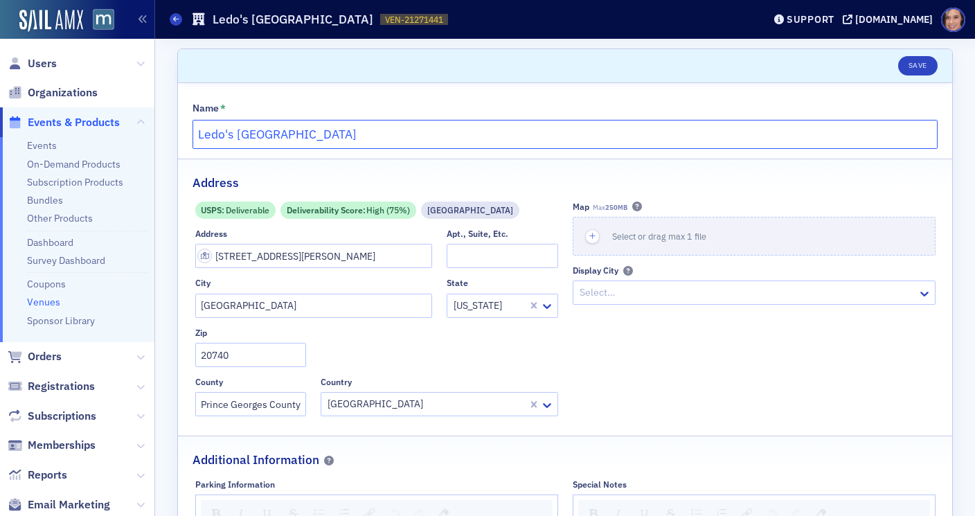
click at [230, 132] on input "Ledo's [GEOGRAPHIC_DATA]" at bounding box center [565, 134] width 745 height 29
click at [232, 137] on input "Ledo's [GEOGRAPHIC_DATA]" at bounding box center [565, 134] width 745 height 29
type input "Ledo [GEOGRAPHIC_DATA]"
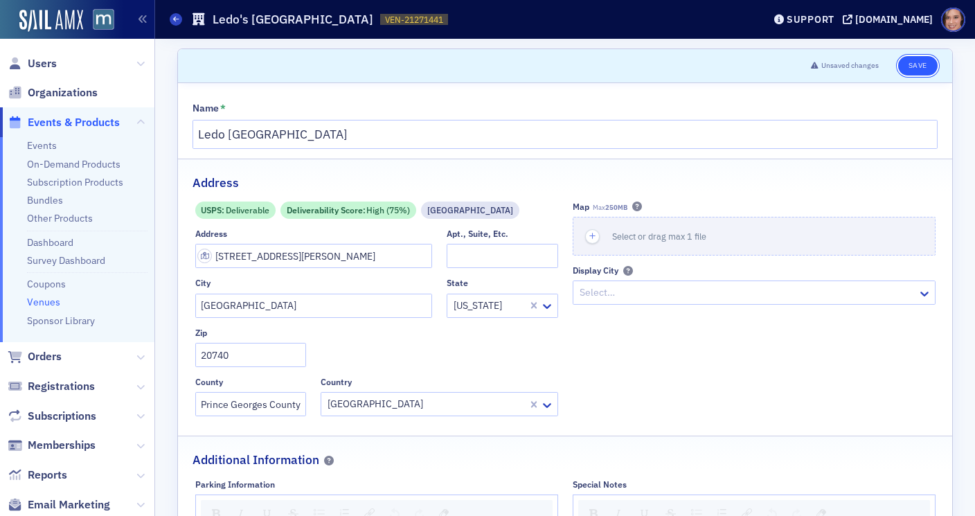
click at [912, 62] on button "Save" at bounding box center [917, 65] width 39 height 19
select select "US"
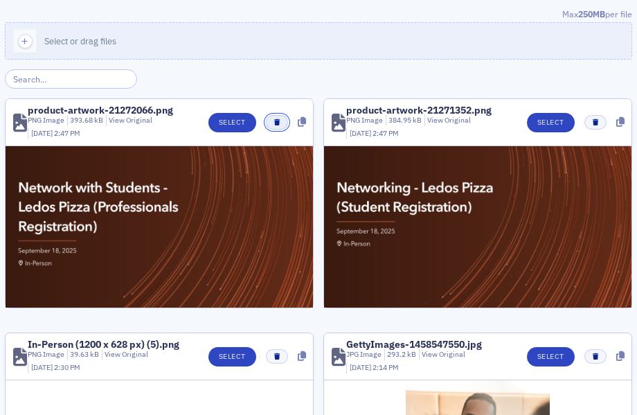
click at [279, 118] on button "button" at bounding box center [276, 122] width 21 height 15
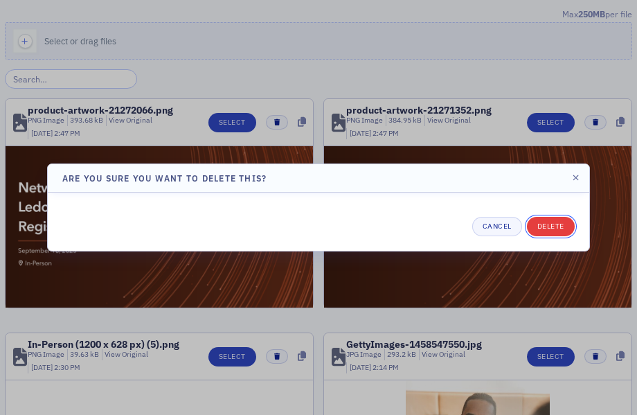
click at [559, 224] on button "Delete" at bounding box center [551, 226] width 48 height 19
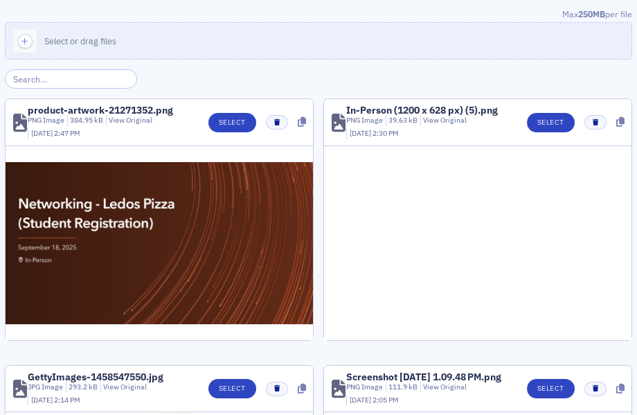
click at [270, 114] on div "Select" at bounding box center [252, 122] width 107 height 19
click at [274, 120] on icon "button" at bounding box center [277, 122] width 6 height 6
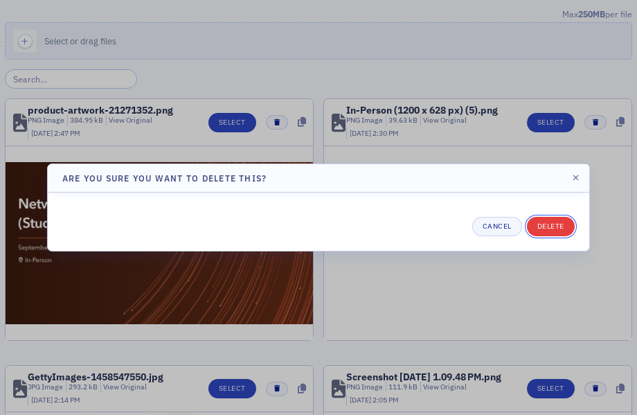
click at [539, 222] on button "Delete" at bounding box center [551, 226] width 48 height 19
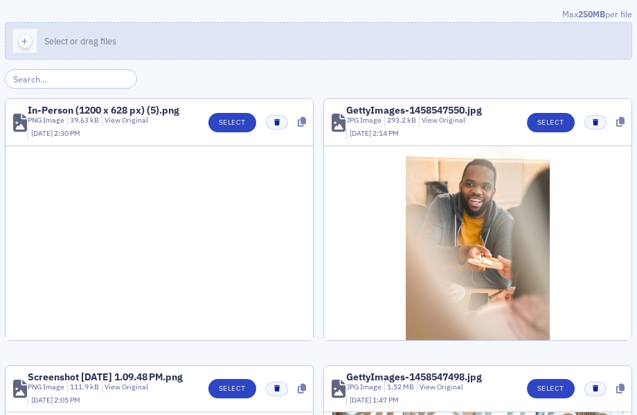
click at [284, 33] on button "Select or drag files" at bounding box center [318, 40] width 627 height 37
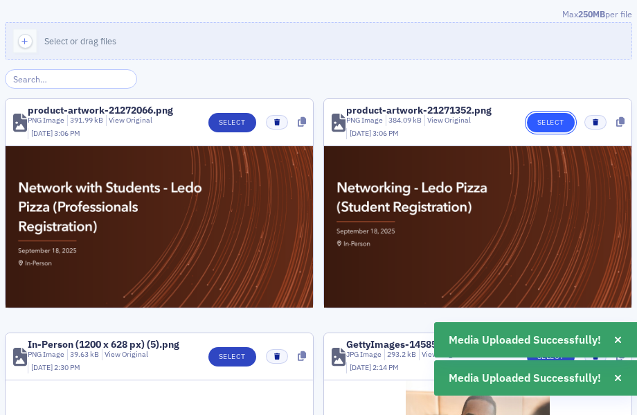
click at [538, 122] on button "Select" at bounding box center [551, 122] width 48 height 19
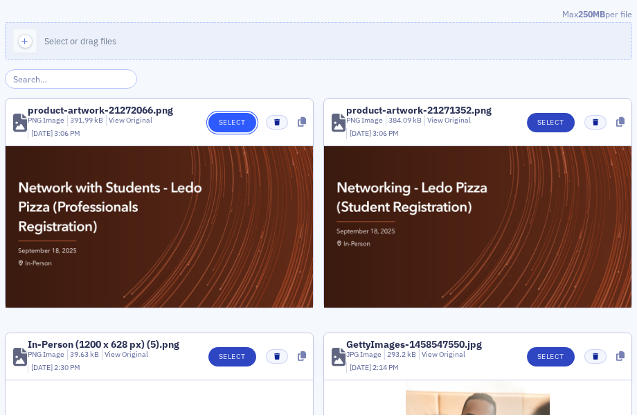
click at [217, 121] on button "Select" at bounding box center [232, 122] width 48 height 19
click at [546, 123] on button "Select" at bounding box center [551, 122] width 48 height 19
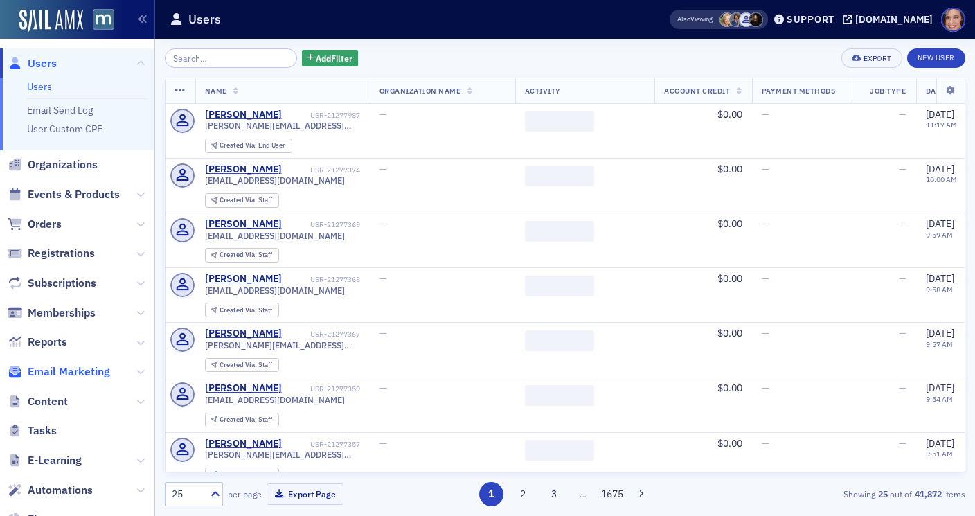
click at [72, 372] on span "Email Marketing" at bounding box center [69, 371] width 82 height 15
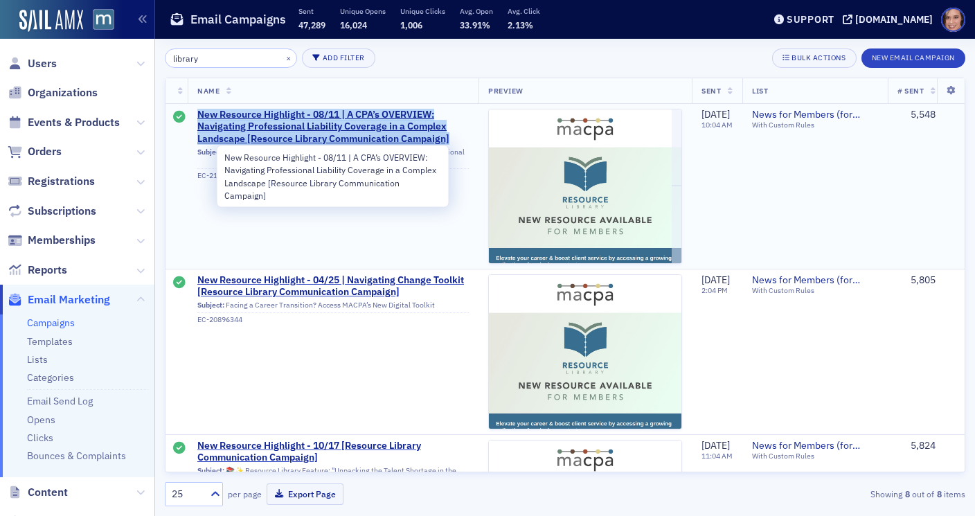
drag, startPoint x: 191, startPoint y: 109, endPoint x: 465, endPoint y: 137, distance: 274.9
click at [465, 137] on td "New Resource Highlight - 08/11 | A CPA’s OVERVIEW: Navigating Professional Liab…" at bounding box center [333, 187] width 291 height 166
copy span "New Resource Highlight - 08/11 | A CPA’s OVERVIEW: Navigating Professional Liab…"
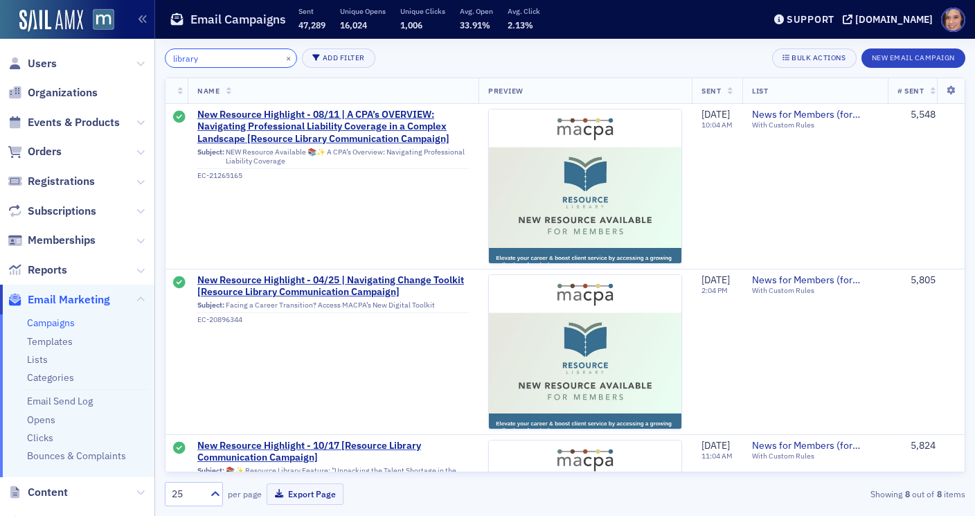
click at [207, 53] on input "library" at bounding box center [231, 57] width 132 height 19
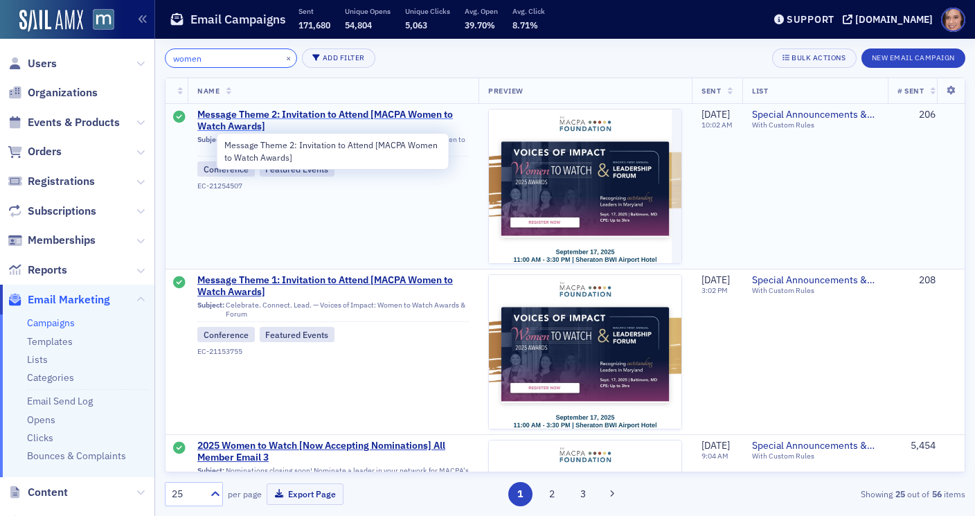
type input "women"
click at [326, 114] on span "Message Theme 2: Invitation to Attend [MACPA Women to Watch Awards]" at bounding box center [332, 121] width 271 height 24
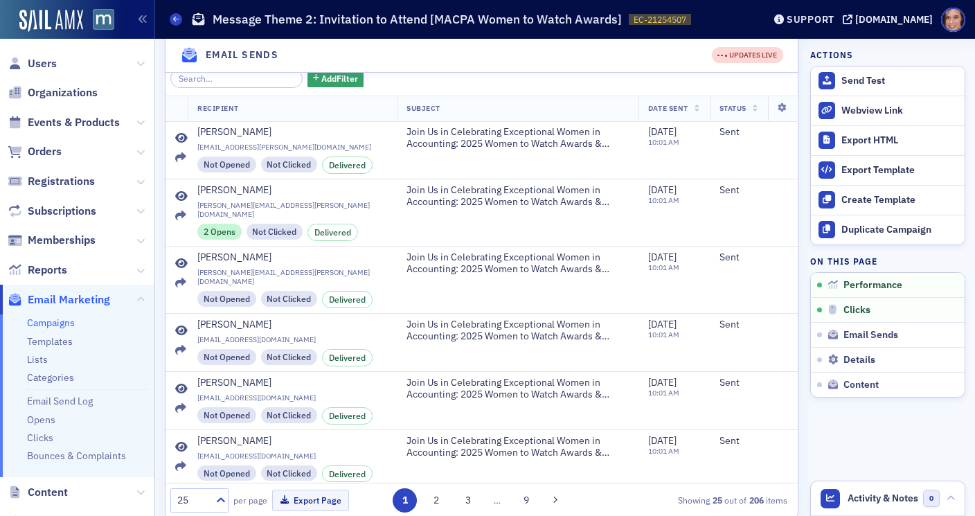
scroll to position [669, 0]
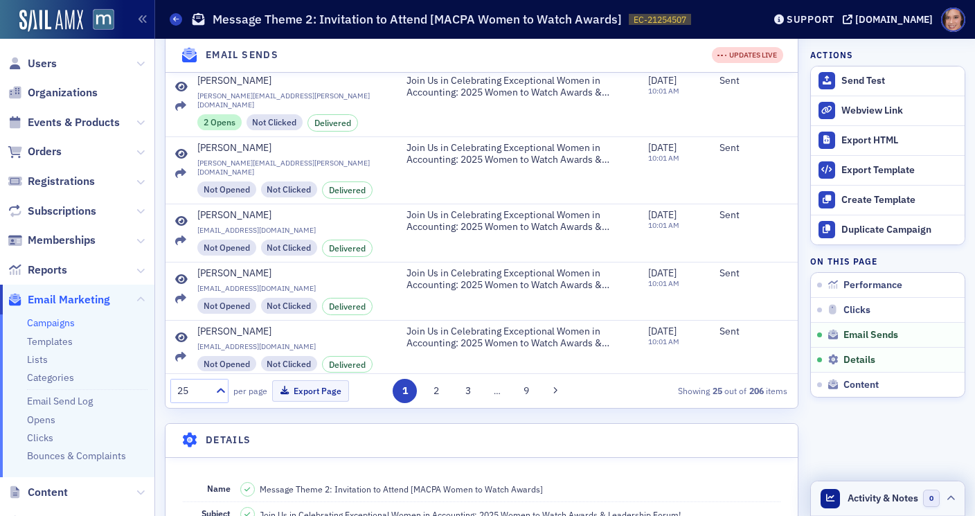
click at [888, 496] on span "Activity & Notes" at bounding box center [883, 498] width 71 height 15
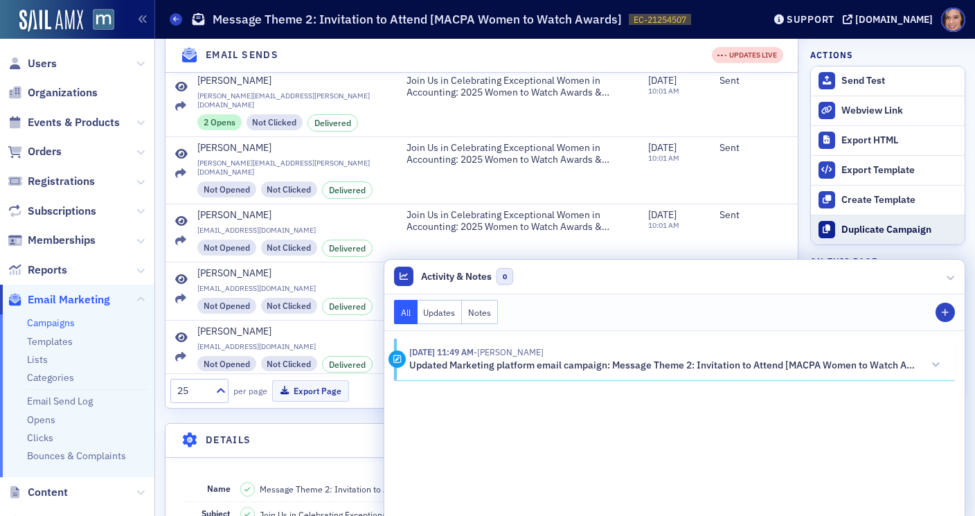
click at [885, 233] on div "Duplicate Campaign" at bounding box center [899, 230] width 116 height 12
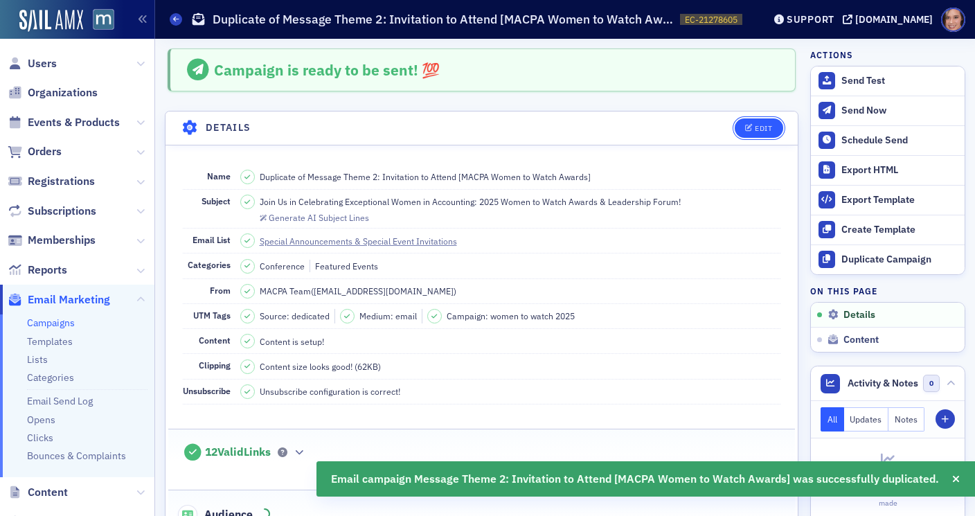
click at [747, 125] on icon "button" at bounding box center [749, 129] width 8 height 8
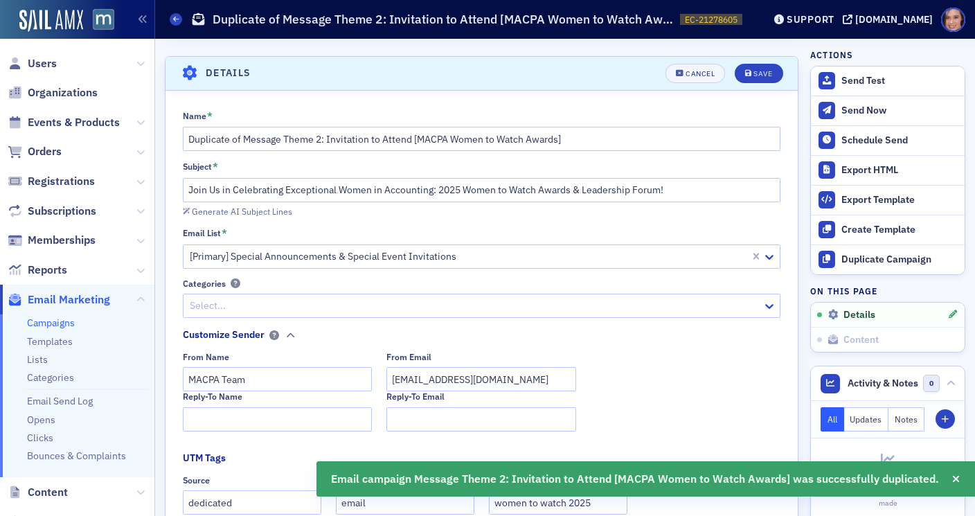
scroll to position [64, 0]
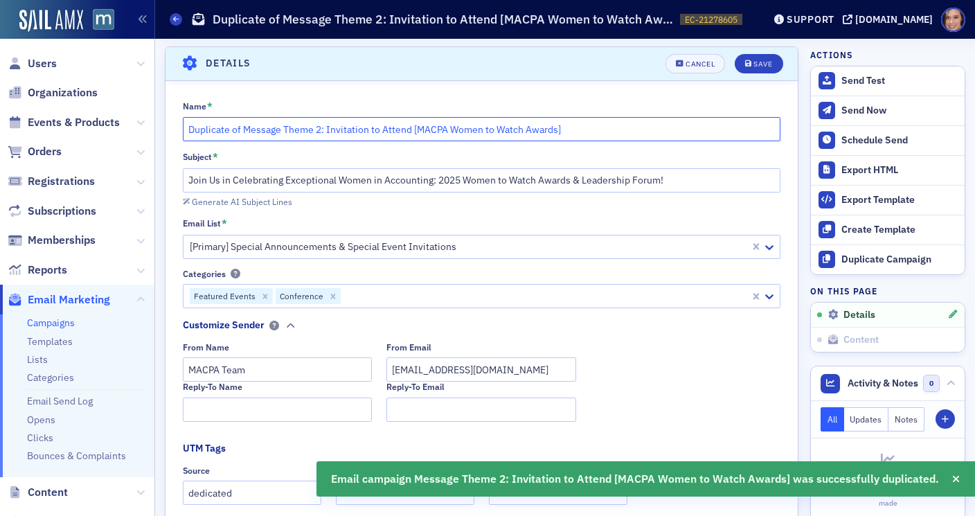
drag, startPoint x: 244, startPoint y: 129, endPoint x: 190, endPoint y: 126, distance: 54.1
click at [190, 126] on input "Duplicate of Message Theme 2: Invitation to Attend [MACPA Women to Watch Awards]" at bounding box center [482, 129] width 598 height 24
click at [267, 126] on input "Message Theme 2: Invitation to Attend [MACPA Women to Watch Awards]" at bounding box center [482, 129] width 598 height 24
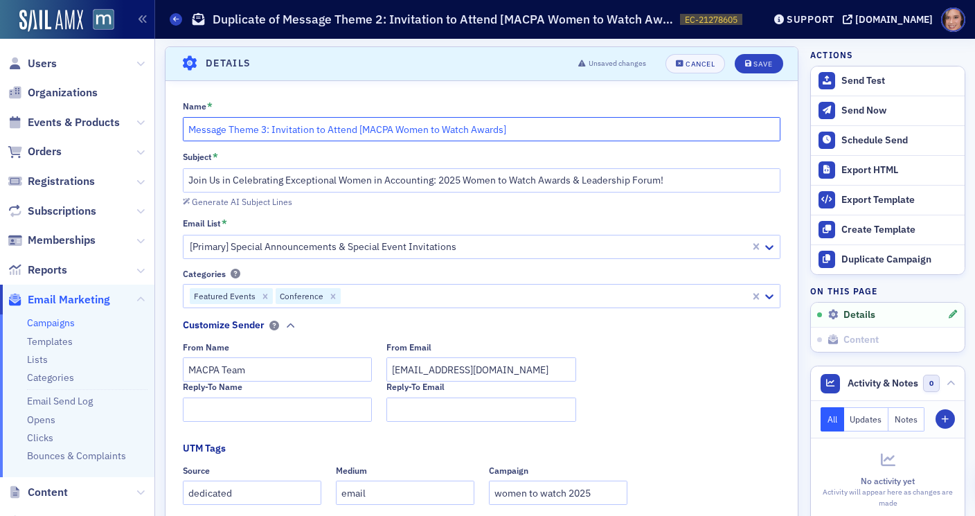
click at [343, 130] on input "Message Theme 3: Invitation to Attend [MACPA Women to Watch Awards]" at bounding box center [482, 129] width 598 height 24
drag, startPoint x: 269, startPoint y: 129, endPoint x: 334, endPoint y: 128, distance: 65.1
click at [334, 129] on input "Message Theme 3: Invitation to Attend [MACPA Women to Watch Awards]" at bounding box center [482, 129] width 598 height 24
click at [334, 128] on input "Message Theme 3: Invitation to Attend [MACPA Women to Watch Awards]" at bounding box center [482, 129] width 598 height 24
drag, startPoint x: 271, startPoint y: 129, endPoint x: 355, endPoint y: 130, distance: 83.8
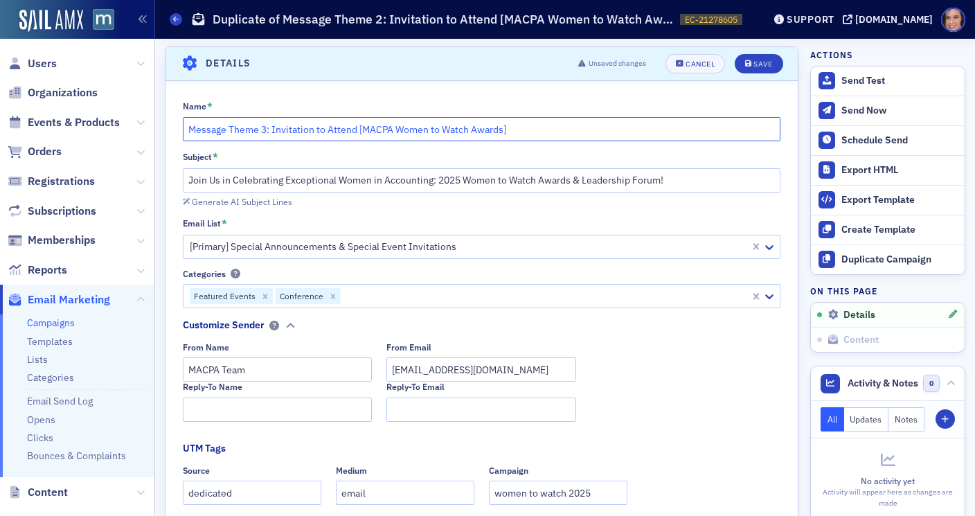
click at [355, 130] on input "Message Theme 3: Invitation to Attend [MACPA Women to Watch Awards]" at bounding box center [482, 129] width 598 height 24
type input "Message Theme 3: Past Attendees [MACPA Women to Watch Awards]"
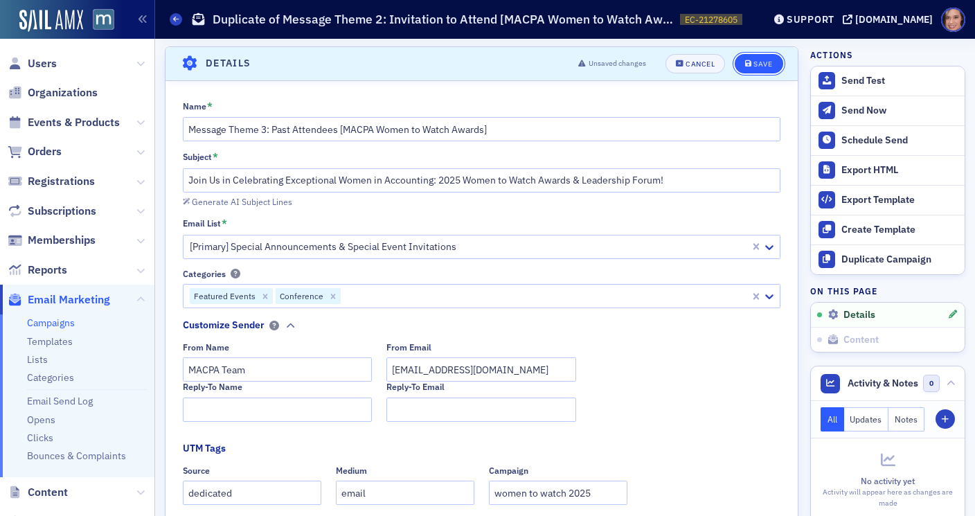
click at [757, 60] on div "Save" at bounding box center [762, 64] width 19 height 8
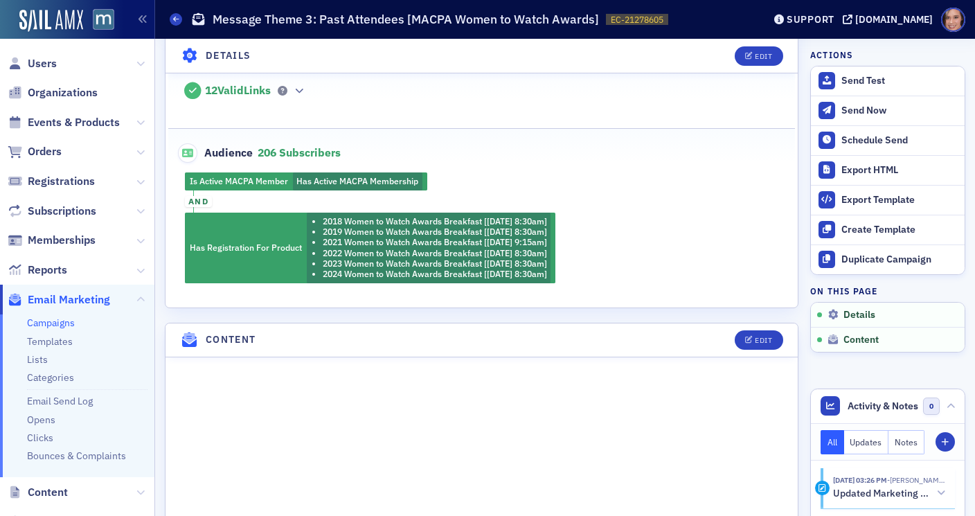
scroll to position [107, 0]
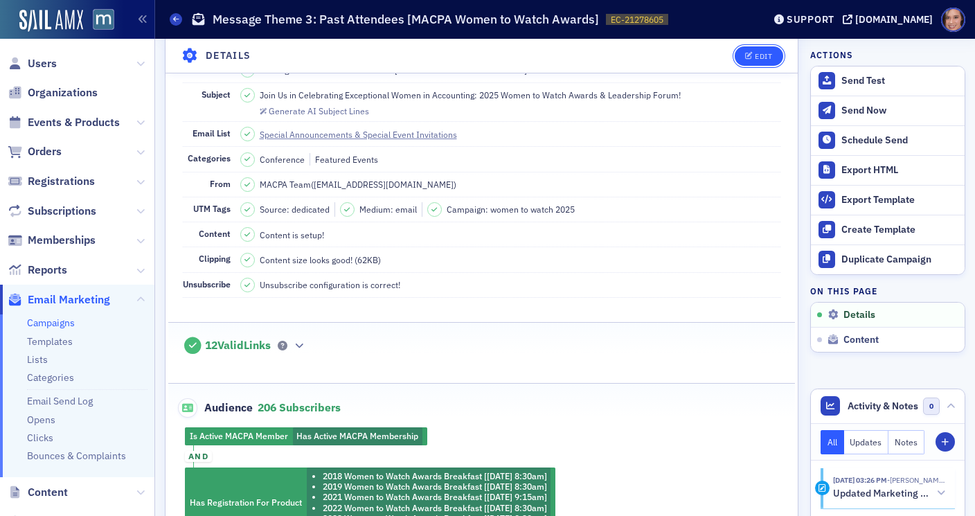
click at [760, 55] on div "Edit" at bounding box center [763, 56] width 17 height 8
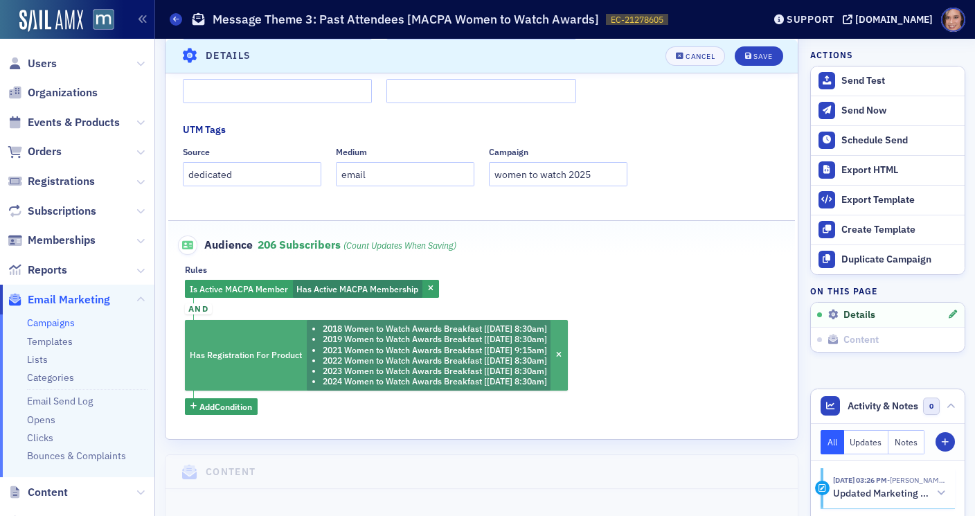
scroll to position [483, 0]
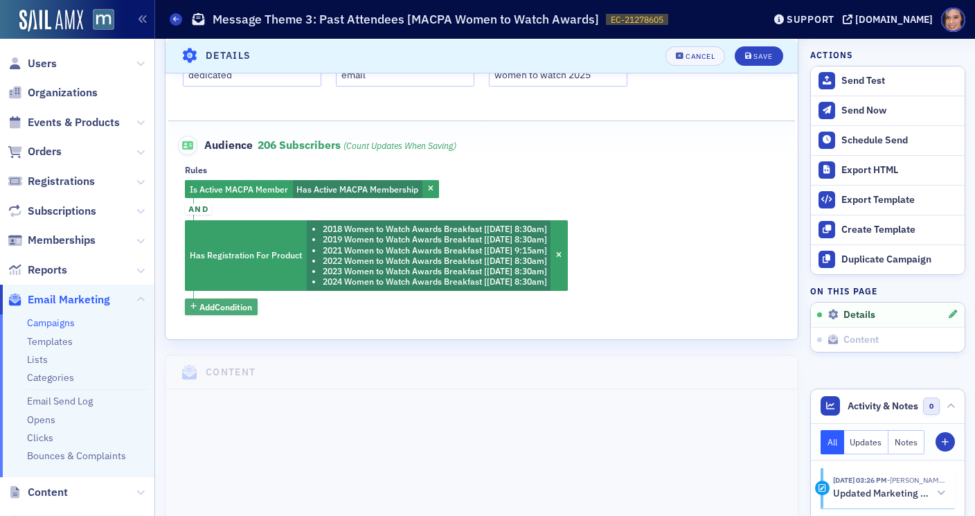
click at [220, 307] on span "Add Condition" at bounding box center [225, 307] width 53 height 12
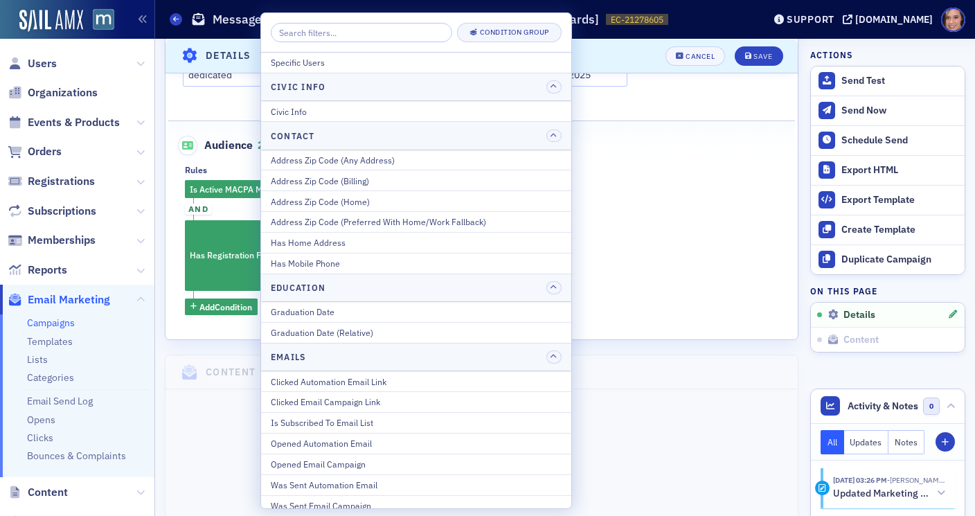
click at [293, 30] on input "search" at bounding box center [361, 32] width 181 height 19
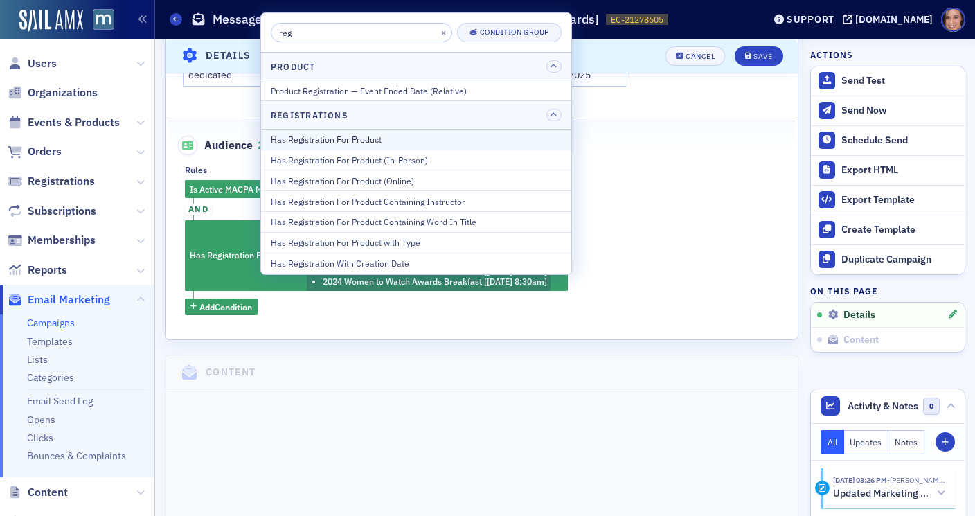
type input "reg"
click at [323, 133] on div "Has Registration For Product" at bounding box center [416, 139] width 291 height 12
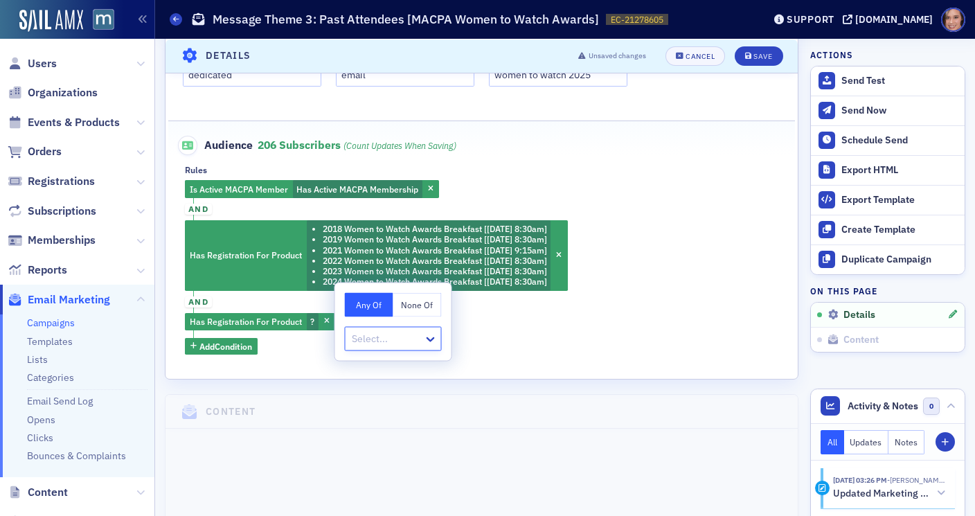
click at [425, 303] on button "None Of" at bounding box center [417, 305] width 48 height 24
click at [391, 347] on div "Select..." at bounding box center [385, 339] width 78 height 20
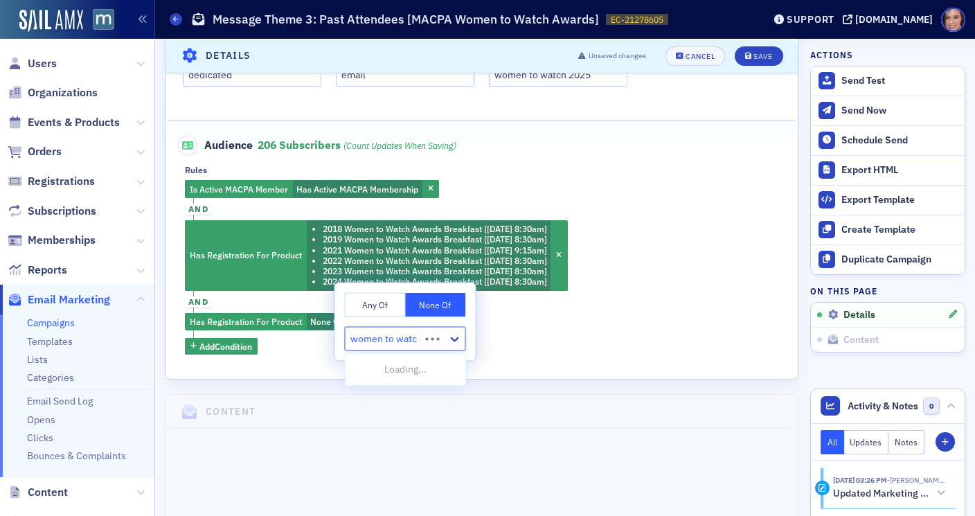
type input "women to watch"
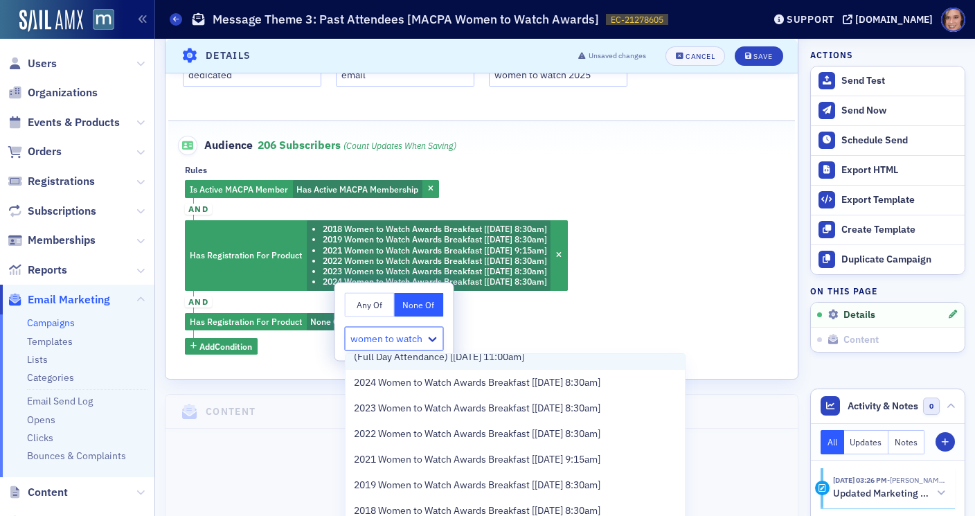
scroll to position [0, 0]
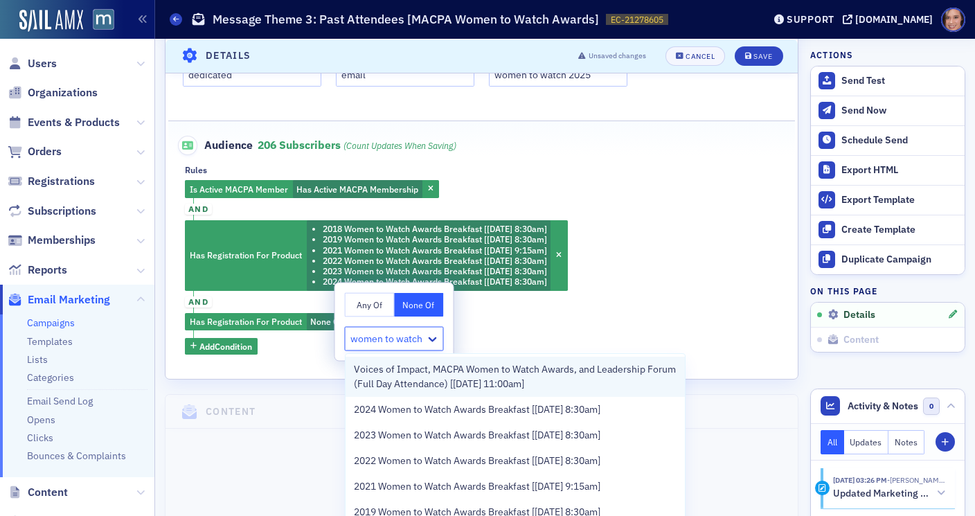
click at [441, 371] on span "Voices of Impact, MACPA Women to Watch Awards, and Leadership Forum (Full Day A…" at bounding box center [515, 376] width 323 height 29
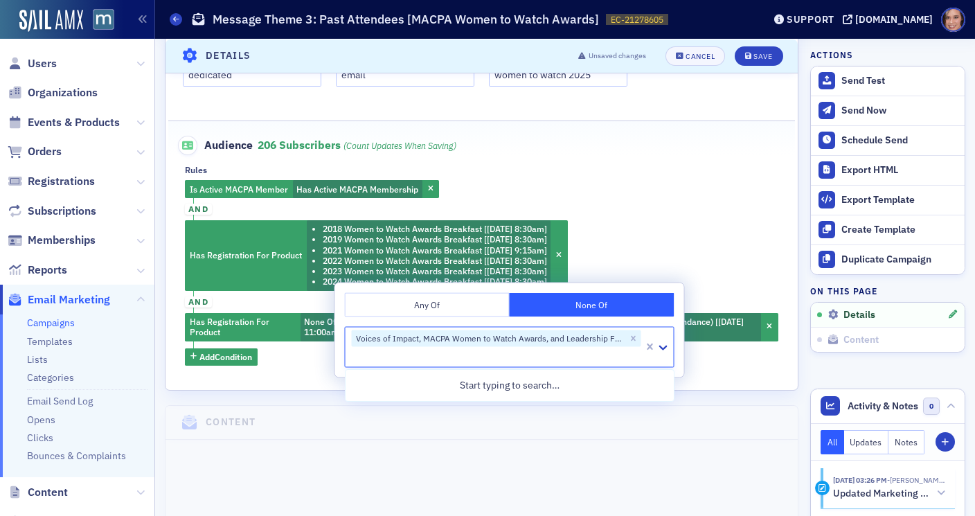
click at [661, 258] on div "Is Active MACPA Member Has Active MACPA Membership and Has Registration For Pro…" at bounding box center [481, 272] width 593 height 185
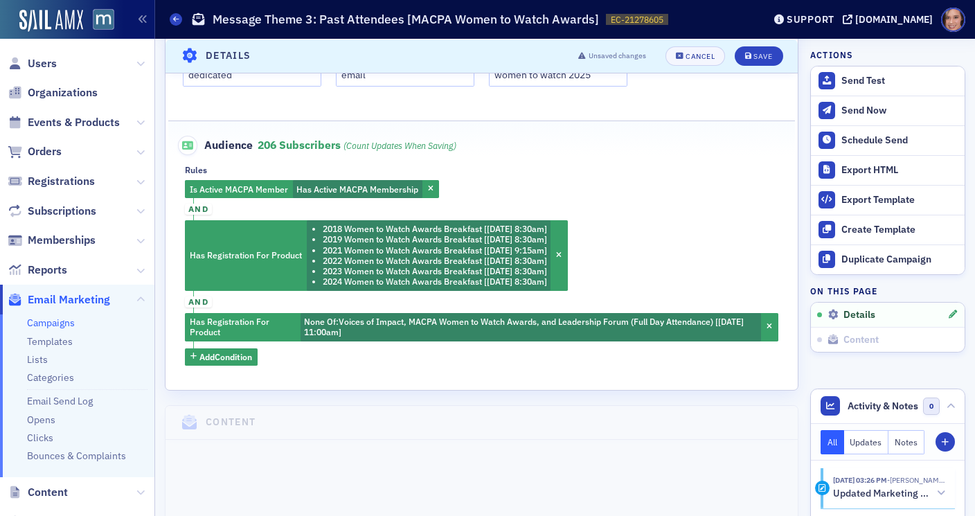
click at [753, 65] on header "Details Unsaved changes Cancel Save" at bounding box center [482, 56] width 632 height 34
click at [753, 57] on span "Save" at bounding box center [758, 56] width 27 height 8
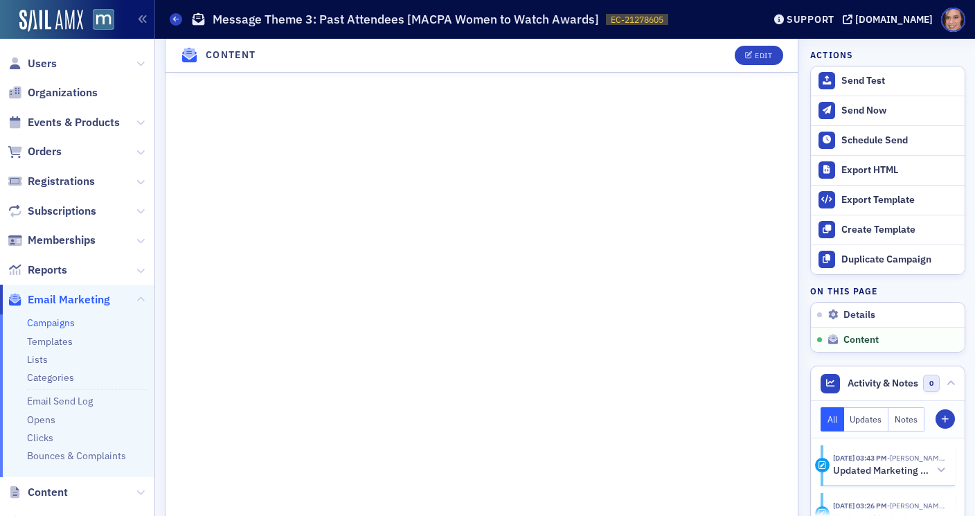
scroll to position [760, 0]
click at [759, 58] on div "Edit" at bounding box center [763, 56] width 17 height 8
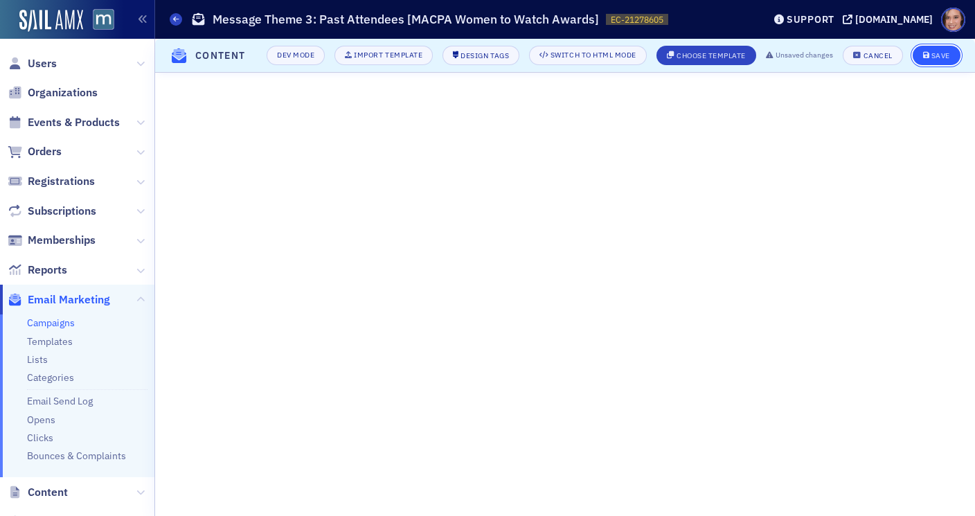
click at [938, 52] on div "Save" at bounding box center [940, 56] width 19 height 8
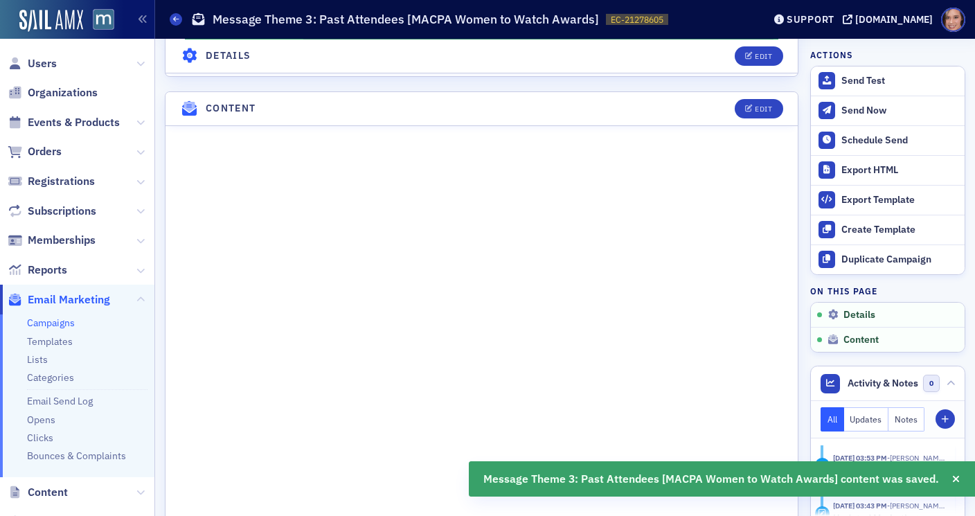
scroll to position [677, 0]
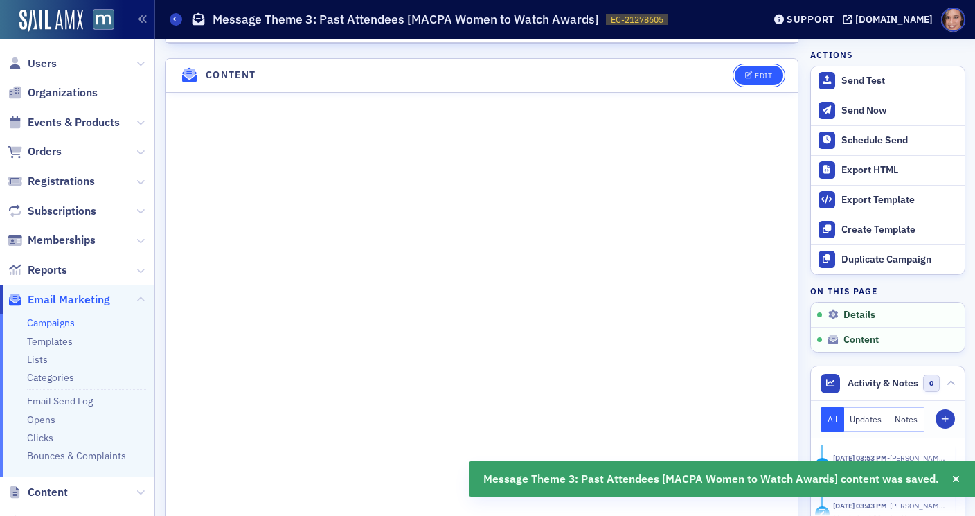
click at [762, 75] on div "Edit" at bounding box center [763, 76] width 17 height 8
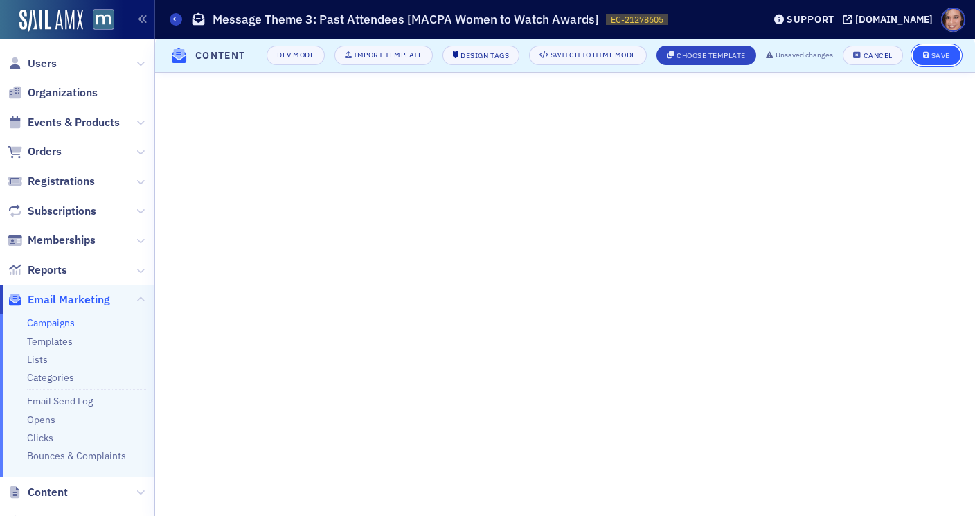
click at [934, 59] on div "Save" at bounding box center [940, 56] width 19 height 8
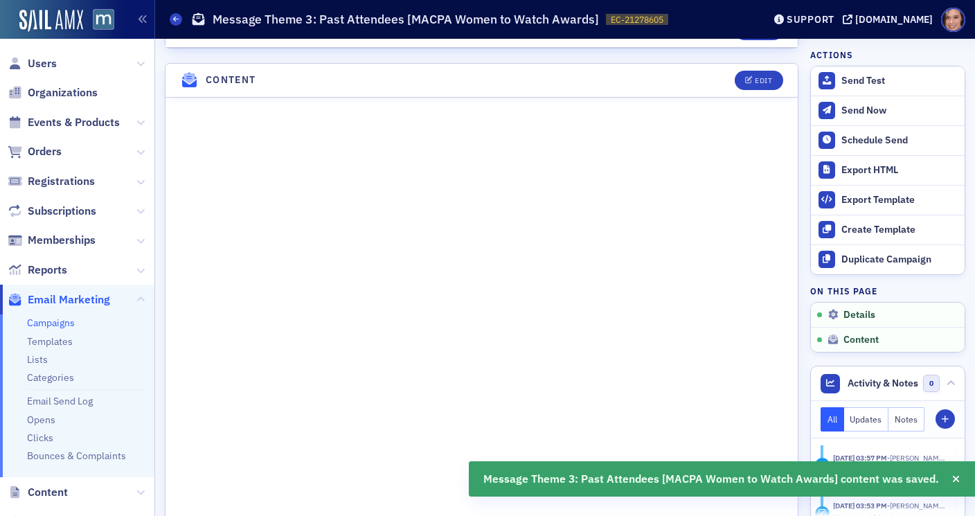
scroll to position [677, 0]
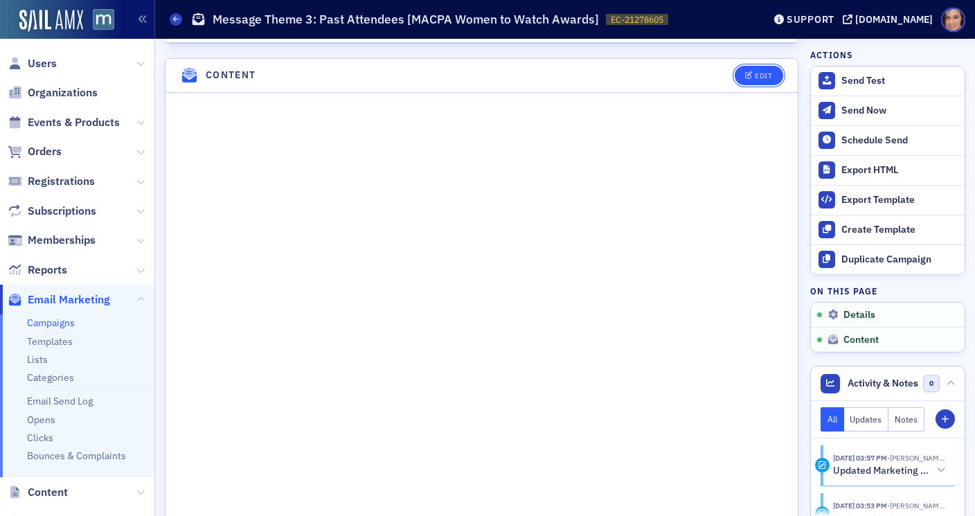
click at [752, 80] on button "Edit" at bounding box center [759, 75] width 48 height 19
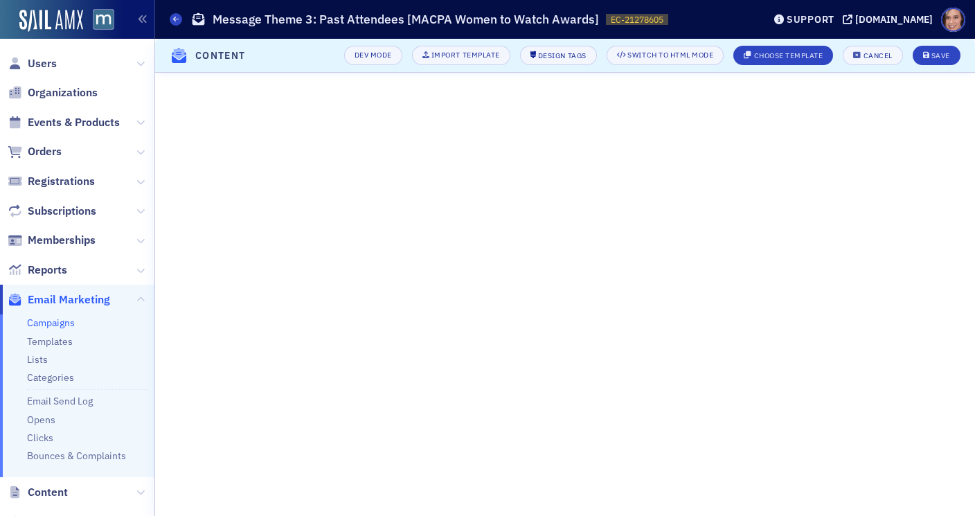
scroll to position [226, 0]
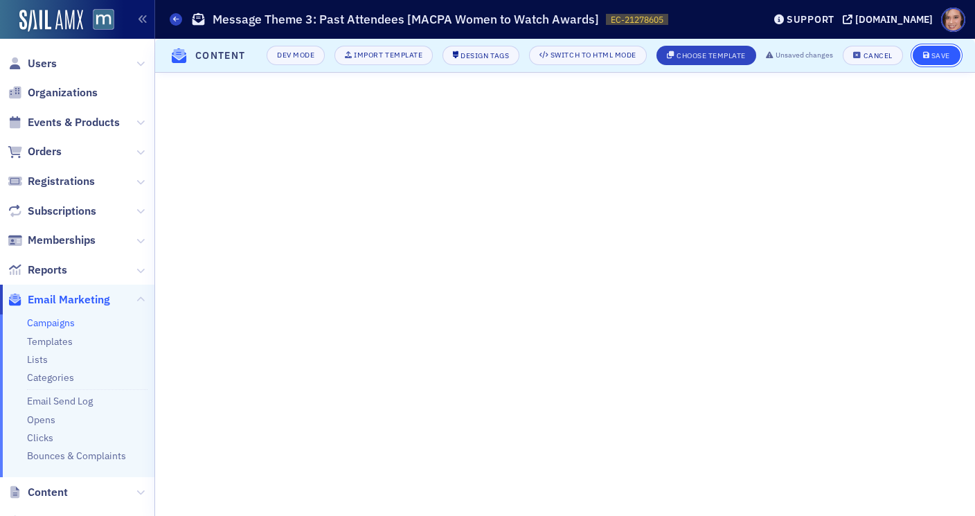
click at [949, 53] on div "Save" at bounding box center [940, 56] width 19 height 8
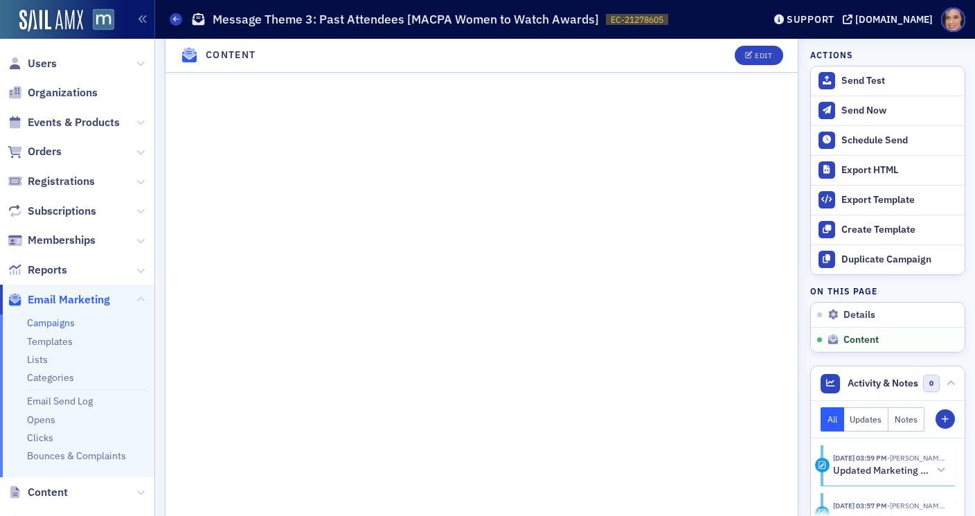
scroll to position [826, 0]
click at [755, 57] on div "Edit" at bounding box center [763, 56] width 17 height 8
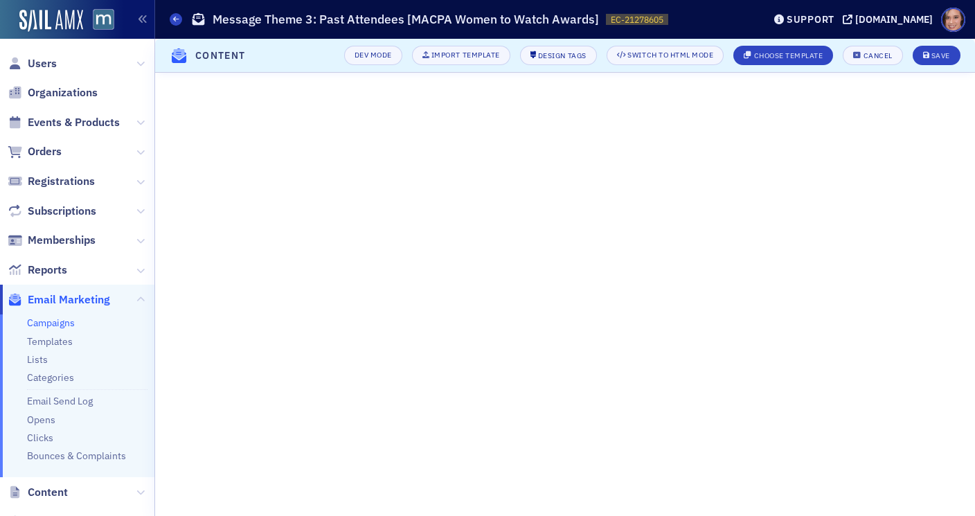
scroll to position [226, 0]
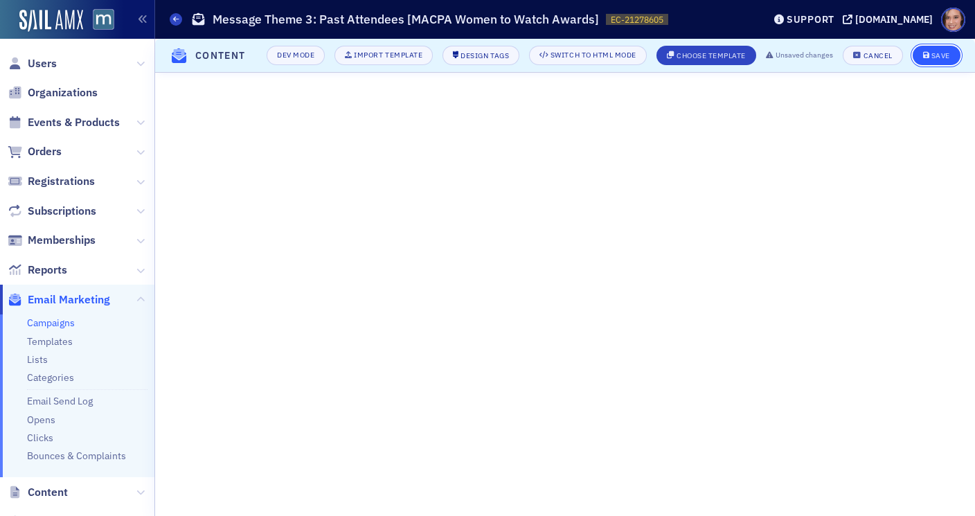
click at [940, 52] on div "Save" at bounding box center [940, 56] width 19 height 8
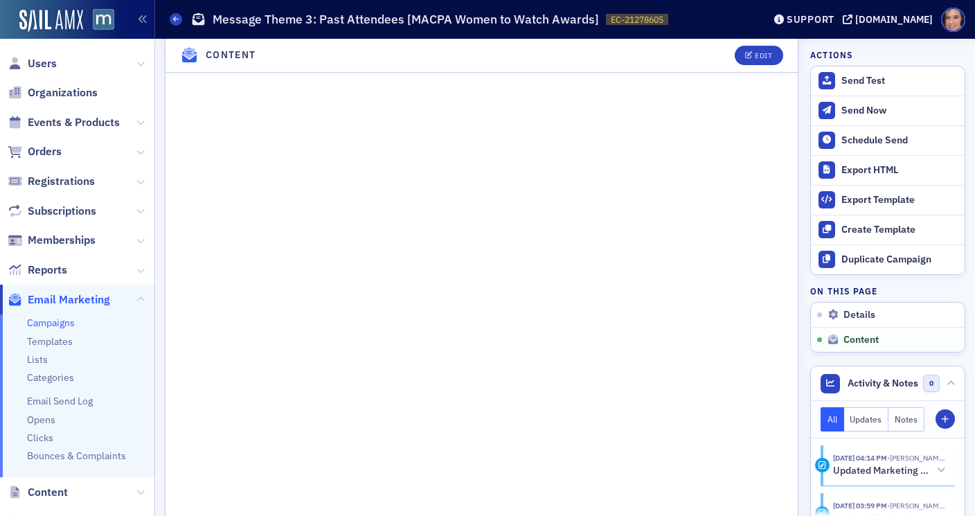
scroll to position [1107, 0]
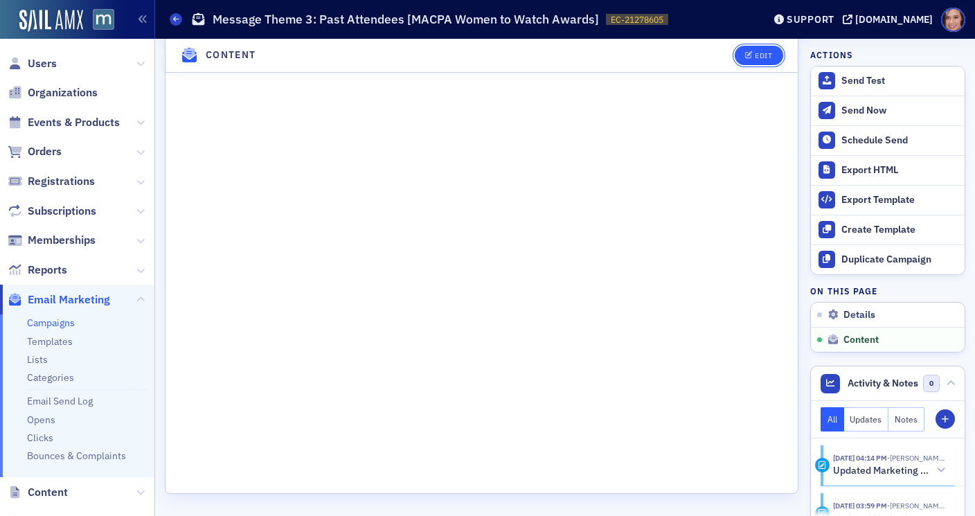
click at [763, 57] on div "Edit" at bounding box center [763, 56] width 17 height 8
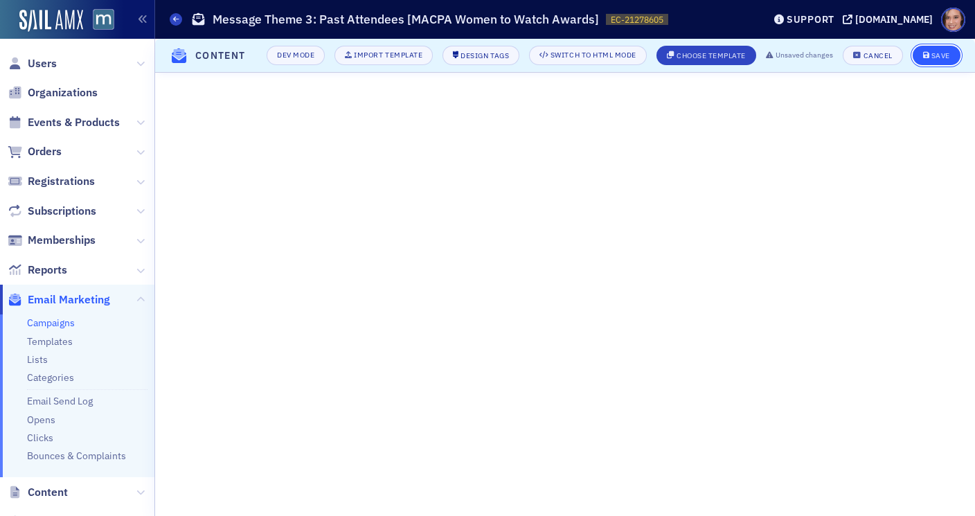
click at [932, 53] on div "Save" at bounding box center [940, 56] width 19 height 8
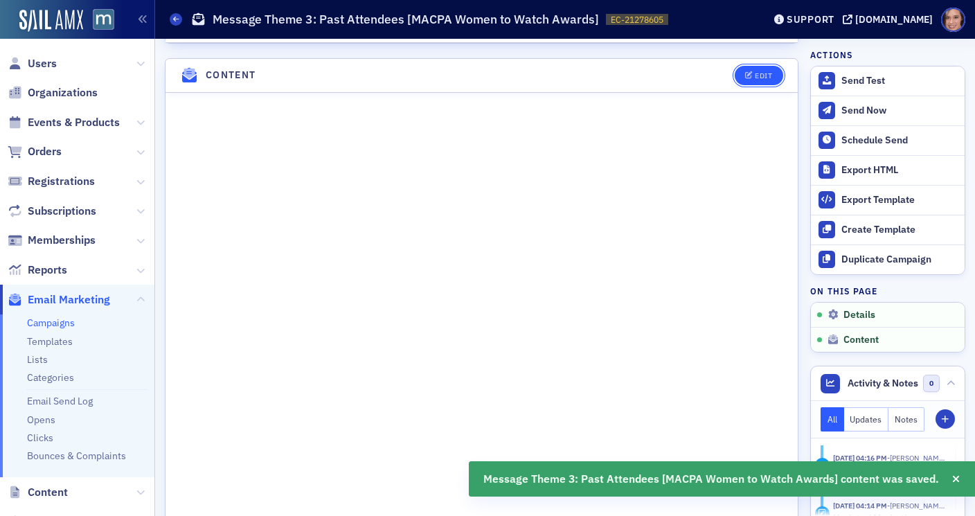
click at [752, 72] on icon "button" at bounding box center [749, 76] width 8 height 8
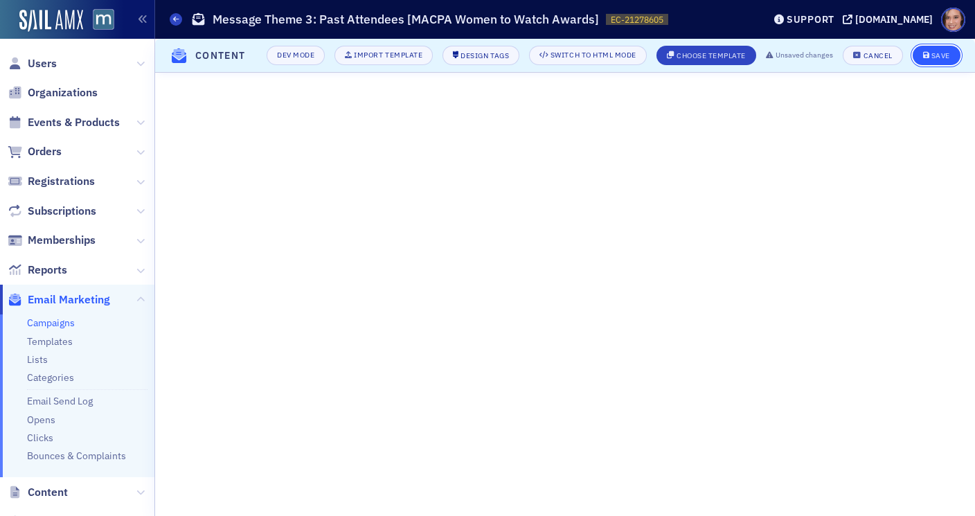
click at [937, 60] on button "Save" at bounding box center [937, 55] width 48 height 19
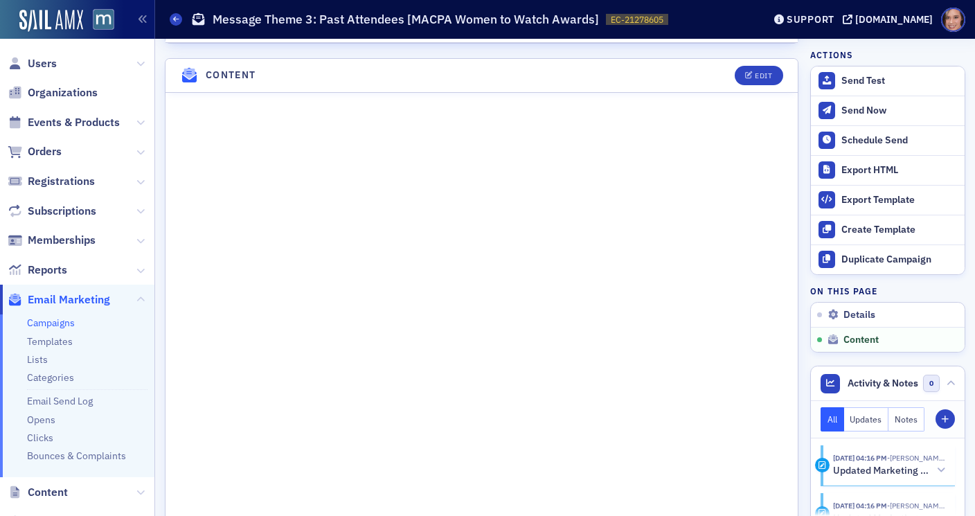
scroll to position [796, 0]
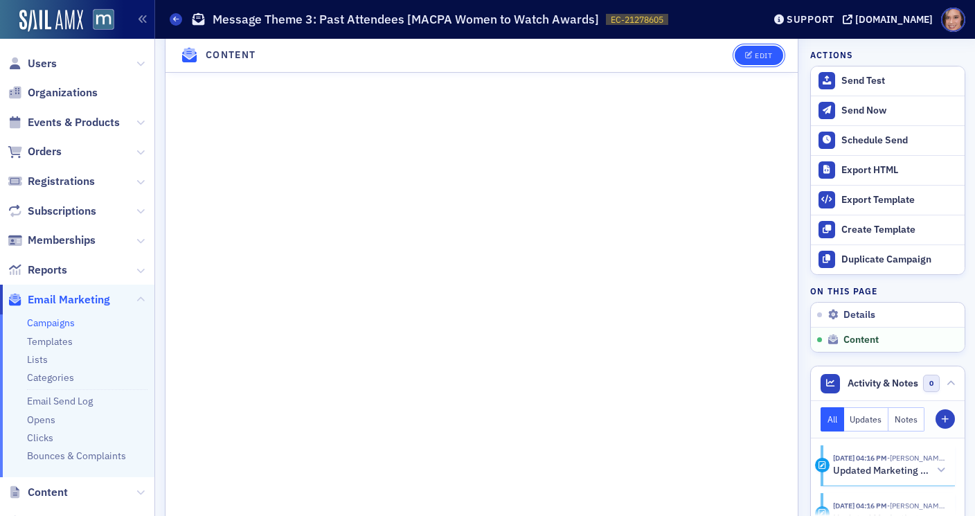
click at [761, 54] on div "Edit" at bounding box center [763, 56] width 17 height 8
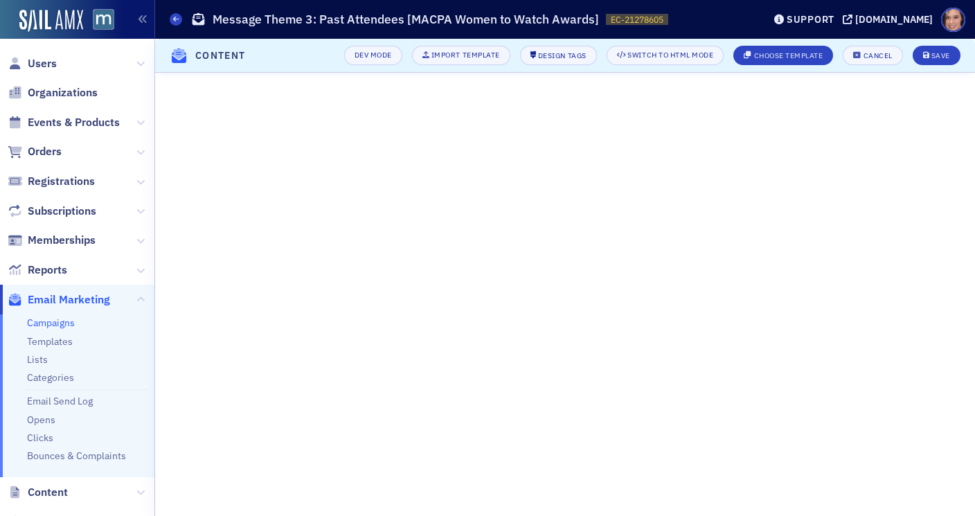
scroll to position [226, 0]
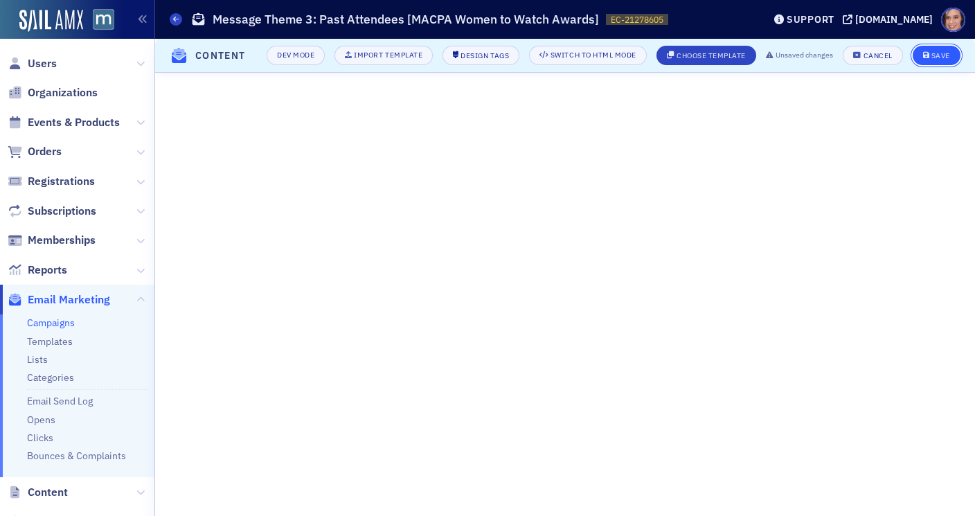
click at [931, 60] on div "Save" at bounding box center [940, 56] width 19 height 8
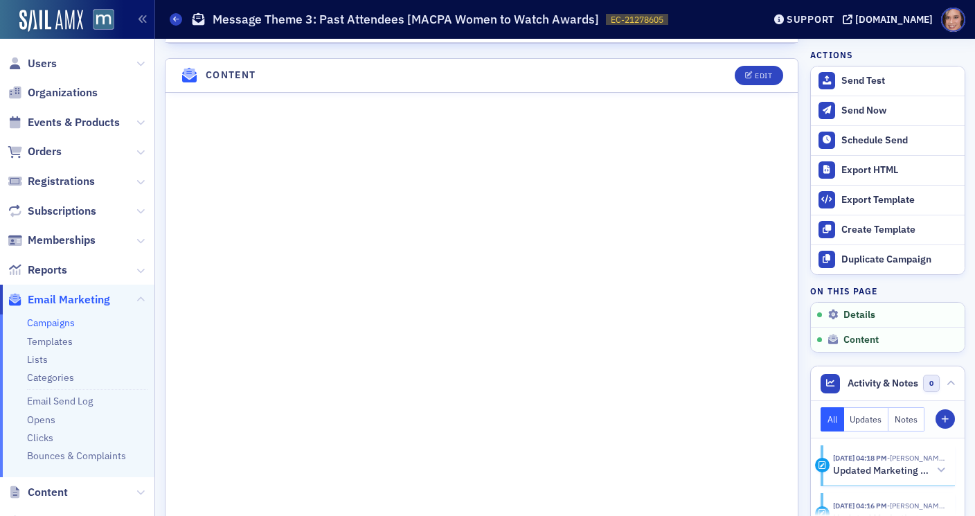
scroll to position [1015, 0]
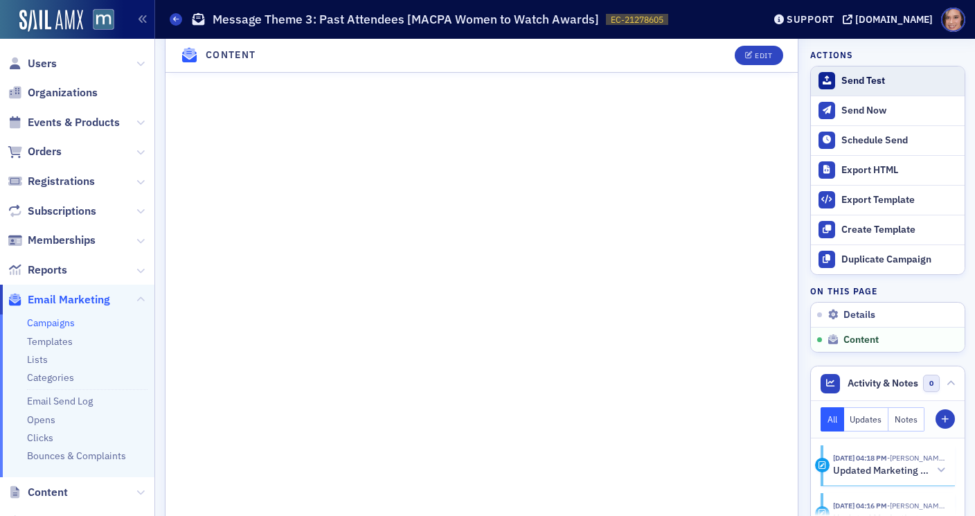
click at [857, 82] on div "Send Test" at bounding box center [899, 81] width 116 height 12
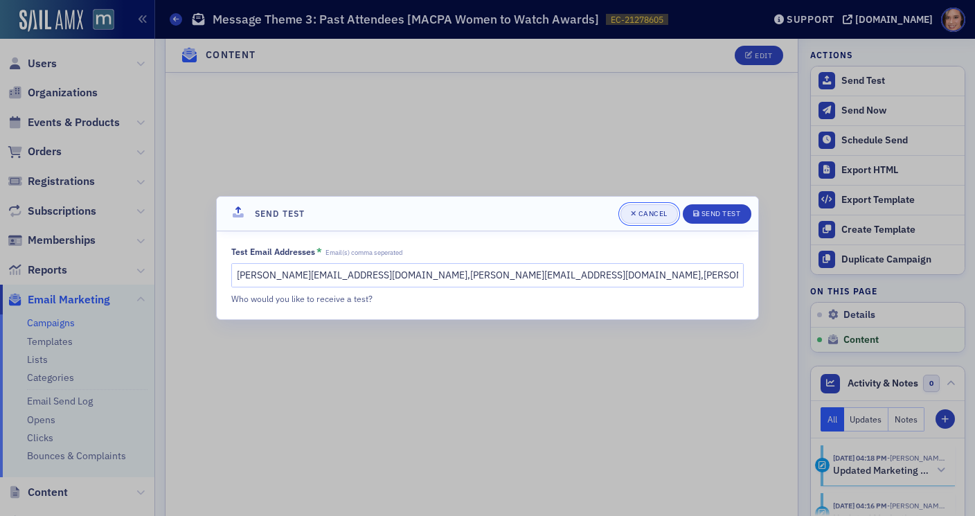
click at [648, 221] on button "Cancel" at bounding box center [649, 213] width 57 height 19
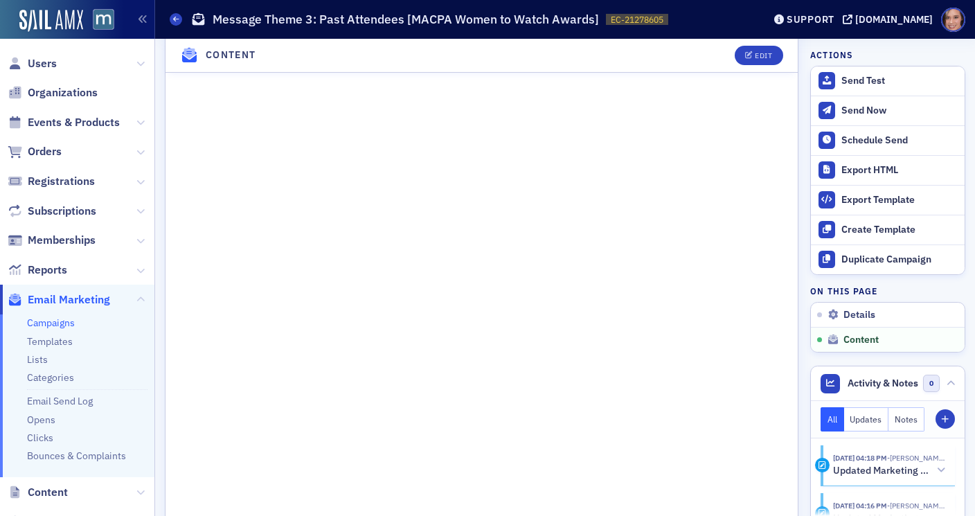
scroll to position [0, 0]
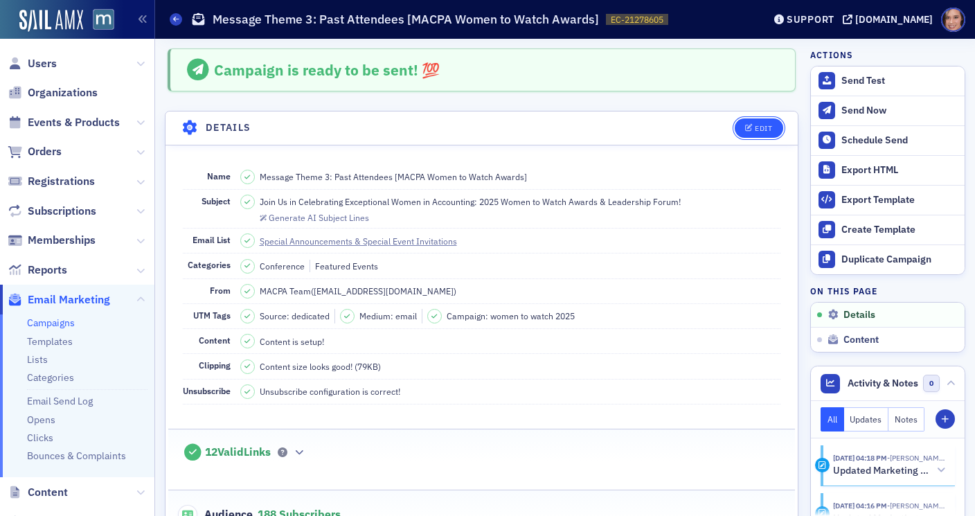
click at [751, 123] on button "Edit" at bounding box center [759, 127] width 48 height 19
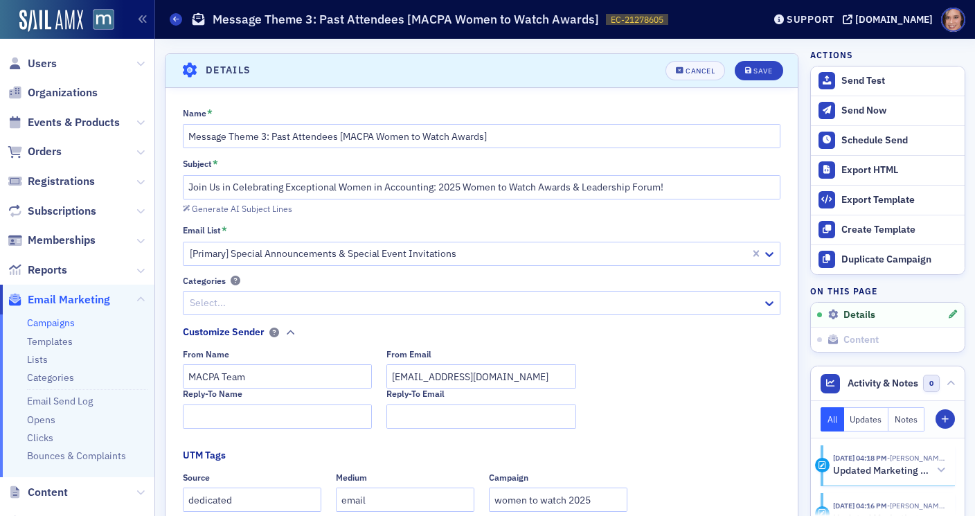
scroll to position [64, 0]
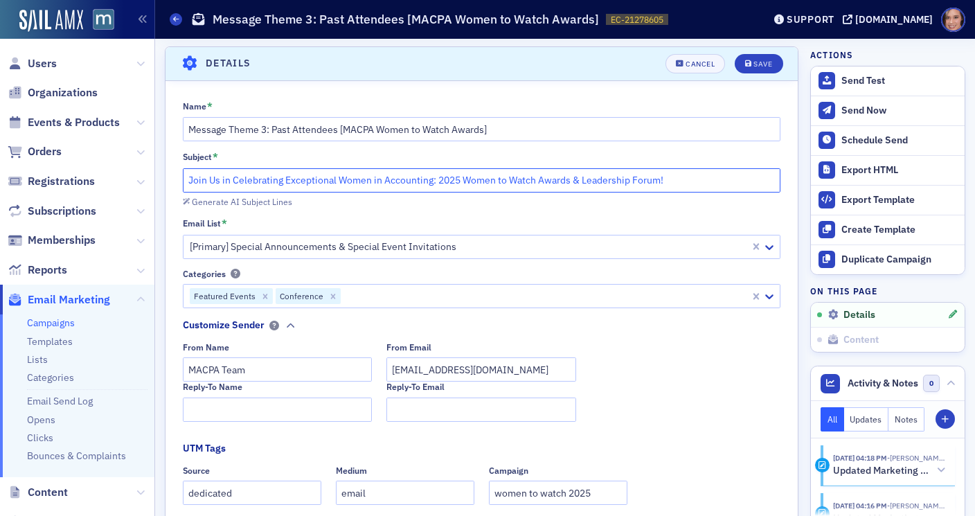
click at [515, 182] on input "Join Us in Celebrating Exceptional Women in Accounting: 2025 Women to Watch Awa…" at bounding box center [482, 180] width 598 height 24
click at [515, 184] on input "Join Us in Celebrating Exceptional Women in Accounting: 2025 Women to Watch Awa…" at bounding box center [482, 180] width 598 height 24
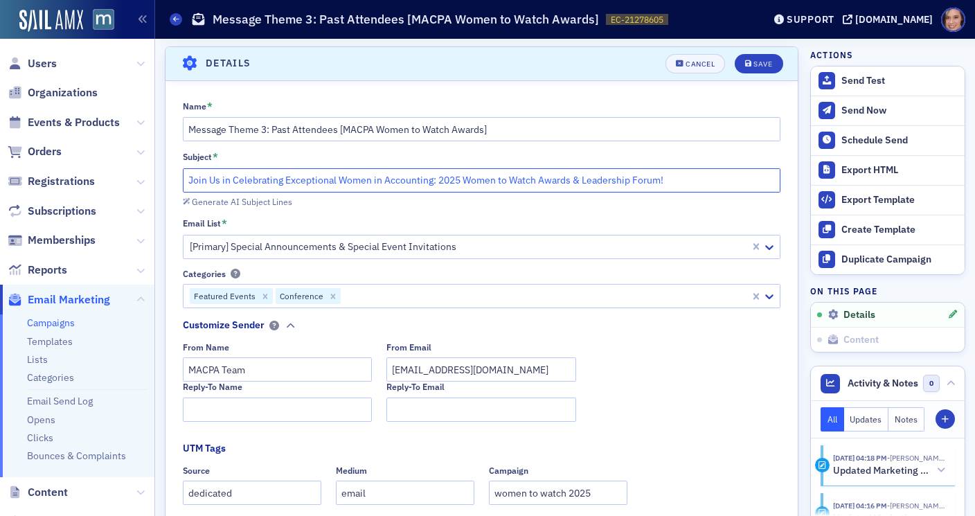
click at [515, 184] on input "Join Us in Celebrating Exceptional Women in Accounting: 2025 Women to Watch Awa…" at bounding box center [482, 180] width 598 height 24
paste input "Your Invitation to Voices of Impact: Women to Watch Awards + Leadership Forum"
click at [461, 179] on input "Your Invitation to Voices of Impact: Women to Watch Awards + Leadership Forum" at bounding box center [482, 180] width 598 height 24
type input "Your Invitation to Voices of Impact: Women to Watch Awards & Leadership Forum"
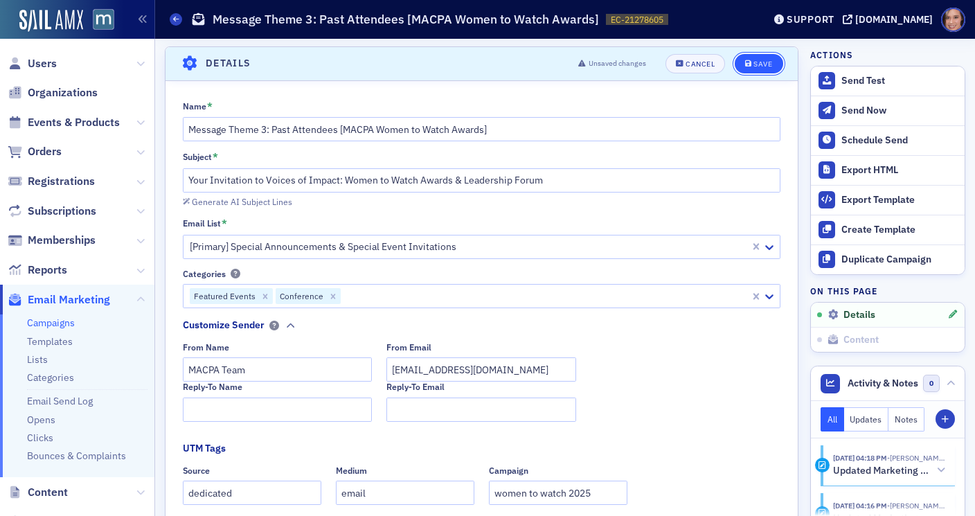
click at [753, 62] on div "Save" at bounding box center [762, 64] width 19 height 8
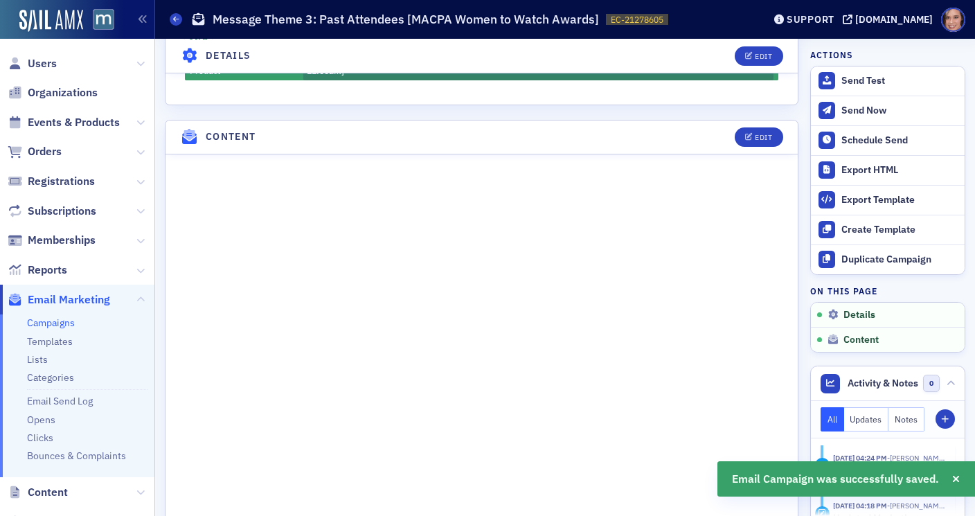
scroll to position [0, 0]
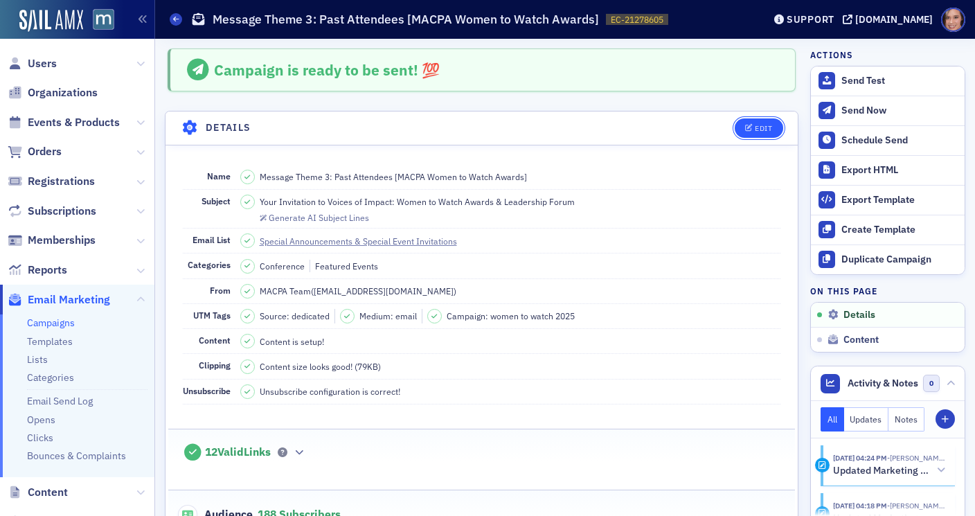
click at [762, 130] on div "Edit" at bounding box center [763, 129] width 17 height 8
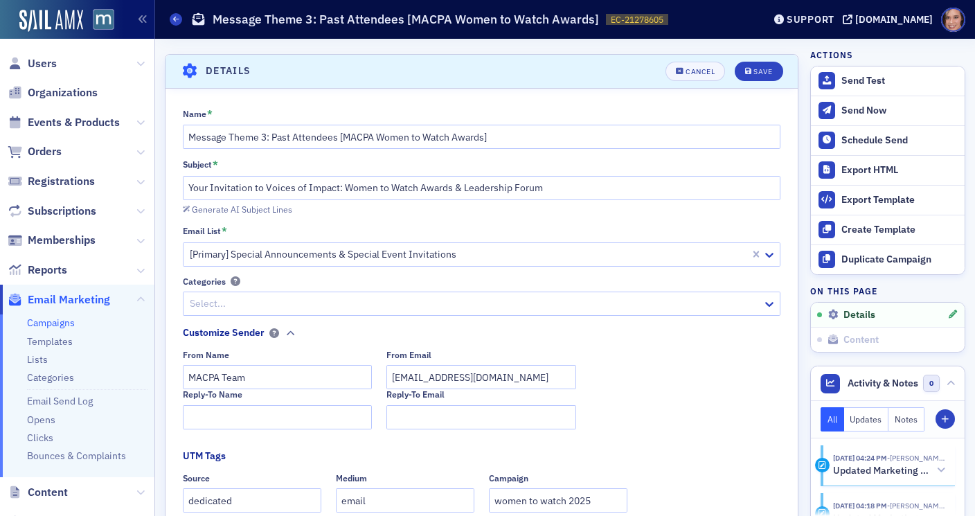
scroll to position [64, 0]
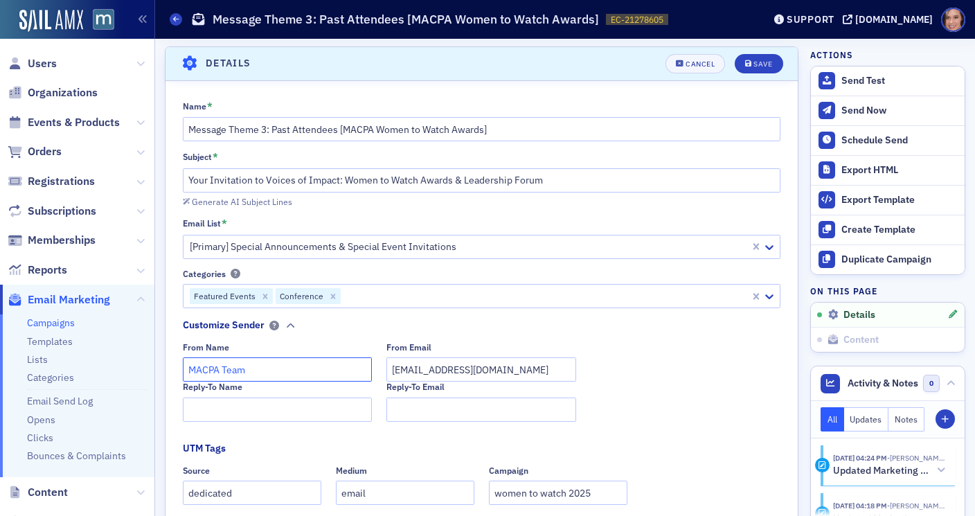
click at [230, 371] on input "MACPA Team" at bounding box center [278, 369] width 190 height 24
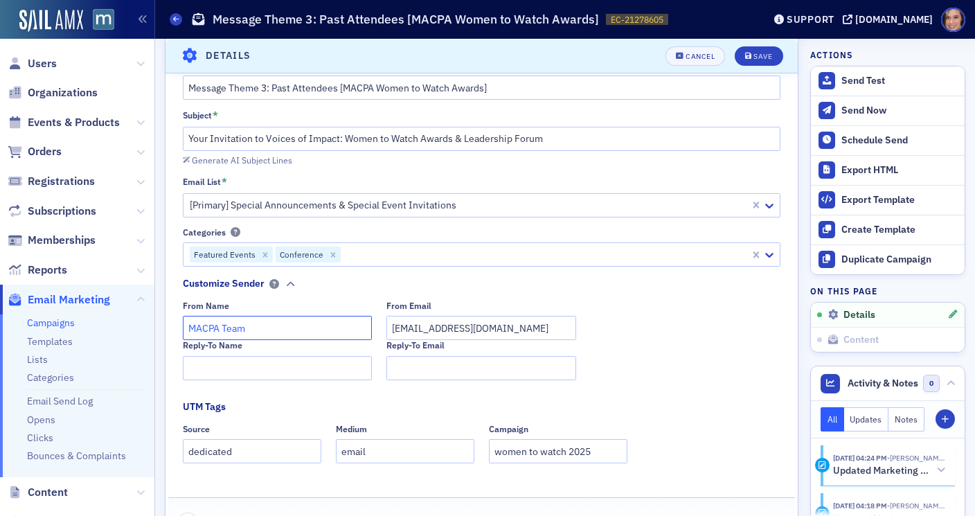
scroll to position [0, 0]
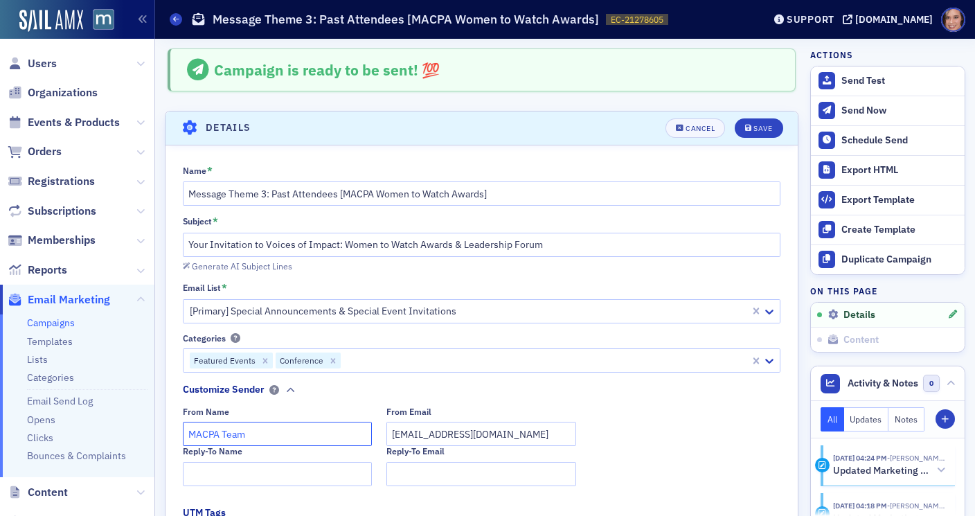
click at [237, 437] on input "MACPA Team" at bounding box center [278, 434] width 190 height 24
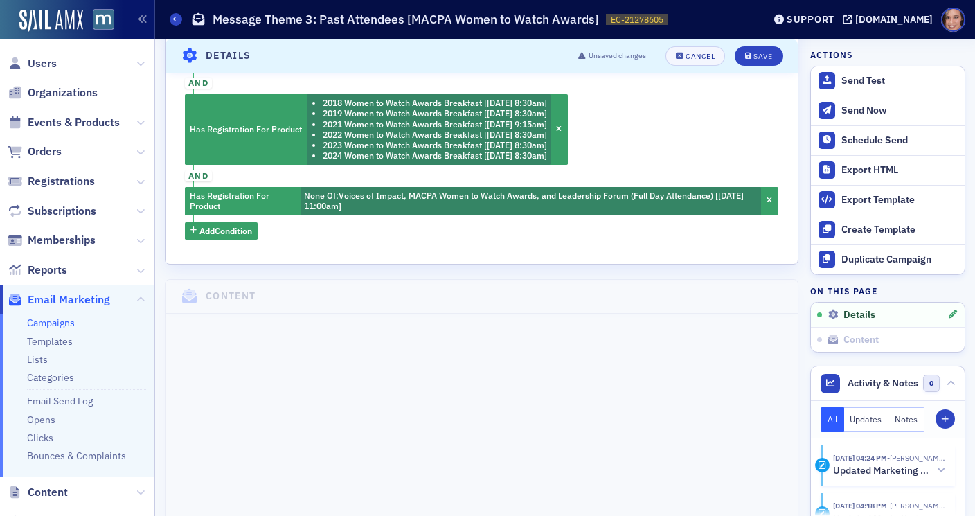
scroll to position [248, 0]
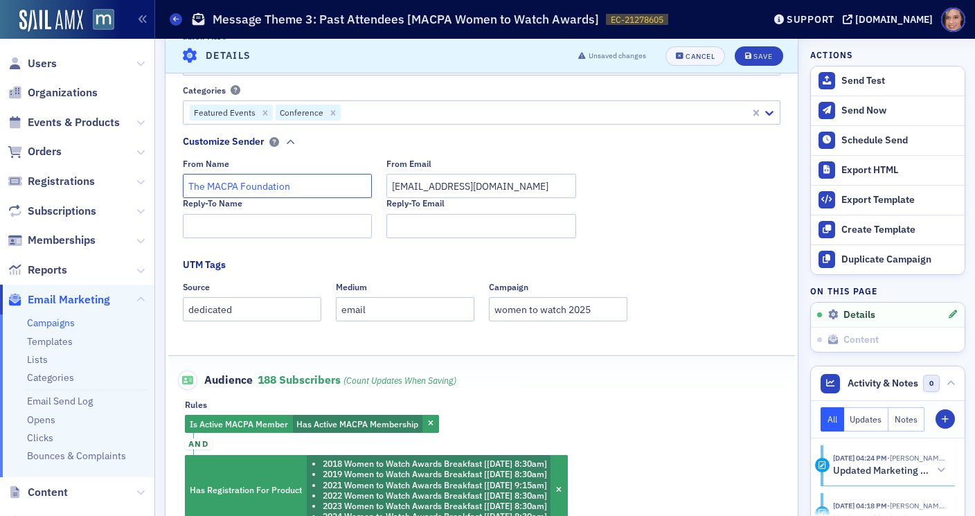
click at [301, 181] on input "The MACPA Foundation" at bounding box center [278, 186] width 190 height 24
type input "The MACPA Foundation"
click at [769, 49] on button "Save" at bounding box center [759, 55] width 48 height 19
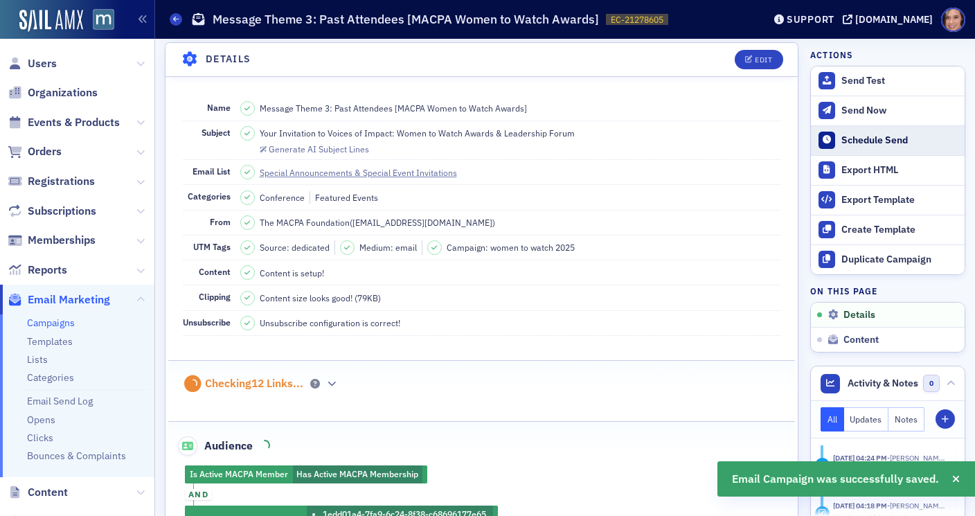
scroll to position [64, 0]
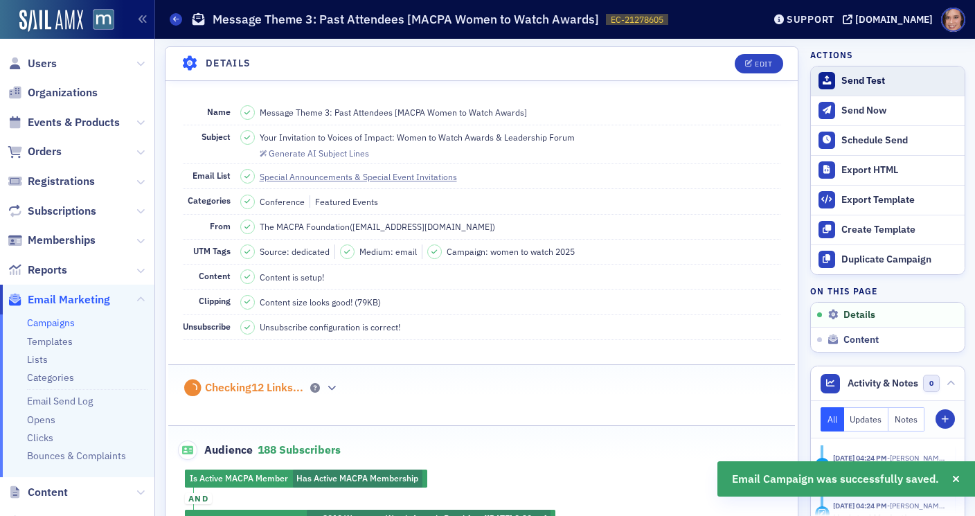
click at [859, 87] on button "Send Test" at bounding box center [888, 80] width 154 height 29
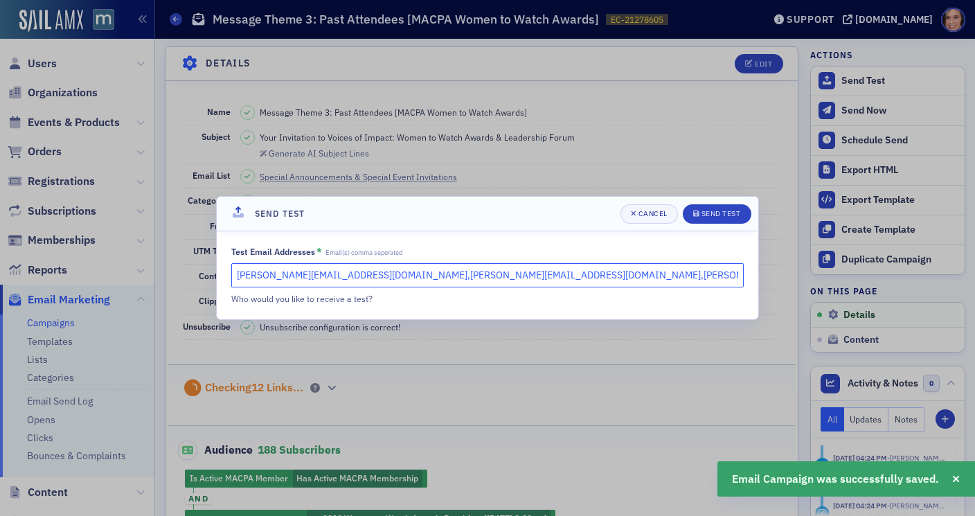
drag, startPoint x: 357, startPoint y: 277, endPoint x: 593, endPoint y: 278, distance: 236.2
click at [593, 278] on input "katie@blueoceanideas.com,dee@macpa.org,chrisd@macpa.org" at bounding box center [487, 275] width 512 height 24
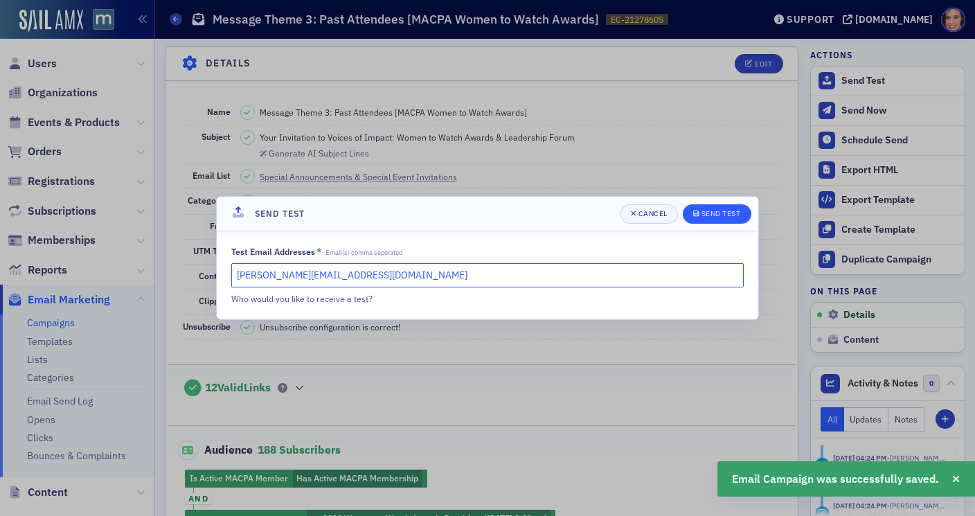
type input "katie@blueoceanideas.com"
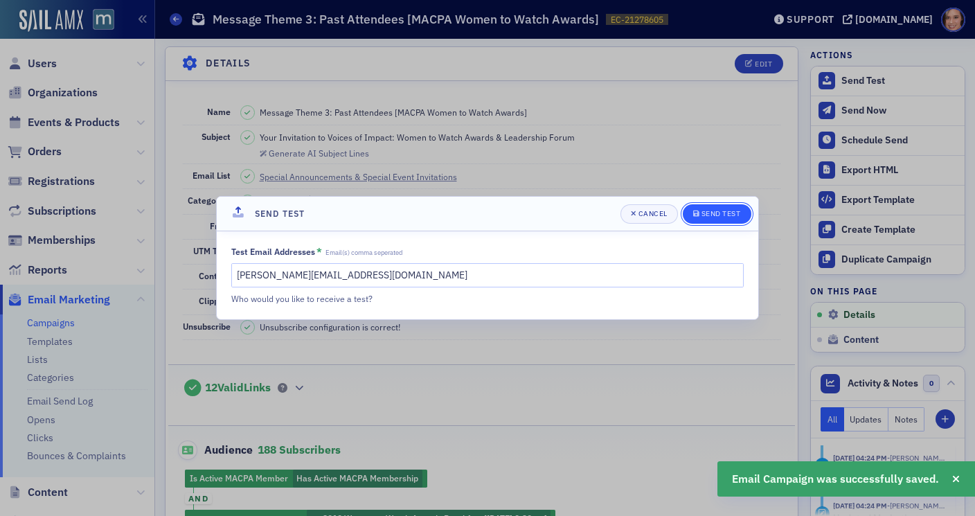
click at [711, 206] on button "Send Test" at bounding box center [717, 213] width 69 height 19
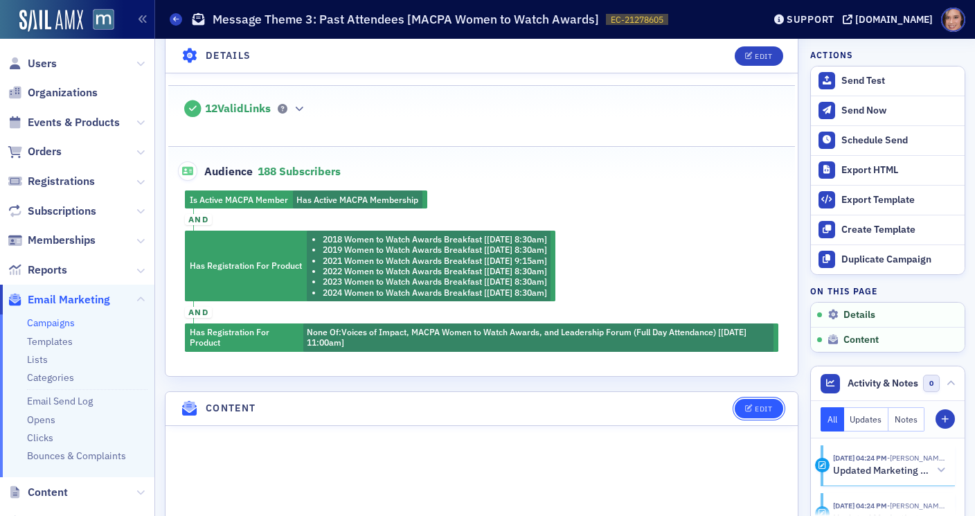
click at [750, 405] on icon "button" at bounding box center [749, 409] width 8 height 8
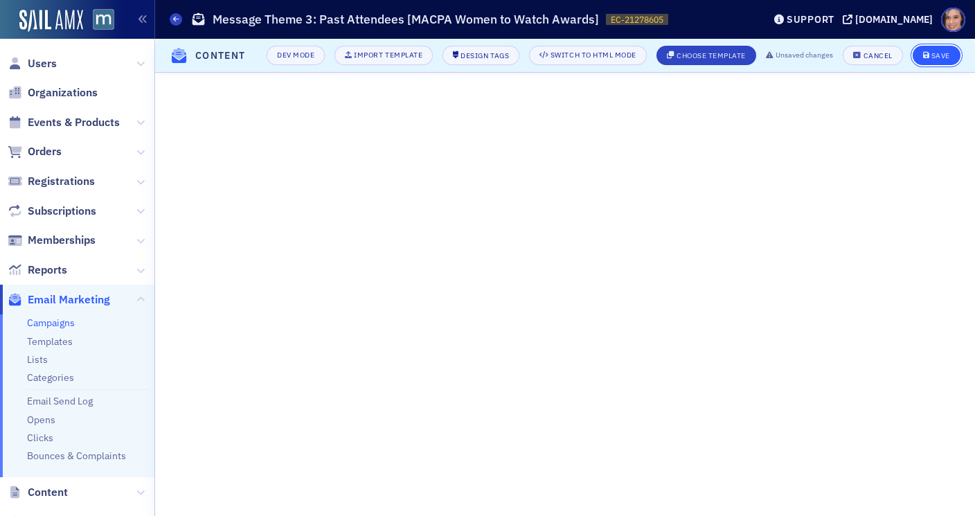
click at [932, 59] on div "Save" at bounding box center [940, 56] width 19 height 8
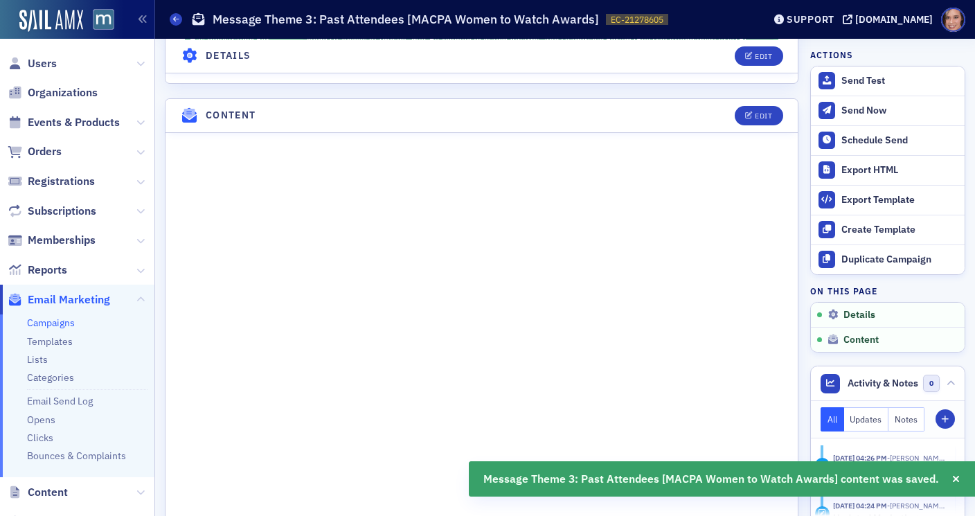
scroll to position [739, 0]
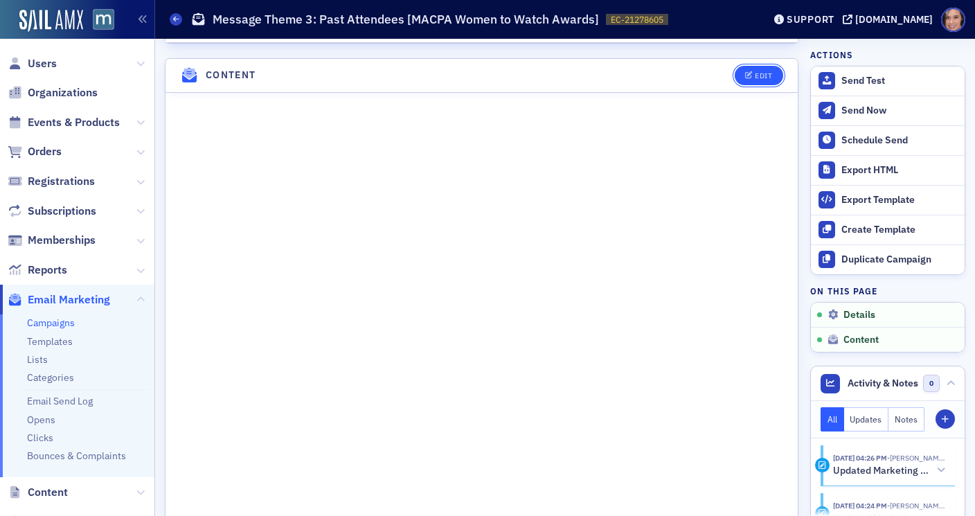
click at [753, 72] on span "Edit" at bounding box center [758, 76] width 27 height 8
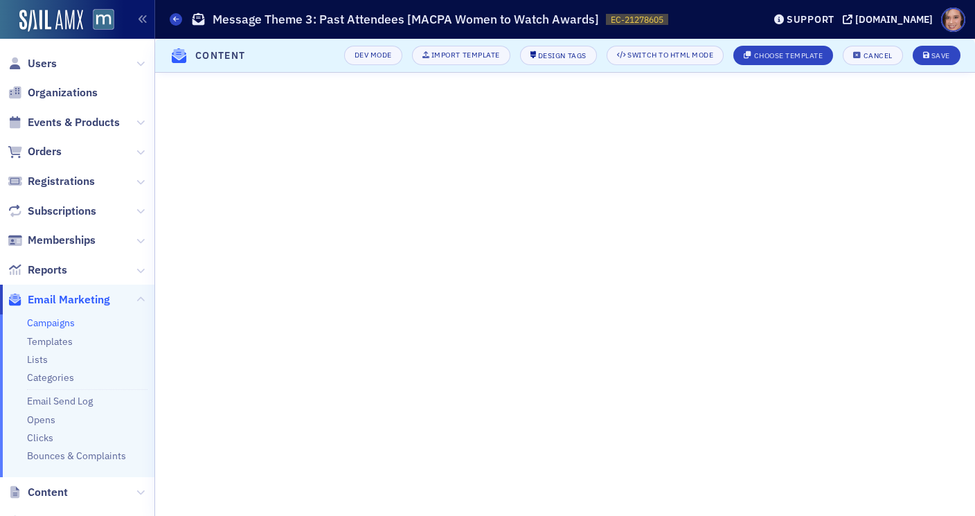
scroll to position [289, 0]
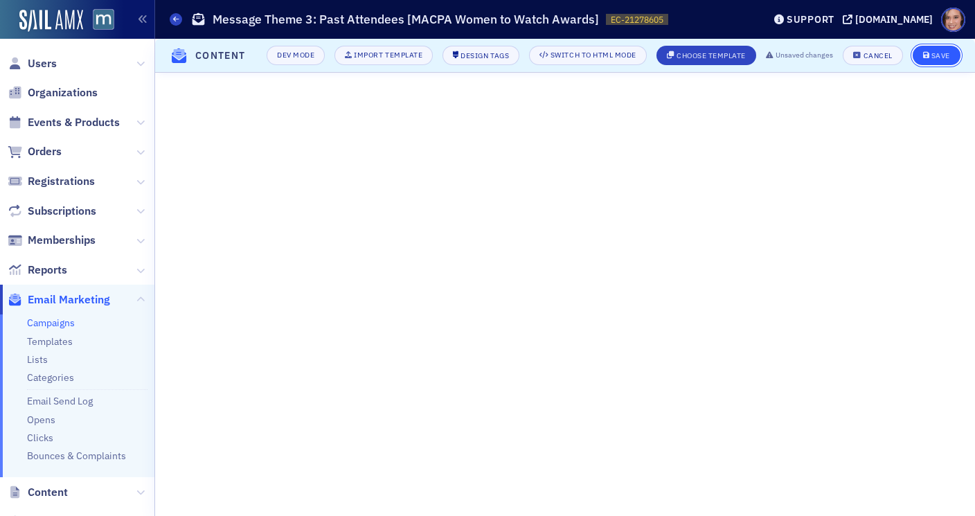
click at [932, 59] on div "Save" at bounding box center [940, 56] width 19 height 8
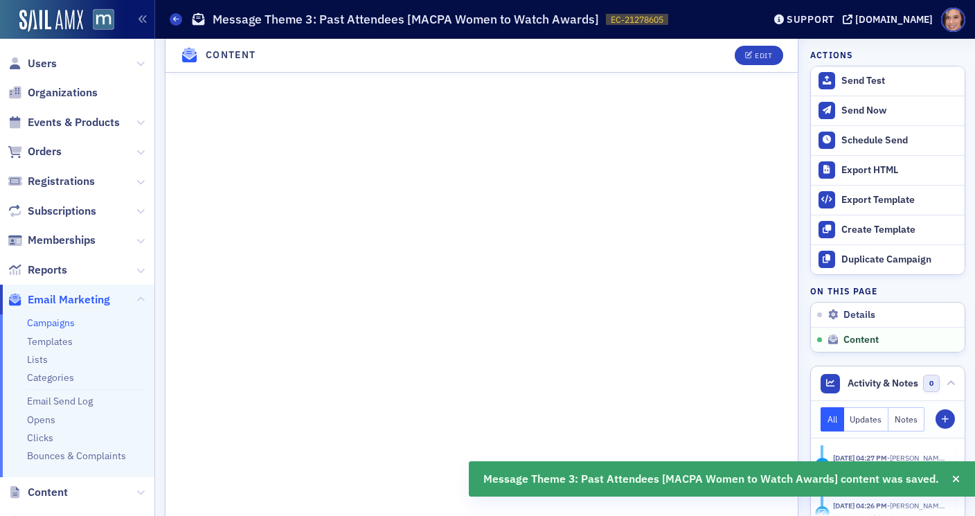
scroll to position [839, 0]
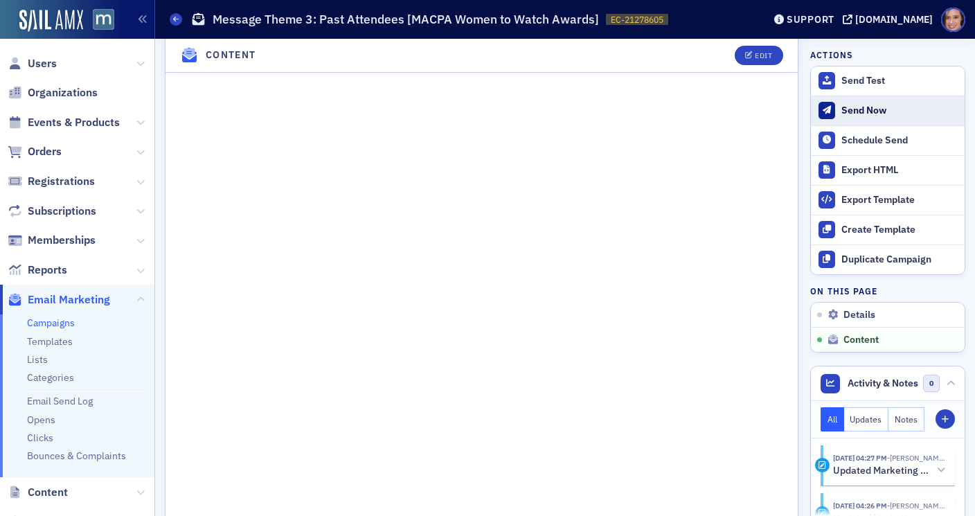
click at [866, 117] on button "Send Now" at bounding box center [888, 111] width 154 height 30
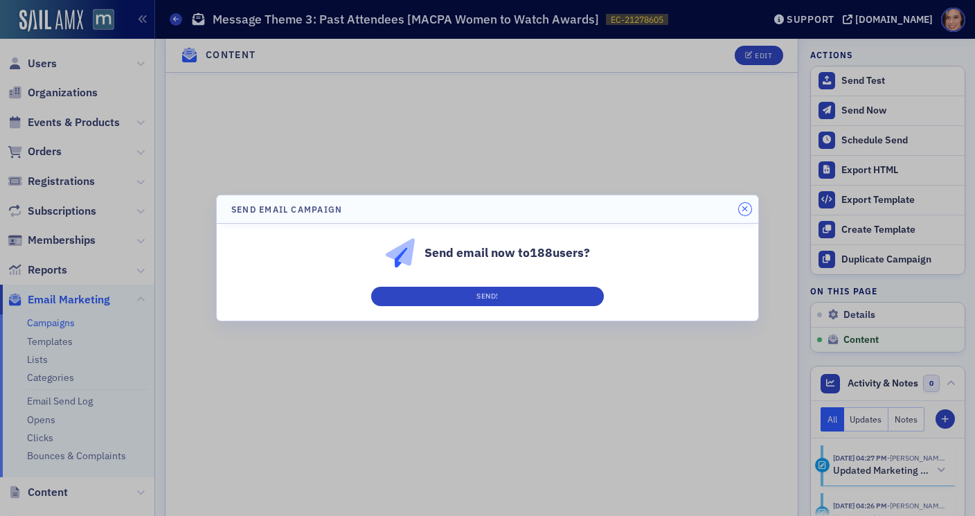
click at [744, 208] on icon "button" at bounding box center [745, 209] width 6 height 8
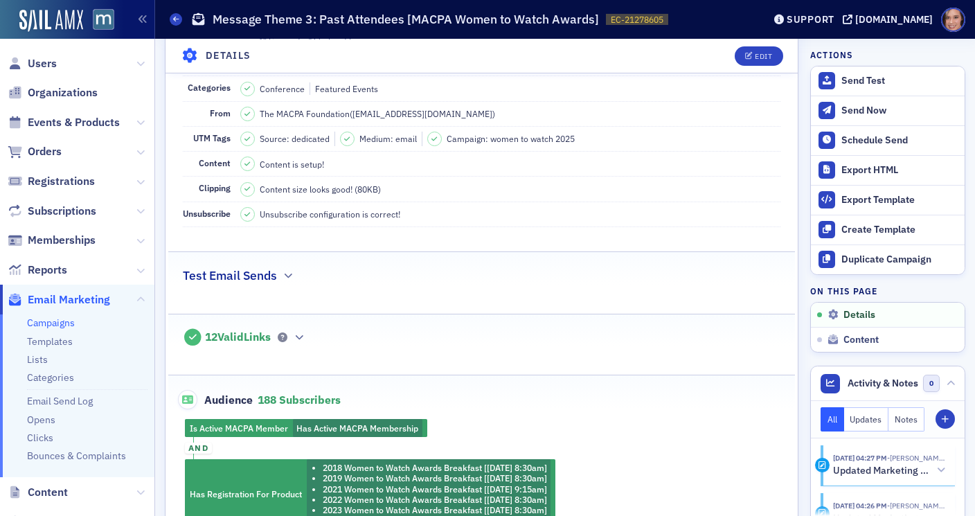
scroll to position [0, 0]
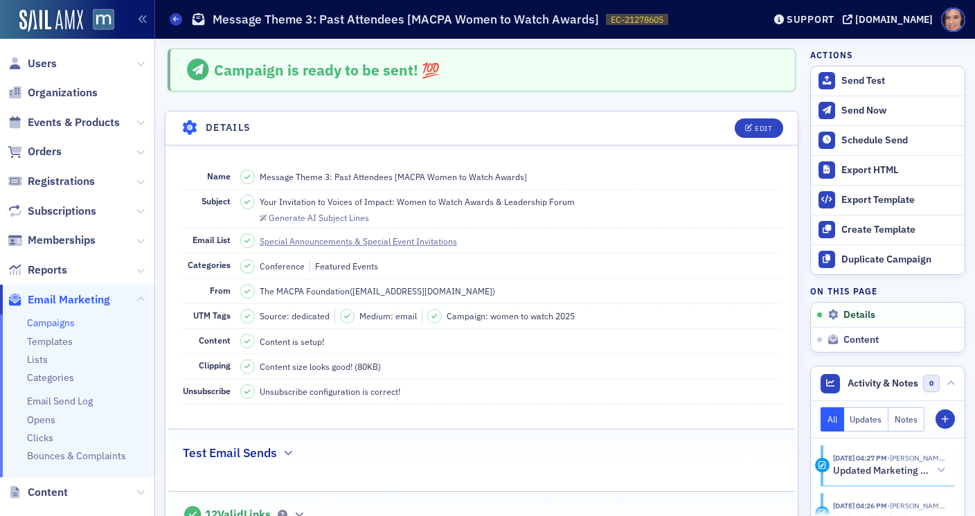
drag, startPoint x: 874, startPoint y: 71, endPoint x: 862, endPoint y: 48, distance: 26.3
click at [862, 48] on div "Actions Send Test Send Now Schedule Send Export HTML Export Template Create Tem…" at bounding box center [887, 200] width 155 height 304
click at [863, 111] on div "Send Now" at bounding box center [899, 111] width 116 height 12
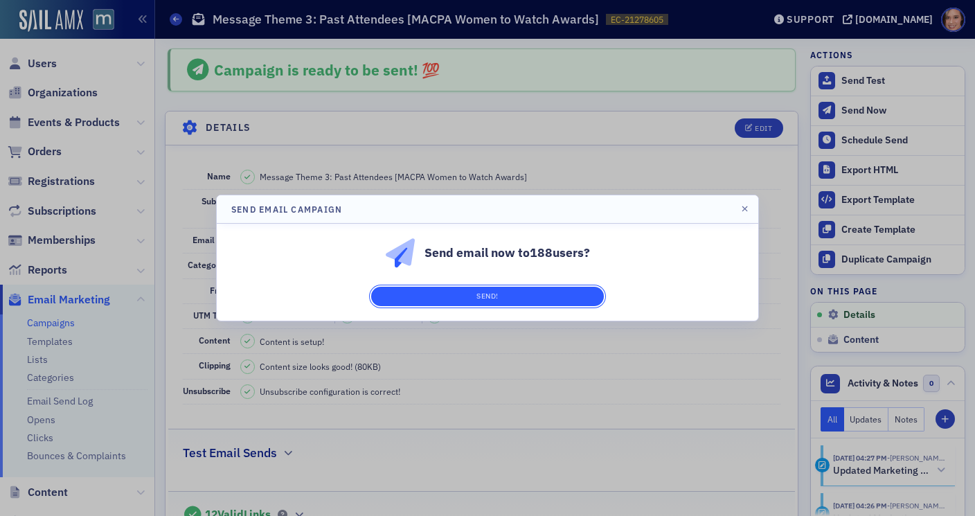
click at [579, 295] on button "Send!" at bounding box center [487, 296] width 233 height 19
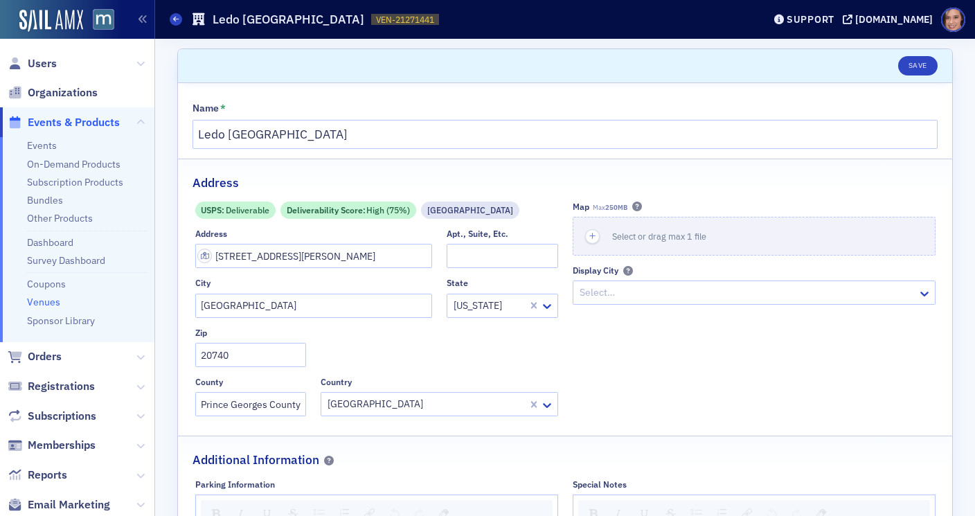
select select "US"
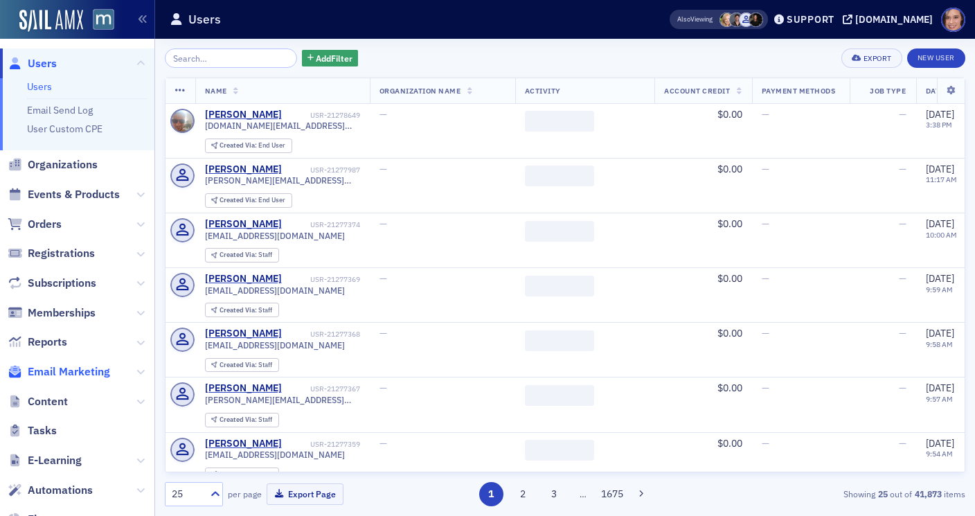
click at [73, 369] on span "Email Marketing" at bounding box center [69, 371] width 82 height 15
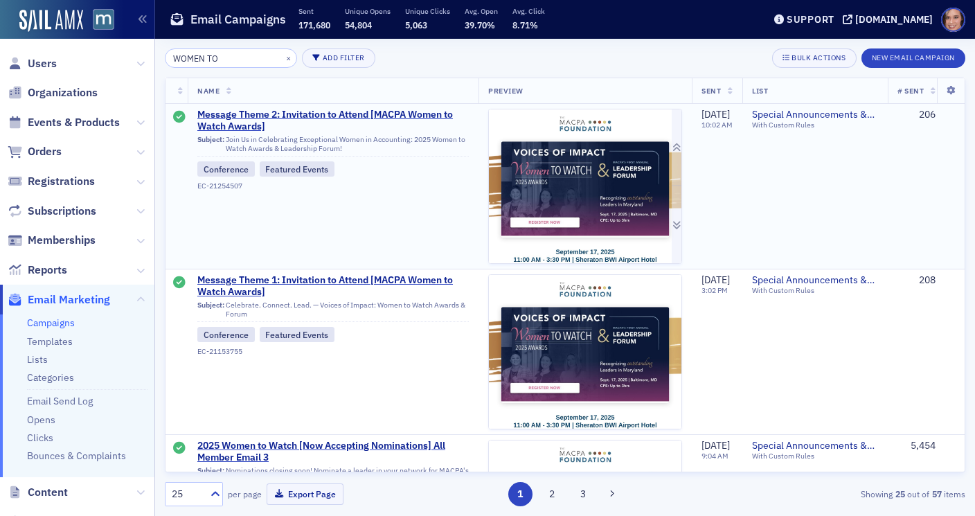
type input "WOMEN TO"
click at [537, 200] on img at bounding box center [585, 506] width 193 height 795
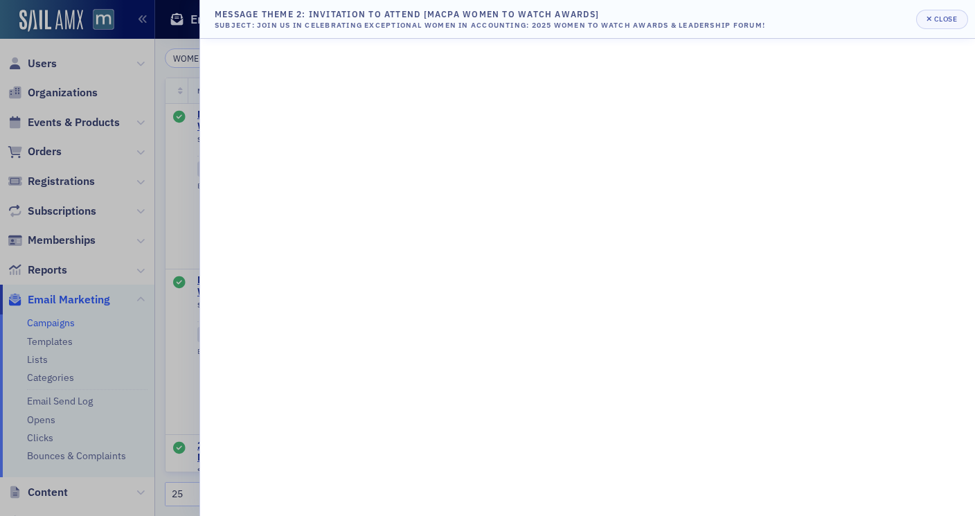
click at [136, 202] on div at bounding box center [487, 258] width 975 height 516
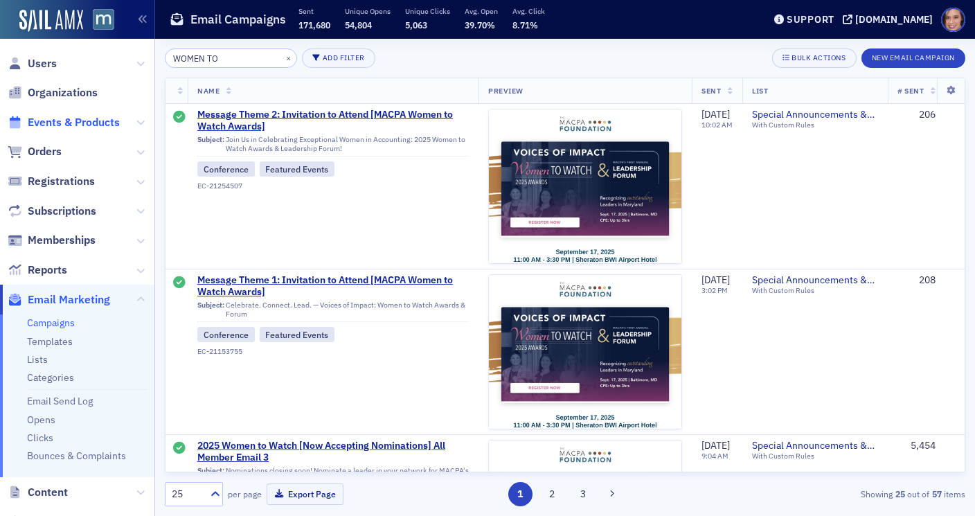
click at [84, 125] on span "Events & Products" at bounding box center [74, 122] width 92 height 15
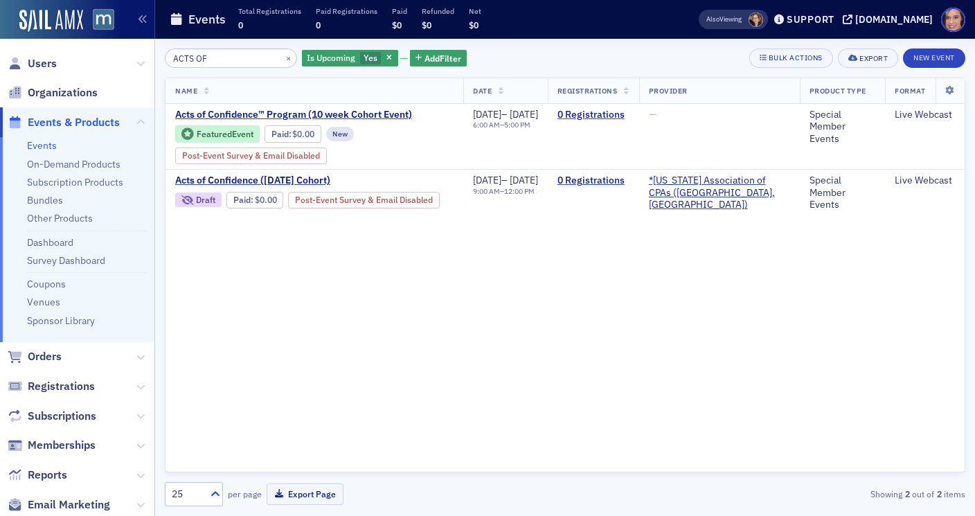
type input "ACTS OF"
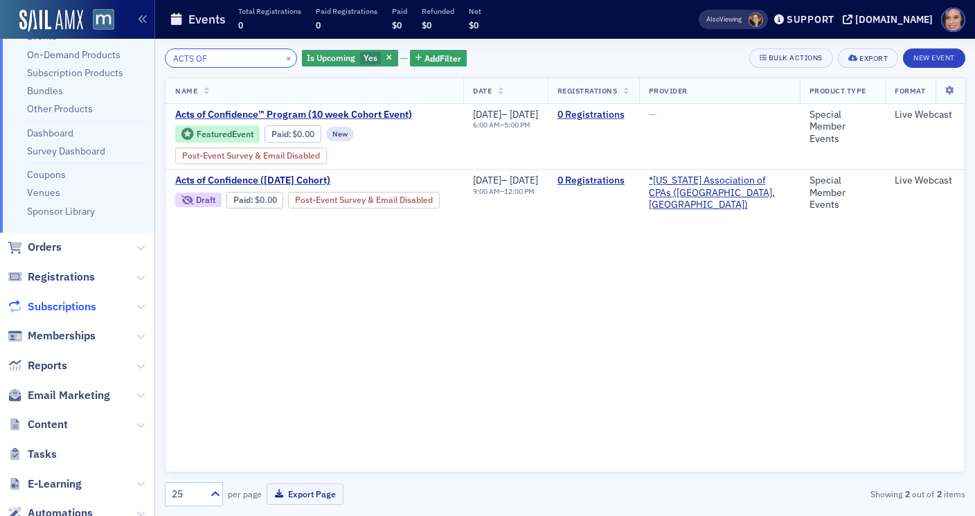
scroll to position [101, 0]
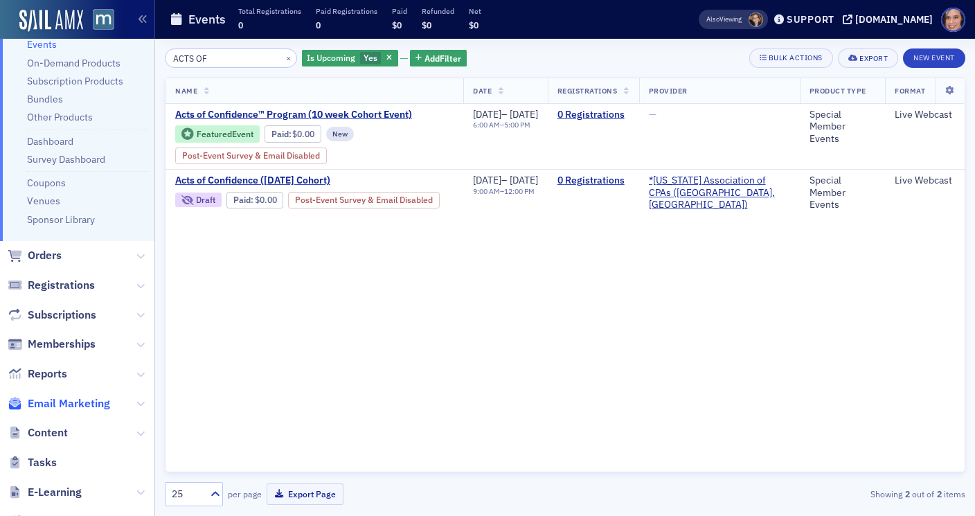
click at [66, 408] on span "Email Marketing" at bounding box center [69, 403] width 82 height 15
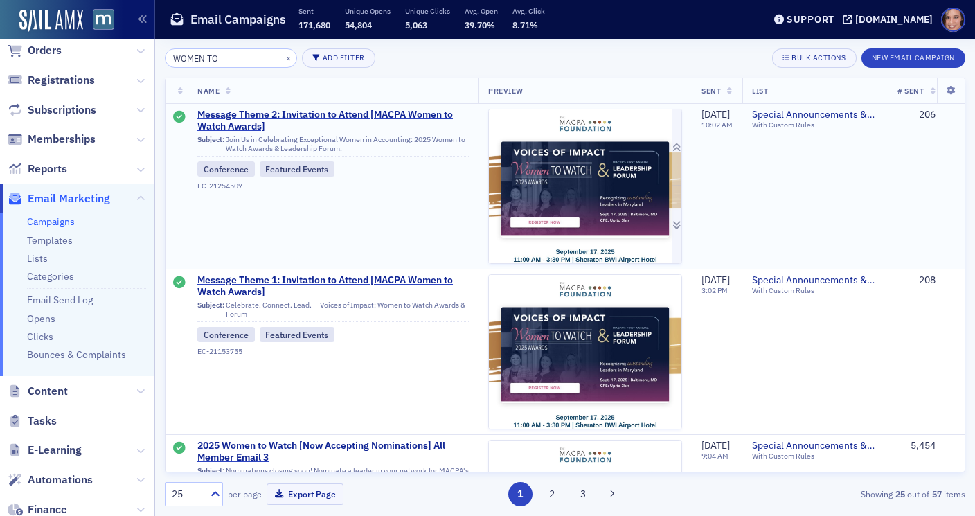
click at [620, 172] on img at bounding box center [585, 506] width 193 height 795
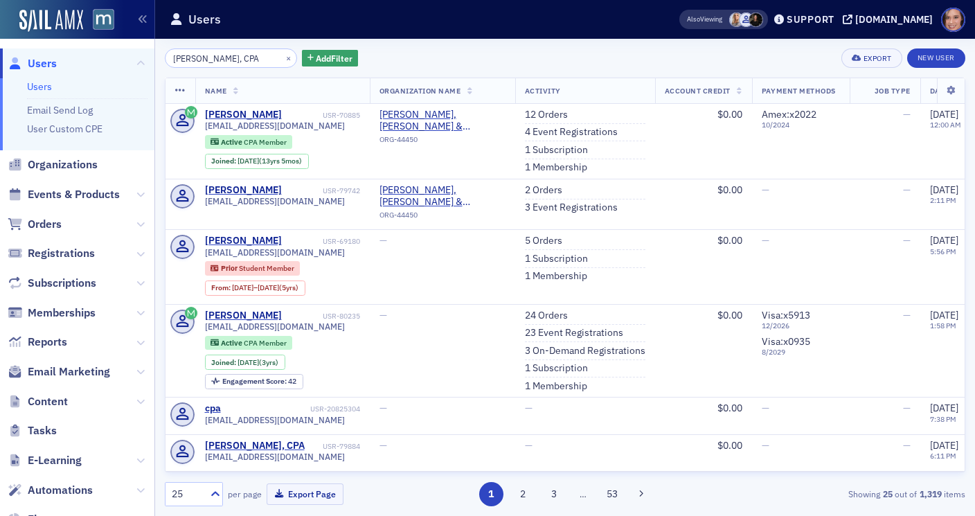
drag, startPoint x: 219, startPoint y: 57, endPoint x: 247, endPoint y: 61, distance: 28.7
click at [247, 61] on input "[PERSON_NAME], CPA" at bounding box center [231, 57] width 132 height 19
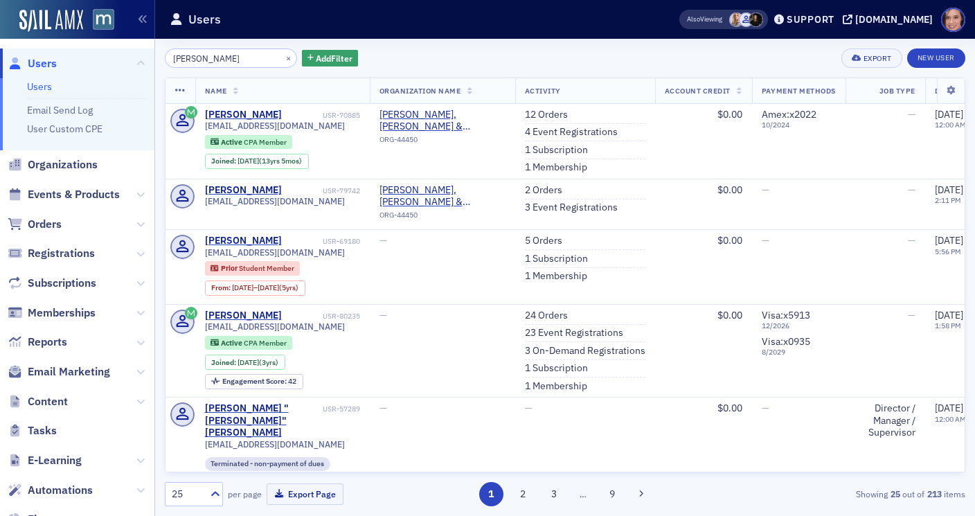
type input "[PERSON_NAME]"
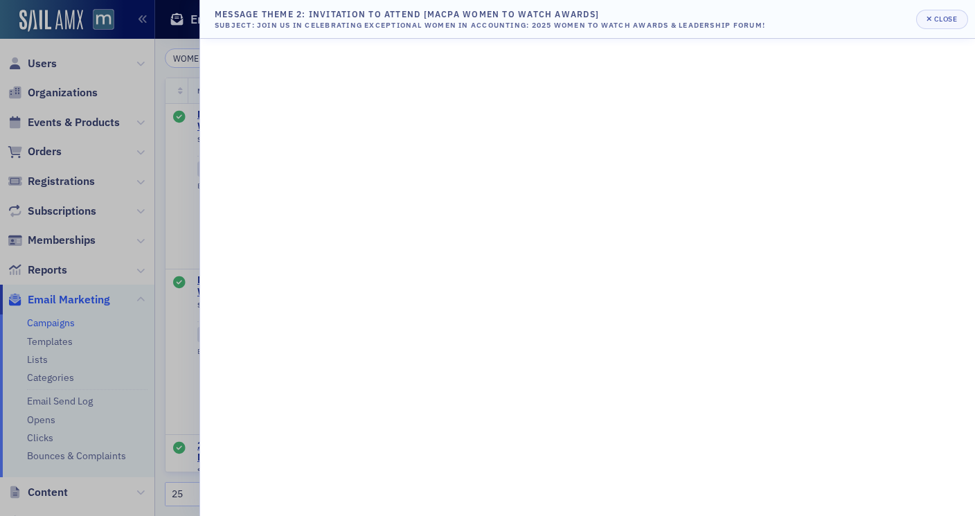
scroll to position [101, 0]
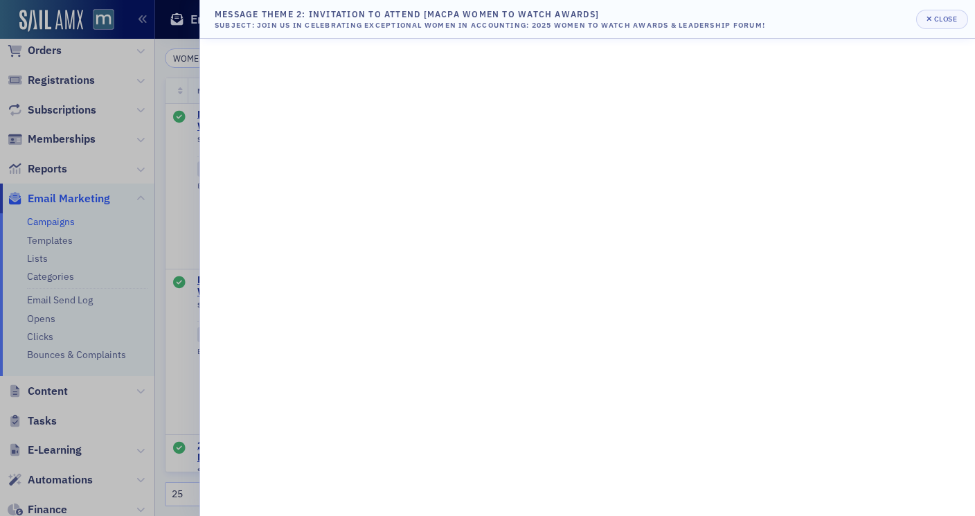
click at [154, 93] on div at bounding box center [487, 258] width 975 height 516
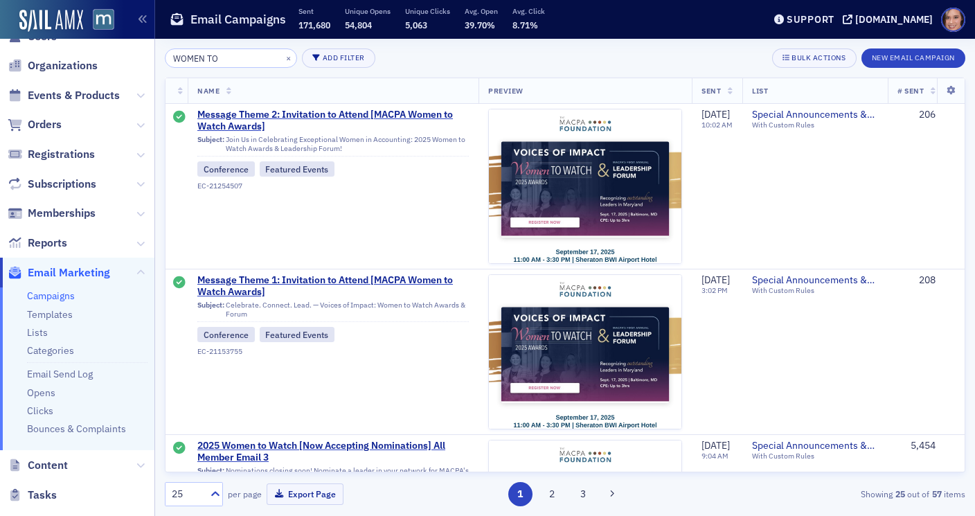
scroll to position [0, 0]
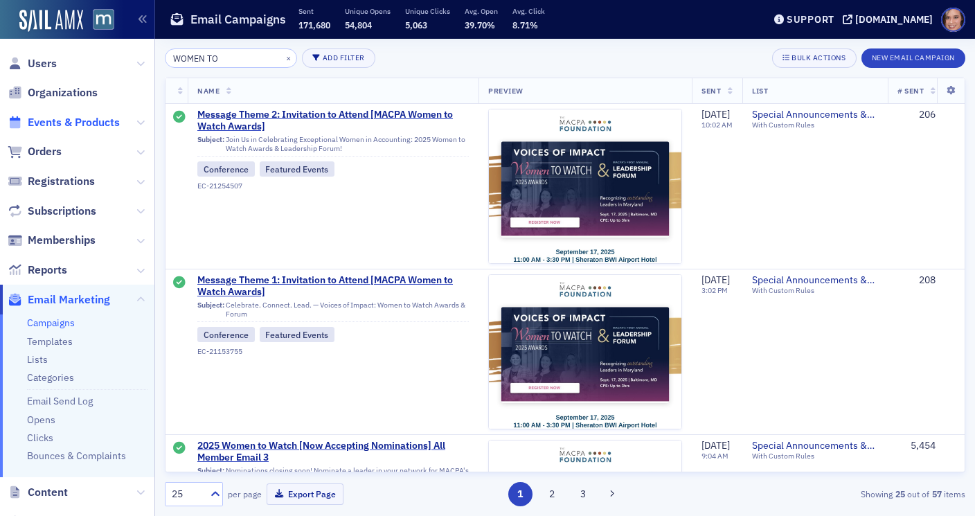
click at [54, 120] on span "Events & Products" at bounding box center [74, 122] width 92 height 15
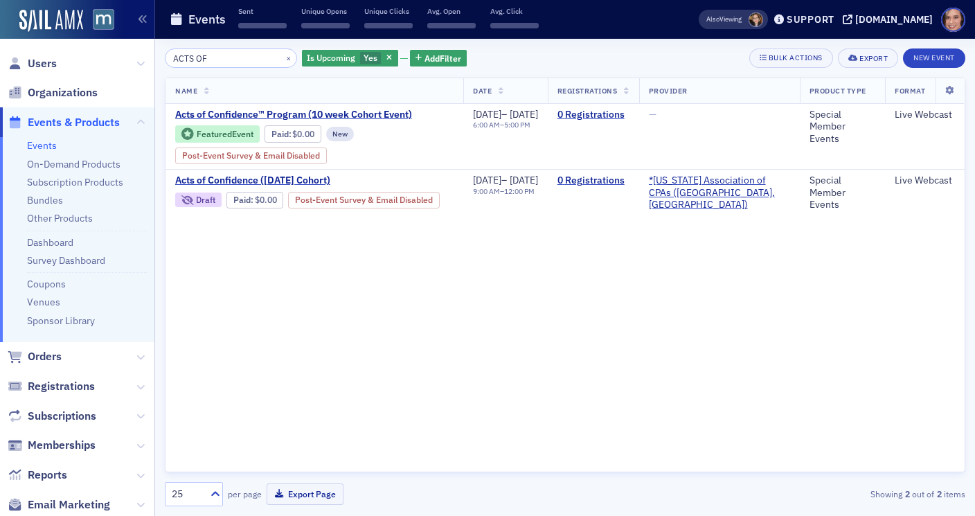
click at [231, 60] on input "ACTS OF" at bounding box center [231, 57] width 132 height 19
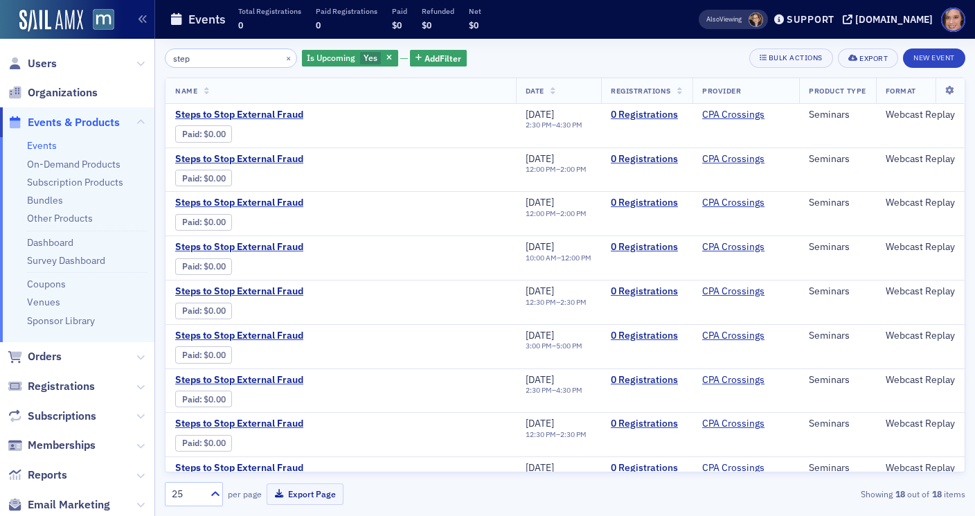
click at [225, 57] on input "step" at bounding box center [231, 57] width 132 height 19
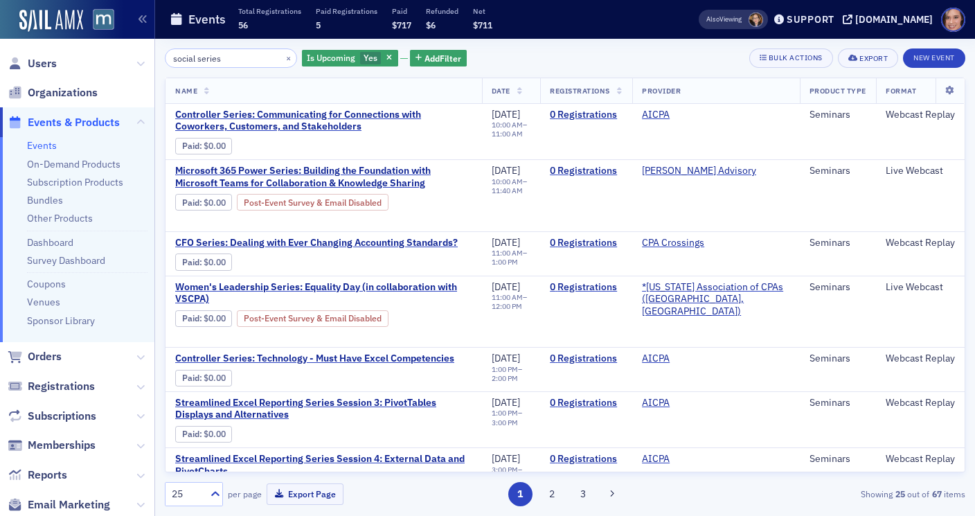
type input "social series"
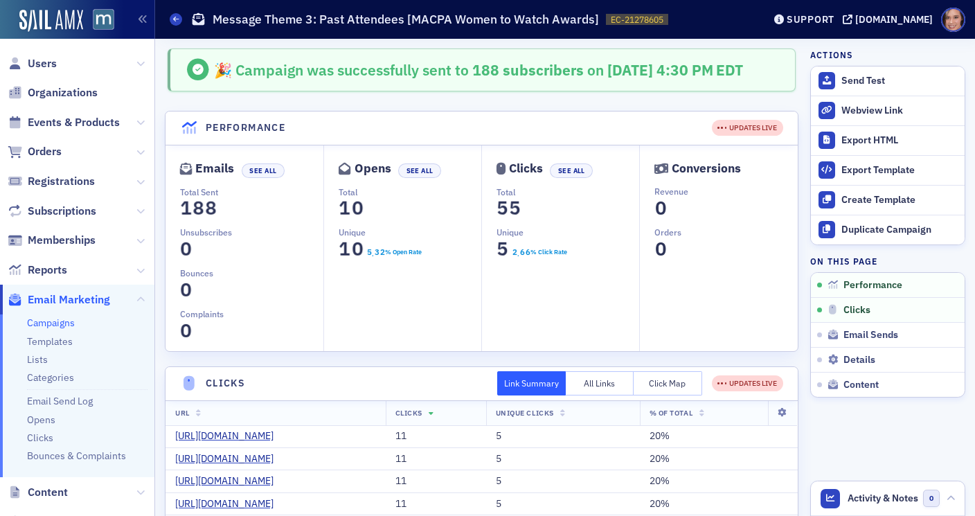
click at [50, 326] on link "Campaigns" at bounding box center [51, 322] width 48 height 12
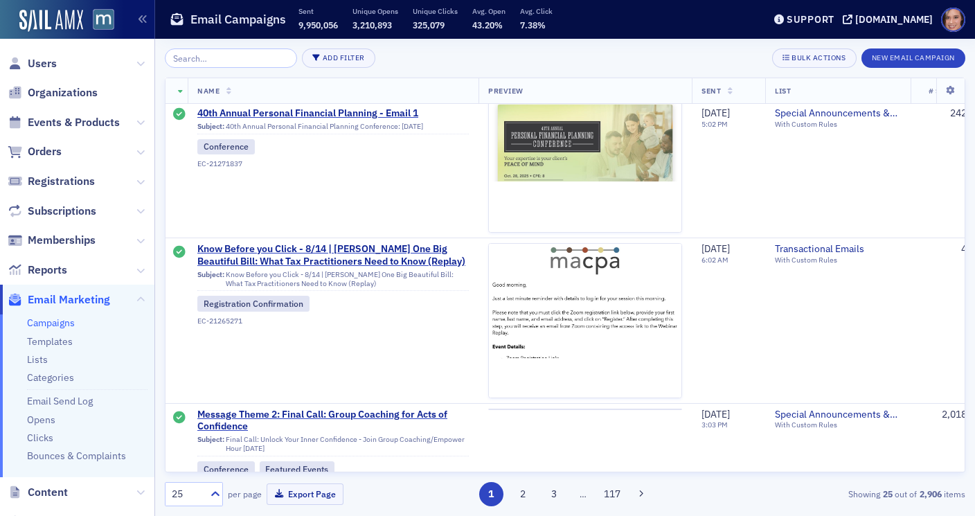
scroll to position [3769, 0]
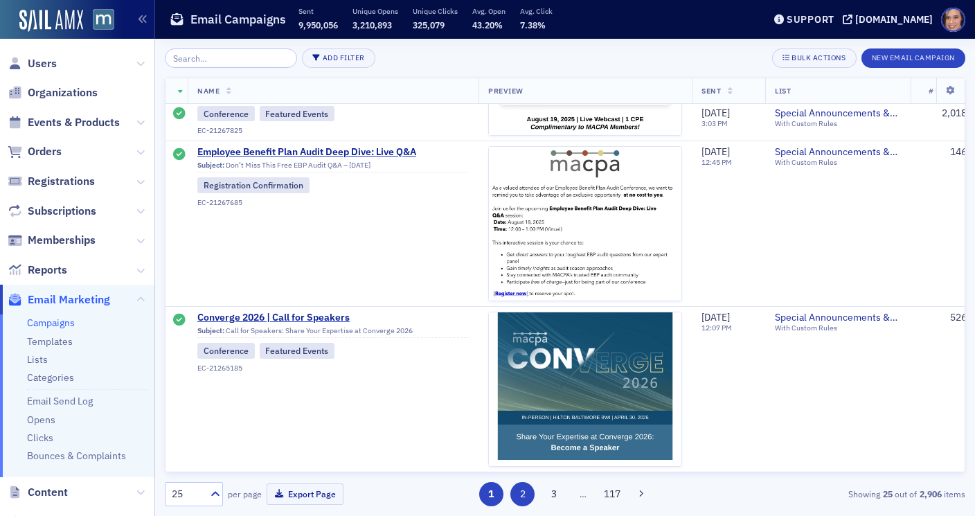
click at [524, 487] on button "2" at bounding box center [522, 494] width 24 height 24
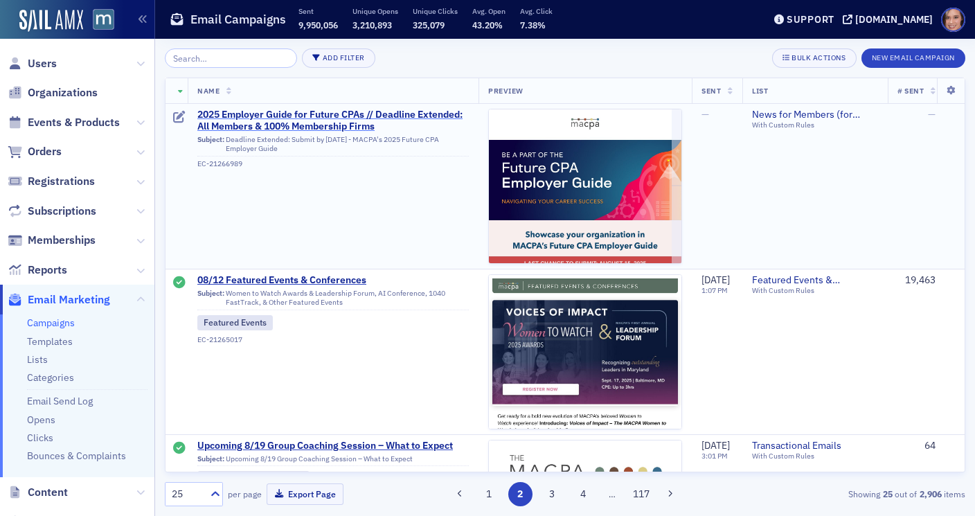
click at [354, 125] on span "2025 Employer Guide for Future CPAs // Deadline Extended: All Members & 100% Me…" at bounding box center [332, 121] width 271 height 24
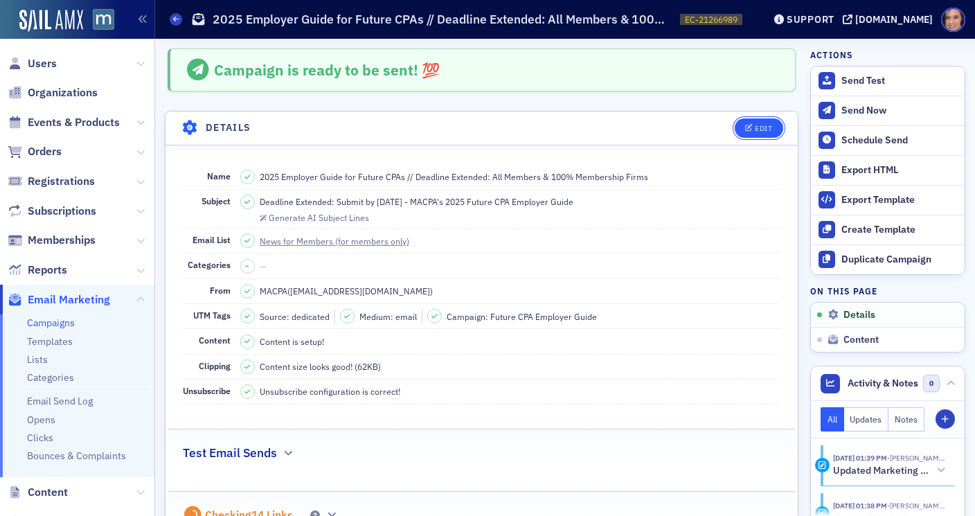
click at [765, 127] on div "Edit" at bounding box center [763, 129] width 17 height 8
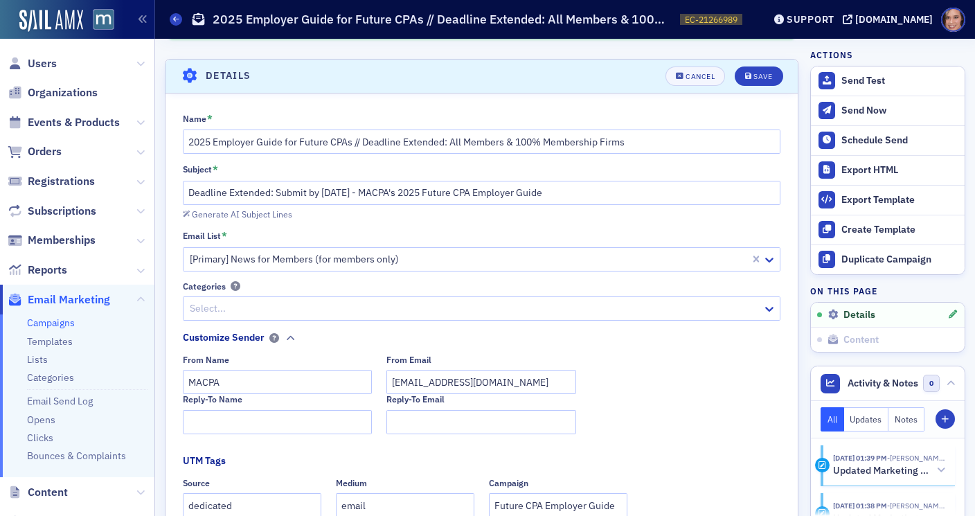
scroll to position [64, 0]
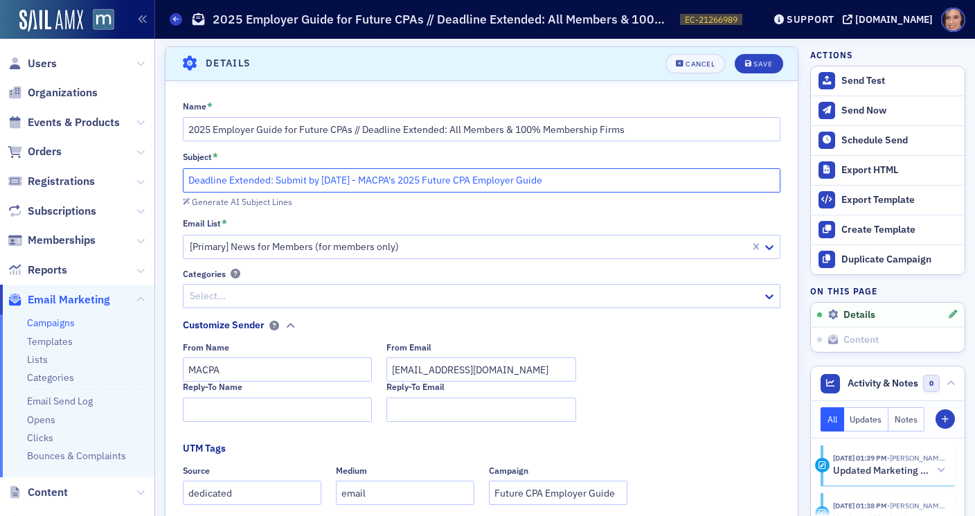
drag, startPoint x: 343, startPoint y: 179, endPoint x: 355, endPoint y: 182, distance: 11.4
click at [355, 182] on input "Deadline Extended: Submit by Aug. 15th - MACPA's 2025 Future CPA Employer Guide" at bounding box center [482, 180] width 598 height 24
type input "Deadline Extended: Submit by [DATE] - MACPA's 2025 Future CPA Employer Guide"
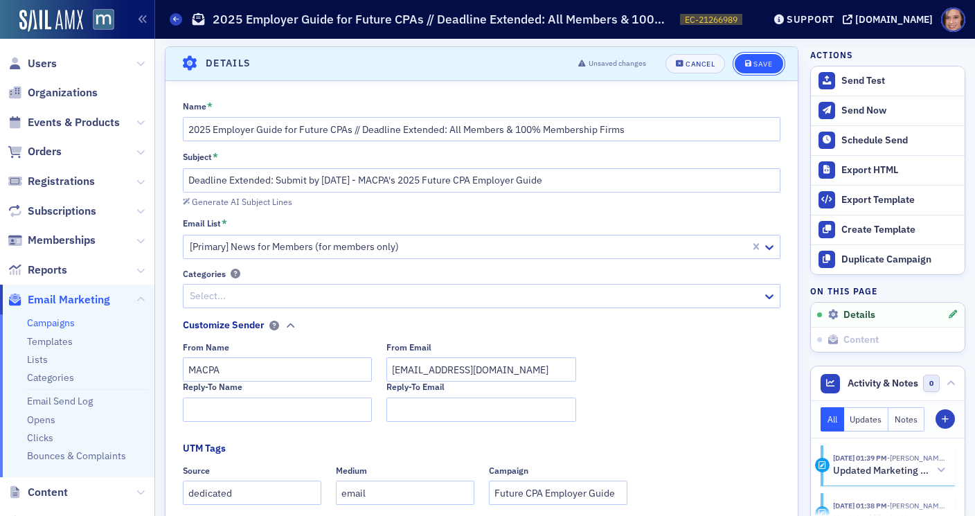
click at [762, 61] on div "Save" at bounding box center [762, 64] width 19 height 8
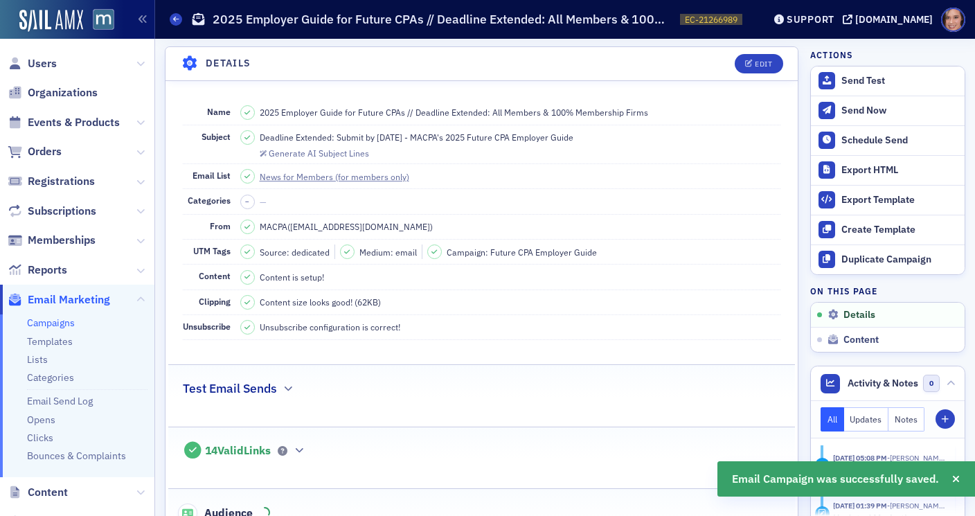
scroll to position [376, 0]
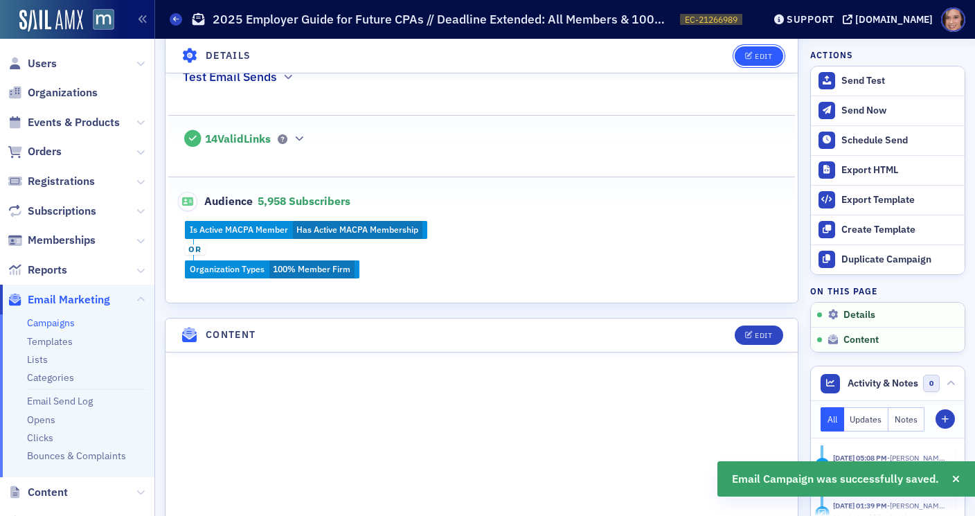
click at [762, 56] on div "Edit" at bounding box center [763, 56] width 17 height 8
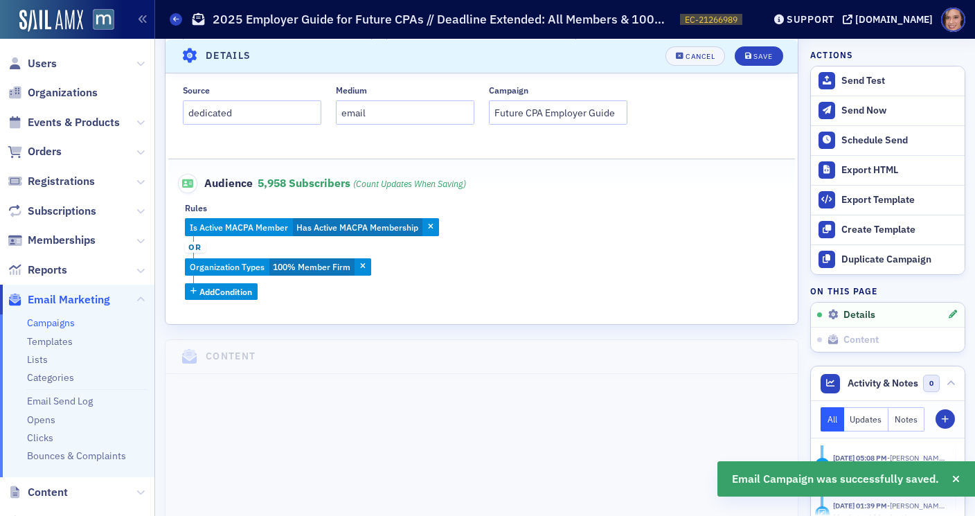
scroll to position [494, 0]
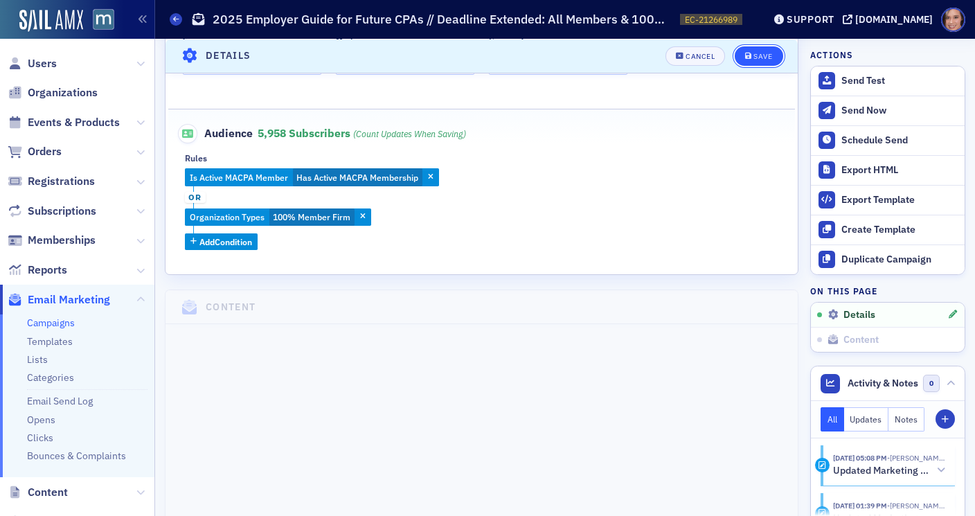
click at [769, 60] on button "Save" at bounding box center [759, 55] width 48 height 19
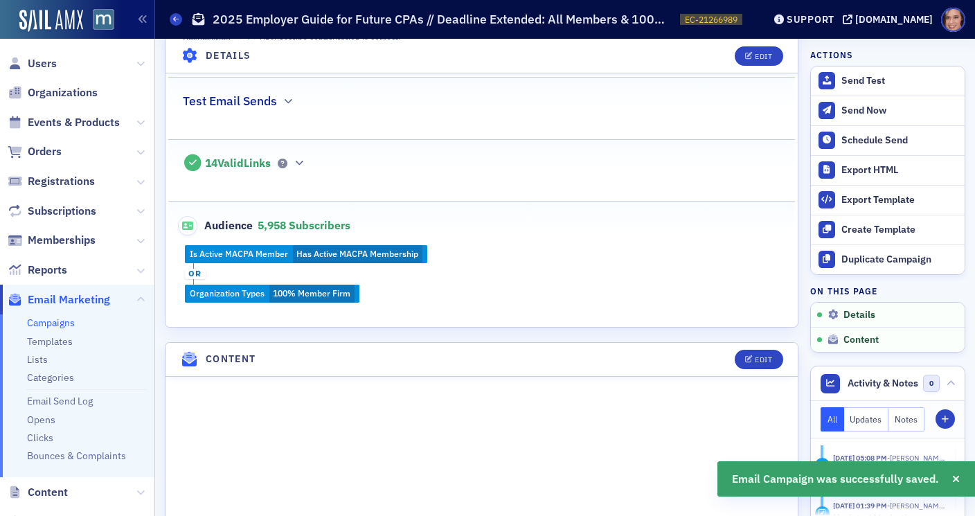
scroll to position [370, 0]
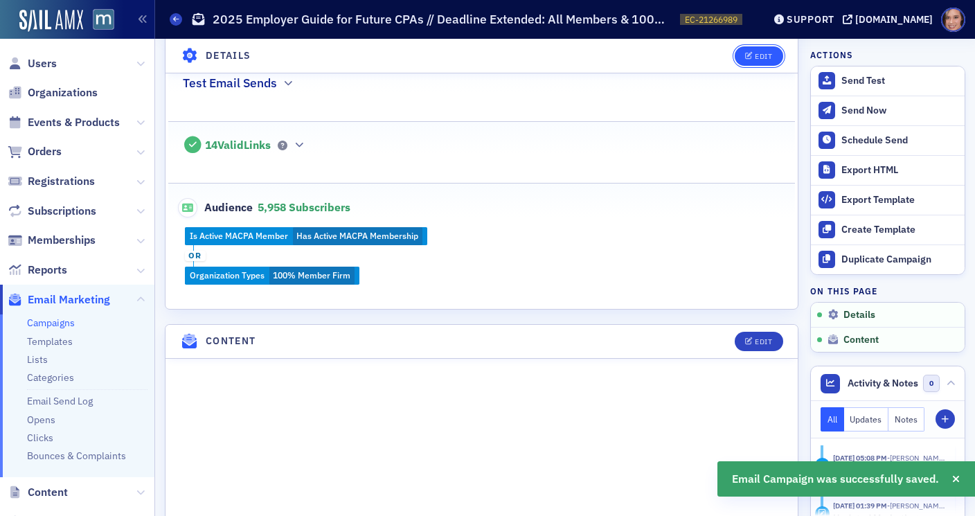
click at [754, 51] on button "Edit" at bounding box center [759, 55] width 48 height 19
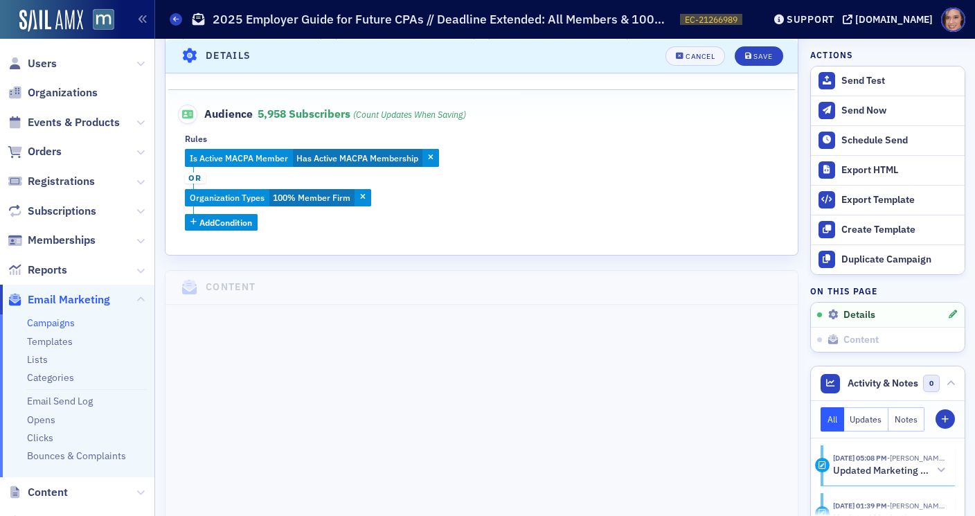
scroll to position [564, 0]
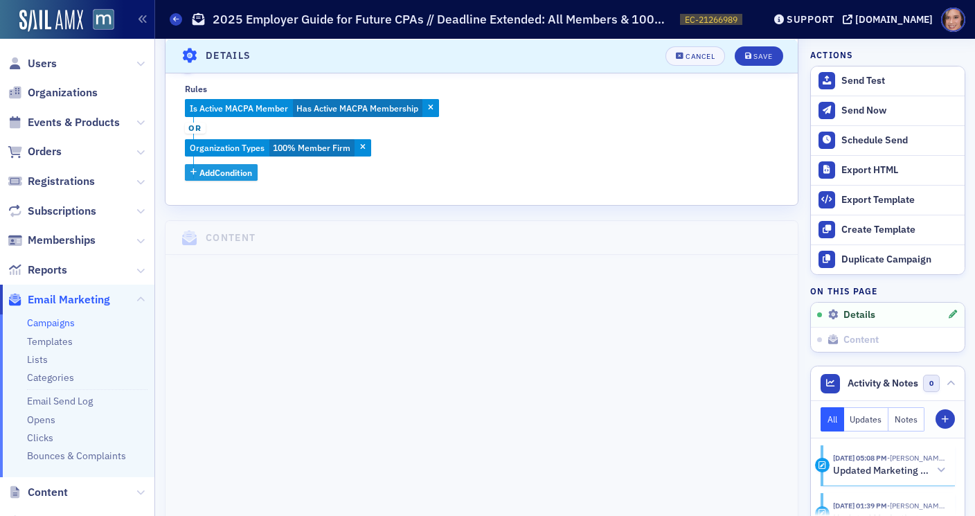
click at [224, 172] on span "Add Condition" at bounding box center [225, 172] width 53 height 12
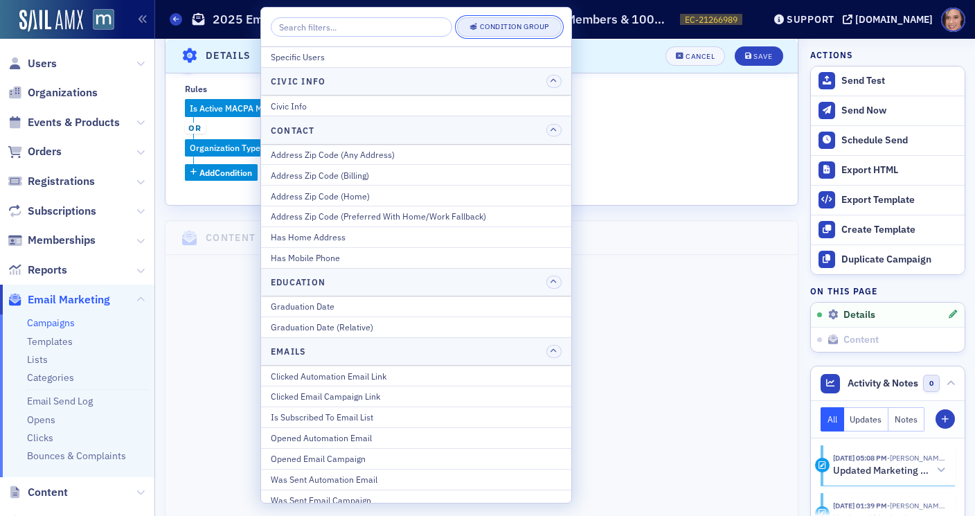
click at [510, 28] on div "Condition Group" at bounding box center [514, 27] width 69 height 8
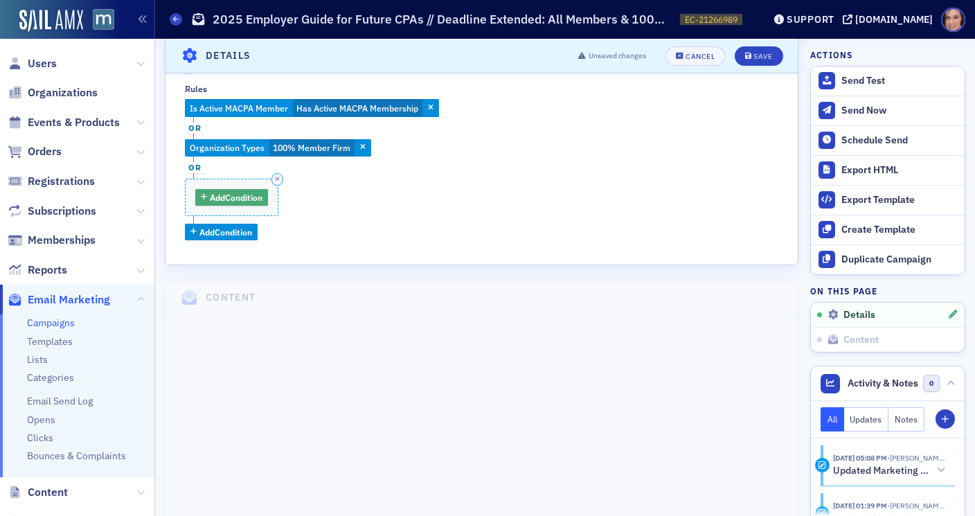
click at [249, 198] on span "Add Condition" at bounding box center [236, 197] width 53 height 12
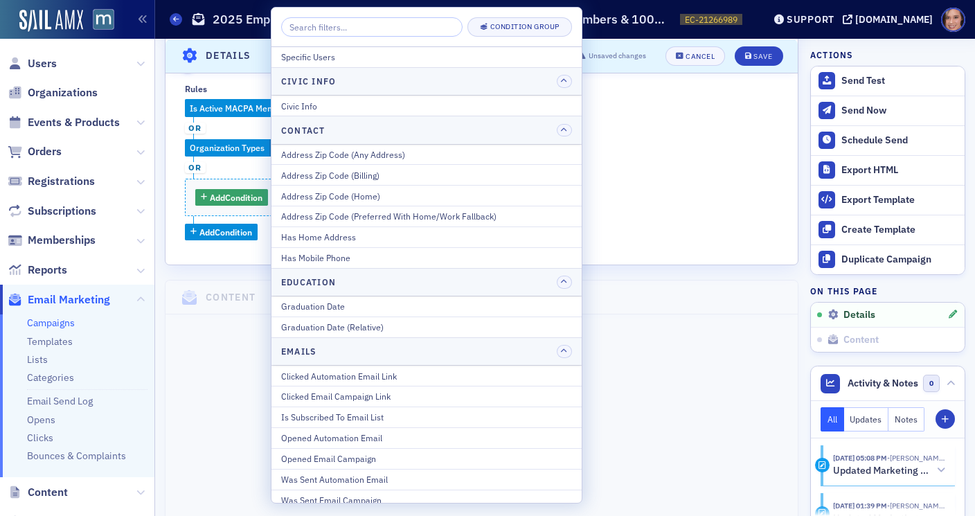
type input "s"
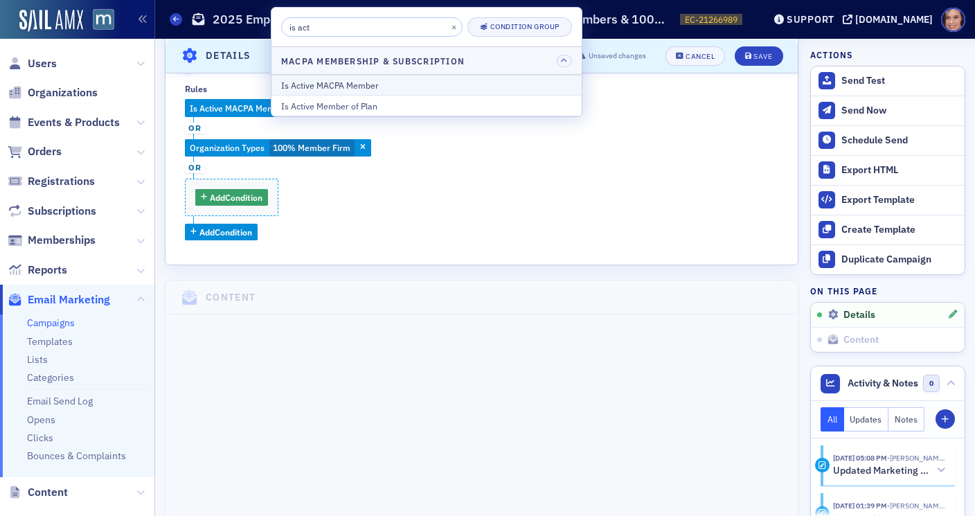
type input "is act"
click at [358, 84] on div "Is Active MACPA Member" at bounding box center [426, 85] width 291 height 12
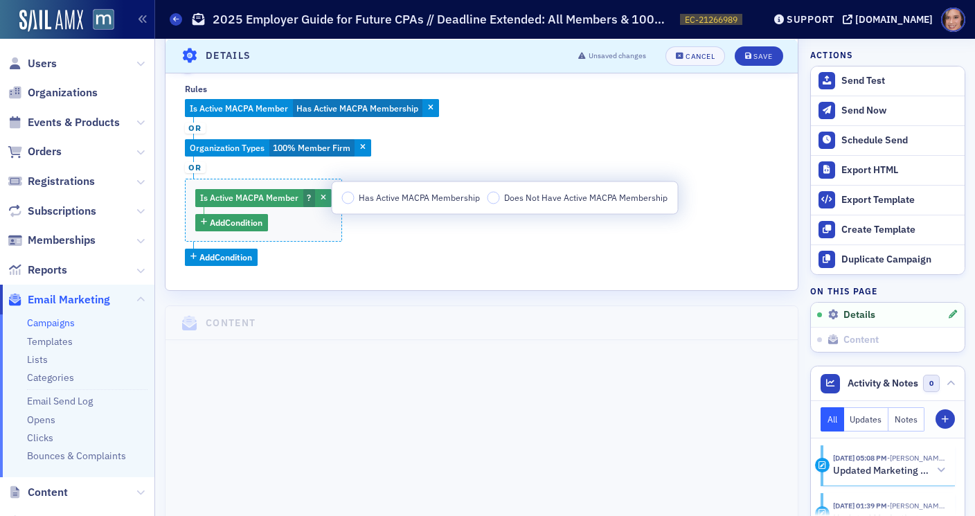
click at [438, 199] on span "Has Active MACPA Membership" at bounding box center [419, 197] width 121 height 11
click at [355, 199] on input "Has Active MACPA Membership" at bounding box center [348, 198] width 12 height 12
click at [246, 222] on span "Add Condition" at bounding box center [236, 222] width 53 height 12
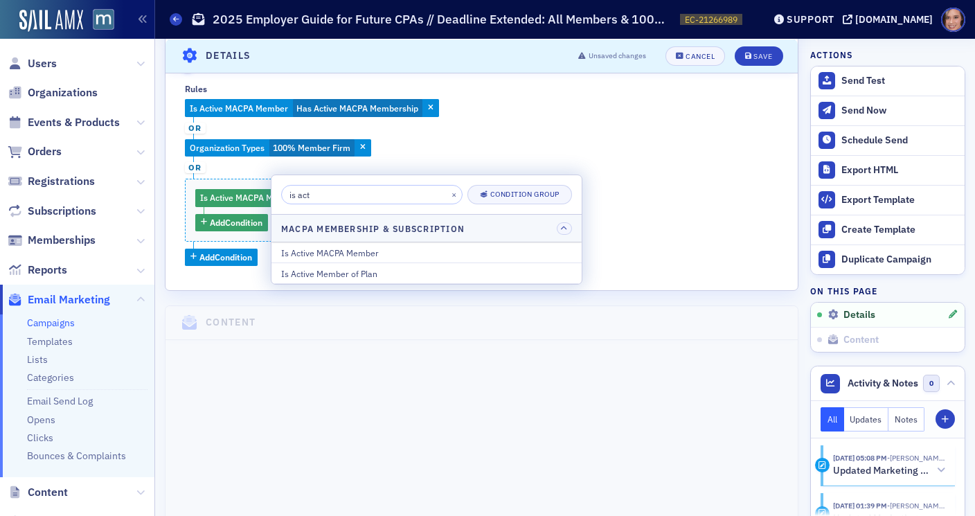
click at [373, 194] on input "is act" at bounding box center [371, 194] width 181 height 19
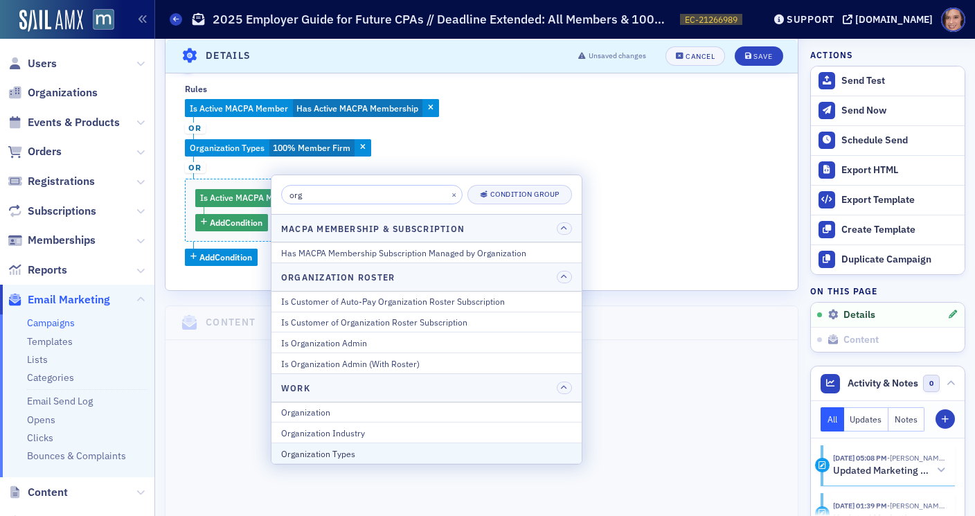
type input "org"
click at [369, 450] on div "Organization Types" at bounding box center [426, 453] width 291 height 12
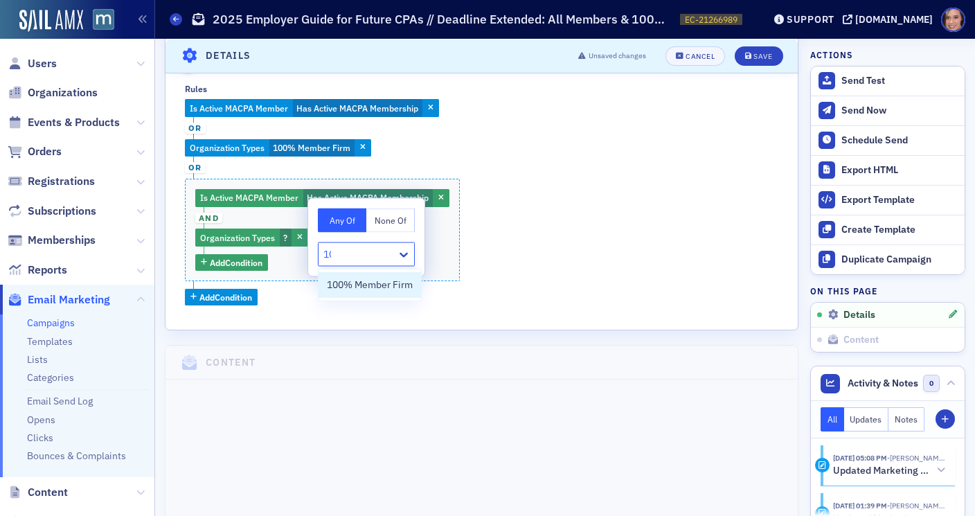
type input "100"
click at [399, 283] on span "100% Member Firm" at bounding box center [370, 285] width 86 height 15
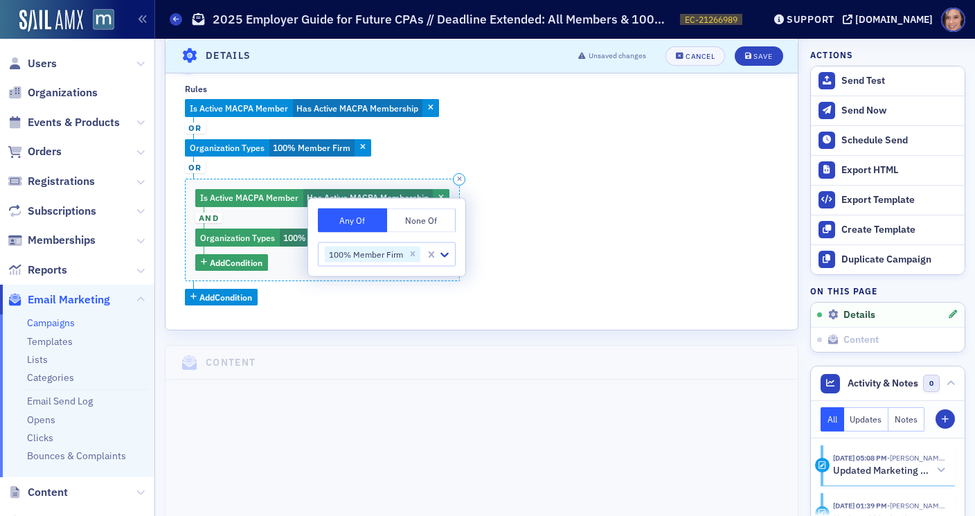
click at [210, 217] on span "and" at bounding box center [208, 218] width 27 height 11
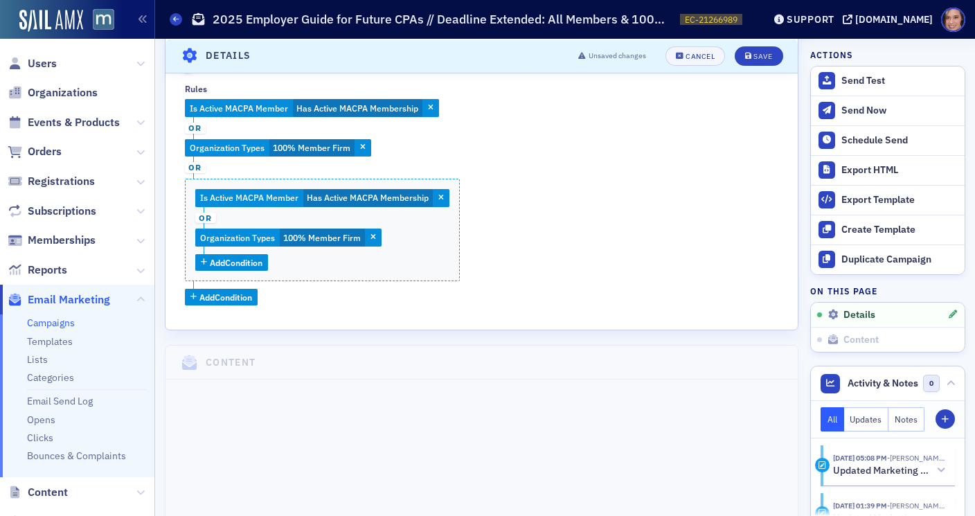
click at [426, 162] on div "Is Active MACPA Member Has Active MACPA Membership or Organization Types 100% M…" at bounding box center [481, 202] width 593 height 206
click at [368, 148] on div "Organization Types 100% Member Firm" at bounding box center [278, 148] width 186 height 18
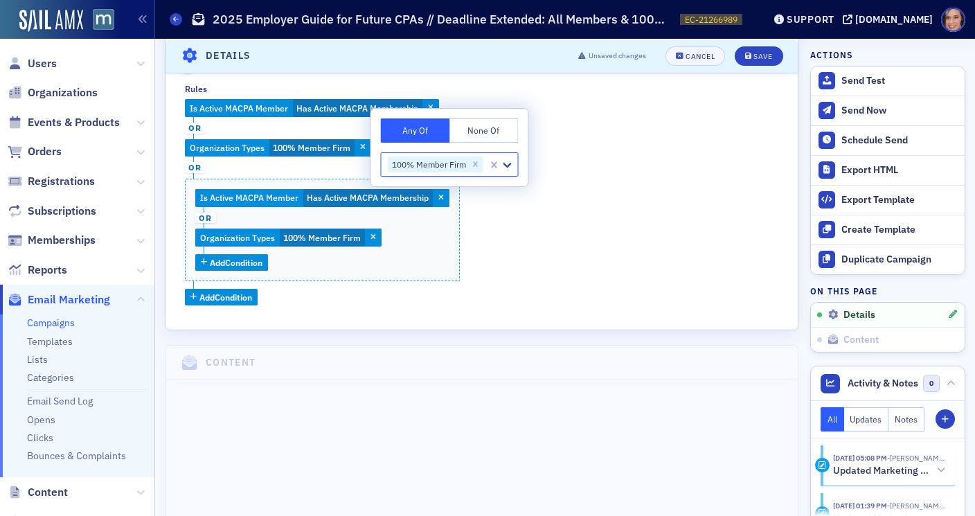
click at [251, 126] on div "Is Active MACPA Member Has Active MACPA Membership or Organization Types 100% M…" at bounding box center [481, 202] width 593 height 206
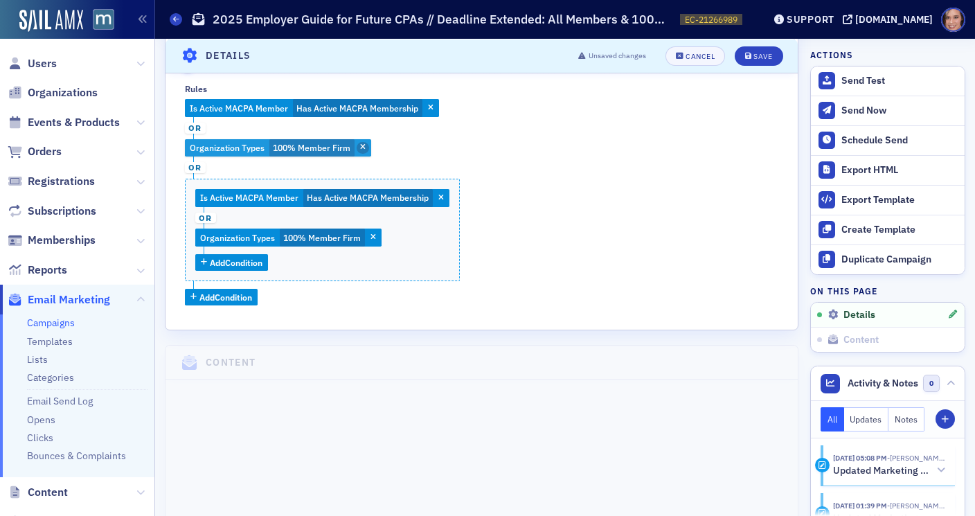
click at [363, 144] on icon "button" at bounding box center [363, 148] width 6 height 8
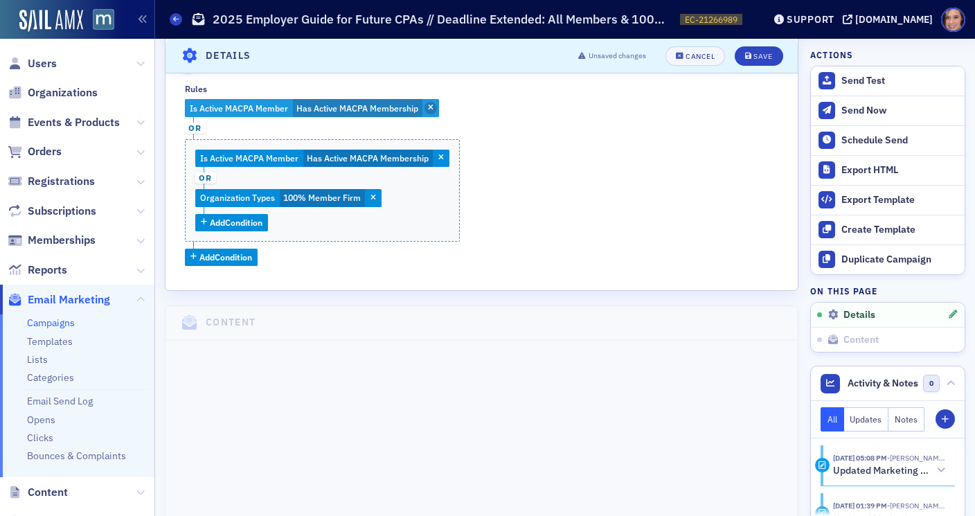
click at [429, 108] on icon "button" at bounding box center [431, 109] width 6 height 8
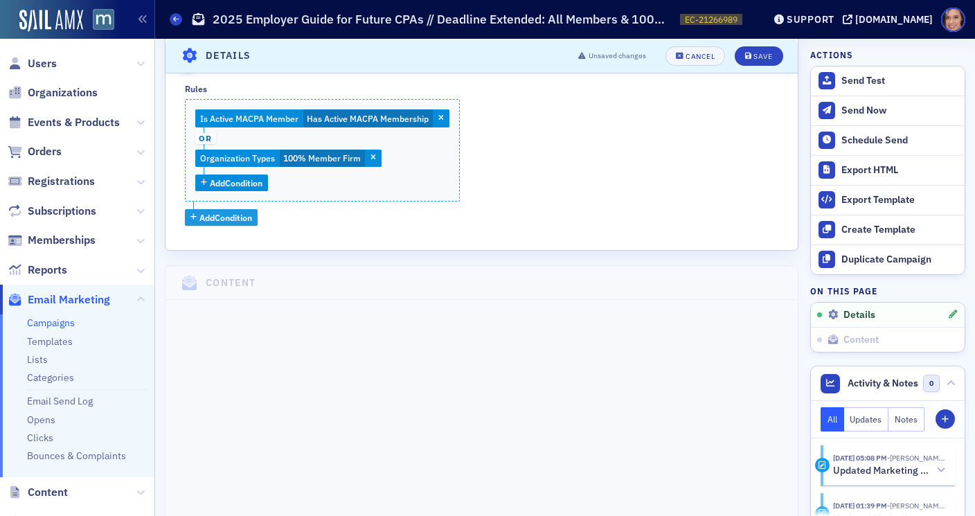
click at [222, 220] on span "Add Condition" at bounding box center [225, 217] width 53 height 12
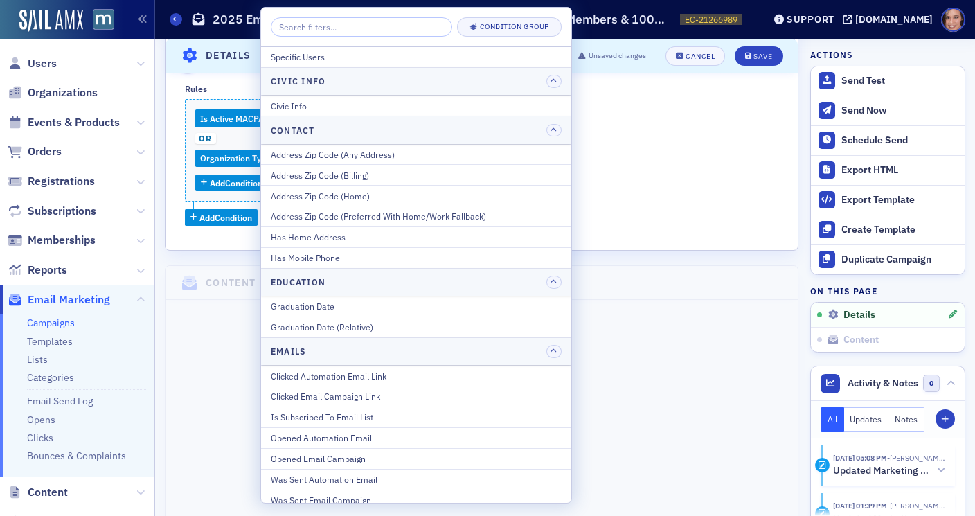
click at [347, 24] on input "search" at bounding box center [361, 26] width 181 height 19
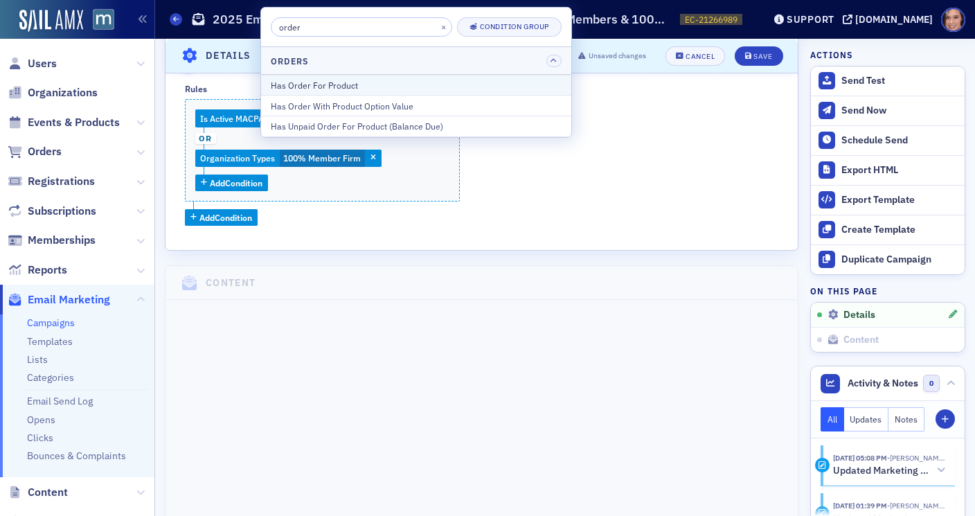
type input "order"
click at [362, 93] on button "Has Order For Product" at bounding box center [416, 85] width 310 height 20
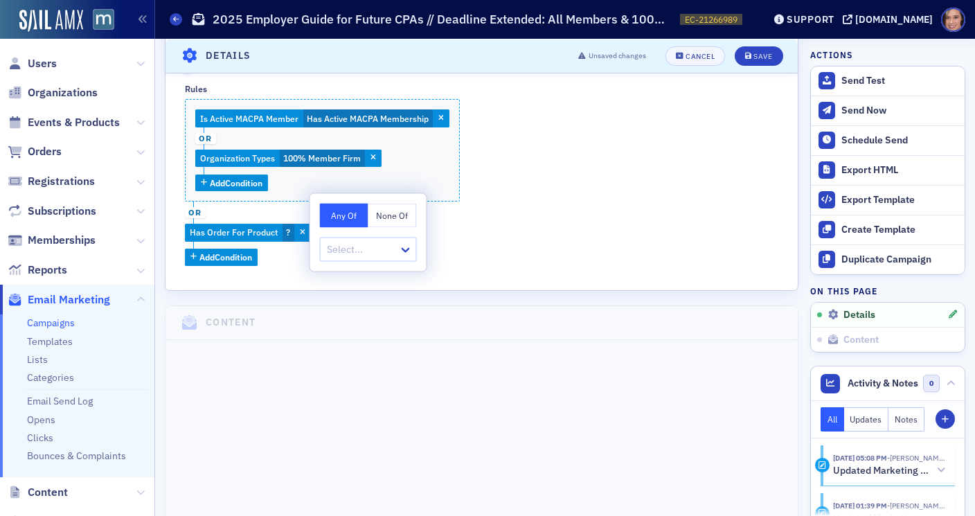
click at [197, 212] on span "or" at bounding box center [195, 212] width 21 height 11
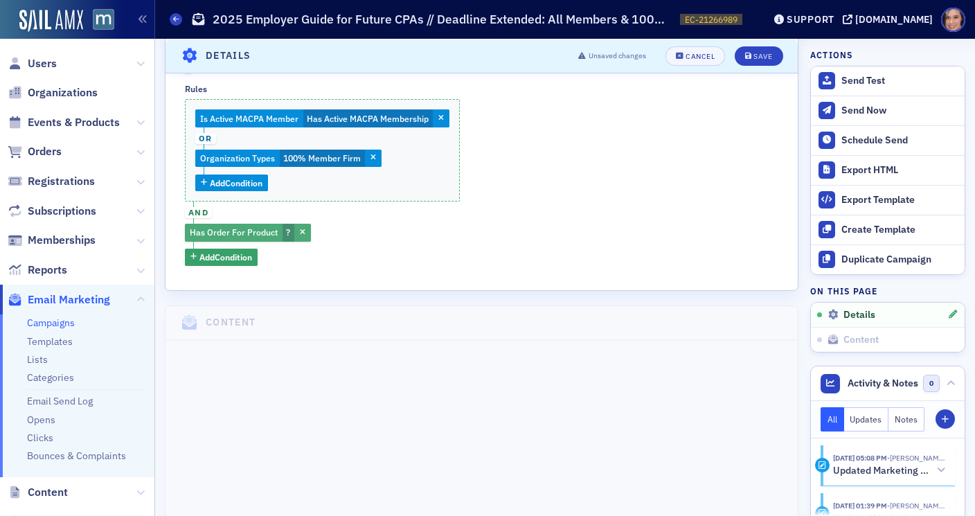
click at [258, 232] on span "Has Order For Product" at bounding box center [234, 231] width 88 height 11
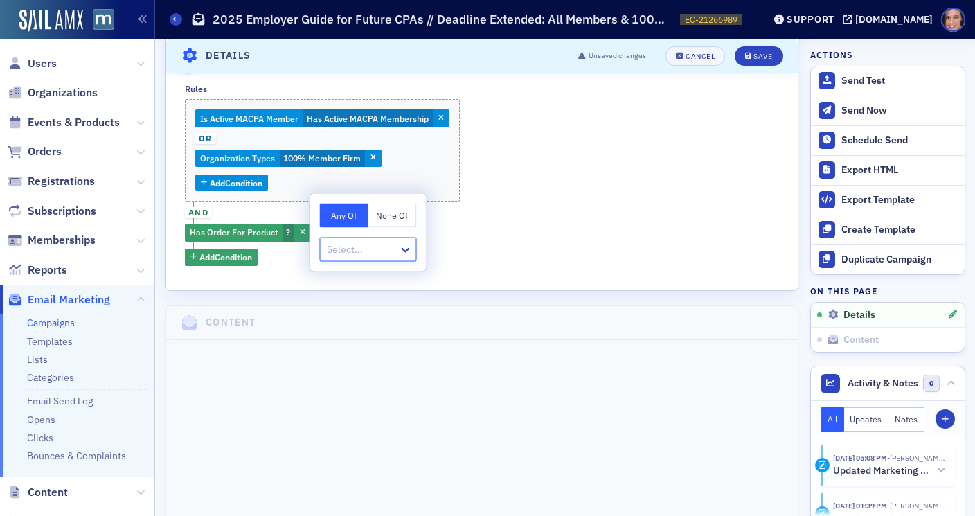
click at [393, 211] on button "None Of" at bounding box center [392, 216] width 48 height 24
click at [378, 251] on div at bounding box center [361, 249] width 72 height 17
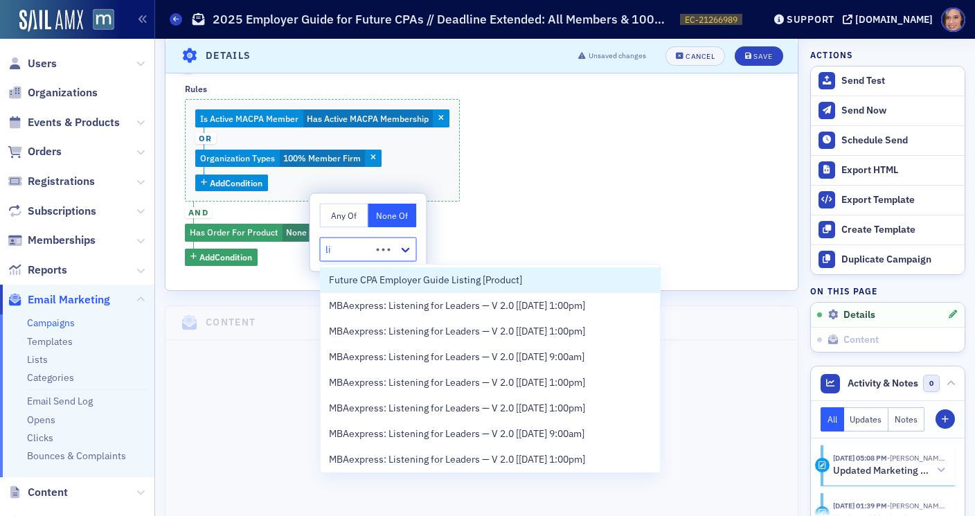
type input "l"
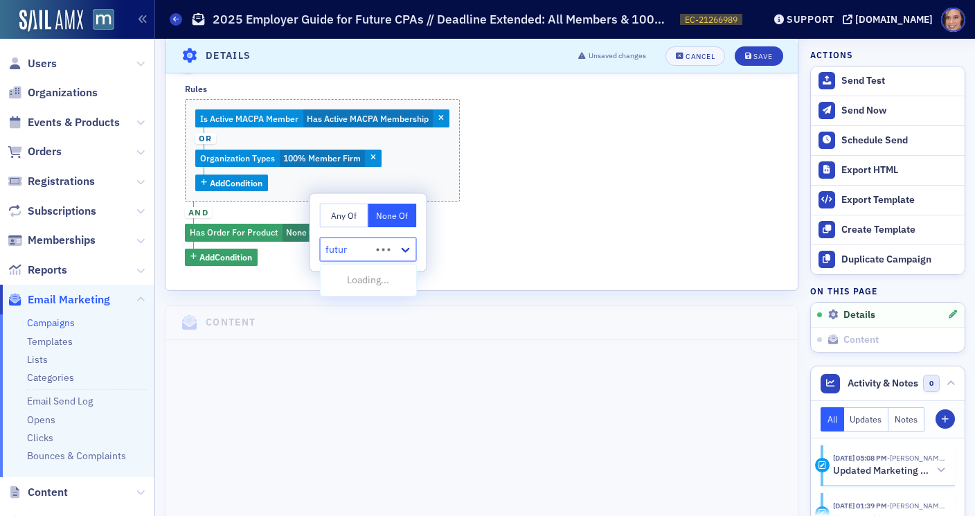
type input "future"
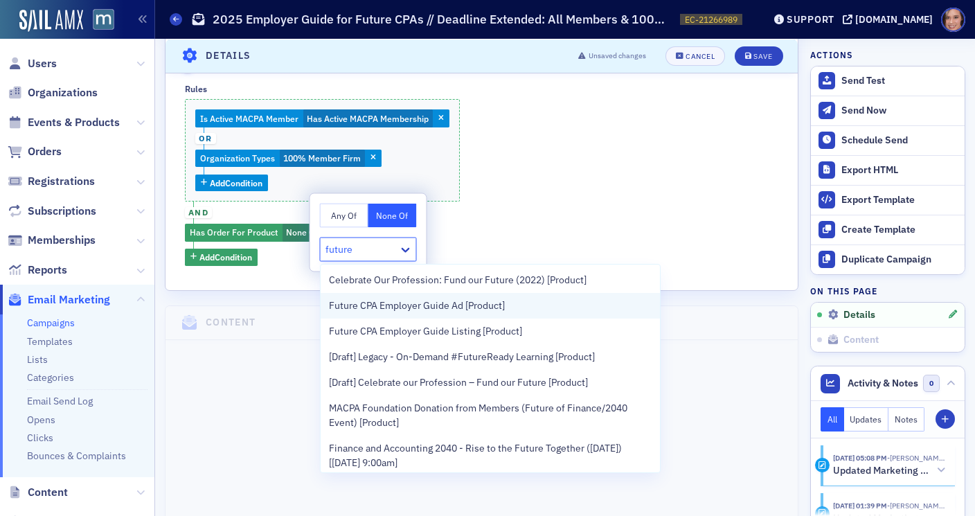
click at [444, 310] on span "Future CPA Employer Guide Ad [Product]" at bounding box center [417, 305] width 176 height 15
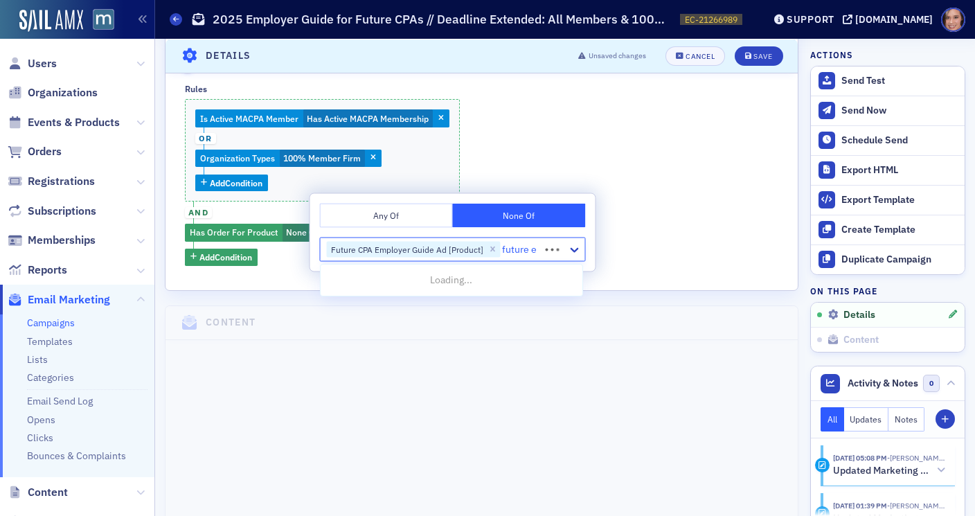
type input "future em"
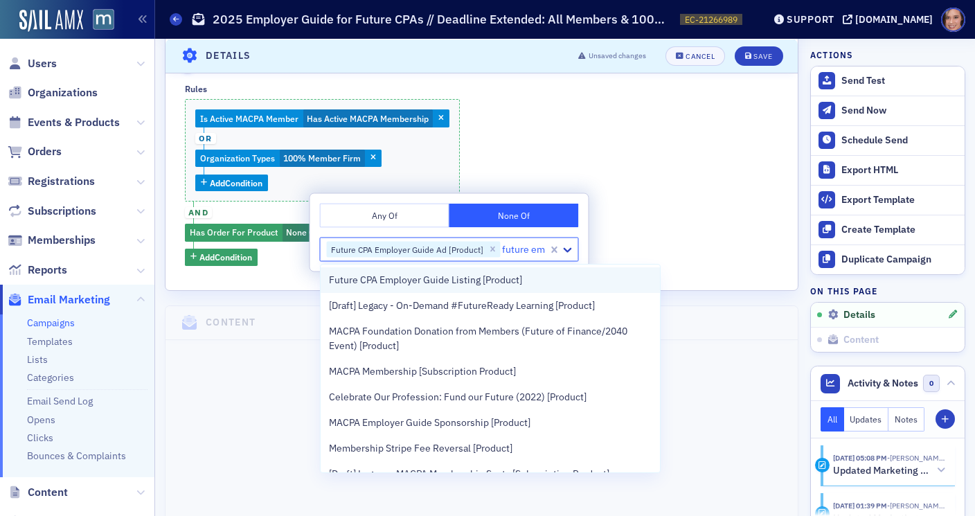
click at [492, 287] on div "Future CPA Employer Guide Listing [Product]" at bounding box center [491, 280] width 340 height 26
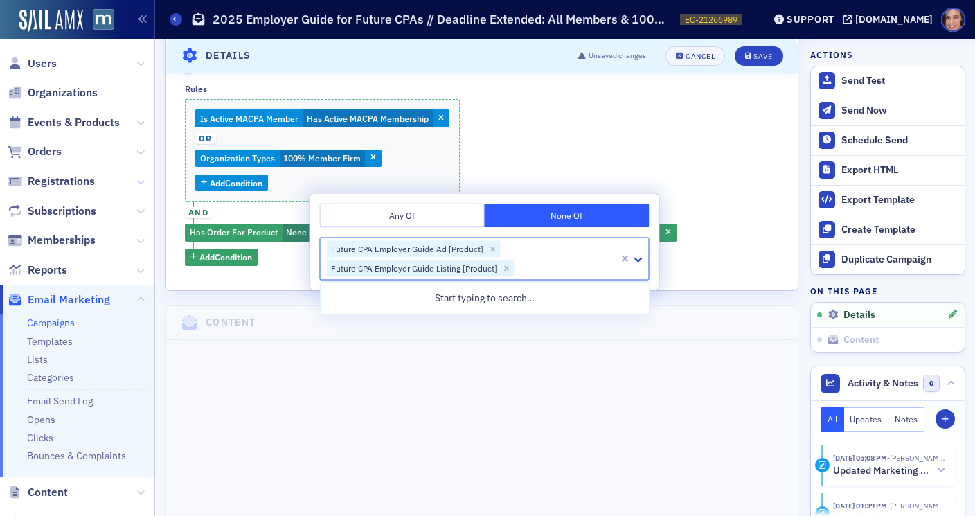
click at [720, 222] on div "Is Active MACPA Member Has Active MACPA Membership or Organization Types 100% M…" at bounding box center [481, 182] width 593 height 166
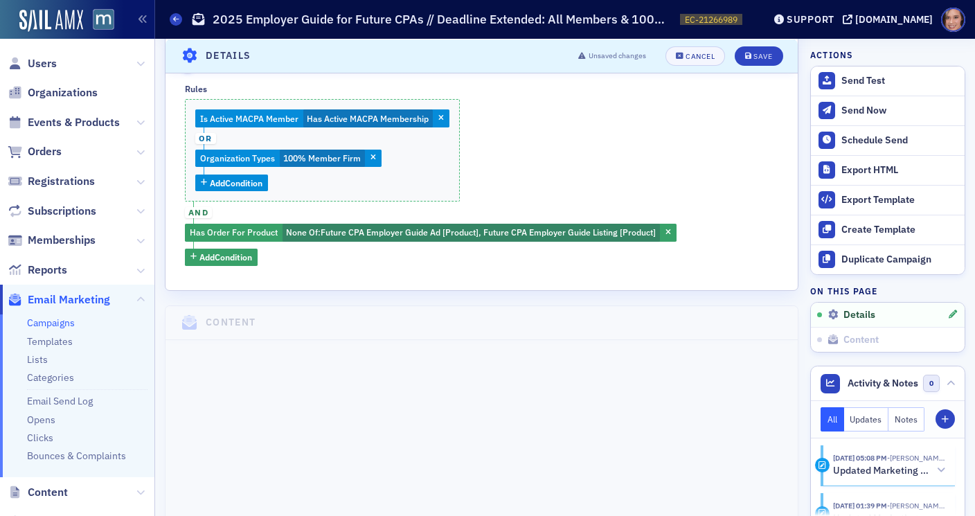
scroll to position [475, 0]
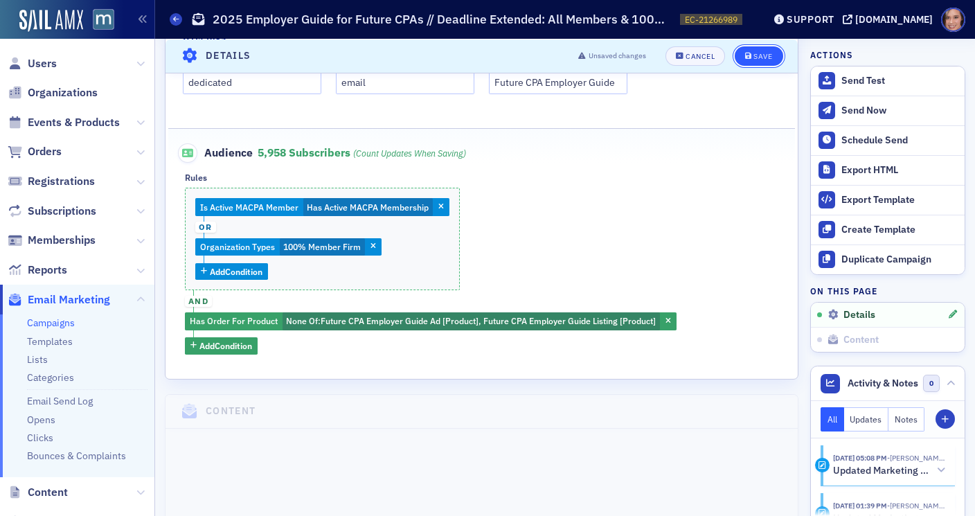
click at [767, 56] on div "Save" at bounding box center [762, 56] width 19 height 8
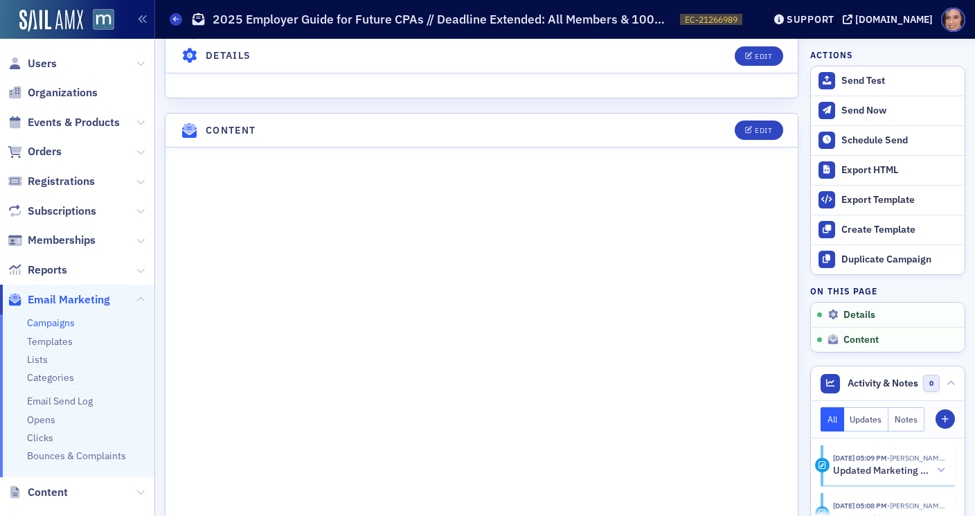
scroll to position [654, 0]
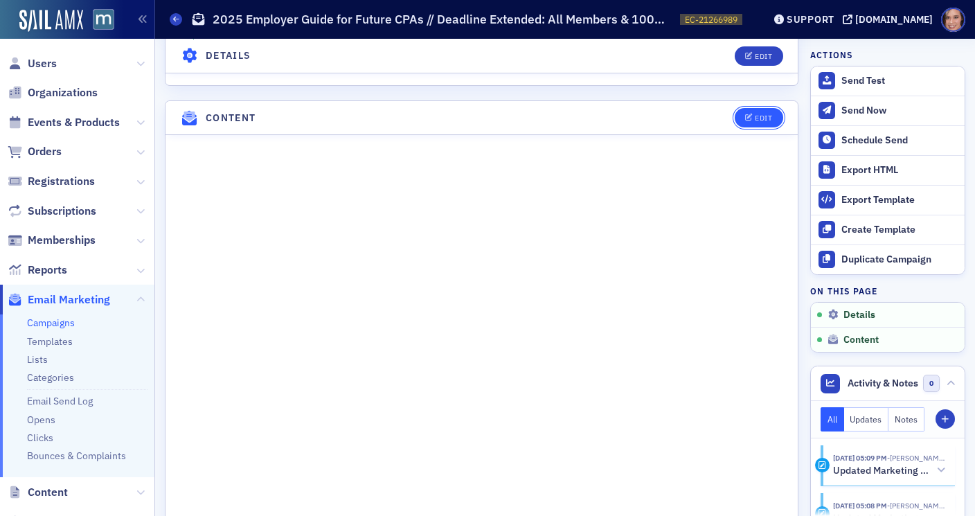
click at [766, 116] on div "Edit" at bounding box center [763, 118] width 17 height 8
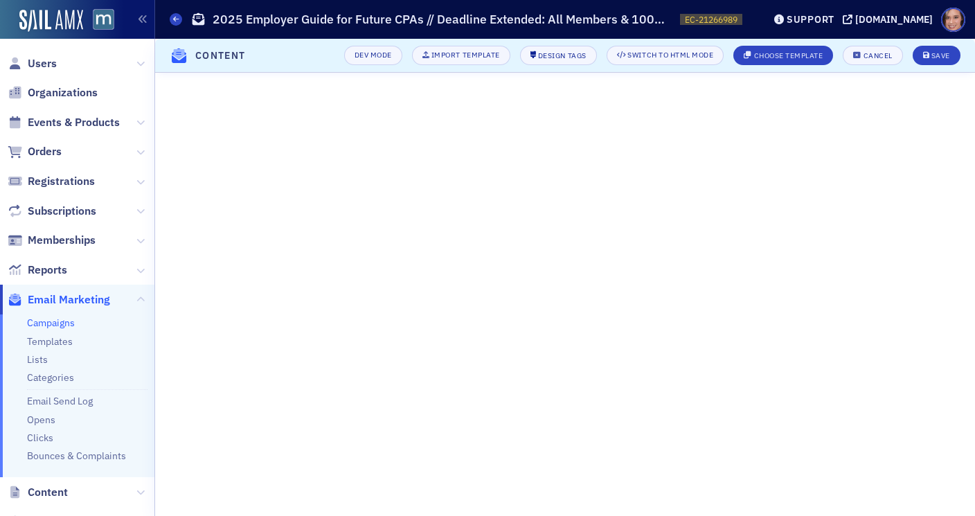
scroll to position [247, 0]
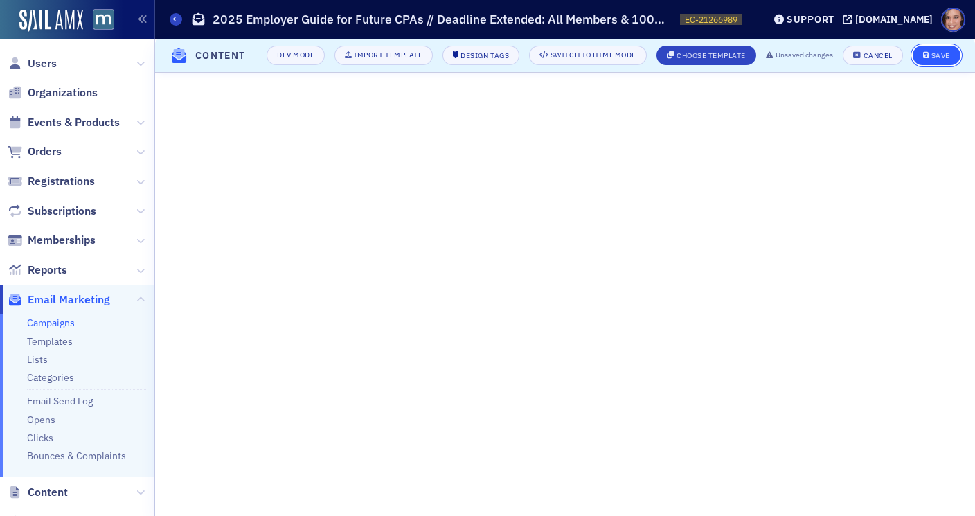
click at [935, 59] on div "Save" at bounding box center [940, 56] width 19 height 8
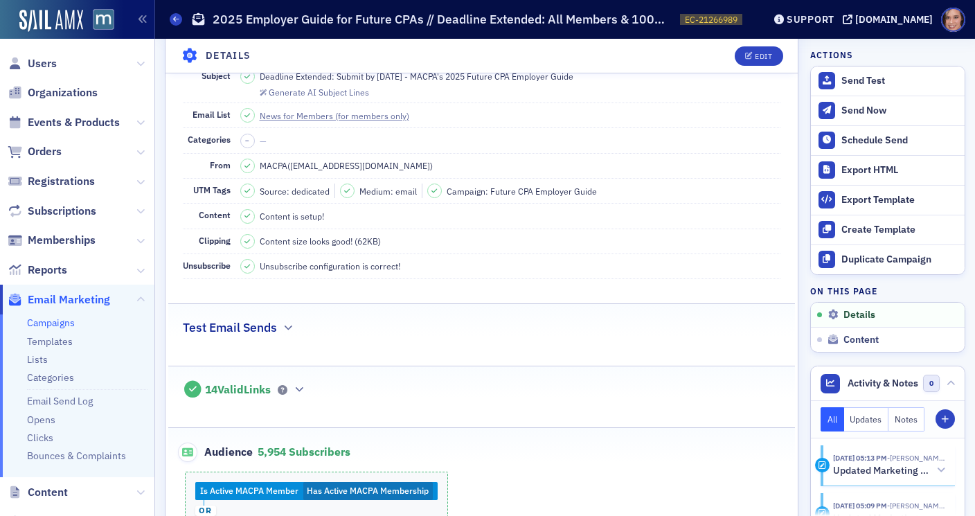
scroll to position [0, 0]
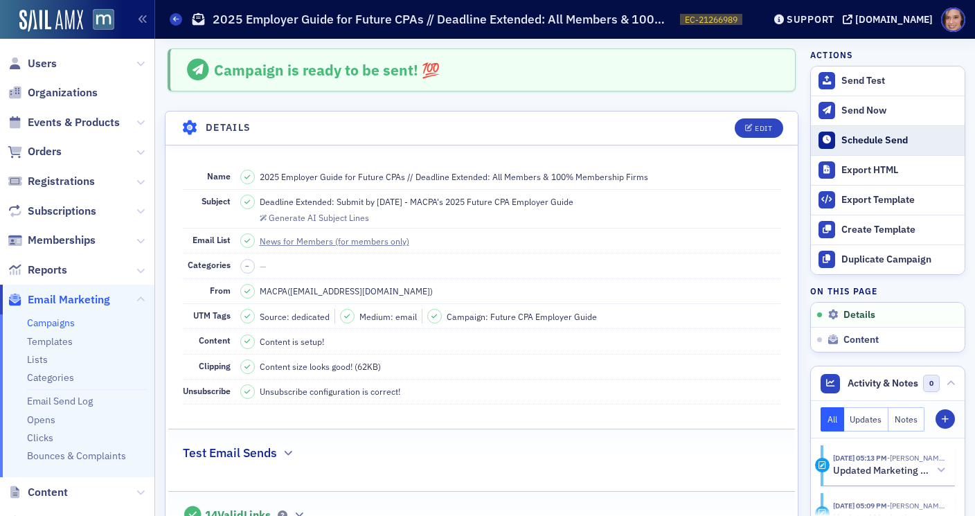
click at [852, 143] on div "Schedule Send" at bounding box center [899, 140] width 116 height 12
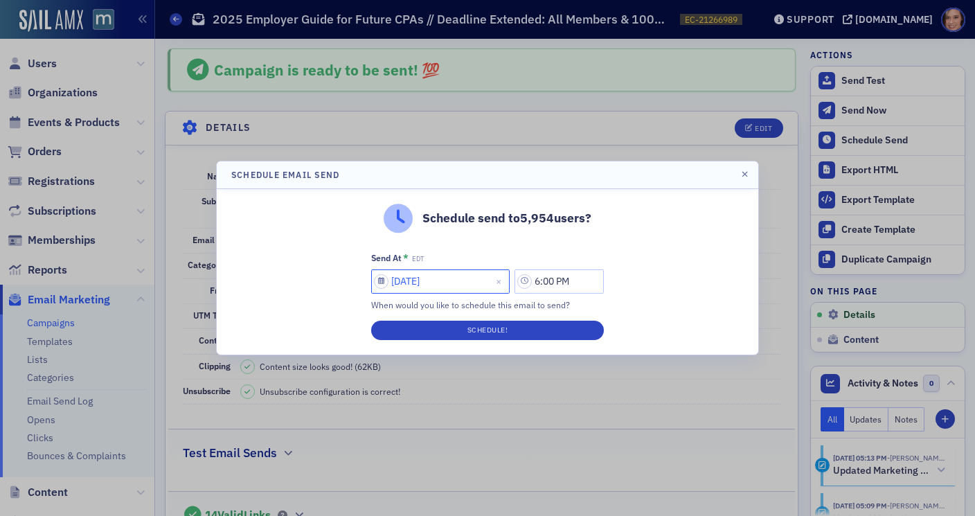
select select "7"
select select "2025"
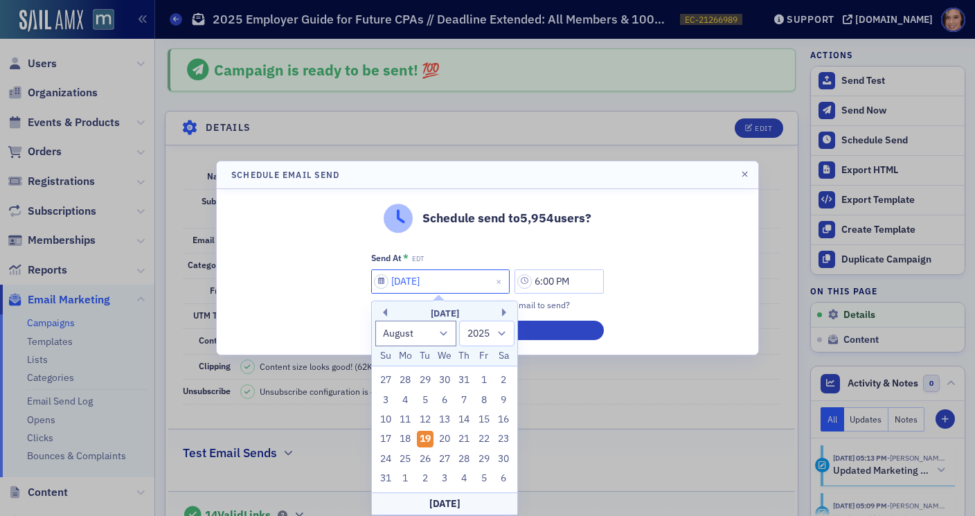
click at [436, 284] on input "[DATE]" at bounding box center [440, 281] width 139 height 24
click at [442, 437] on div "20" at bounding box center [444, 439] width 17 height 17
type input "08/20/2025"
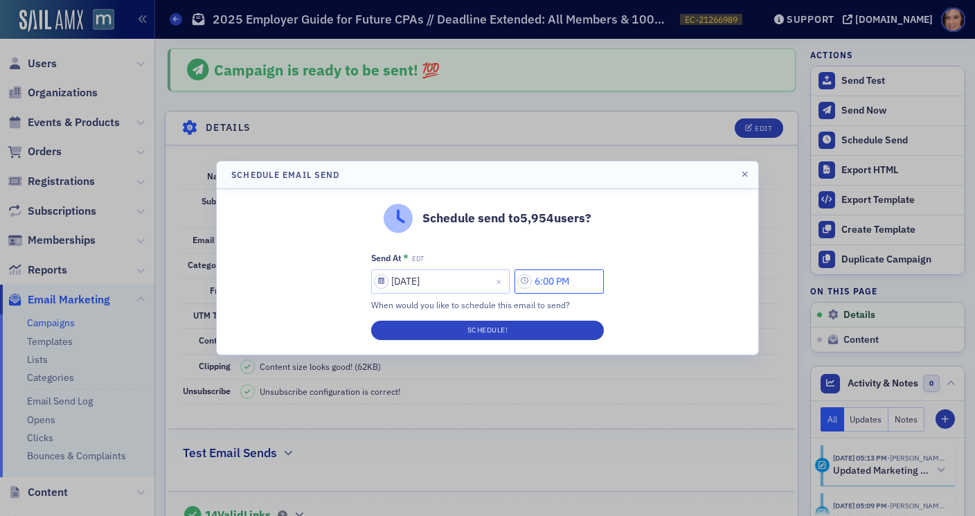
click at [544, 283] on input "6:00 PM" at bounding box center [559, 281] width 89 height 24
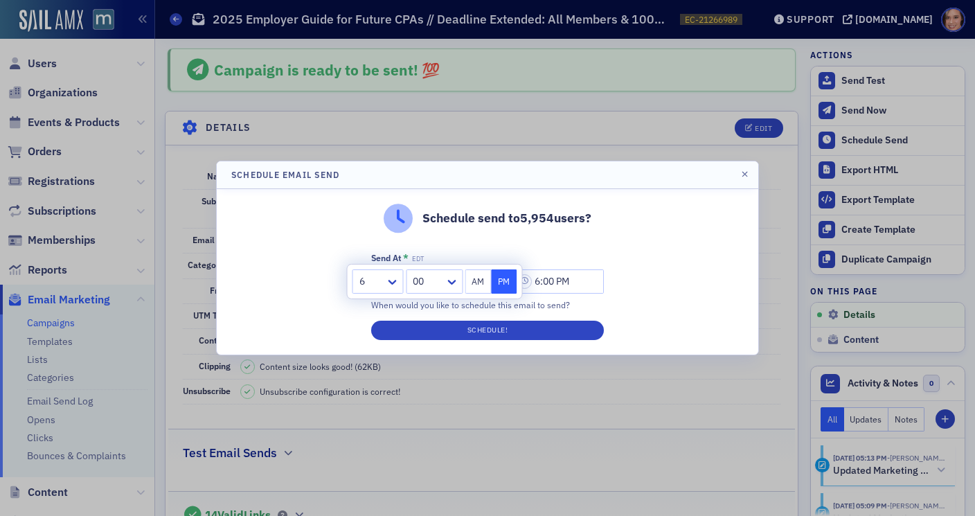
click at [380, 282] on div at bounding box center [371, 281] width 26 height 17
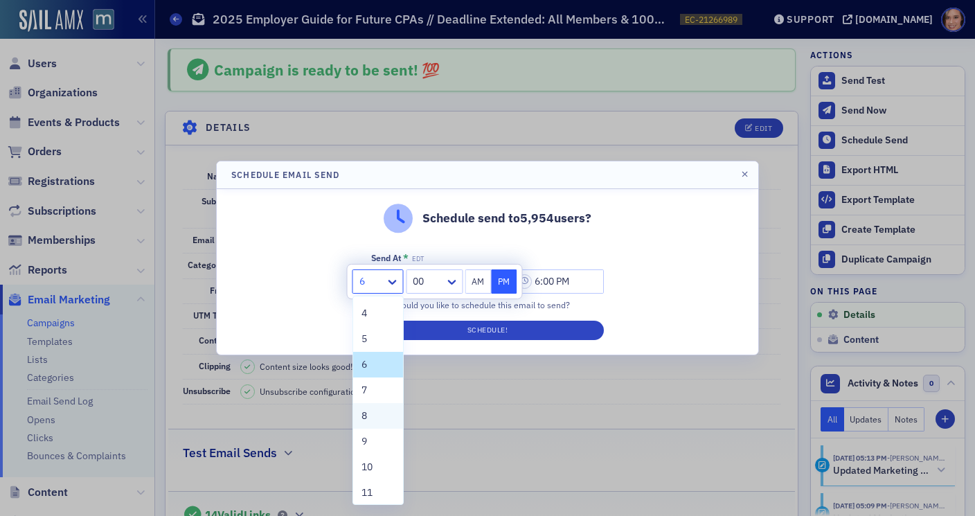
scroll to position [86, 0]
click at [372, 429] on div "9" at bounding box center [377, 431] width 33 height 15
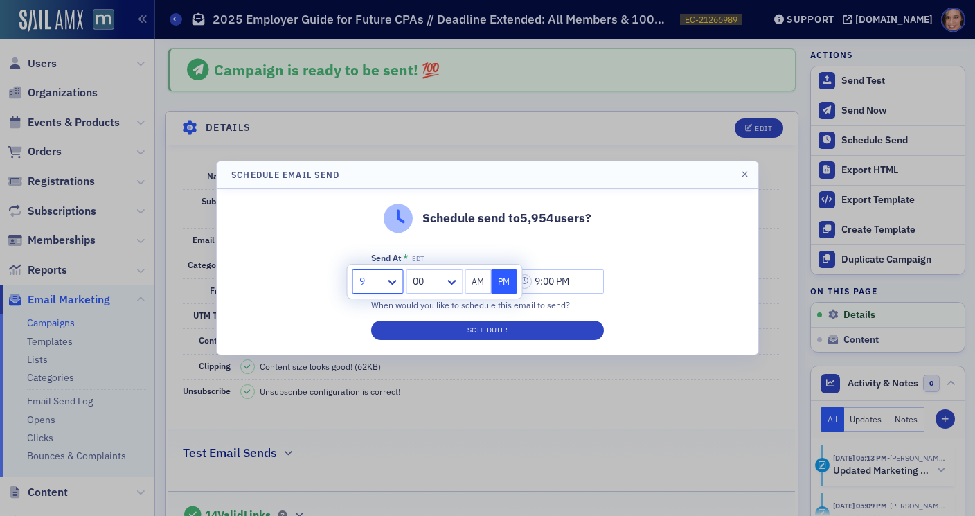
click at [479, 287] on button "AM" at bounding box center [478, 281] width 26 height 24
type input "9:00 AM"
click at [720, 289] on div "Schedule send to 5,954 users? Send At * EDT 08/20/2025 9:00 AM When would you l…" at bounding box center [488, 272] width 542 height 166
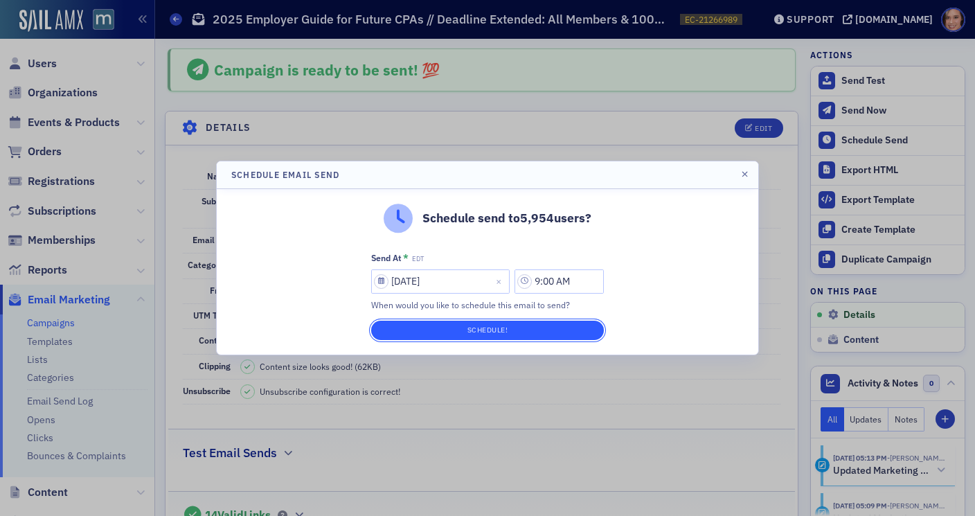
click at [594, 330] on button "Schedule!" at bounding box center [487, 330] width 233 height 19
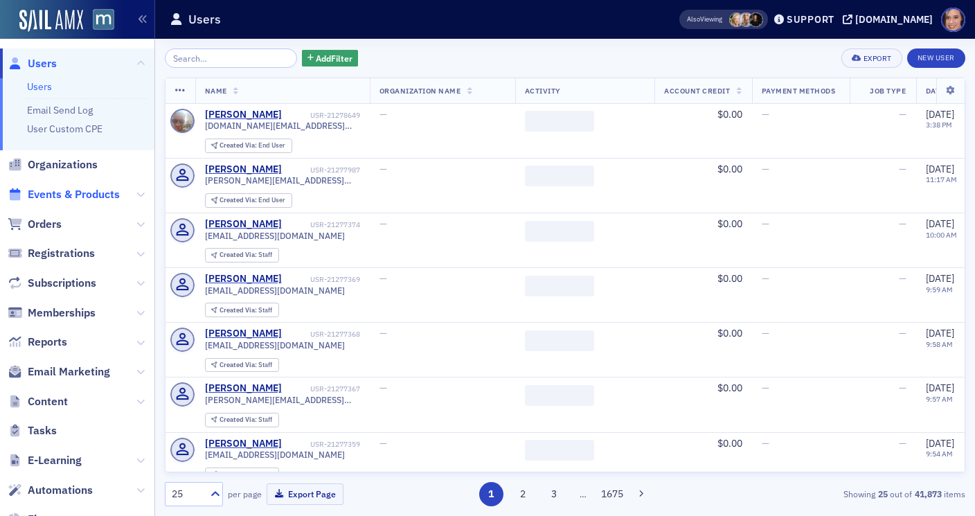
click at [91, 187] on span "Events & Products" at bounding box center [74, 194] width 92 height 15
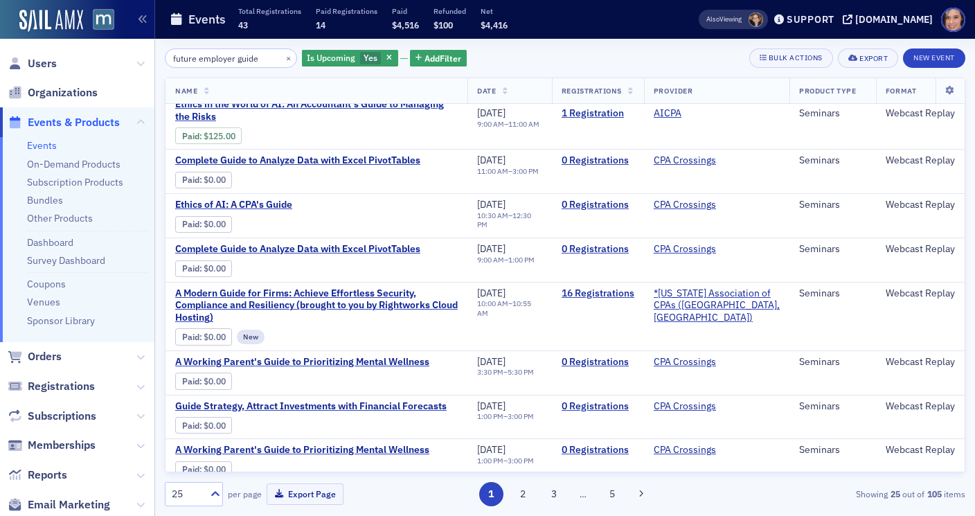
scroll to position [411, 0]
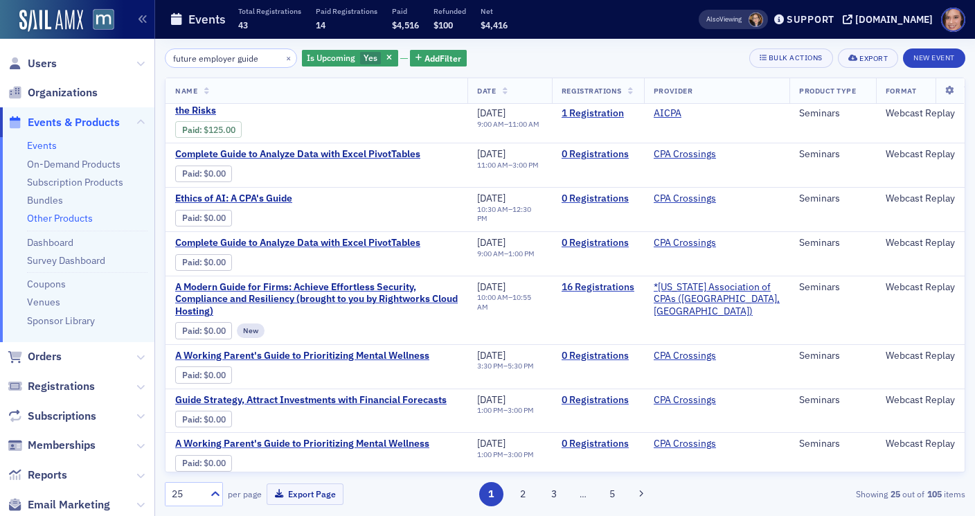
type input "future employer guide"
click at [66, 217] on link "Other Products" at bounding box center [60, 218] width 66 height 12
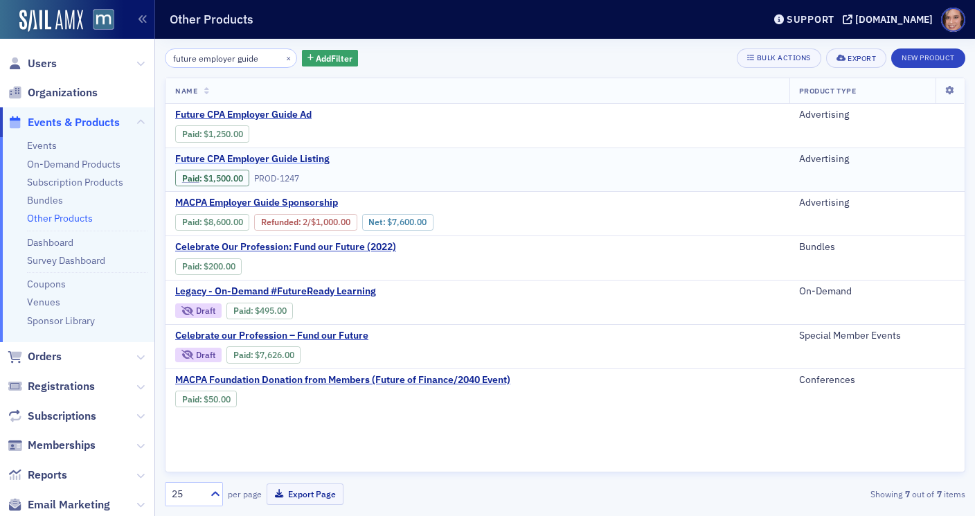
type input "future employer guide"
click at [293, 158] on span "Future CPA Employer Guide Listing" at bounding box center [291, 159] width 233 height 12
click at [46, 363] on span "Orders" at bounding box center [45, 356] width 34 height 15
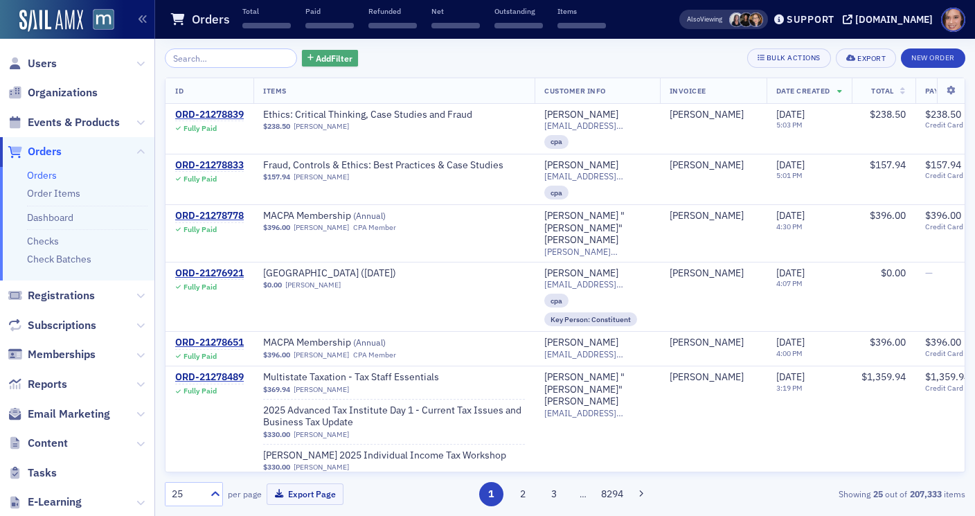
click at [316, 62] on span "Add Filter" at bounding box center [334, 58] width 37 height 12
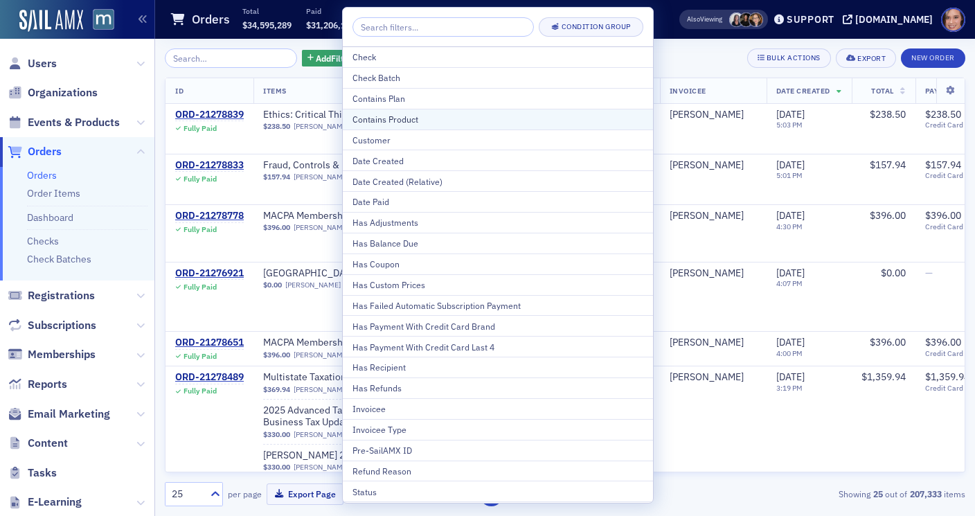
click at [393, 114] on div "Contains Product" at bounding box center [497, 119] width 291 height 12
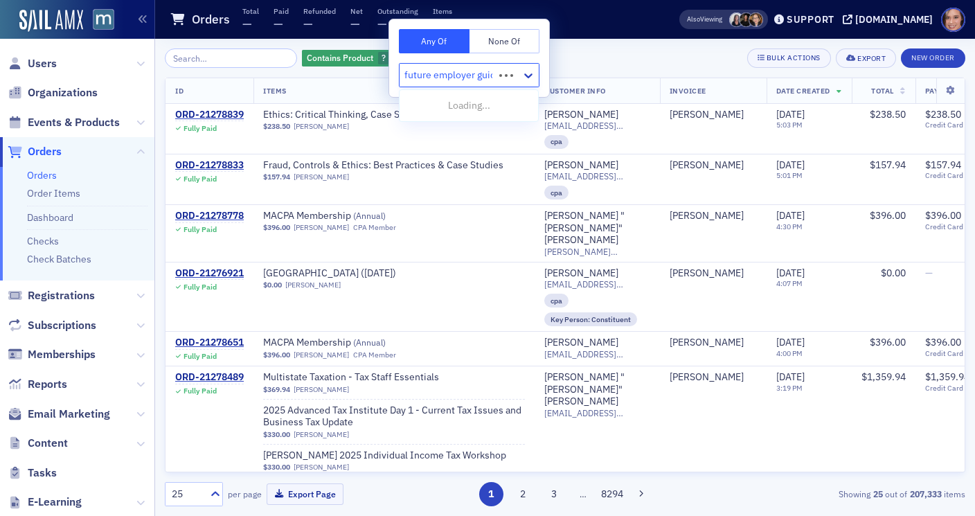
type input "future employer guide"
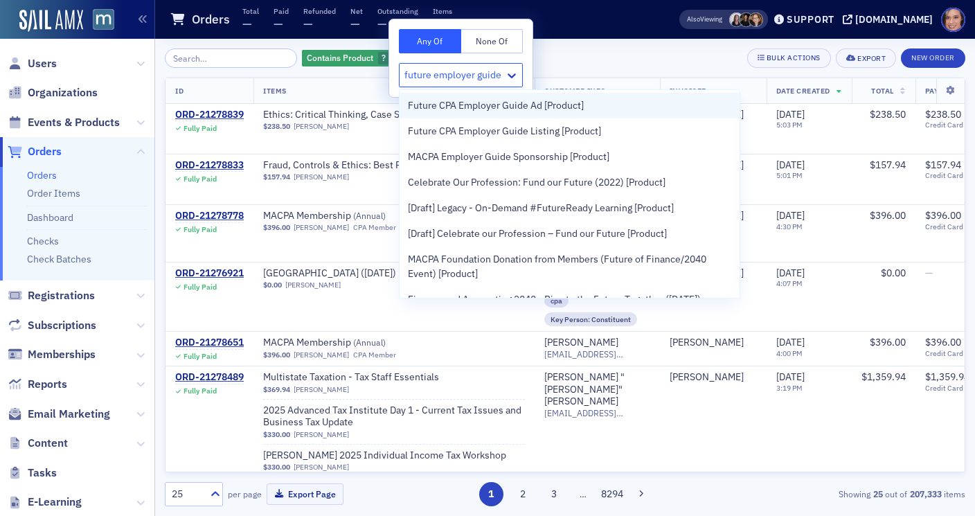
click at [469, 108] on span "Future CPA Employer Guide Ad [Product]" at bounding box center [496, 105] width 176 height 15
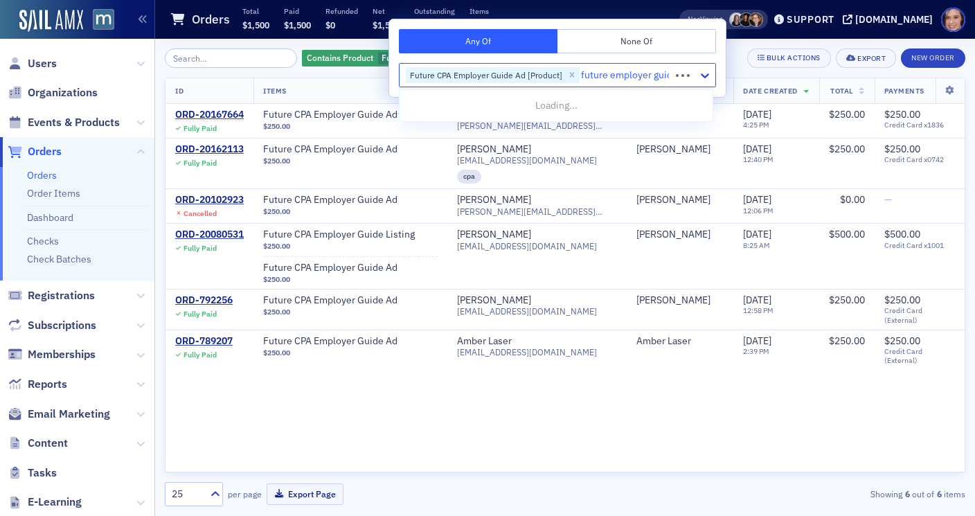
type input "future employer guide"
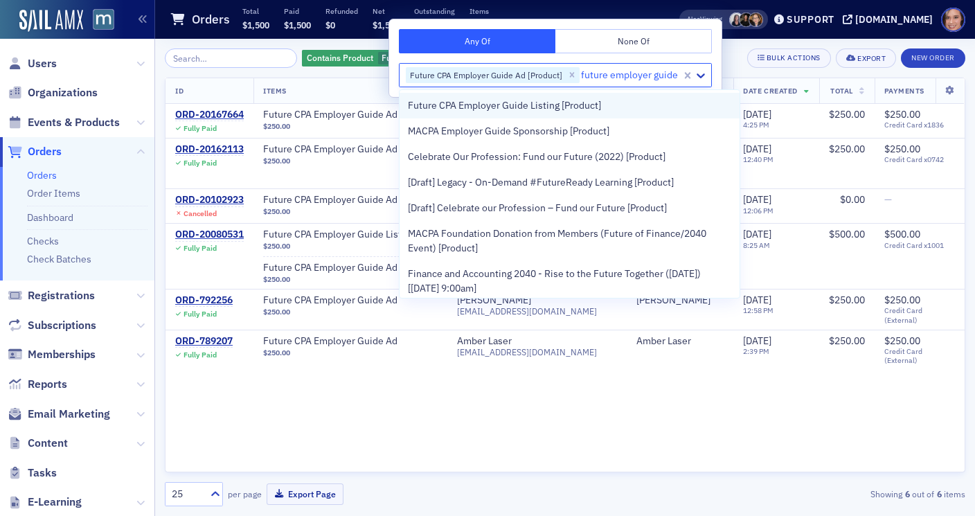
click at [474, 107] on span "Future CPA Employer Guide Listing [Product]" at bounding box center [504, 105] width 193 height 15
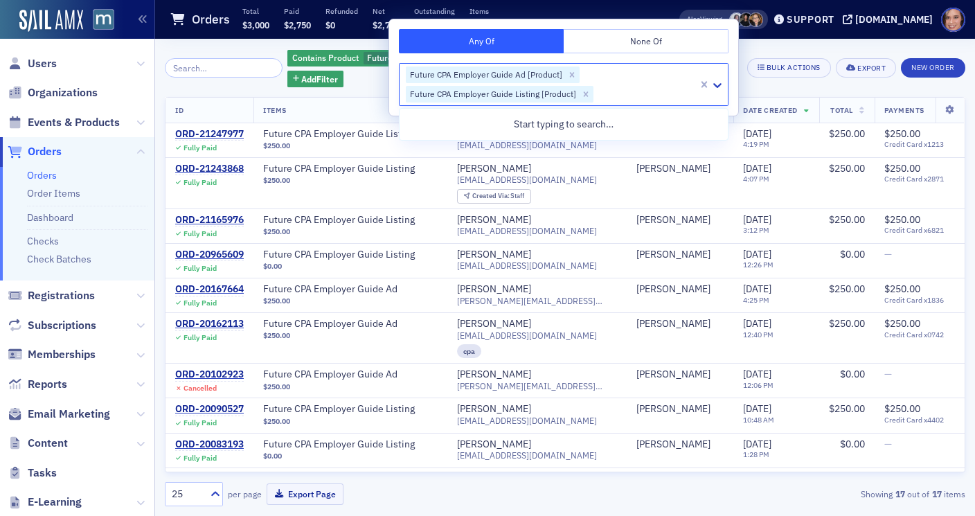
click at [757, 90] on div "Contains Product Future CPA Employer Guide Ad [Product], Future CPA Employer Gu…" at bounding box center [565, 277] width 801 height 458
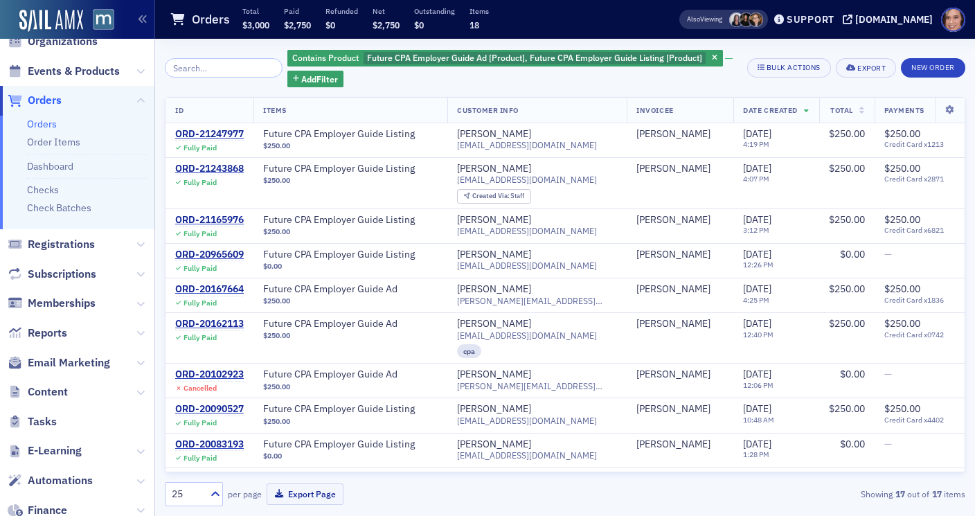
scroll to position [52, 0]
click at [88, 360] on span "Email Marketing" at bounding box center [69, 362] width 82 height 15
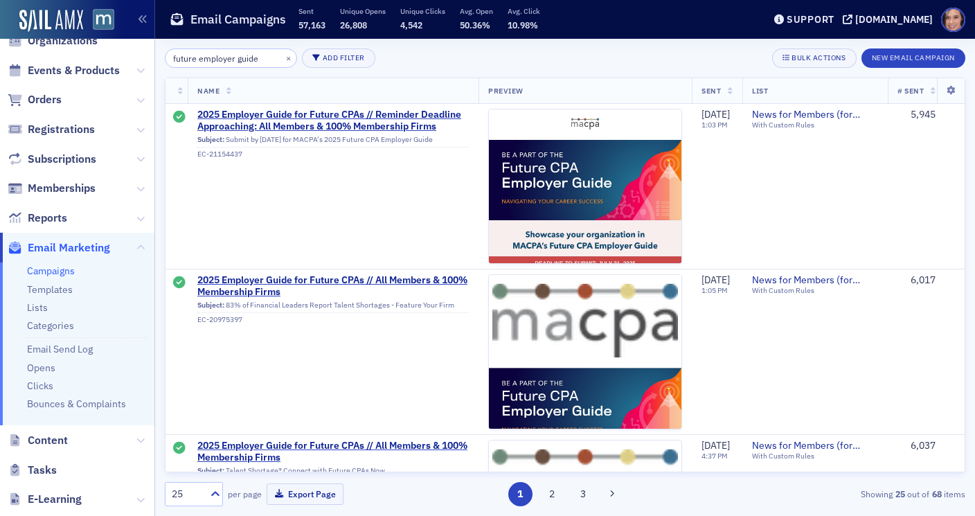
type input "future employer guide"
click at [283, 57] on button "×" at bounding box center [289, 57] width 12 height 12
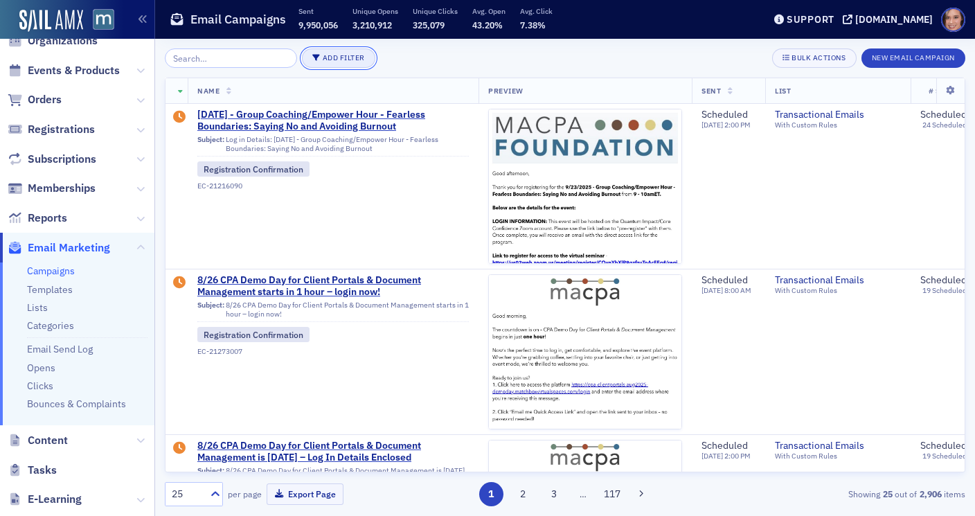
click at [320, 57] on button "Add Filter" at bounding box center [338, 57] width 73 height 19
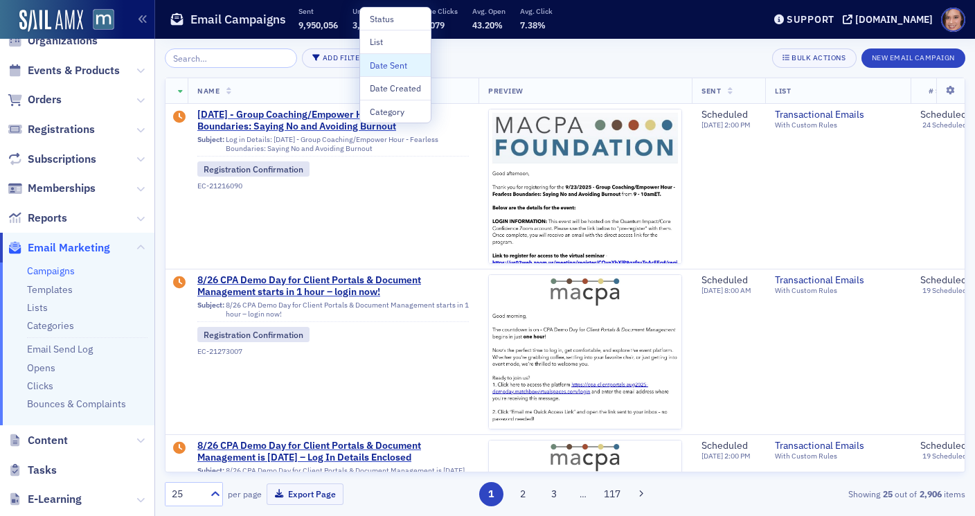
click at [383, 68] on div "Date Sent" at bounding box center [395, 65] width 51 height 12
select select "7"
select select "2025"
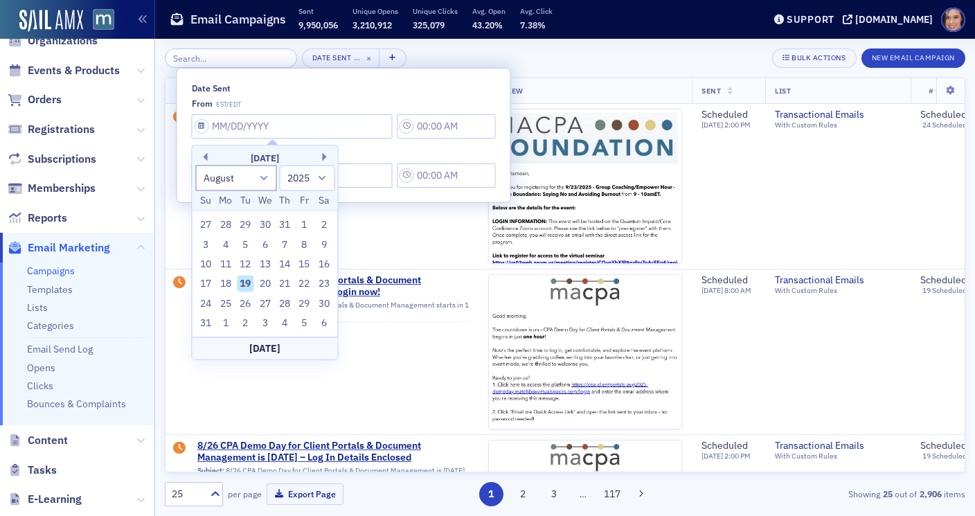
click at [245, 280] on div "19" at bounding box center [245, 284] width 17 height 17
type input "[DATE]"
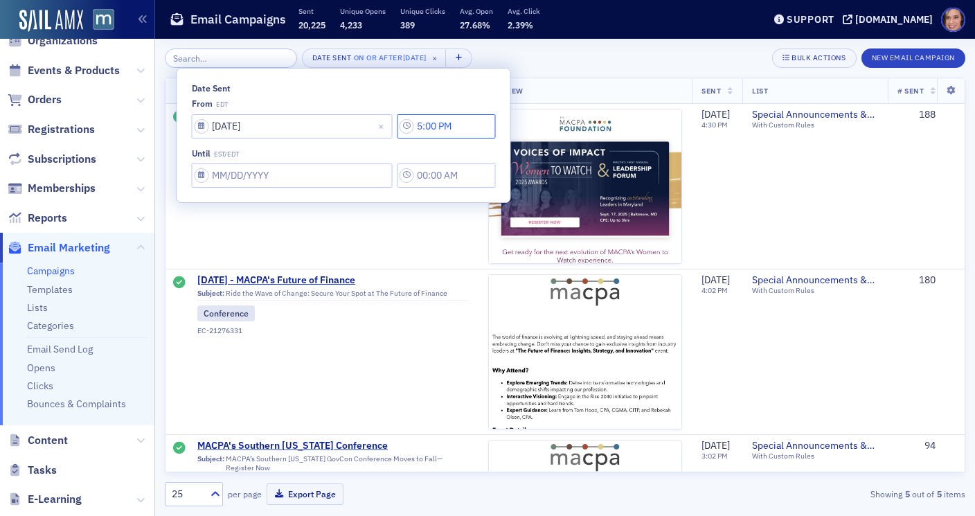
click at [405, 125] on input "5:00 PM" at bounding box center [446, 126] width 98 height 24
click at [583, 123] on button "AM" at bounding box center [586, 126] width 26 height 24
type input "5:00 AM"
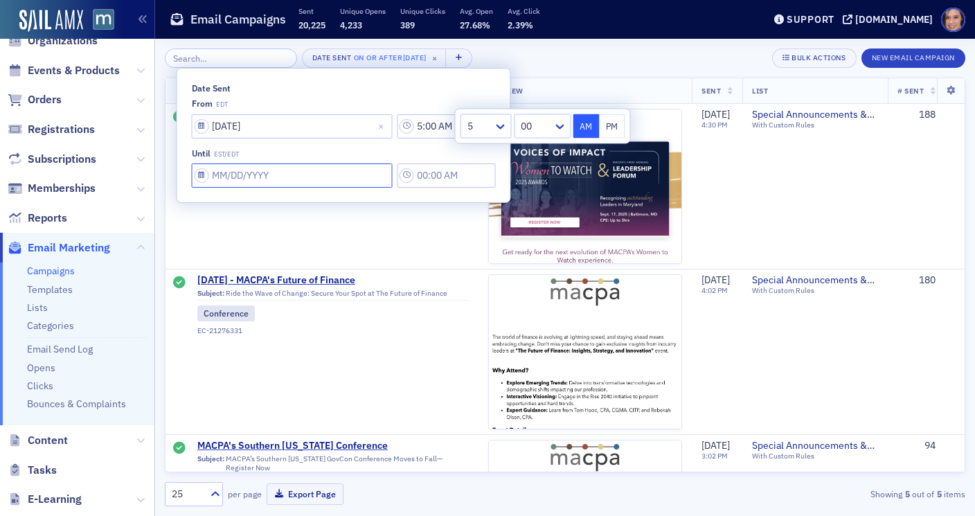
click at [346, 139] on input "Date Sent" at bounding box center [292, 126] width 201 height 24
select select "7"
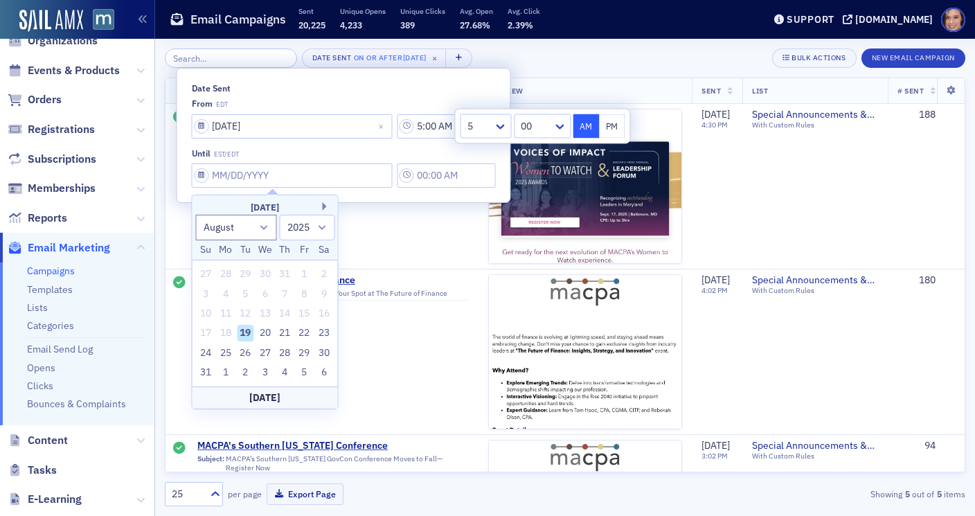
click at [249, 336] on div "19" at bounding box center [245, 333] width 17 height 17
type input "[DATE]"
type input "5:00 PM"
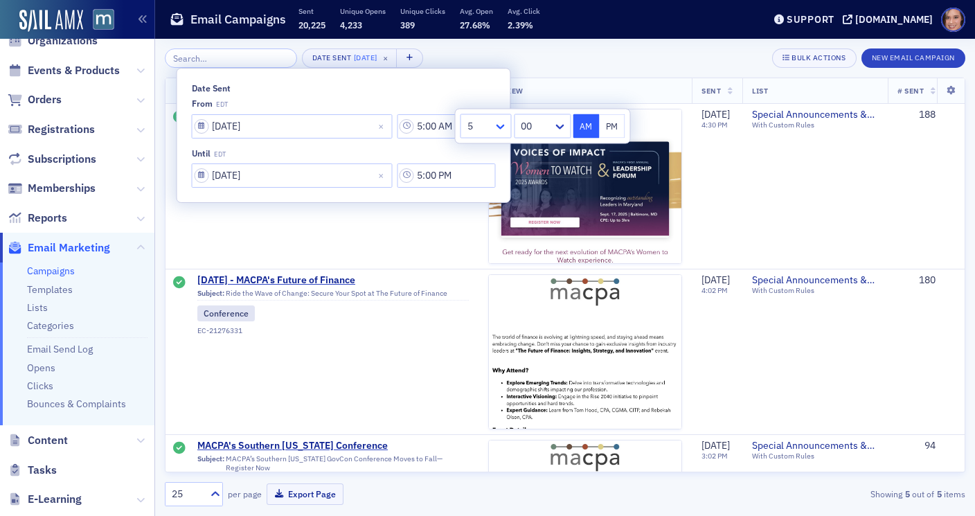
click at [500, 123] on icon at bounding box center [501, 127] width 14 height 14
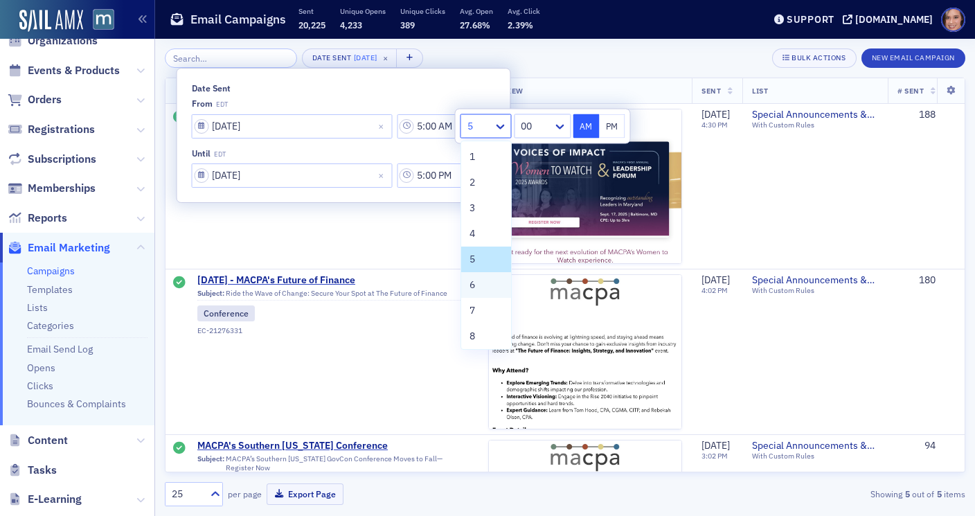
click at [473, 289] on span "6" at bounding box center [473, 285] width 6 height 15
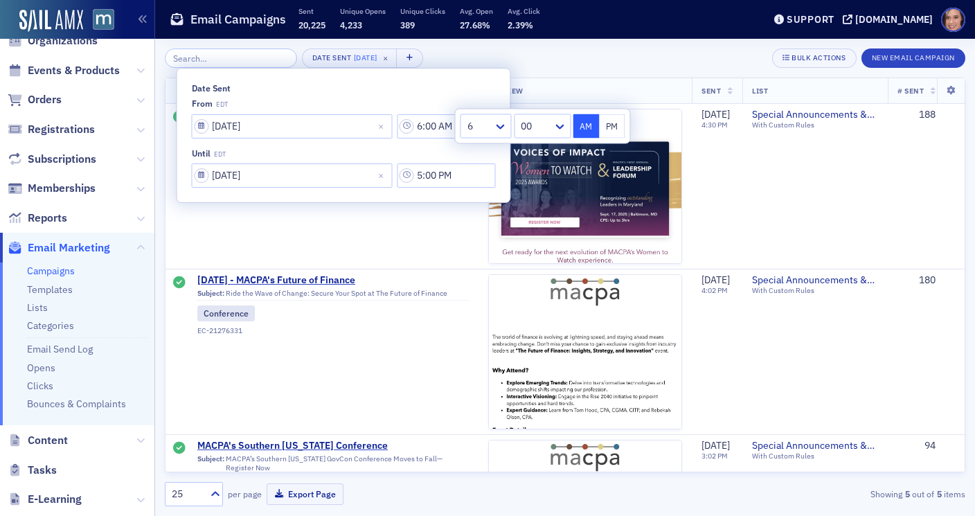
click at [606, 130] on button "PM" at bounding box center [612, 126] width 26 height 24
type input "6:00 PM"
click at [636, 53] on div "Date Sent [DATE] × Bulk Actions New Email Campaign" at bounding box center [565, 57] width 801 height 19
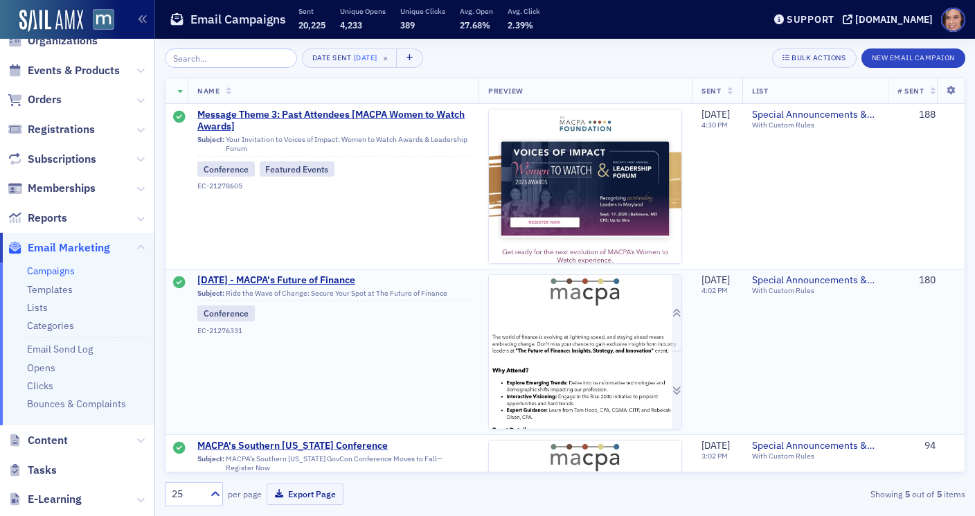
scroll to position [459, 0]
